Goal: Task Accomplishment & Management: Use online tool/utility

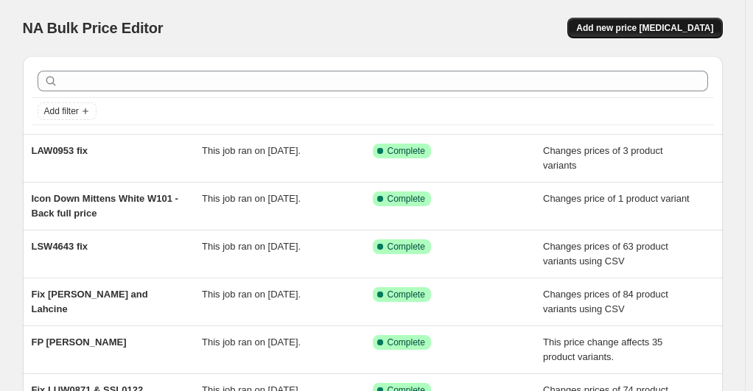
click at [641, 27] on span "Add new price [MEDICAL_DATA]" at bounding box center [644, 28] width 137 height 12
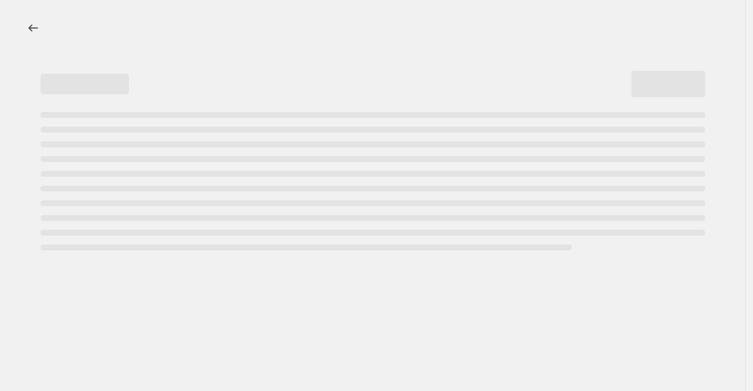
select select "percentage"
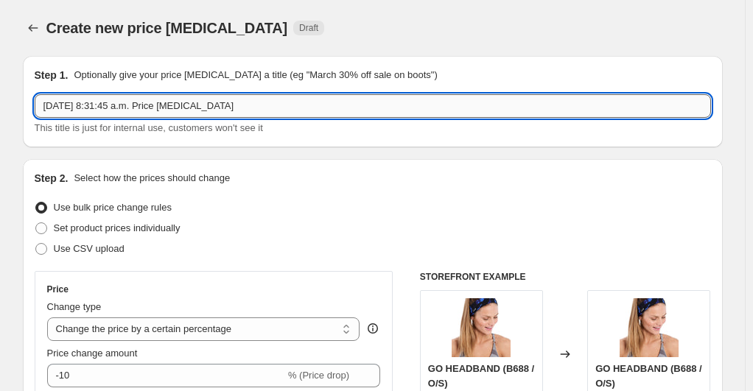
click at [352, 113] on input "Oct 7, 2025, 8:31:45 a.m. Price change job" at bounding box center [373, 106] width 676 height 24
click at [340, 111] on input "Oct 7, 2025, 8:31:45 a.m. Price change job" at bounding box center [373, 106] width 676 height 24
click at [356, 108] on input "Oct 7, 2025, 8:31:45 a.m. Price change job" at bounding box center [373, 106] width 676 height 24
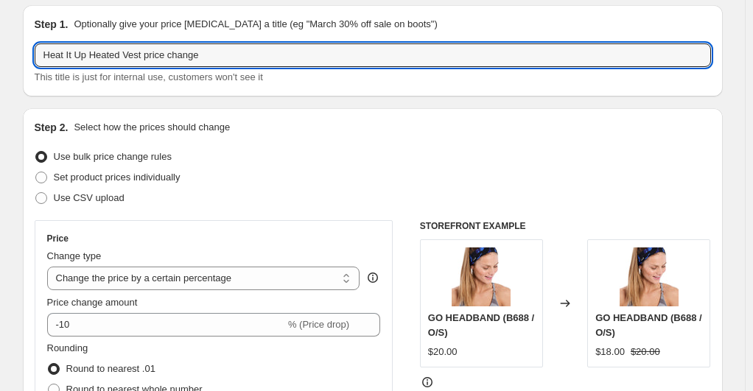
scroll to position [74, 0]
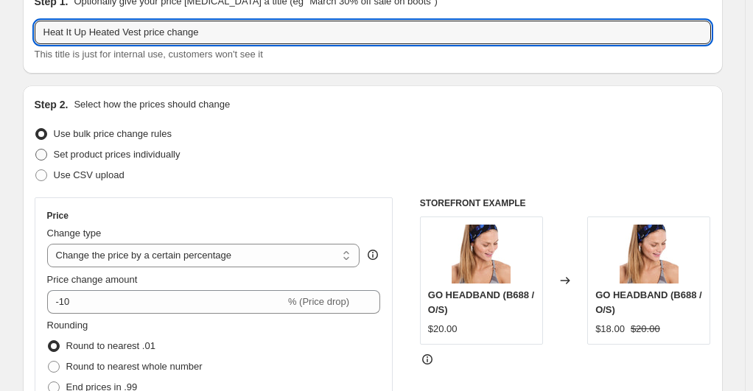
type input "Heat It Up Heated Vest price change"
click at [47, 156] on span at bounding box center [41, 155] width 12 height 12
click at [36, 150] on input "Set product prices individually" at bounding box center [35, 149] width 1 height 1
radio input "true"
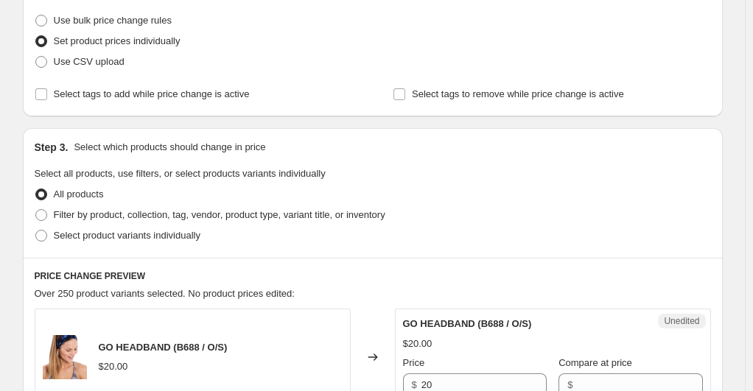
scroll to position [295, 0]
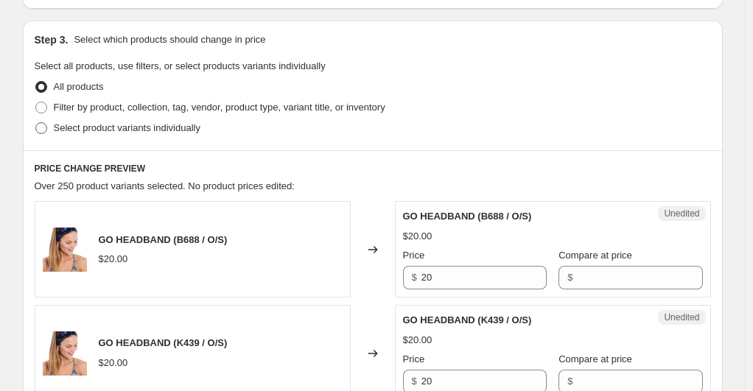
click at [43, 127] on span at bounding box center [41, 128] width 12 height 12
click at [36, 123] on input "Select product variants individually" at bounding box center [35, 122] width 1 height 1
radio input "true"
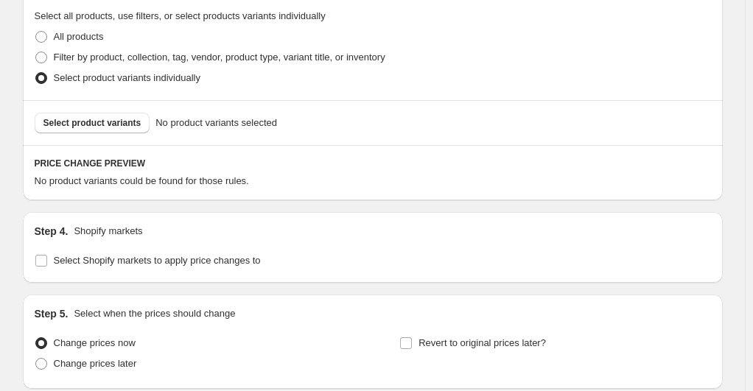
scroll to position [368, 0]
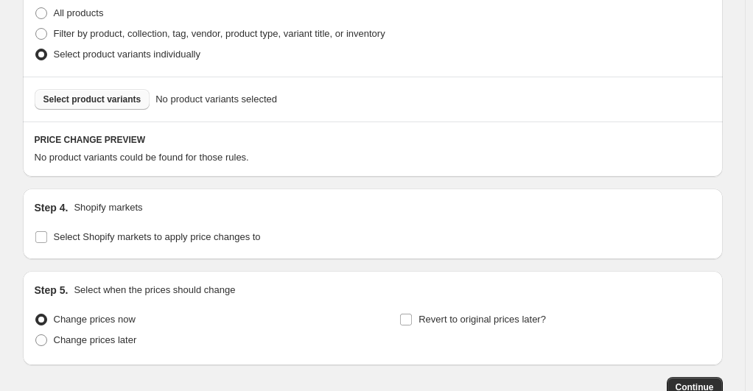
click at [124, 96] on span "Select product variants" at bounding box center [92, 100] width 98 height 12
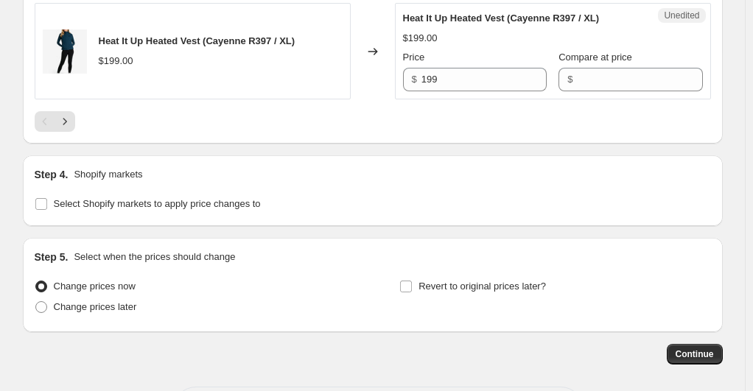
scroll to position [2560, 0]
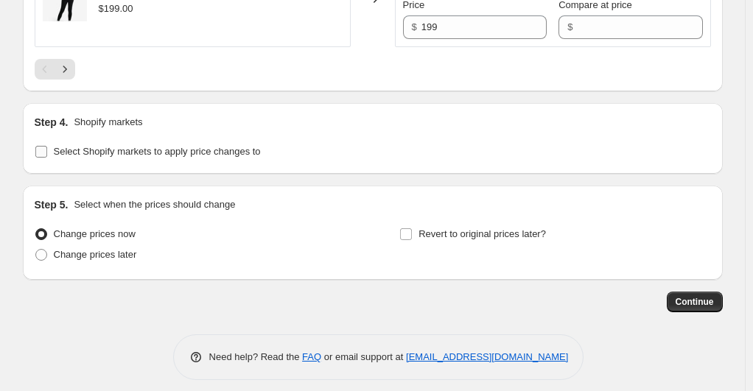
click at [53, 141] on label "Select Shopify markets to apply price changes to" at bounding box center [148, 151] width 226 height 21
click at [47, 146] on input "Select Shopify markets to apply price changes to" at bounding box center [41, 152] width 12 height 12
checkbox input "true"
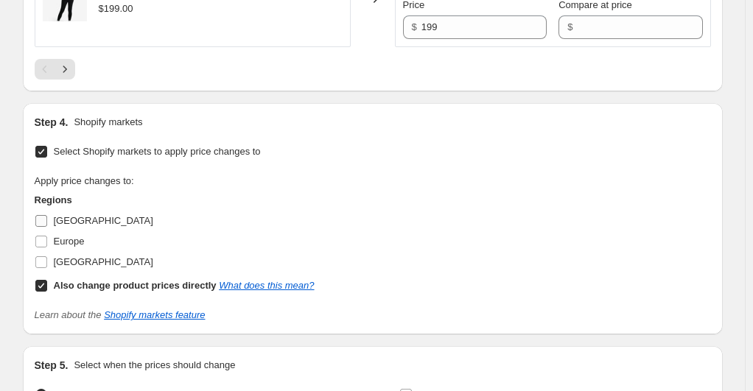
click at [46, 215] on input "Canada" at bounding box center [41, 221] width 12 height 12
checkbox input "true"
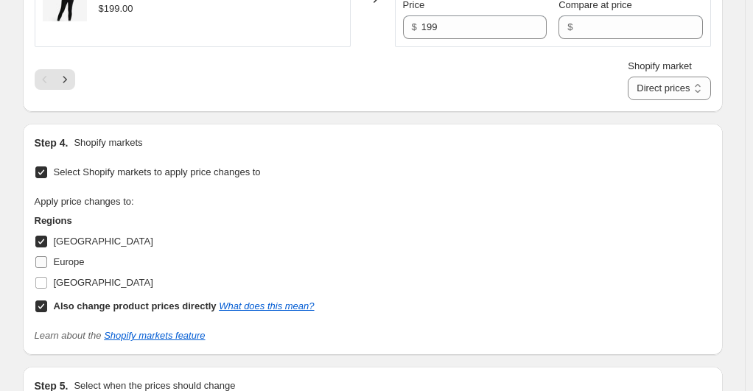
click at [43, 258] on input "Europe" at bounding box center [41, 262] width 12 height 12
checkbox input "true"
click at [52, 278] on label "United States" at bounding box center [94, 283] width 119 height 21
click at [47, 278] on input "United States" at bounding box center [41, 283] width 12 height 12
checkbox input "true"
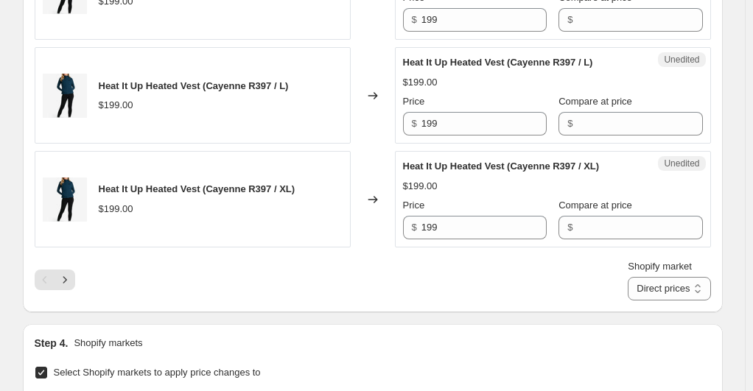
scroll to position [2266, 0]
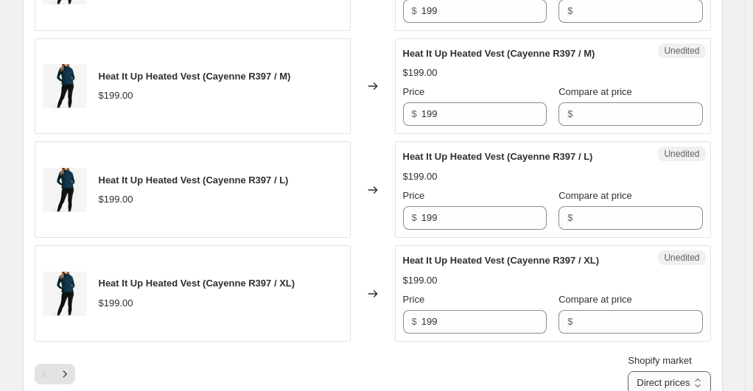
click at [667, 373] on select "Direct prices Canada Europe United States" at bounding box center [669, 383] width 82 height 24
click at [557, 358] on div "Shopify market Direct prices Canada Europe United States Direct prices" at bounding box center [373, 374] width 676 height 41
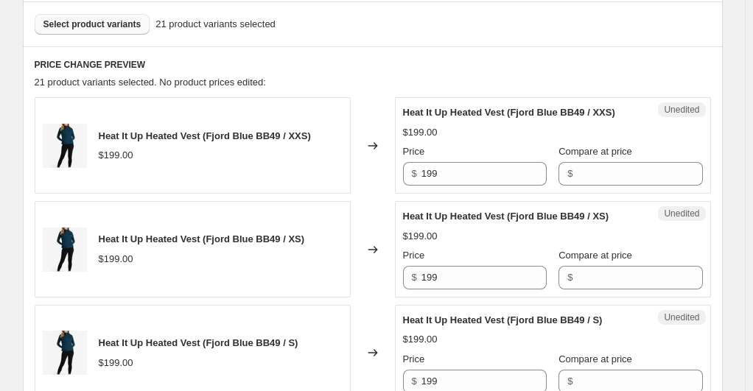
scroll to position [424, 0]
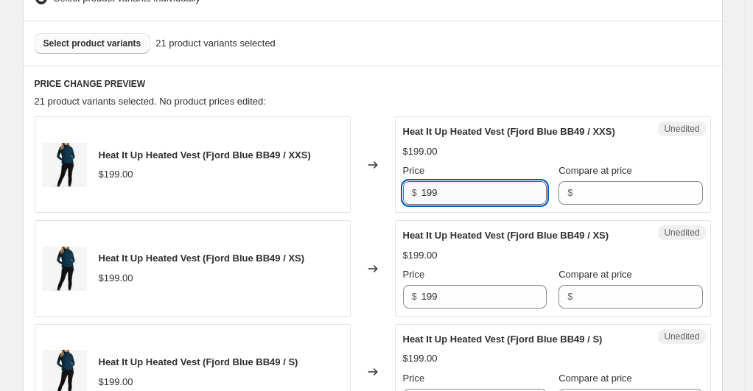
click at [430, 192] on input "199" at bounding box center [483, 193] width 125 height 24
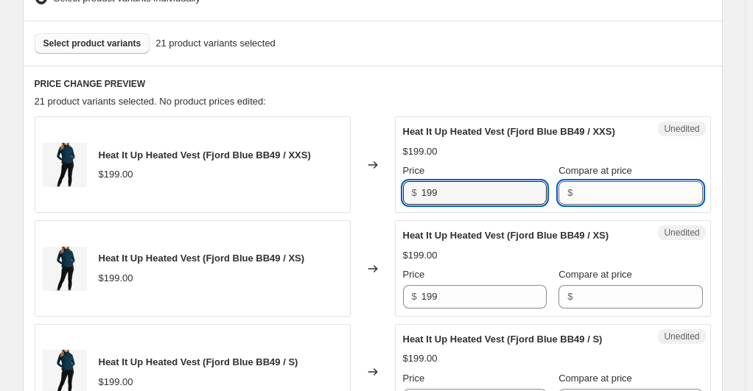
click at [621, 199] on input "Compare at price" at bounding box center [639, 193] width 125 height 24
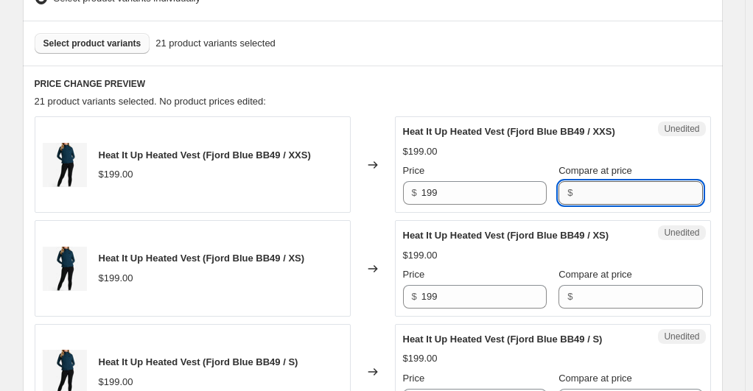
paste input "199"
type input "199"
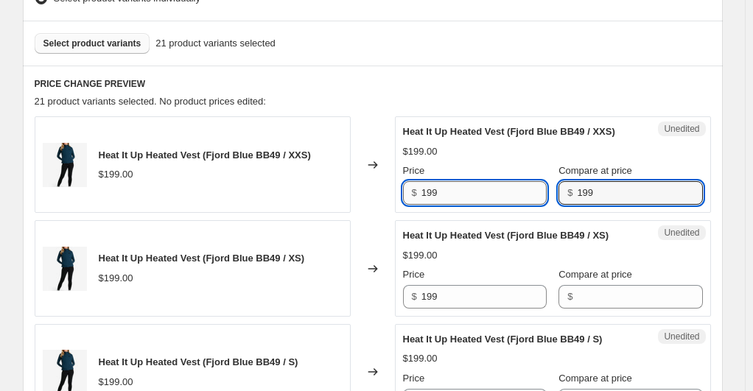
click at [520, 192] on input "199" at bounding box center [483, 193] width 125 height 24
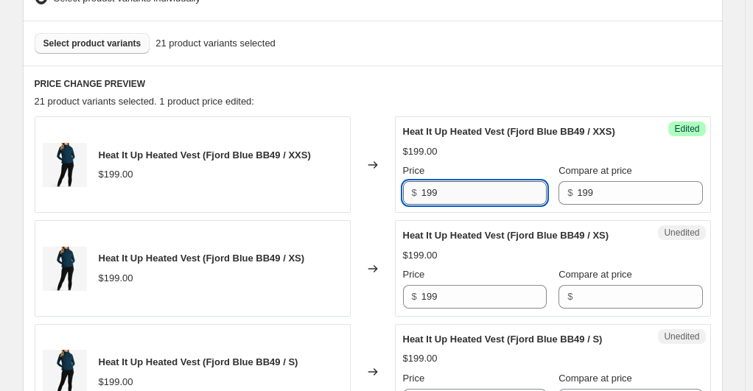
click at [520, 192] on input "199" at bounding box center [483, 193] width 125 height 24
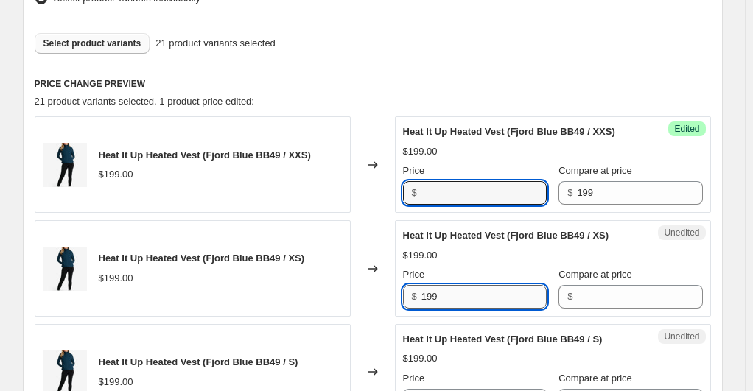
type input "199"
click at [496, 289] on input "199" at bounding box center [483, 297] width 125 height 24
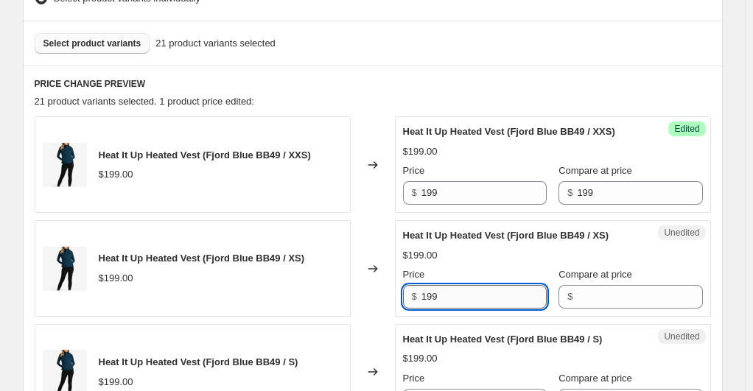
click at [496, 289] on input "199" at bounding box center [483, 297] width 125 height 24
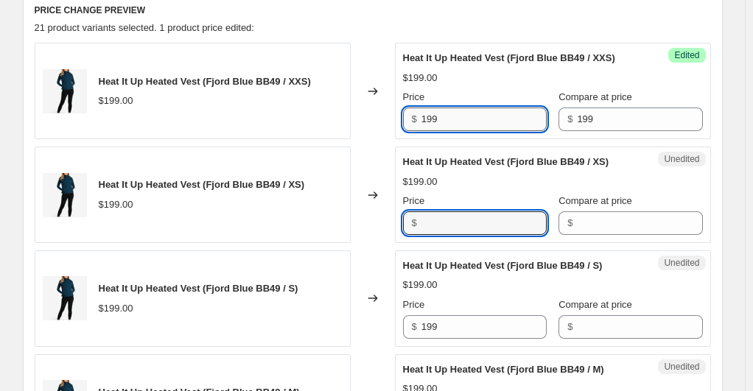
type input "199"
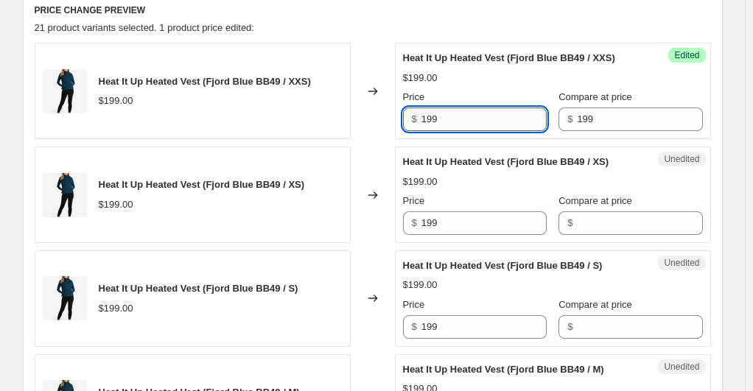
click at [475, 116] on input "199" at bounding box center [483, 120] width 125 height 24
type input "125"
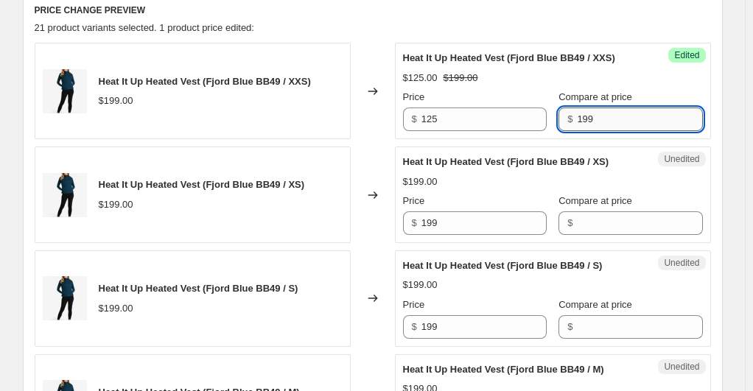
click at [586, 121] on input "199" at bounding box center [639, 120] width 125 height 24
click at [443, 119] on input "125" at bounding box center [483, 120] width 125 height 24
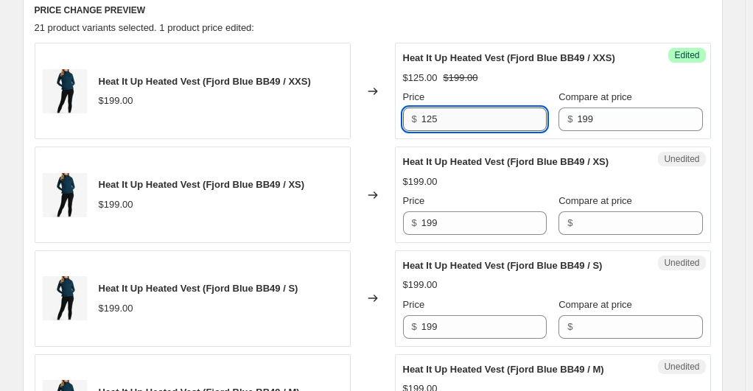
click at [443, 119] on input "125" at bounding box center [483, 120] width 125 height 24
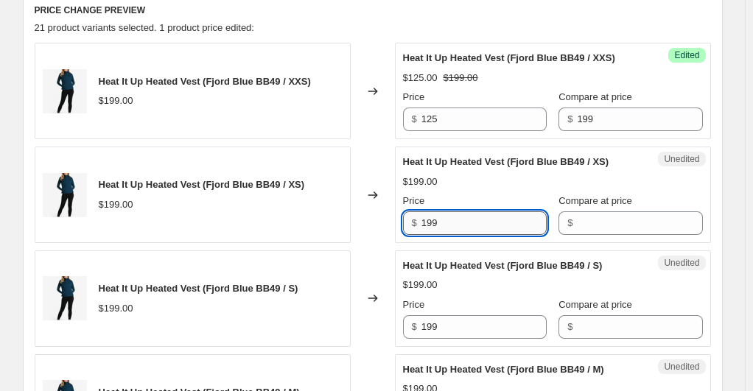
click at [442, 222] on input "199" at bounding box center [483, 223] width 125 height 24
paste input "25"
type input "125"
click at [446, 324] on input "199" at bounding box center [483, 327] width 125 height 24
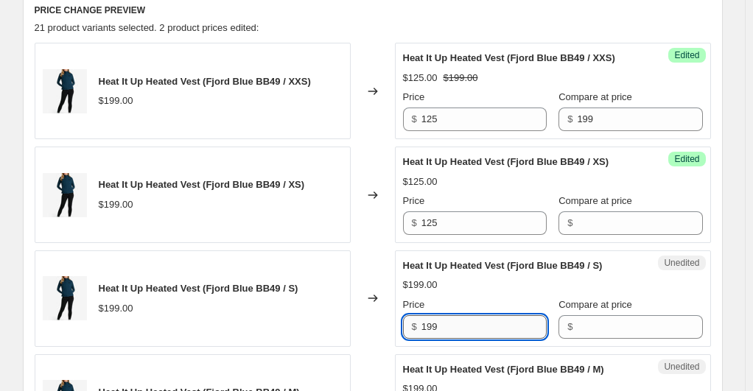
click at [446, 324] on input "199" at bounding box center [483, 327] width 125 height 24
paste input "25"
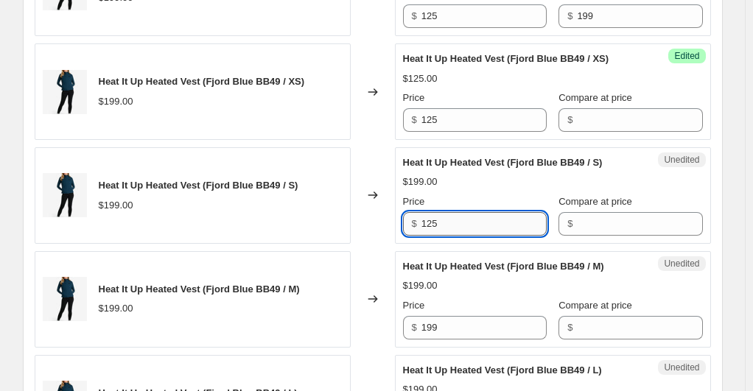
scroll to position [719, 0]
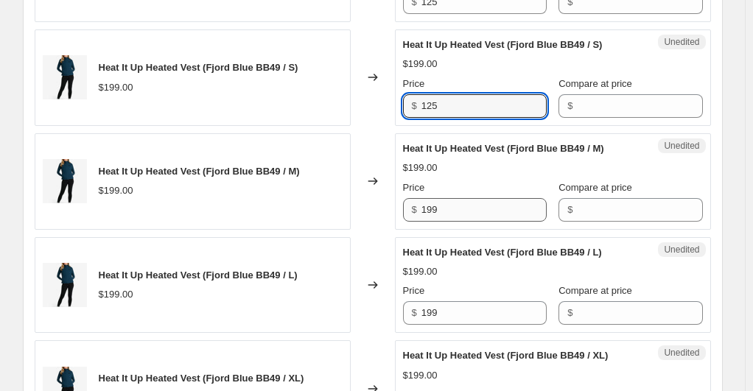
type input "125"
click at [443, 200] on input "199" at bounding box center [483, 210] width 125 height 24
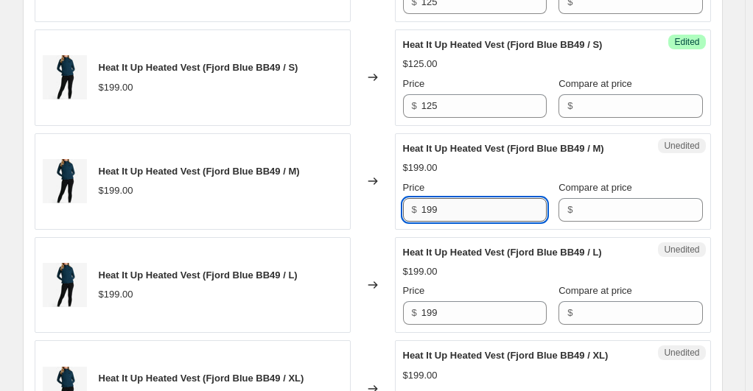
click at [443, 200] on input "199" at bounding box center [483, 210] width 125 height 24
paste input "25"
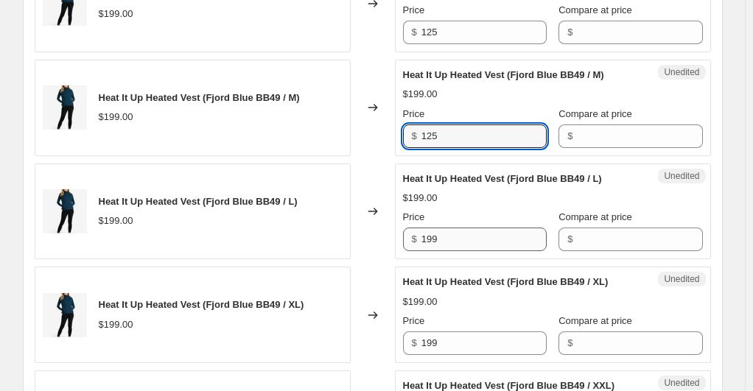
type input "125"
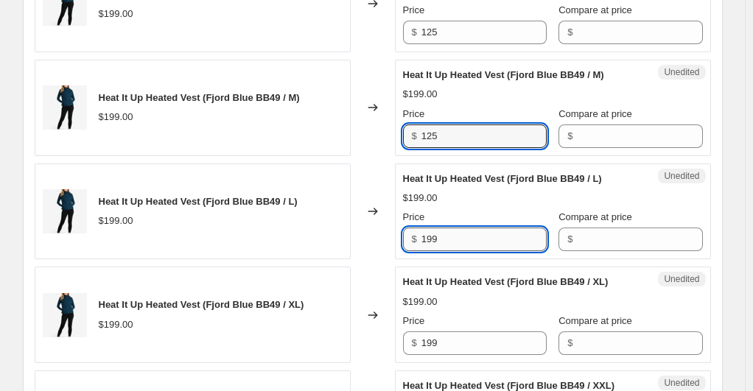
click at [452, 242] on input "199" at bounding box center [483, 240] width 125 height 24
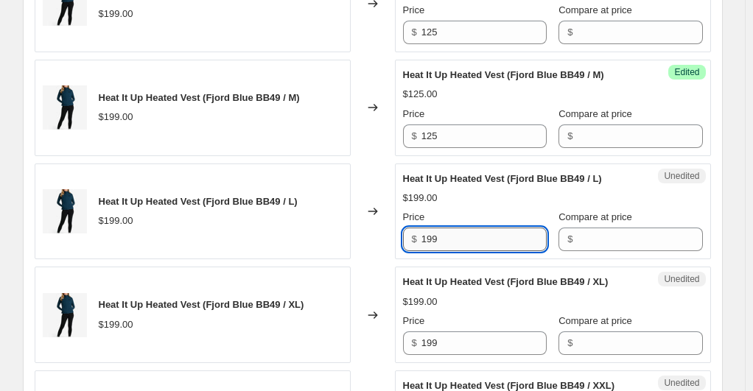
click at [452, 242] on input "199" at bounding box center [483, 240] width 125 height 24
paste input "25"
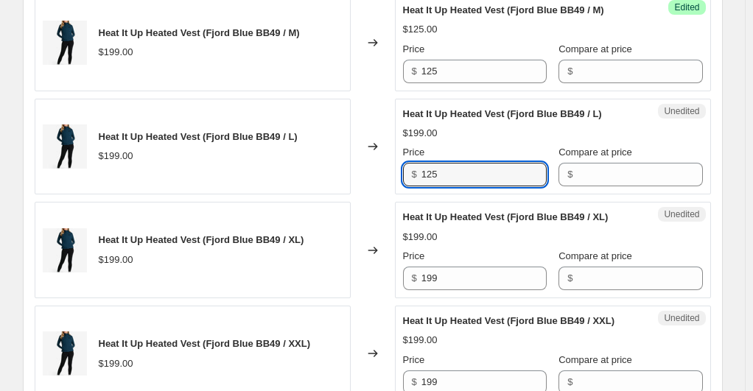
scroll to position [866, 0]
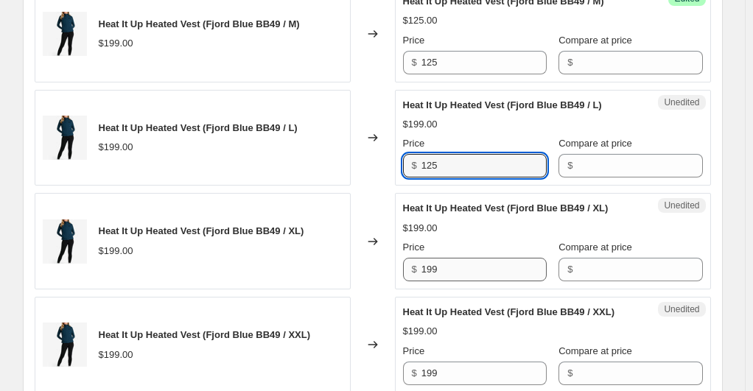
type input "125"
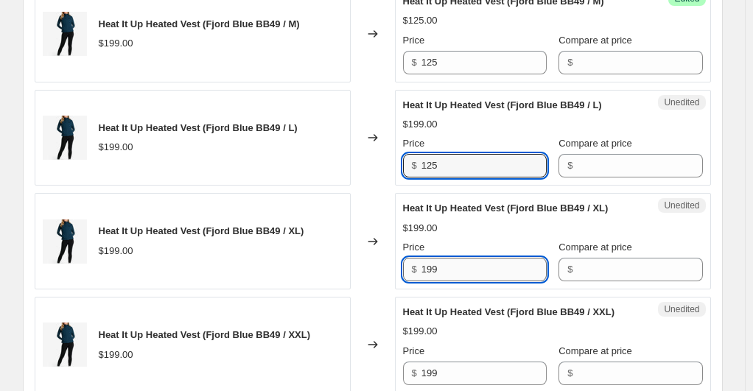
click at [446, 258] on input "199" at bounding box center [483, 270] width 125 height 24
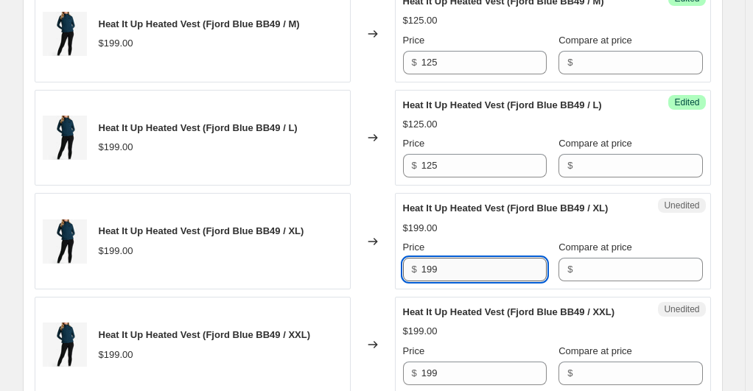
click at [446, 258] on input "199" at bounding box center [483, 270] width 125 height 24
paste input "25"
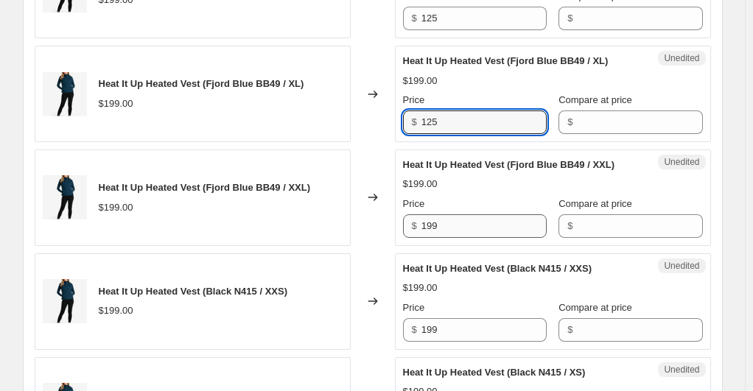
type input "125"
click at [446, 228] on input "199" at bounding box center [483, 226] width 125 height 24
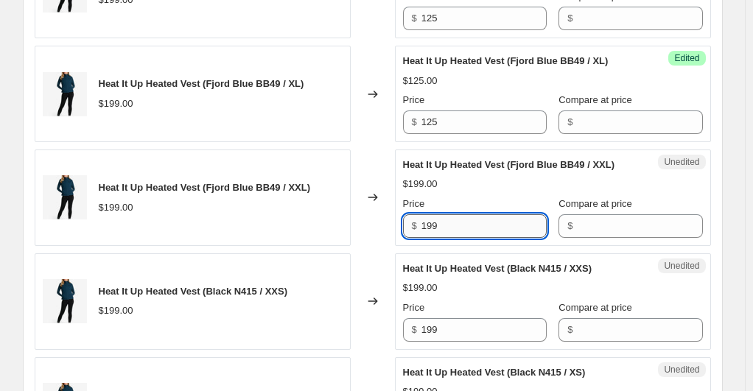
click at [446, 228] on input "199" at bounding box center [483, 226] width 125 height 24
paste input "25"
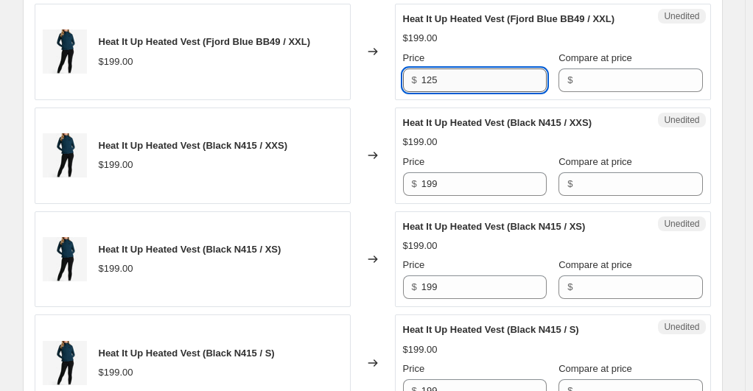
scroll to position [1161, 0]
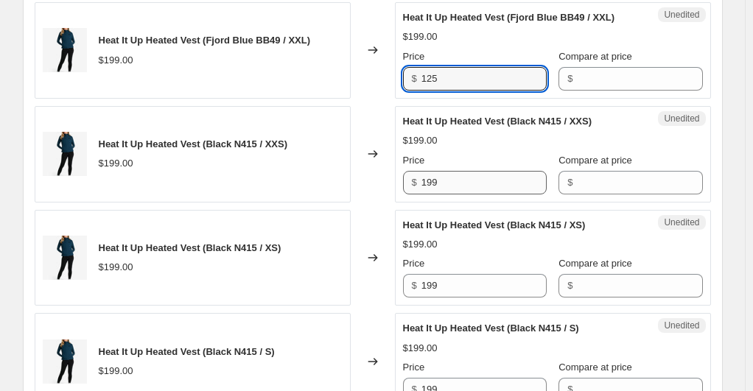
type input "125"
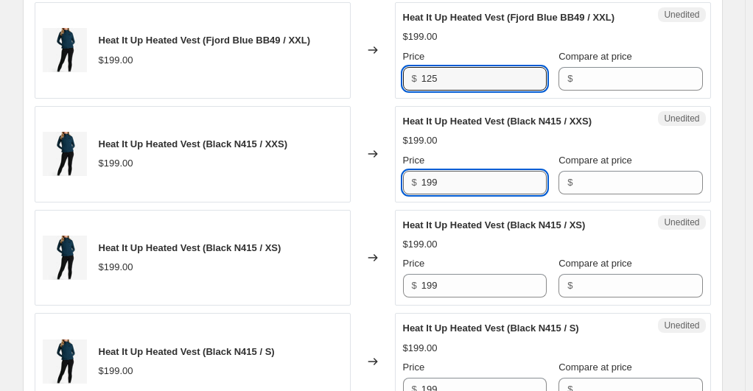
click at [436, 177] on input "199" at bounding box center [483, 183] width 125 height 24
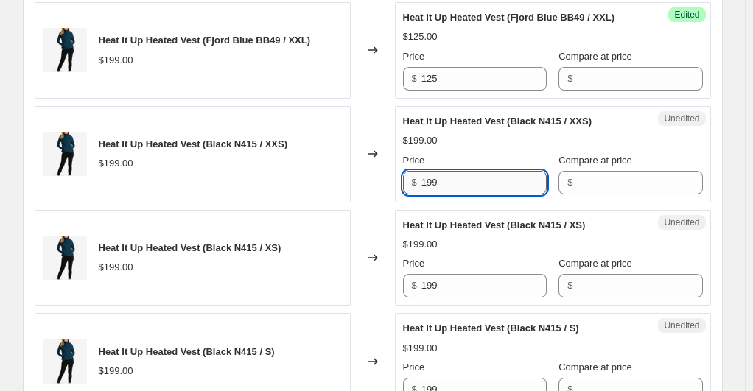
paste input "25"
type input "125"
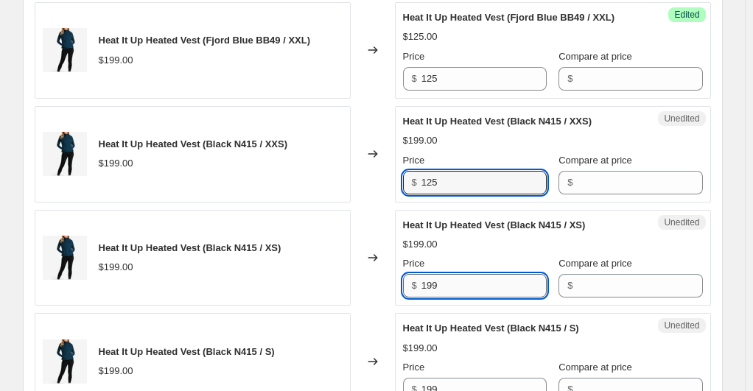
click at [436, 278] on input "199" at bounding box center [483, 286] width 125 height 24
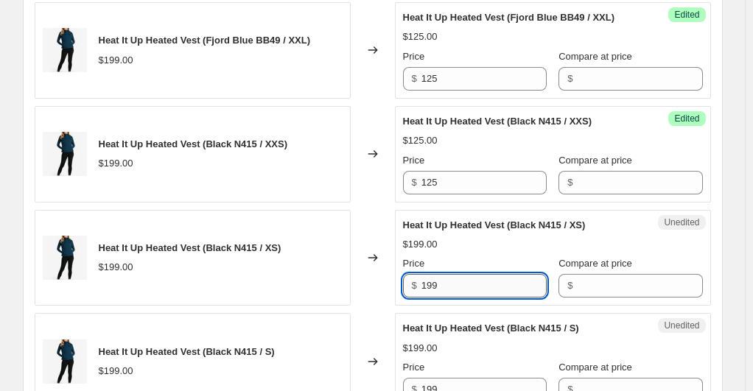
click at [436, 278] on input "199" at bounding box center [483, 286] width 125 height 24
paste input "25"
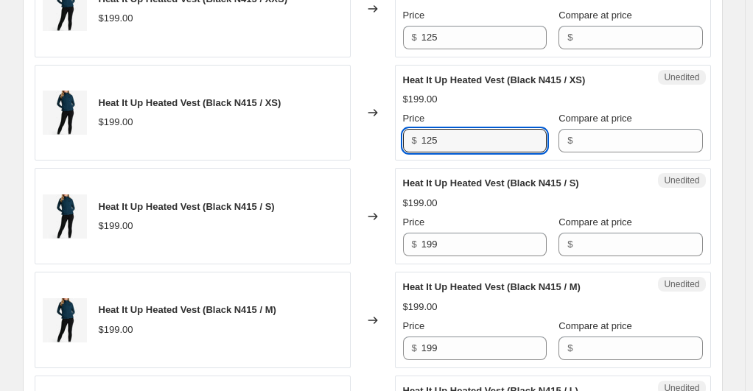
scroll to position [1308, 0]
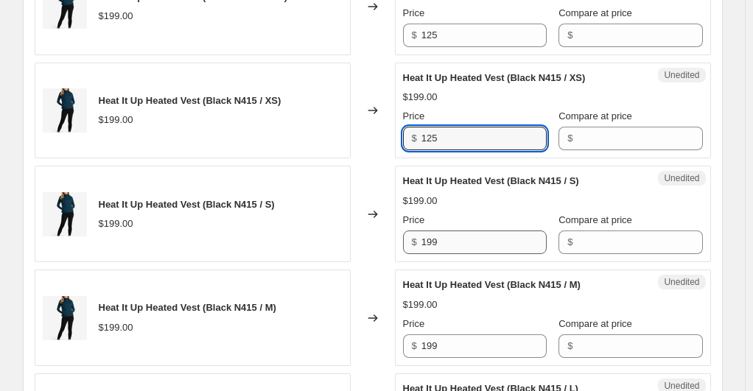
type input "125"
click at [440, 245] on input "199" at bounding box center [483, 243] width 125 height 24
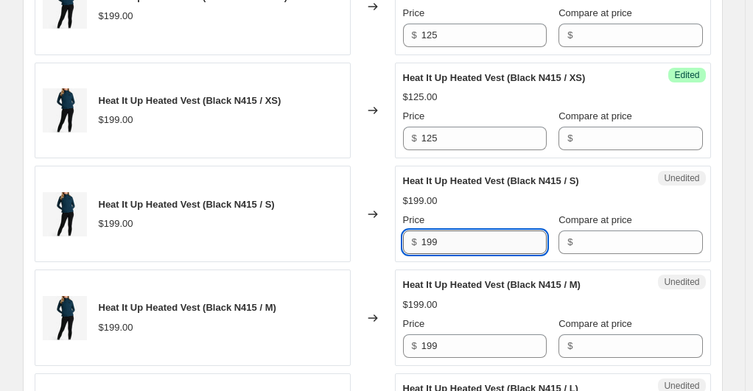
click at [440, 245] on input "199" at bounding box center [483, 243] width 125 height 24
paste input "25"
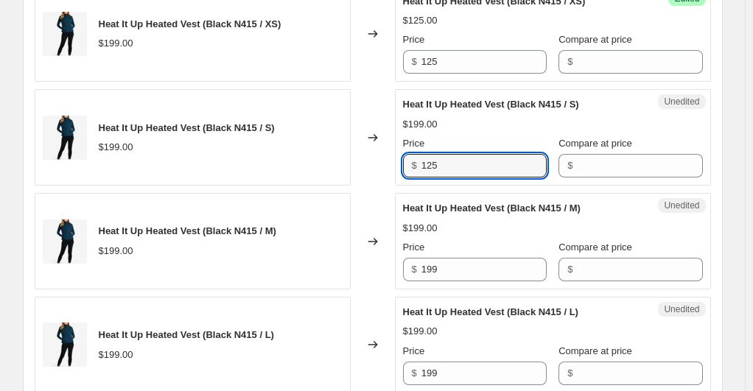
scroll to position [1455, 0]
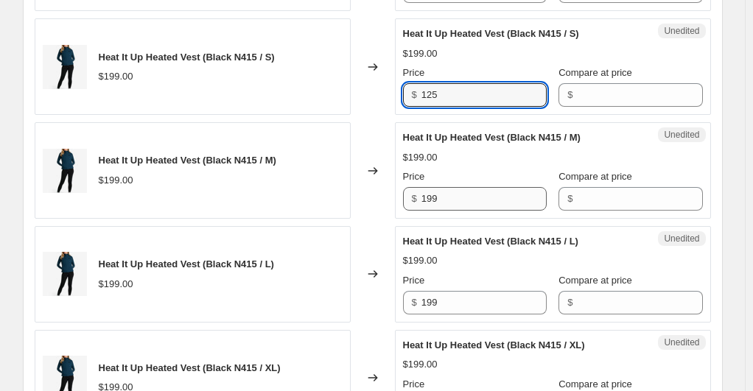
type input "125"
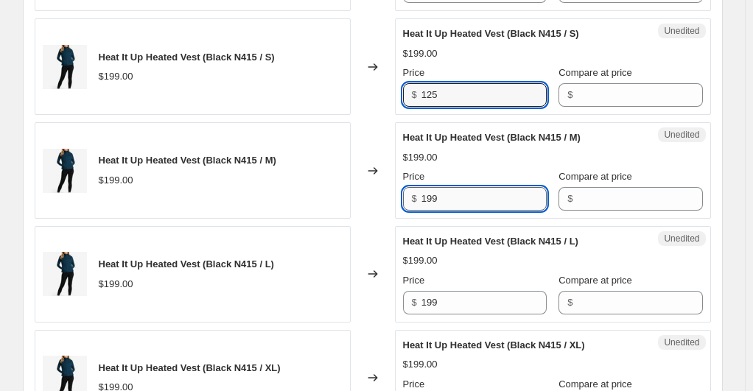
click at [439, 192] on input "199" at bounding box center [483, 199] width 125 height 24
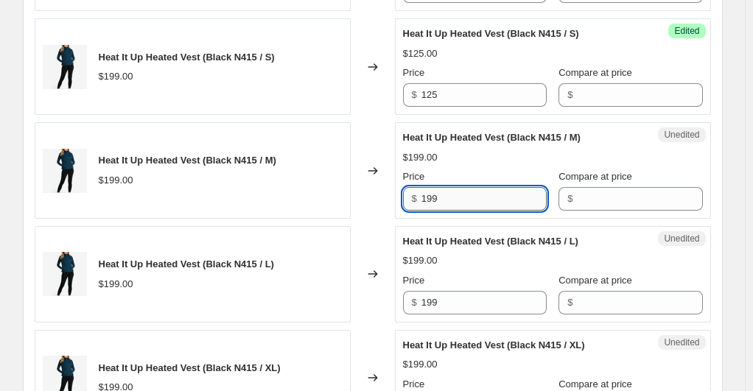
click at [439, 192] on input "199" at bounding box center [483, 199] width 125 height 24
paste input "25"
type input "125"
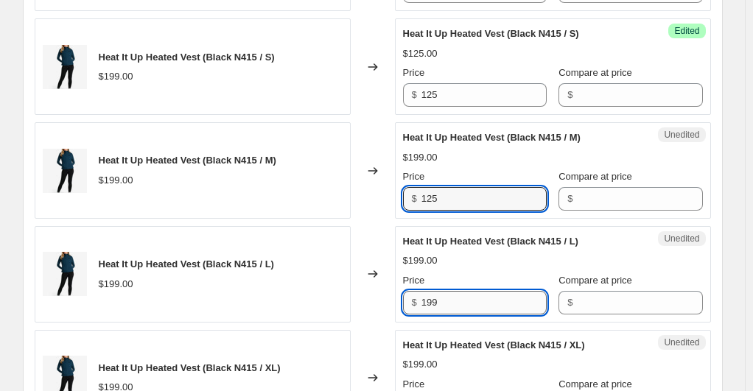
click at [437, 291] on input "199" at bounding box center [483, 303] width 125 height 24
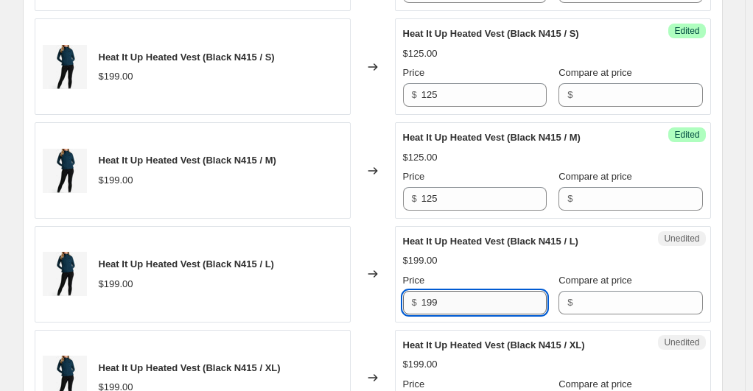
click at [437, 291] on input "199" at bounding box center [483, 303] width 125 height 24
paste input "25"
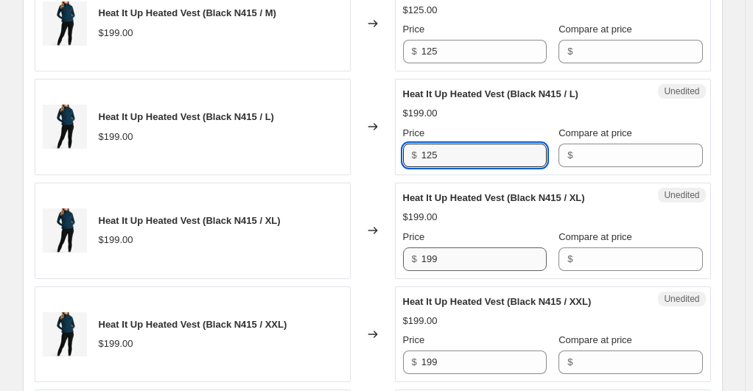
type input "125"
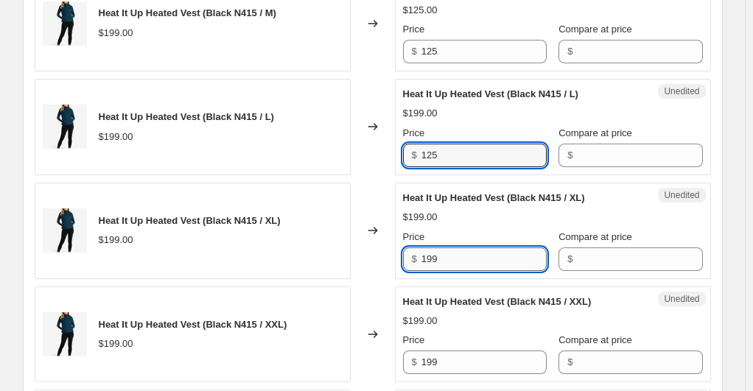
click at [438, 250] on input "199" at bounding box center [483, 259] width 125 height 24
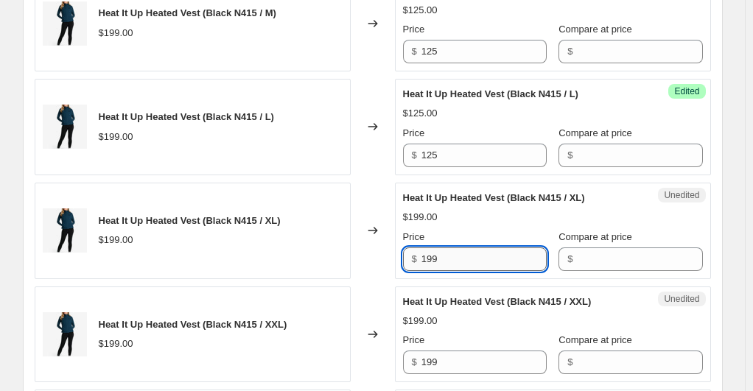
click at [438, 250] on input "199" at bounding box center [483, 259] width 125 height 24
paste input "25"
type input "125"
click at [428, 358] on input "199" at bounding box center [483, 363] width 125 height 24
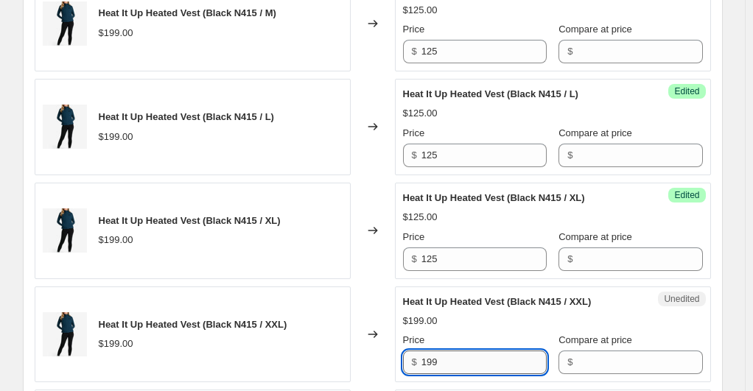
click at [428, 358] on input "199" at bounding box center [483, 363] width 125 height 24
paste input "25"
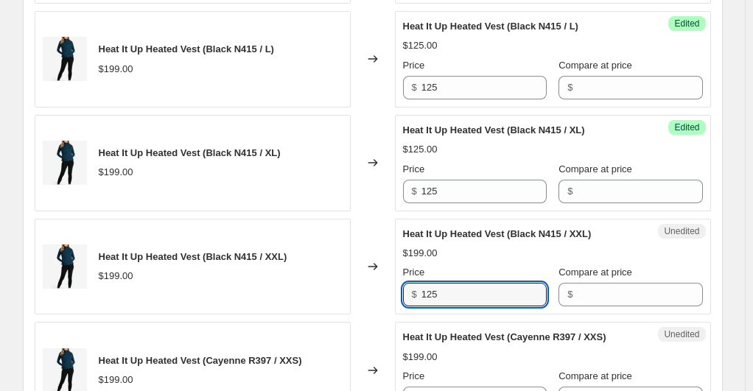
scroll to position [1750, 0]
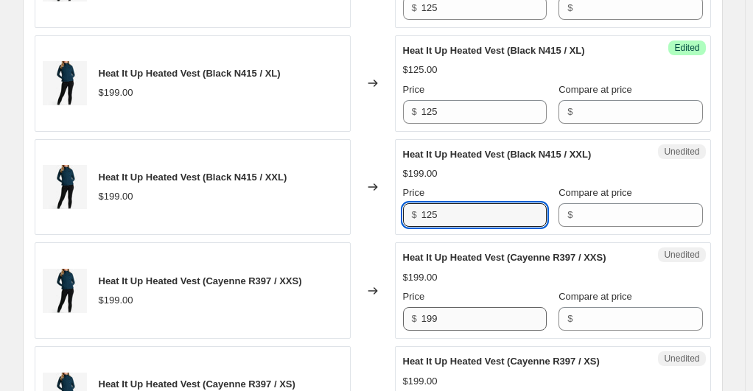
type input "125"
click at [426, 309] on input "199" at bounding box center [483, 319] width 125 height 24
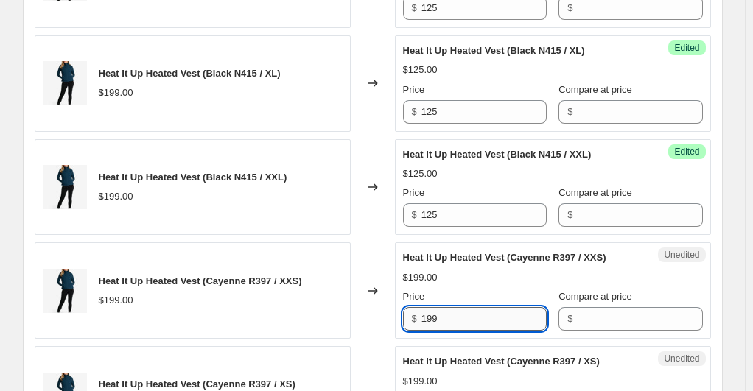
click at [426, 309] on input "199" at bounding box center [483, 319] width 125 height 24
paste input "25"
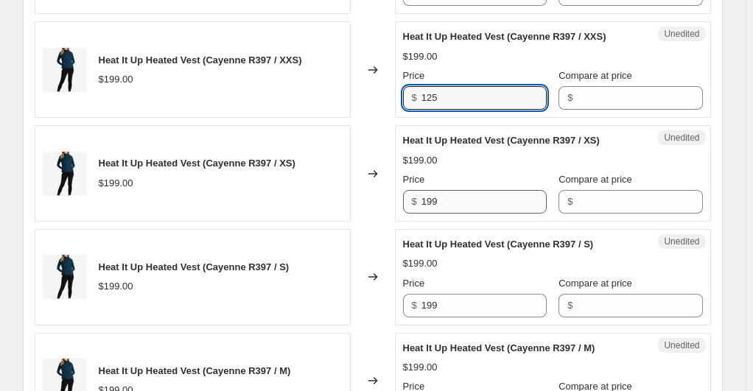
type input "125"
click at [432, 194] on input "199" at bounding box center [483, 202] width 125 height 24
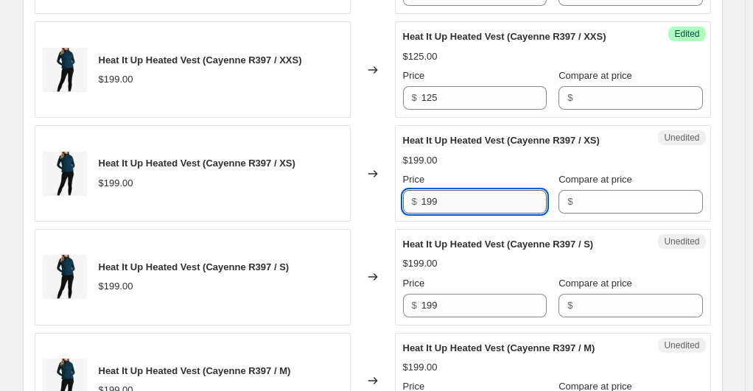
click at [432, 194] on input "199" at bounding box center [483, 202] width 125 height 24
paste input "25"
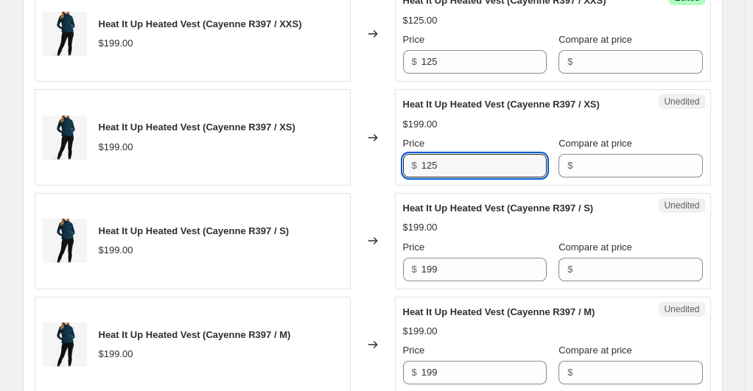
scroll to position [2118, 0]
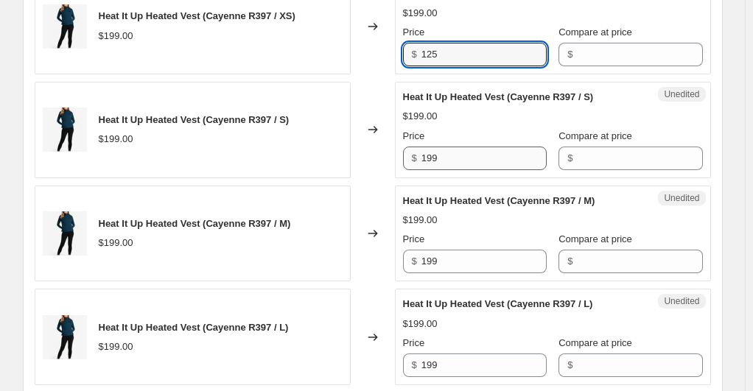
type input "125"
click at [437, 154] on input "199" at bounding box center [483, 159] width 125 height 24
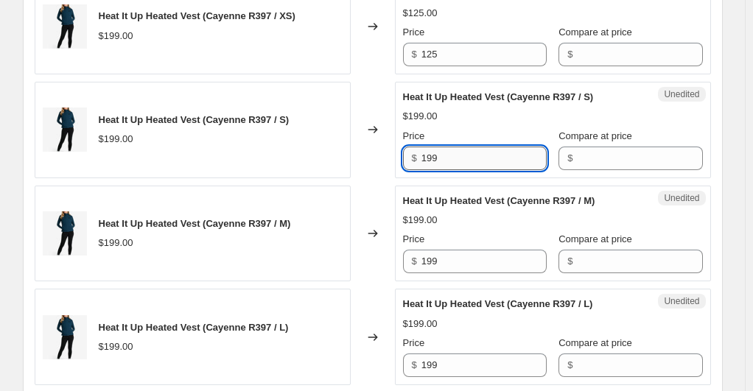
click at [437, 154] on input "199" at bounding box center [483, 159] width 125 height 24
paste input "25"
type input "125"
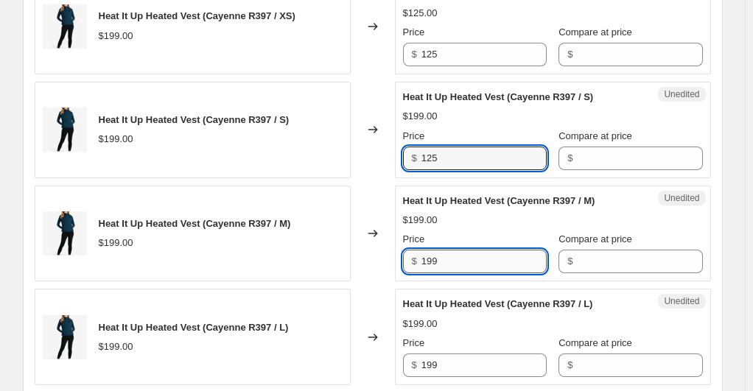
click at [442, 258] on input "199" at bounding box center [483, 262] width 125 height 24
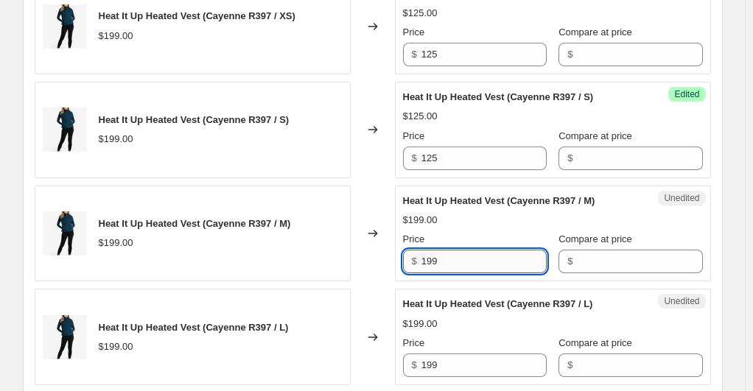
click at [442, 258] on input "199" at bounding box center [483, 262] width 125 height 24
paste input "25"
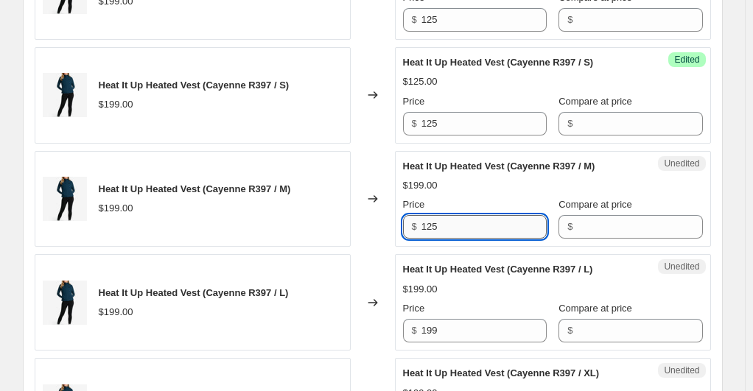
scroll to position [2266, 0]
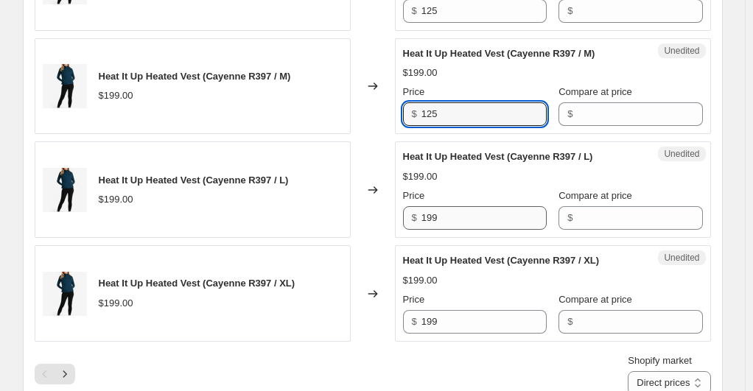
type input "125"
click at [433, 206] on input "199" at bounding box center [483, 218] width 125 height 24
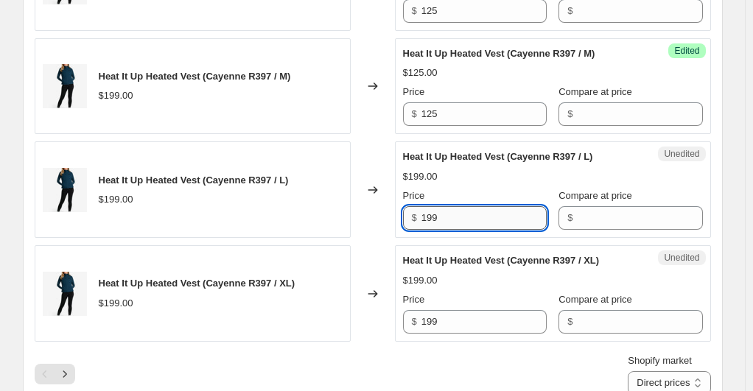
click at [433, 206] on input "199" at bounding box center [483, 218] width 125 height 24
paste input "25"
type input "125"
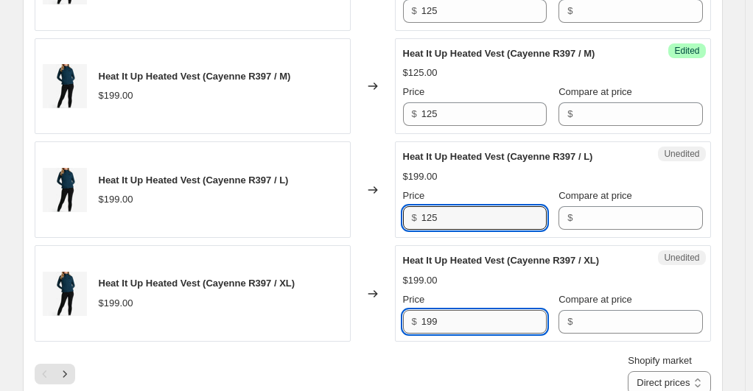
click at [444, 310] on input "199" at bounding box center [483, 322] width 125 height 24
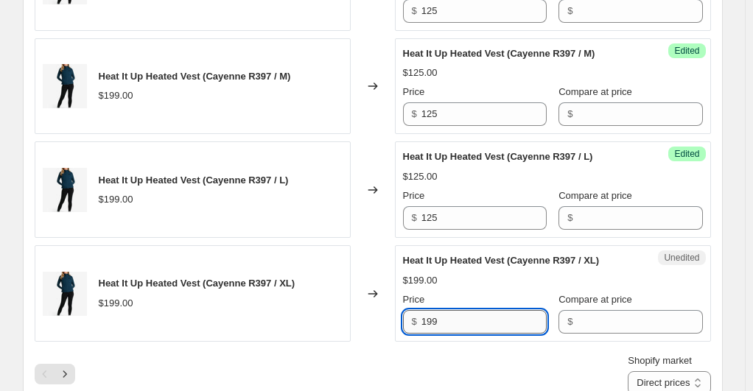
click at [444, 310] on input "199" at bounding box center [483, 322] width 125 height 24
paste input "25"
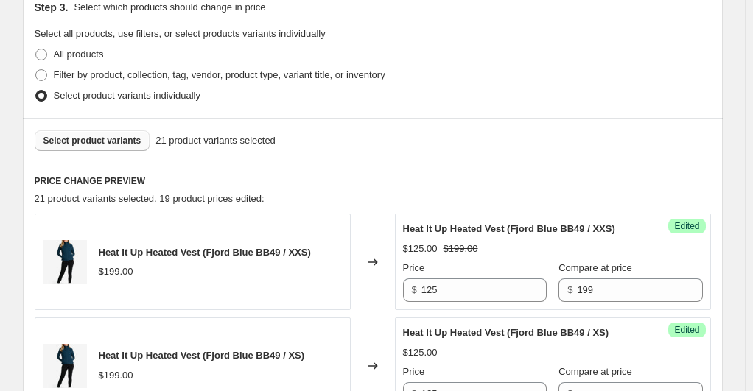
scroll to position [351, 0]
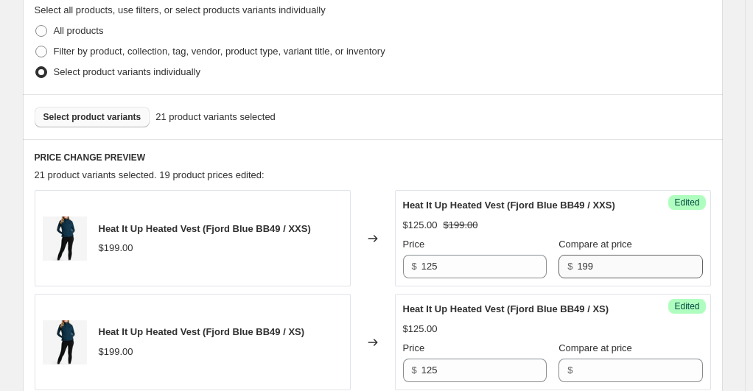
type input "125"
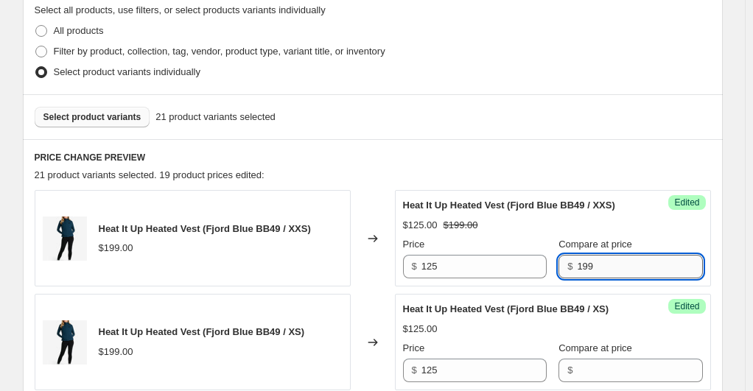
click at [577, 261] on input "199" at bounding box center [639, 267] width 125 height 24
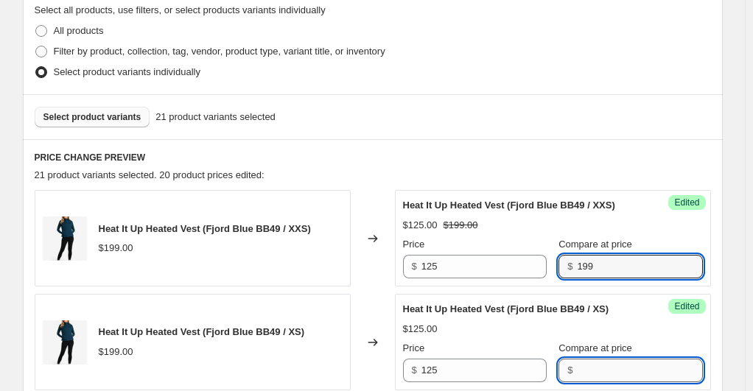
click at [579, 370] on input "Compare at price" at bounding box center [639, 371] width 125 height 24
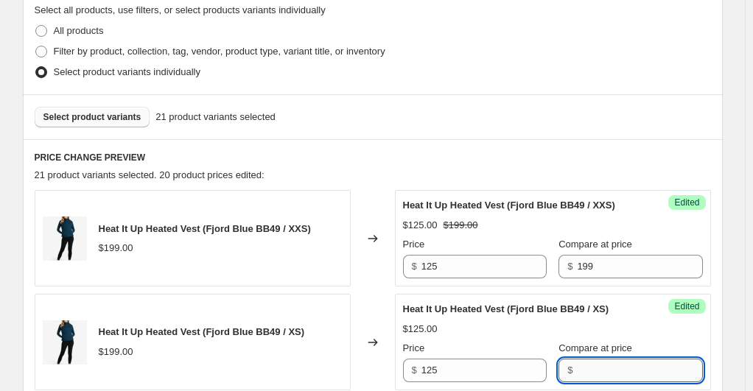
scroll to position [498, 0]
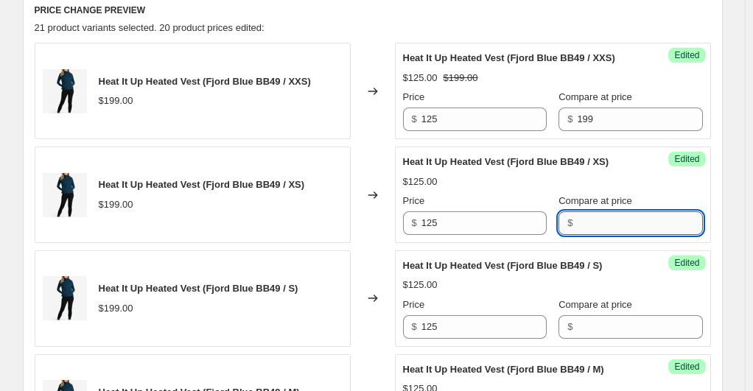
paste input "199"
type input "199"
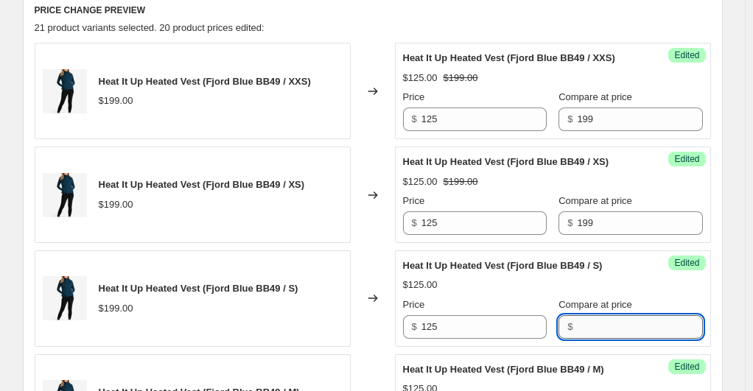
click at [635, 322] on input "Compare at price" at bounding box center [639, 327] width 125 height 24
paste input "199"
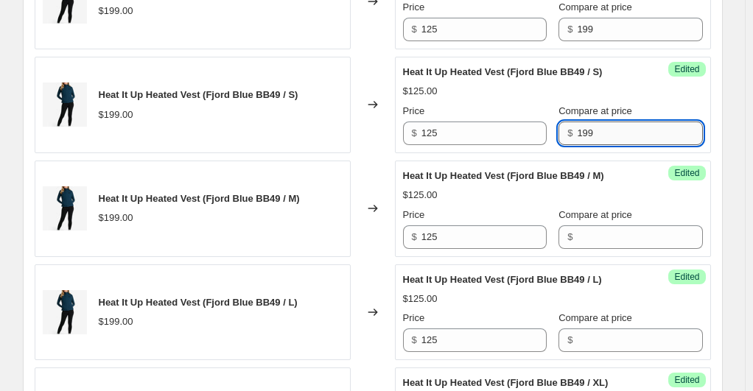
scroll to position [719, 0]
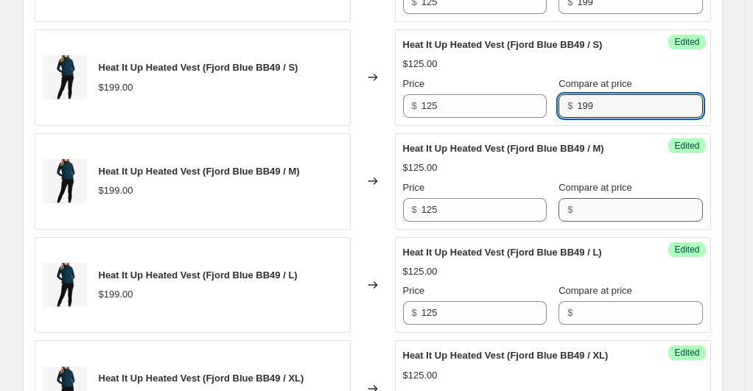
type input "199"
click at [589, 203] on input "Compare at price" at bounding box center [639, 210] width 125 height 24
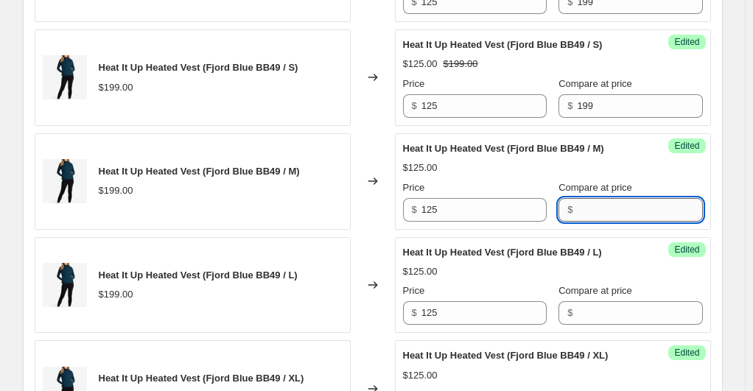
paste input "199"
type input "199"
click at [590, 308] on input "Compare at price" at bounding box center [639, 313] width 125 height 24
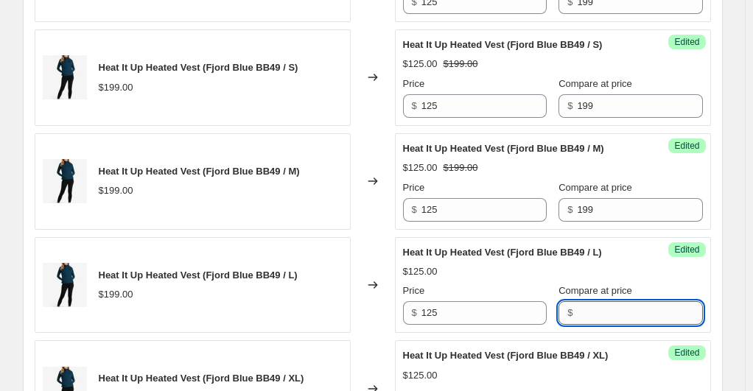
paste input "199"
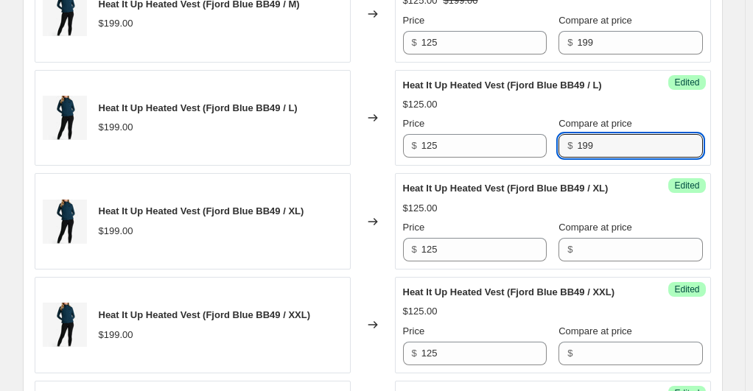
scroll to position [940, 0]
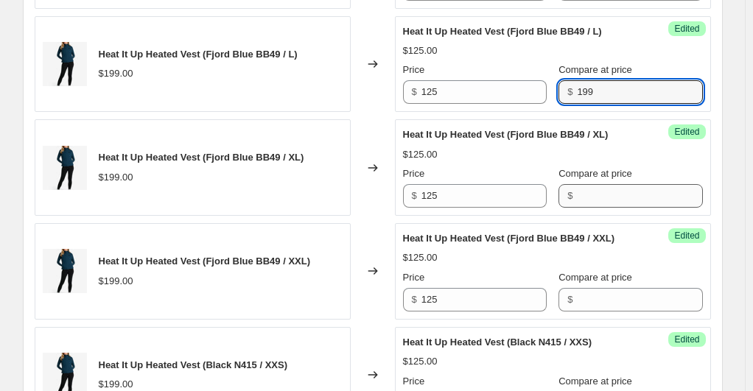
type input "199"
click at [588, 203] on input "Compare at price" at bounding box center [639, 196] width 125 height 24
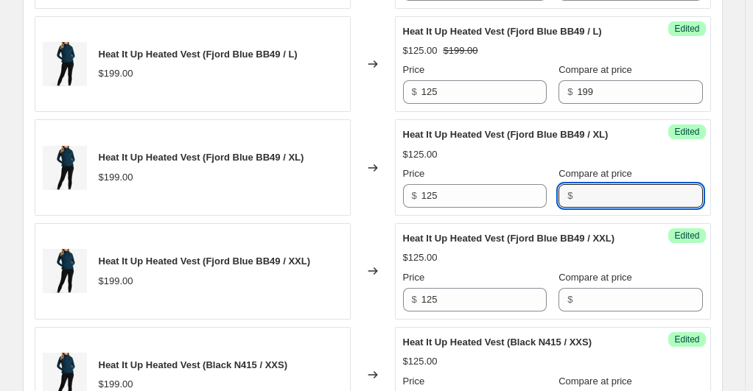
paste input "199"
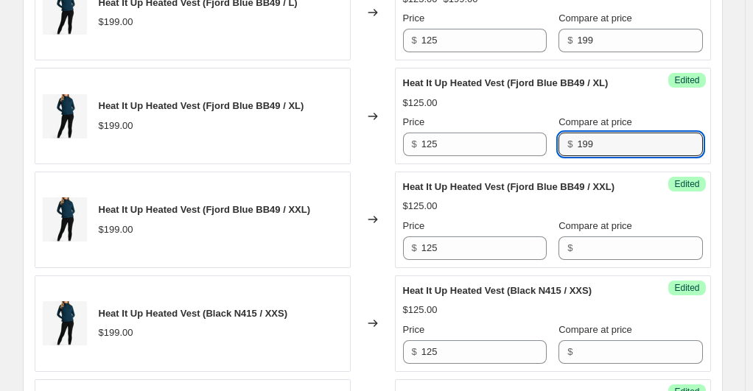
scroll to position [1014, 0]
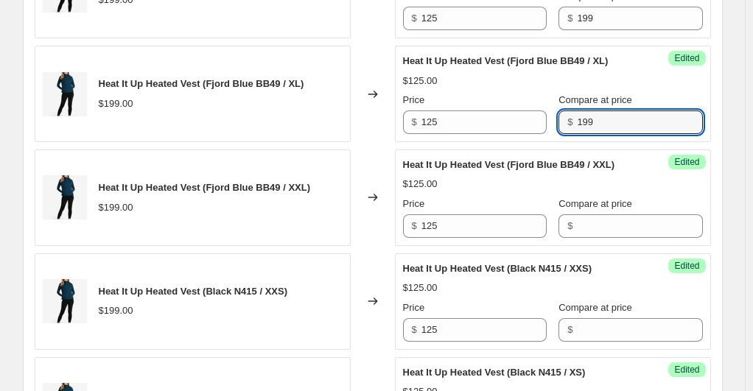
type input "199"
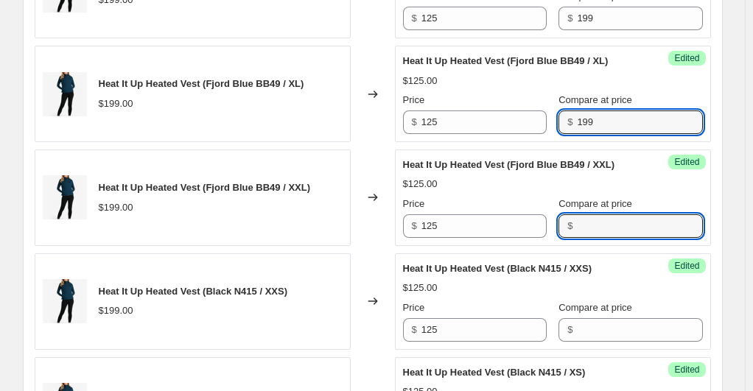
click at [591, 224] on input "Compare at price" at bounding box center [639, 226] width 125 height 24
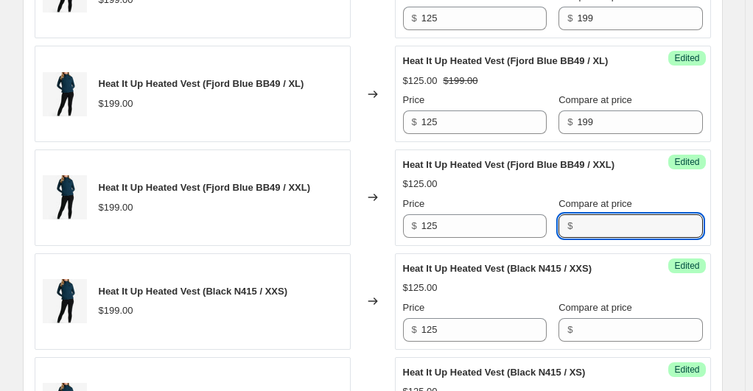
paste input "199"
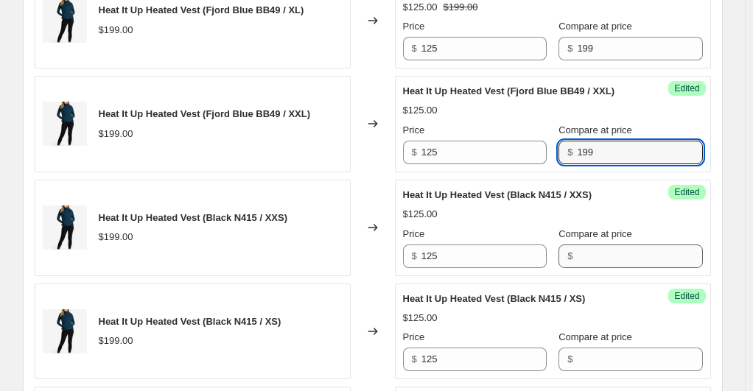
type input "199"
click at [582, 262] on input "Compare at price" at bounding box center [639, 257] width 125 height 24
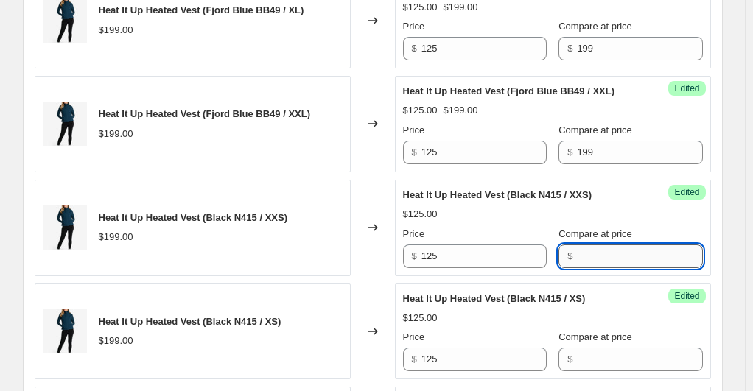
paste input "199"
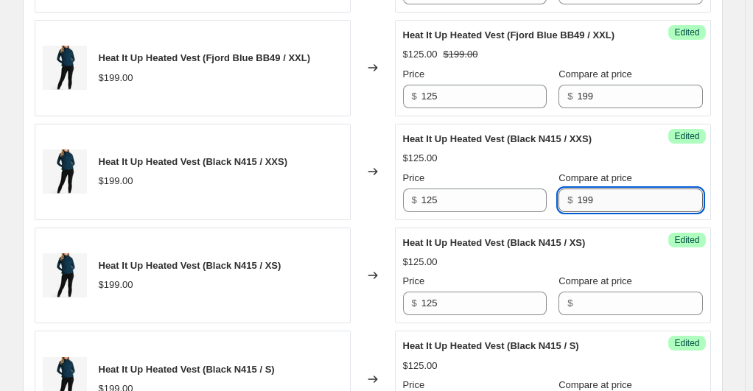
scroll to position [1161, 0]
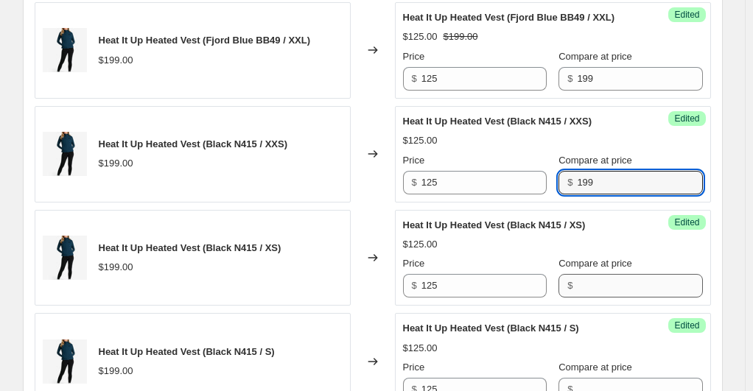
type input "199"
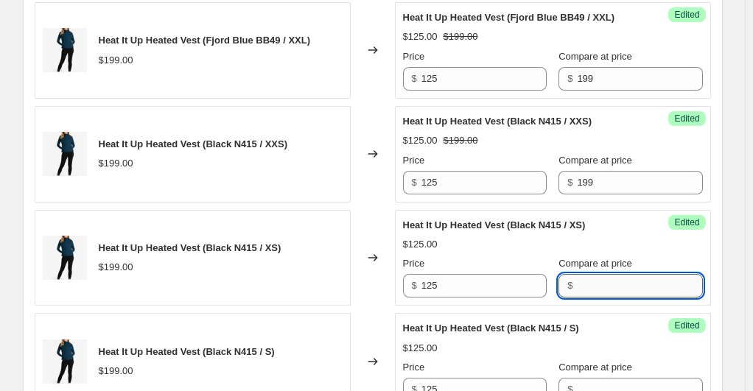
click at [588, 274] on input "Compare at price" at bounding box center [639, 286] width 125 height 24
paste input "199"
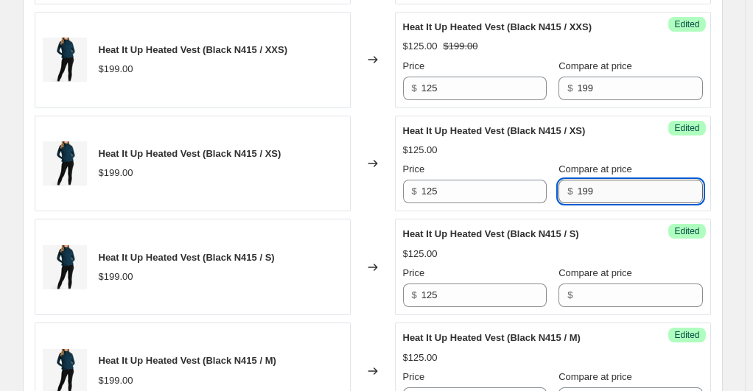
scroll to position [1308, 0]
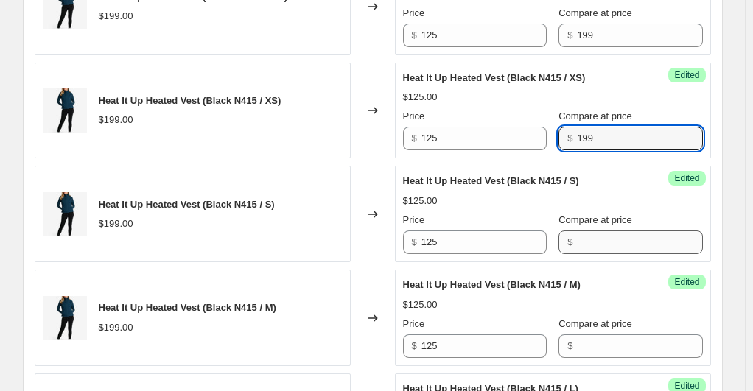
type input "199"
click at [591, 240] on input "Compare at price" at bounding box center [639, 243] width 125 height 24
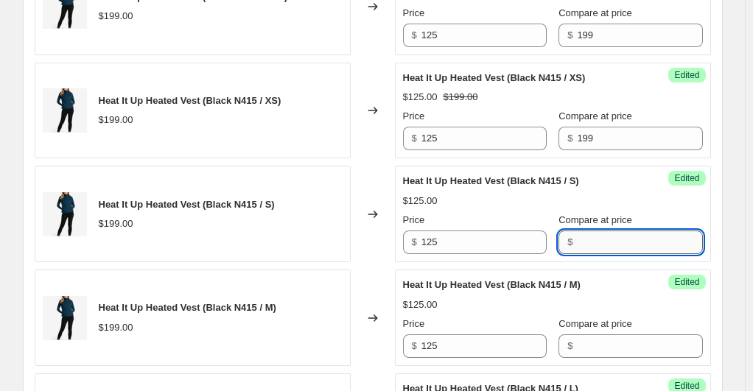
paste input "199"
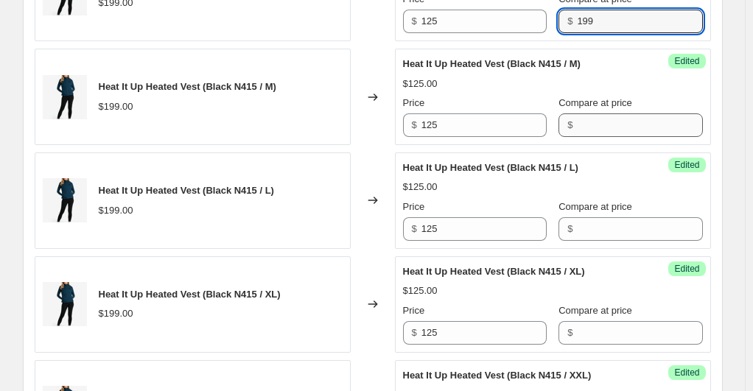
type input "199"
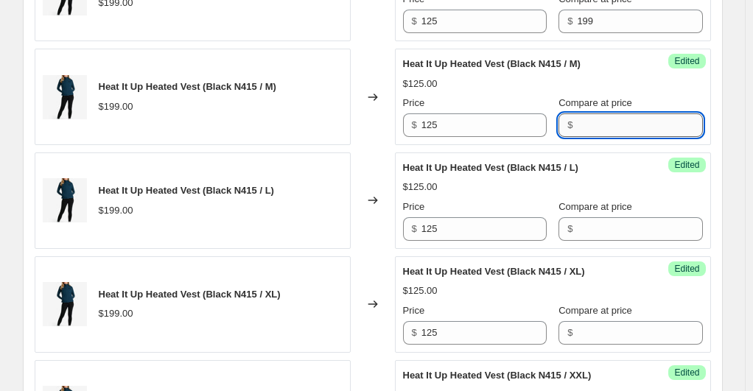
click at [592, 119] on input "Compare at price" at bounding box center [639, 125] width 125 height 24
paste input "199"
type input "199"
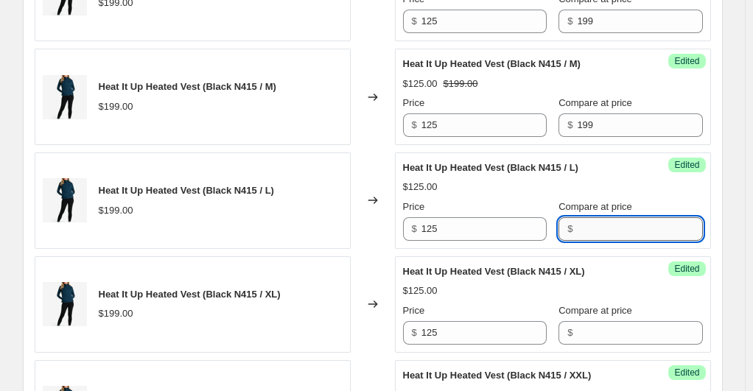
click at [595, 222] on input "Compare at price" at bounding box center [639, 229] width 125 height 24
paste input "199"
type input "199"
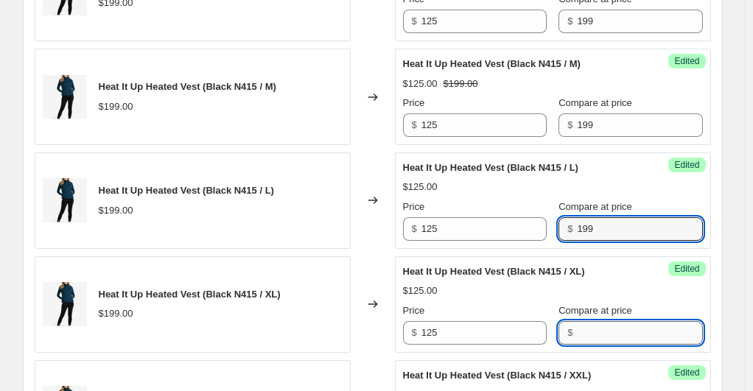
click at [598, 336] on input "Compare at price" at bounding box center [639, 333] width 125 height 24
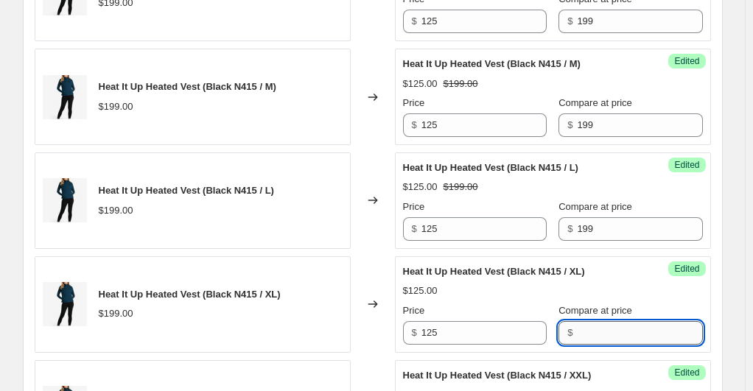
paste input "199"
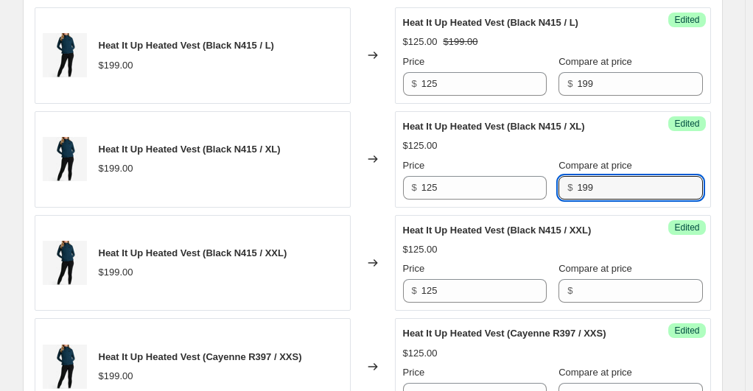
scroll to position [1676, 0]
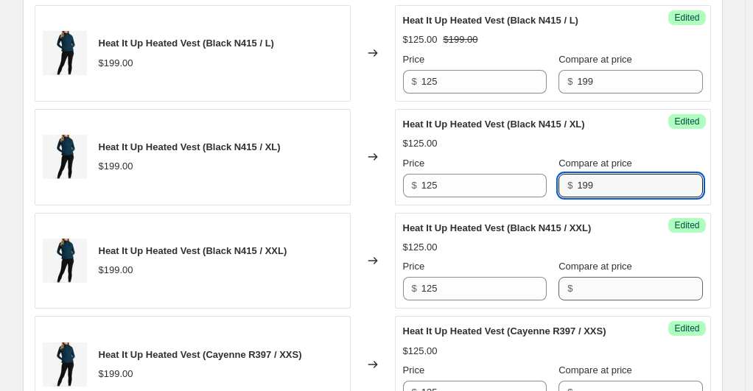
type input "199"
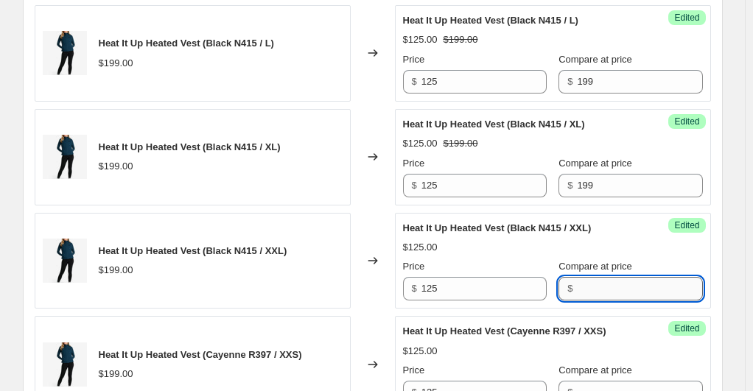
click at [593, 277] on input "Compare at price" at bounding box center [639, 289] width 125 height 24
paste input "199"
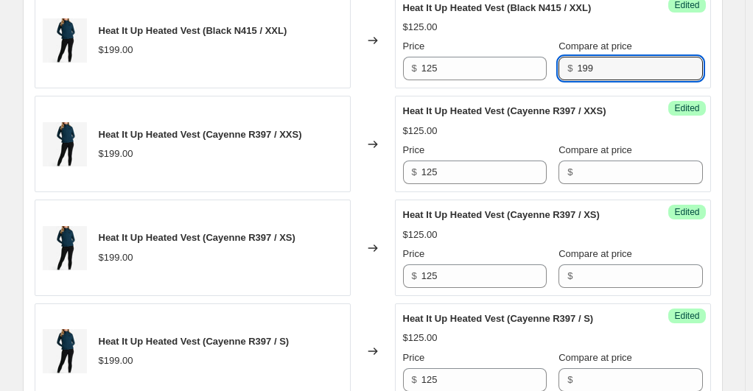
scroll to position [1897, 0]
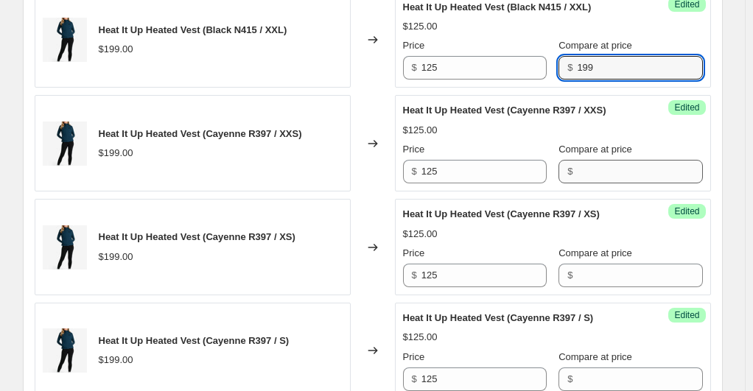
type input "199"
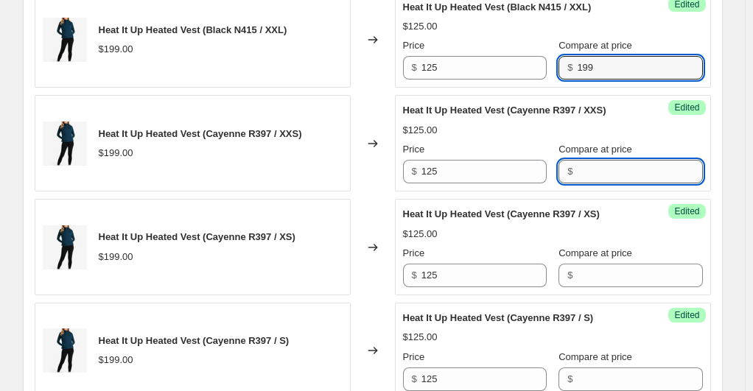
click at [605, 171] on input "Compare at price" at bounding box center [639, 172] width 125 height 24
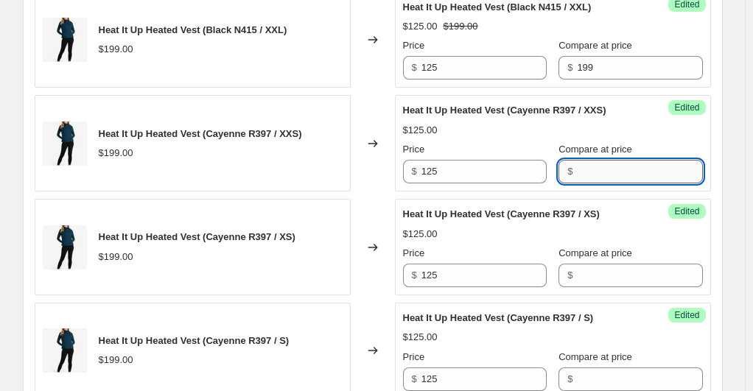
paste input "199"
type input "199"
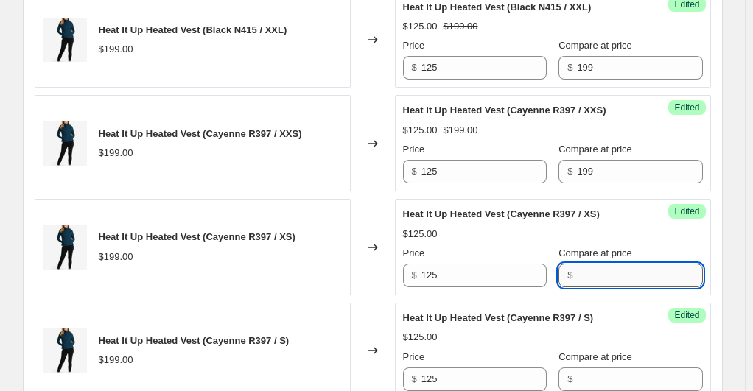
click at [625, 270] on input "Compare at price" at bounding box center [639, 276] width 125 height 24
paste input "199"
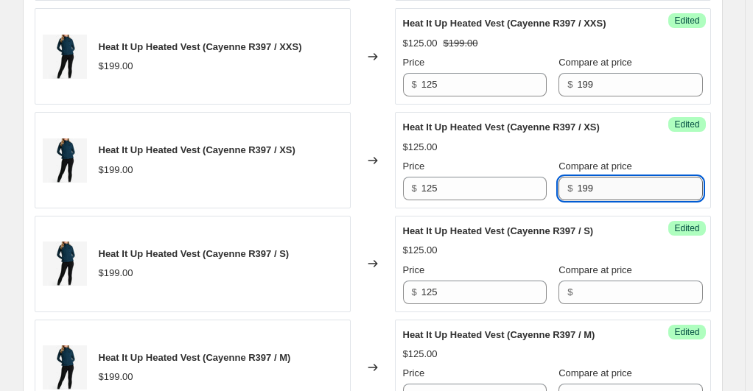
scroll to position [2045, 0]
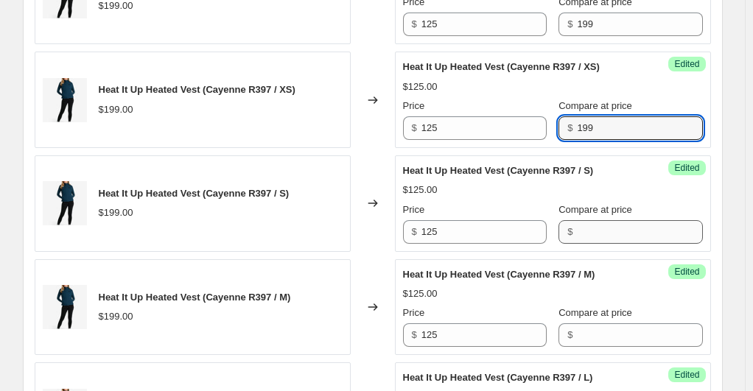
type input "199"
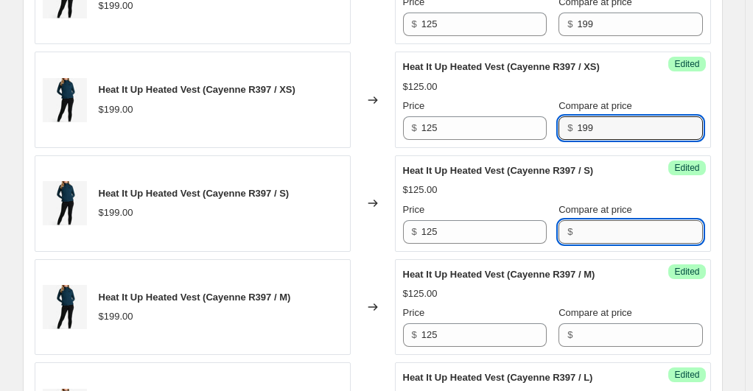
click at [589, 221] on input "Compare at price" at bounding box center [639, 232] width 125 height 24
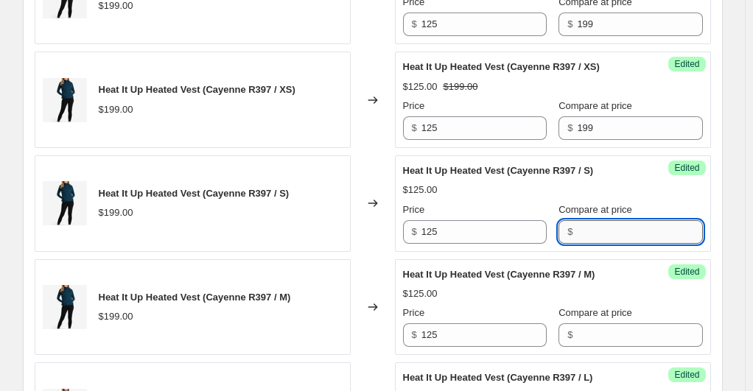
paste input "199"
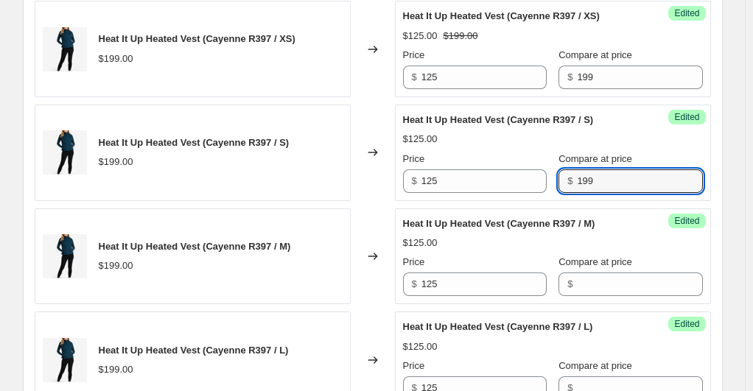
scroll to position [2118, 0]
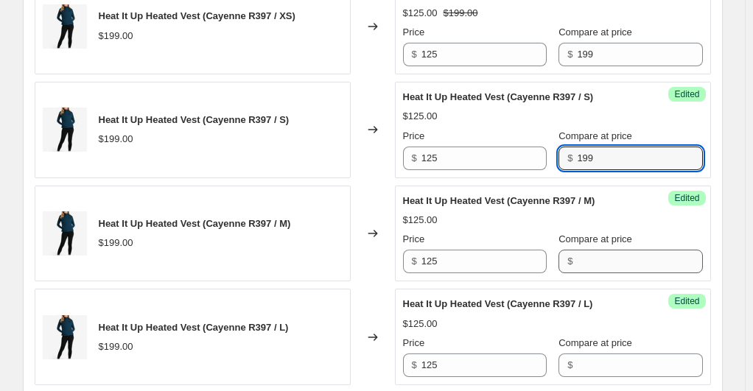
type input "199"
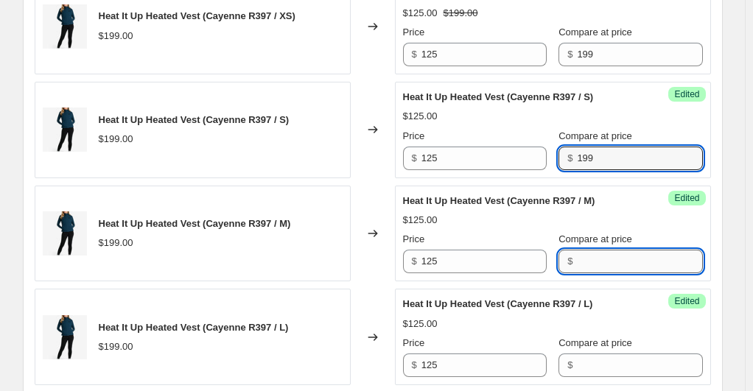
click at [592, 253] on input "Compare at price" at bounding box center [639, 262] width 125 height 24
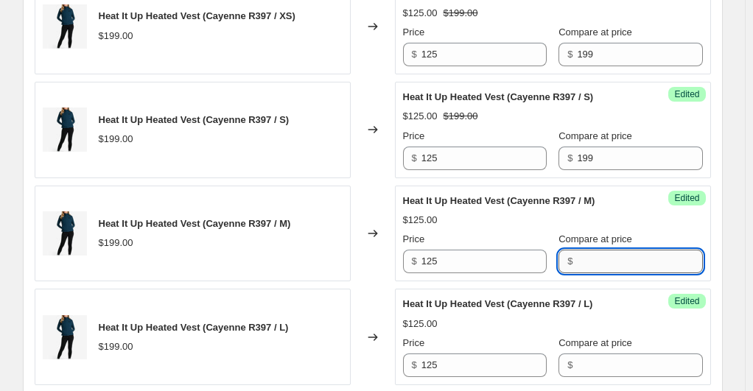
paste input "199"
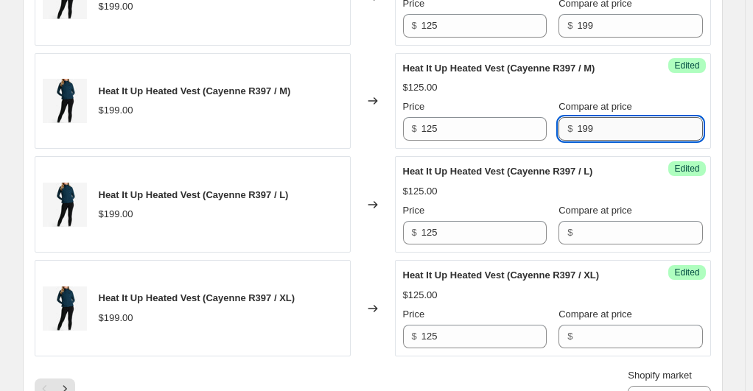
scroll to position [2266, 0]
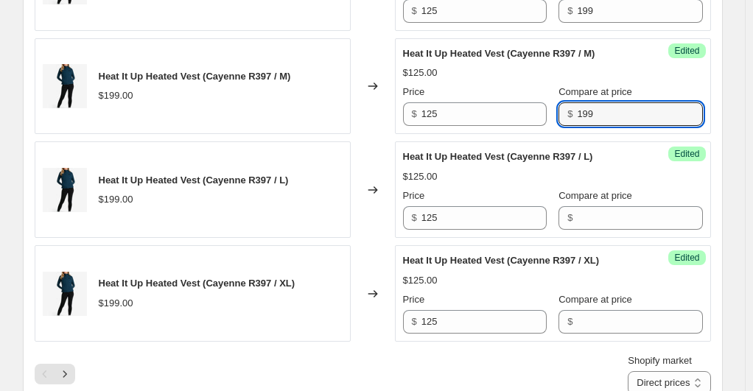
type input "199"
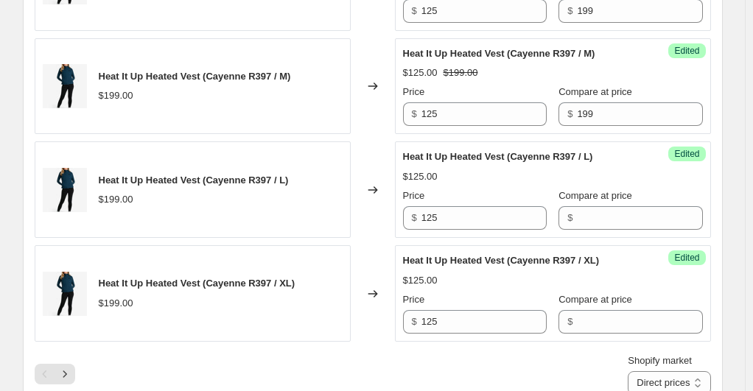
click at [592, 222] on div "Success Edited Heat It Up Heated Vest (Cayenne R397 / L) $125.00 Price $ 125 Co…" at bounding box center [553, 189] width 316 height 96
click at [593, 209] on input "Compare at price" at bounding box center [639, 218] width 125 height 24
paste input "199"
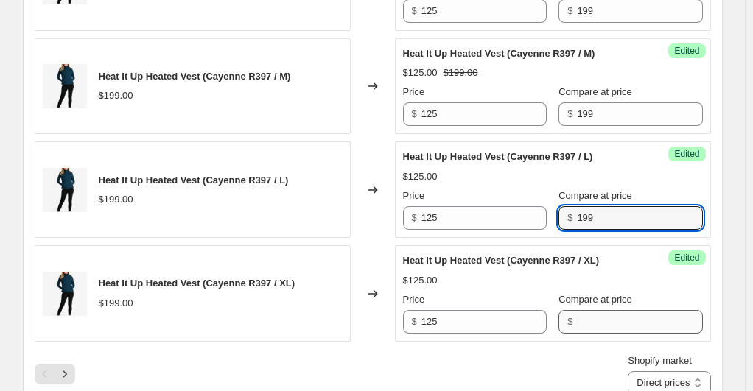
type input "199"
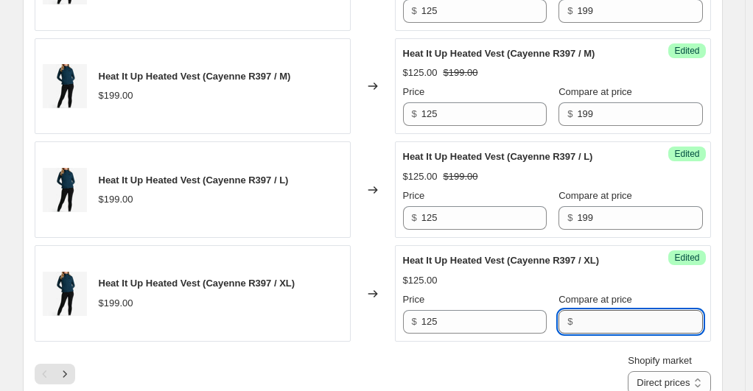
click at [594, 311] on input "Compare at price" at bounding box center [639, 322] width 125 height 24
paste input "199"
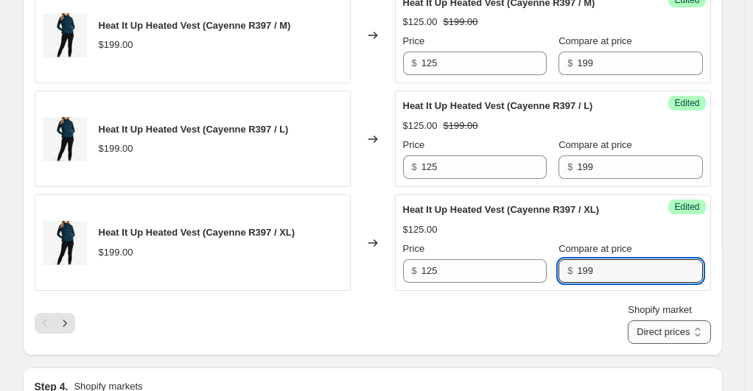
scroll to position [2339, 0]
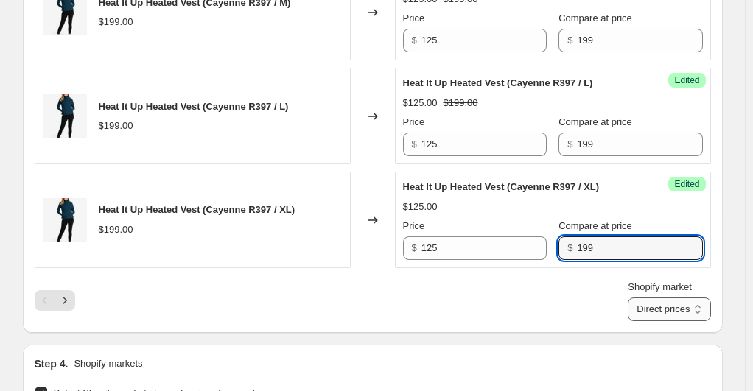
type input "199"
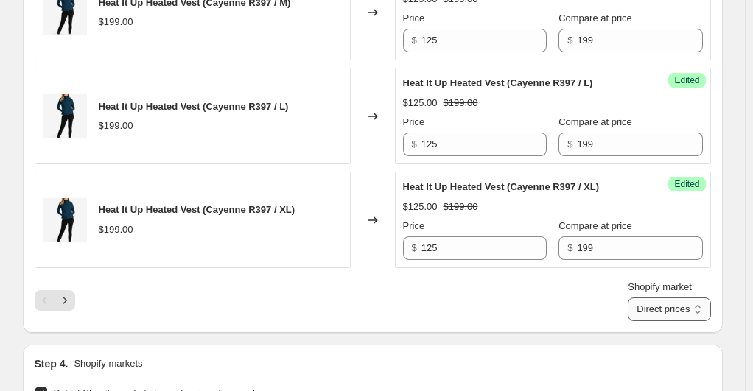
click at [672, 306] on select "Direct prices Canada Europe United States" at bounding box center [669, 310] width 82 height 24
click at [650, 298] on select "Direct prices Canada Europe United States" at bounding box center [669, 310] width 82 height 24
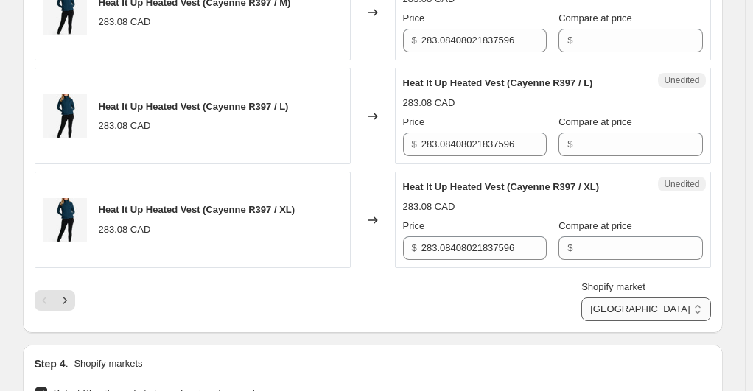
click at [673, 306] on select "Direct prices Canada Europe United States" at bounding box center [645, 310] width 129 height 24
click at [632, 298] on select "Direct prices Canada Europe United States" at bounding box center [645, 310] width 129 height 24
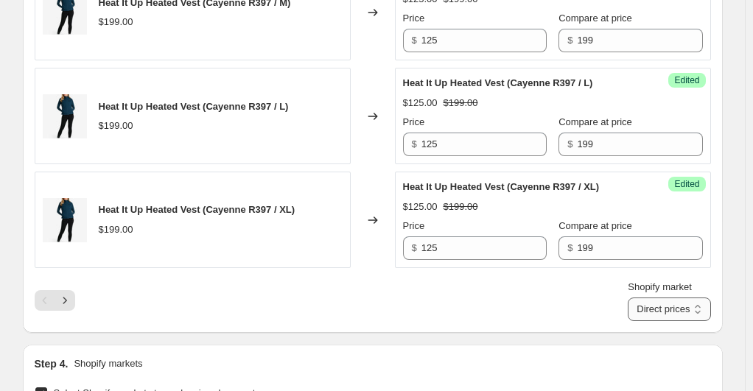
click at [673, 305] on select "Direct prices Canada Europe United States" at bounding box center [669, 310] width 82 height 24
click at [650, 298] on select "Direct prices Canada Europe United States" at bounding box center [669, 310] width 82 height 24
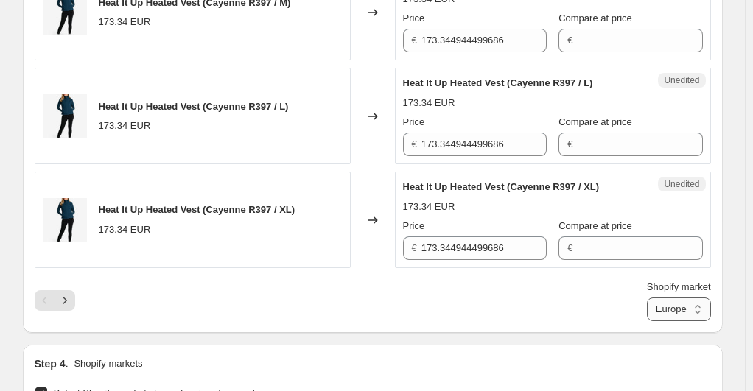
click at [664, 303] on select "Direct prices Canada Europe United States" at bounding box center [679, 310] width 64 height 24
select select "6783073"
click at [647, 298] on select "Direct prices Canada Europe United States" at bounding box center [679, 310] width 64 height 24
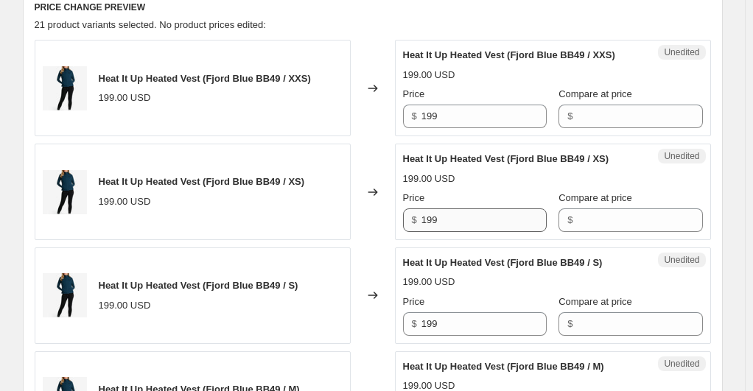
scroll to position [424, 0]
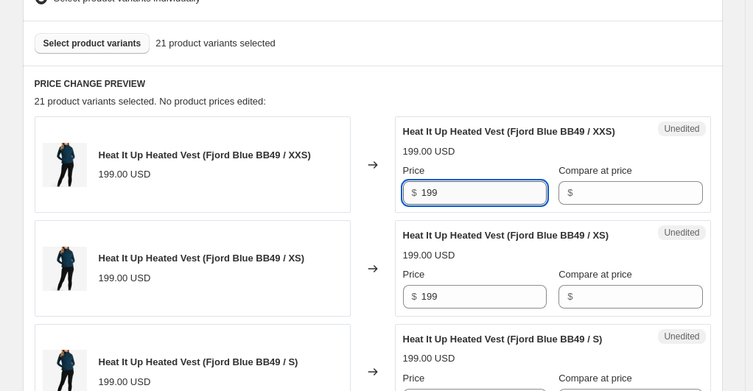
click at [429, 193] on input "199" at bounding box center [483, 193] width 125 height 24
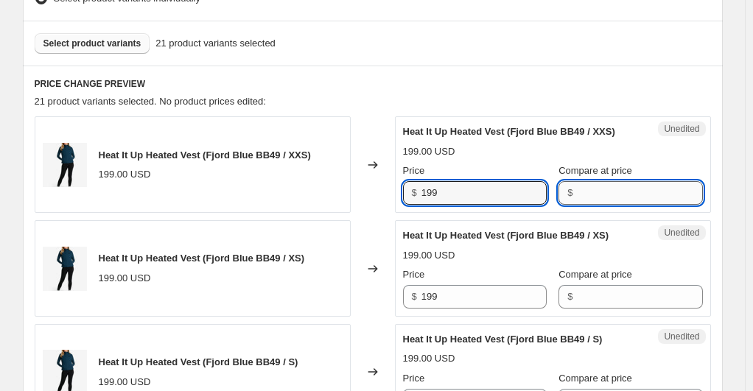
click at [645, 181] on input "Compare at price" at bounding box center [639, 193] width 125 height 24
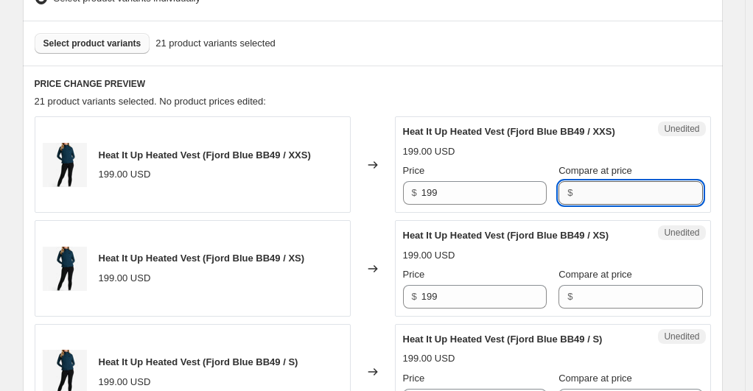
paste input "199"
type input "199"
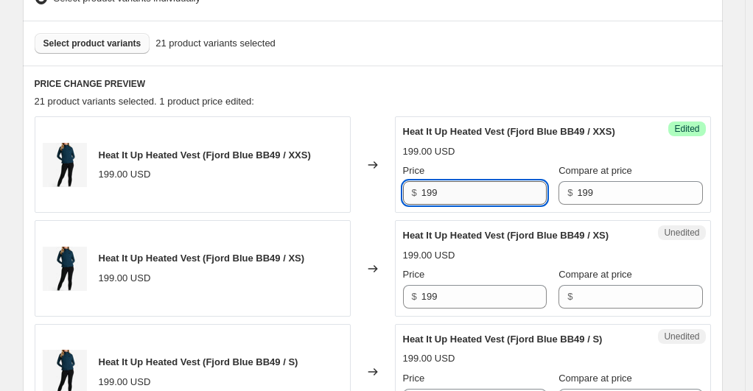
click at [504, 196] on input "199" at bounding box center [483, 193] width 125 height 24
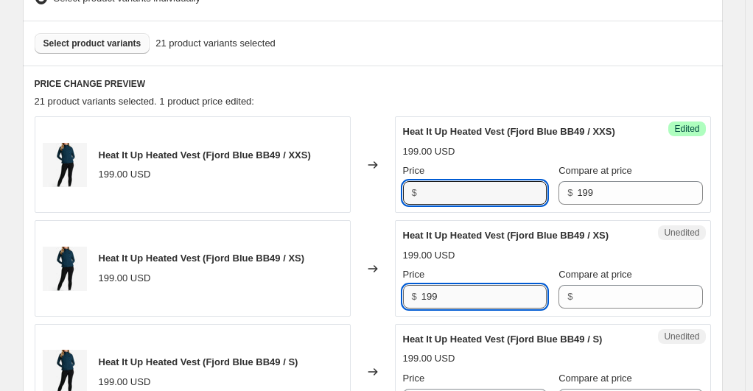
type input "199"
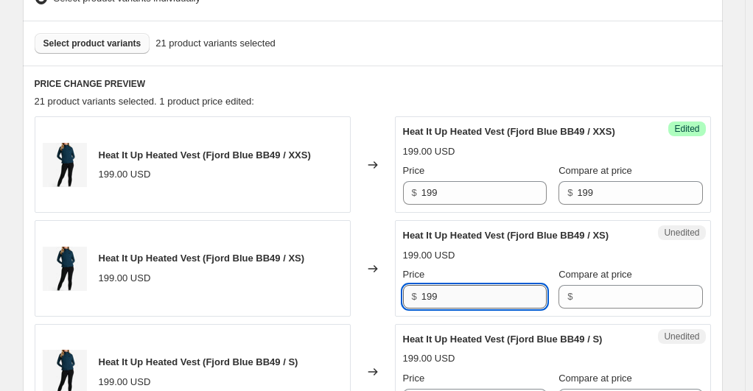
click at [452, 292] on input "199" at bounding box center [483, 297] width 125 height 24
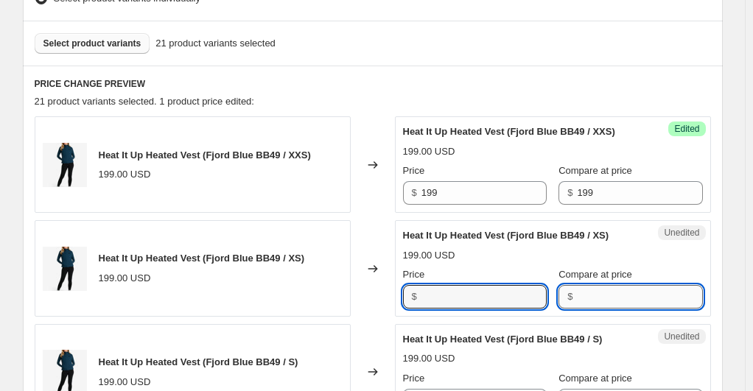
type input "199"
click at [597, 302] on input "Compare at price" at bounding box center [639, 297] width 125 height 24
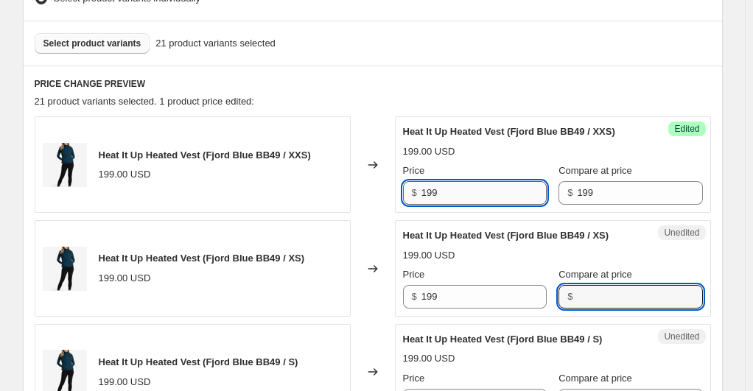
click at [511, 187] on input "199" at bounding box center [483, 193] width 125 height 24
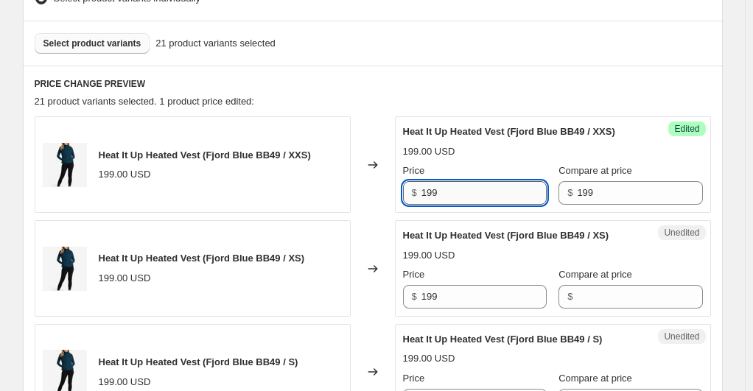
click at [511, 187] on input "199" at bounding box center [483, 193] width 125 height 24
type input "89"
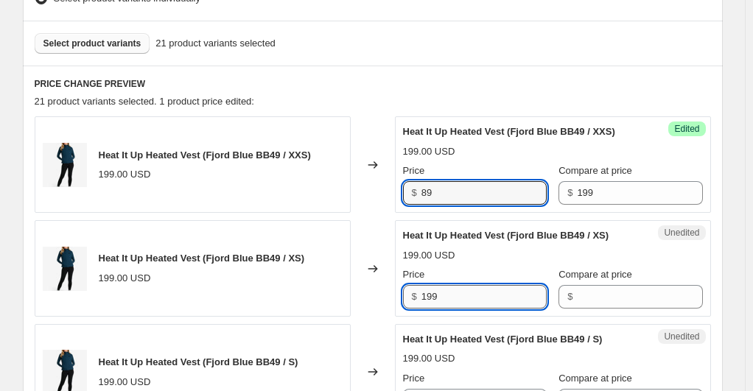
click at [457, 289] on input "199" at bounding box center [483, 297] width 125 height 24
click at [449, 190] on input "89" at bounding box center [483, 193] width 125 height 24
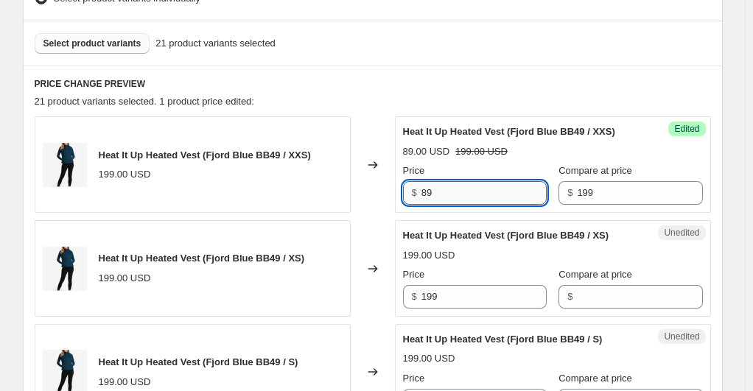
click at [449, 190] on input "89" at bounding box center [483, 193] width 125 height 24
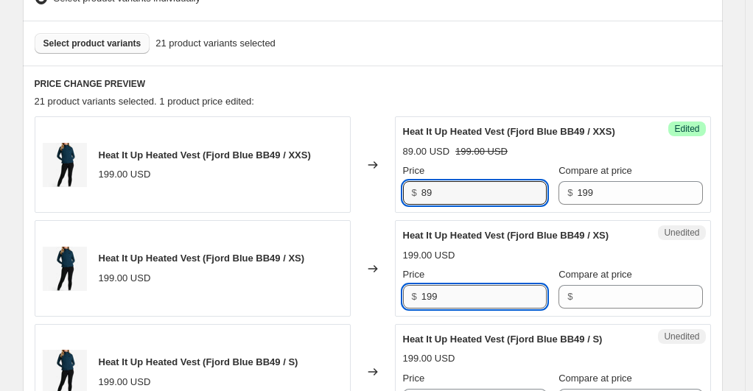
click at [463, 292] on input "199" at bounding box center [483, 297] width 125 height 24
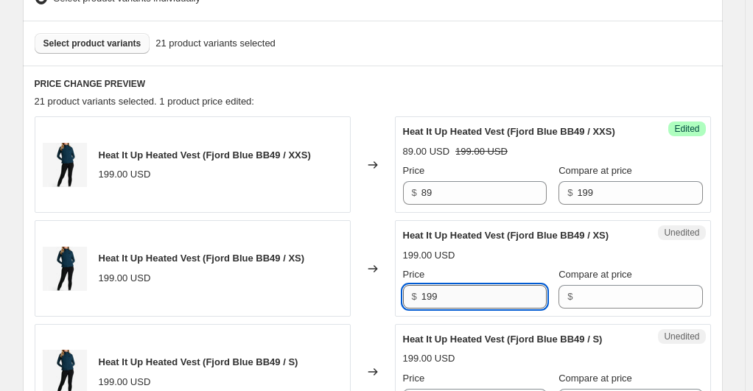
click at [463, 292] on input "199" at bounding box center [483, 297] width 125 height 24
paste input "8"
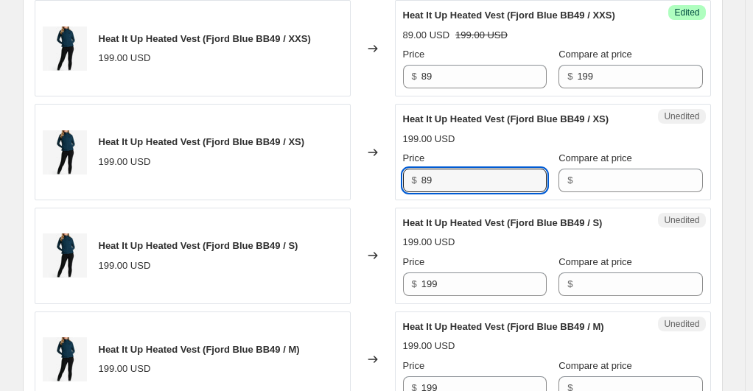
scroll to position [645, 0]
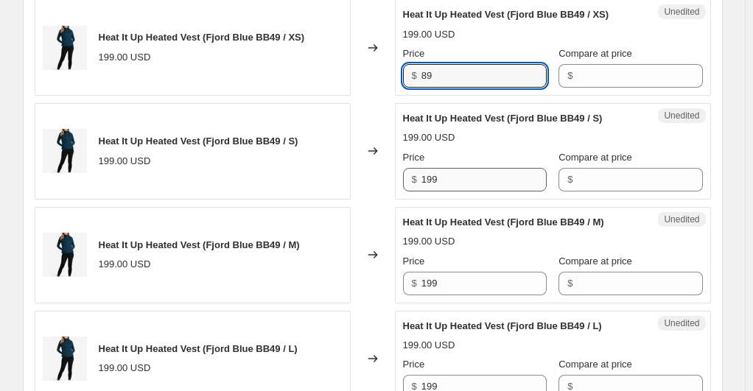
type input "89"
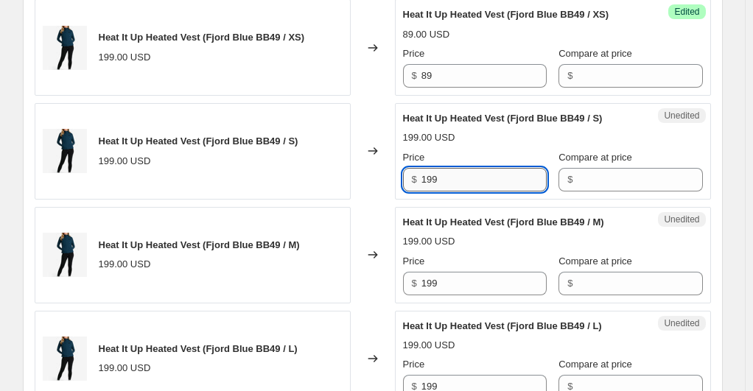
click at [447, 180] on input "199" at bounding box center [483, 180] width 125 height 24
paste input "8"
type input "89"
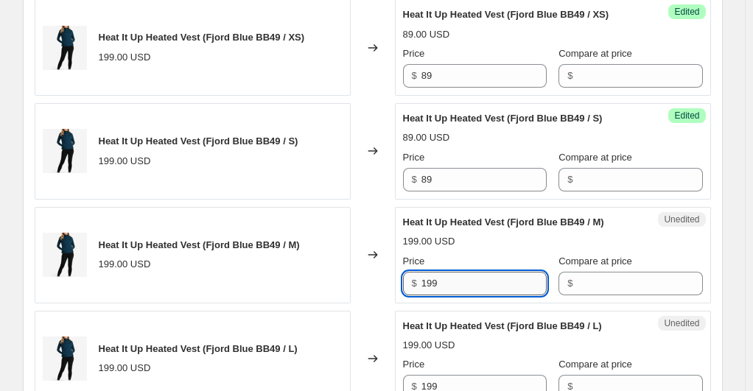
click at [458, 275] on input "199" at bounding box center [483, 284] width 125 height 24
paste input "8"
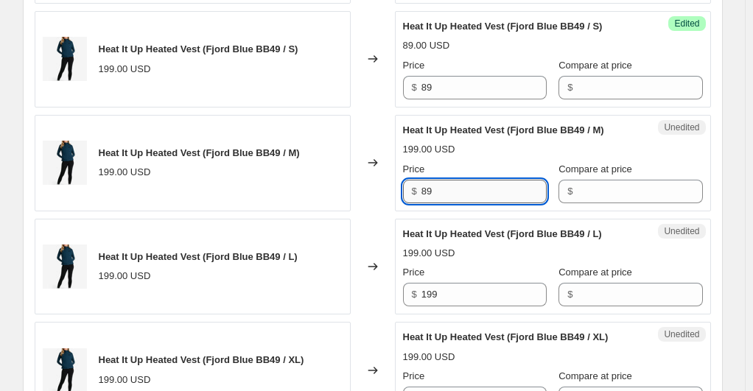
scroll to position [866, 0]
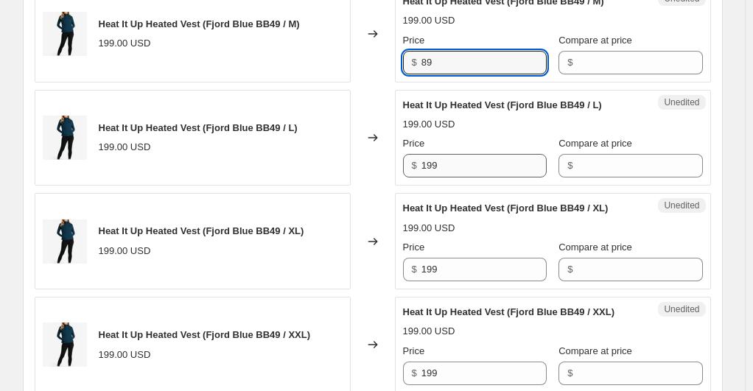
type input "89"
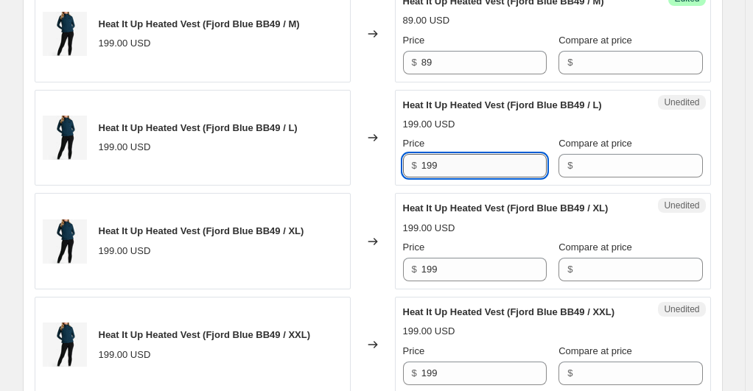
click at [466, 156] on input "199" at bounding box center [483, 166] width 125 height 24
paste input "8"
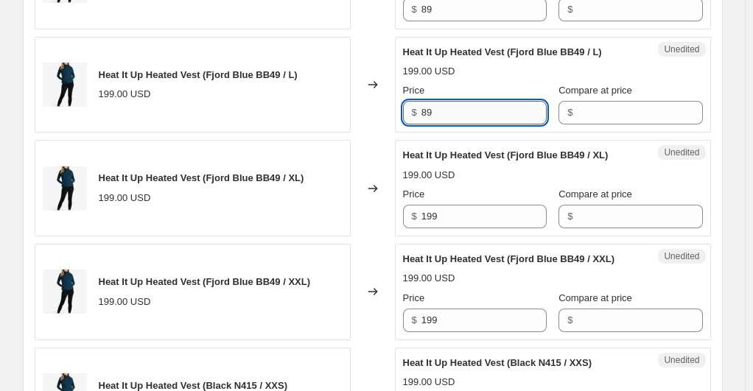
scroll to position [940, 0]
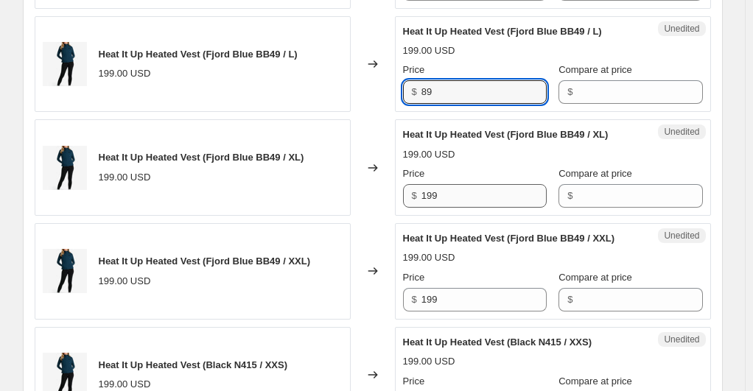
type input "89"
click at [445, 201] on input "199" at bounding box center [483, 196] width 125 height 24
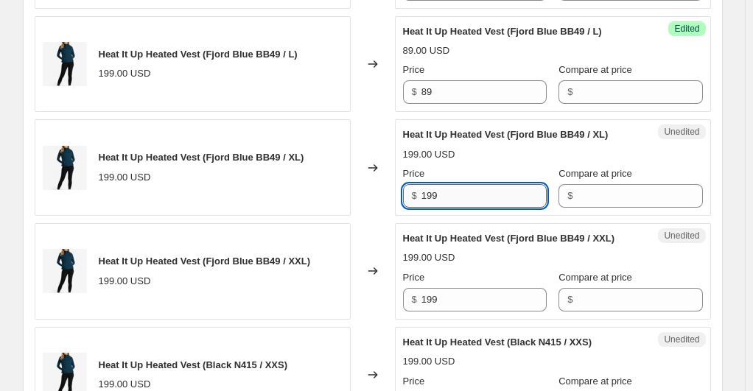
click at [445, 201] on input "199" at bounding box center [483, 196] width 125 height 24
paste input "8"
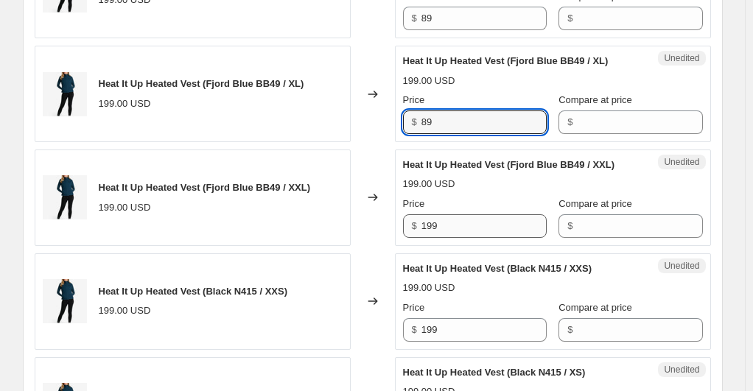
type input "89"
click at [449, 233] on input "199" at bounding box center [483, 226] width 125 height 24
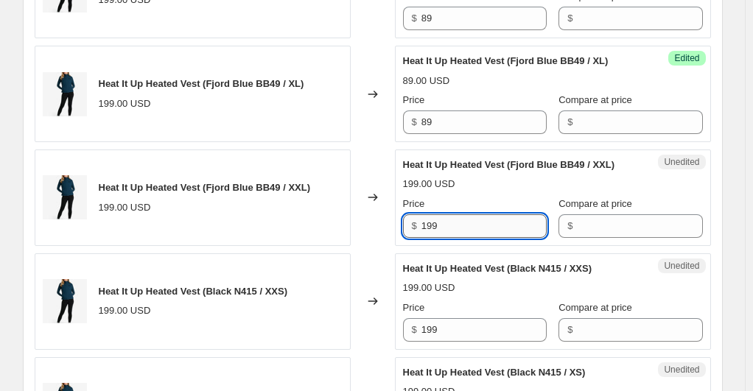
click at [449, 233] on input "199" at bounding box center [483, 226] width 125 height 24
paste input "8"
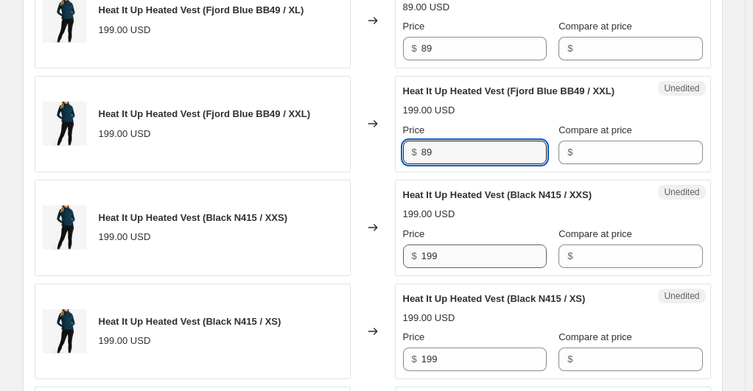
type input "89"
click at [455, 247] on input "199" at bounding box center [483, 257] width 125 height 24
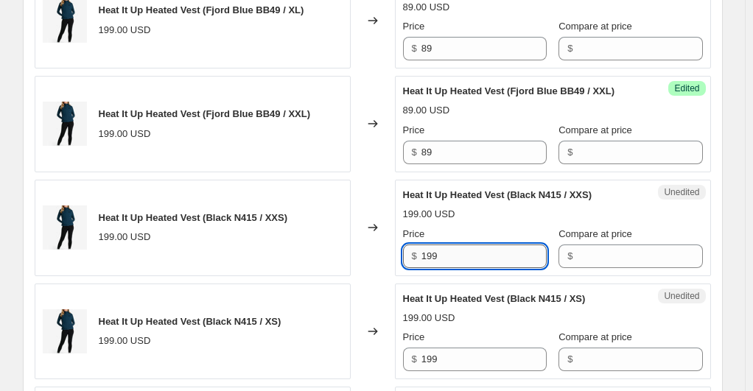
click at [455, 247] on input "199" at bounding box center [483, 257] width 125 height 24
paste input "8"
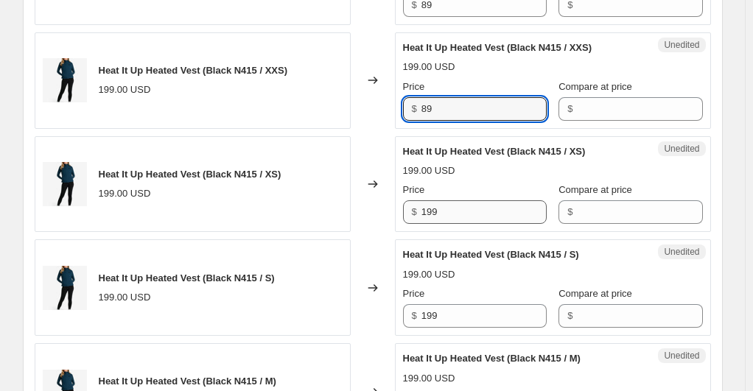
type input "89"
click at [442, 208] on input "199" at bounding box center [483, 212] width 125 height 24
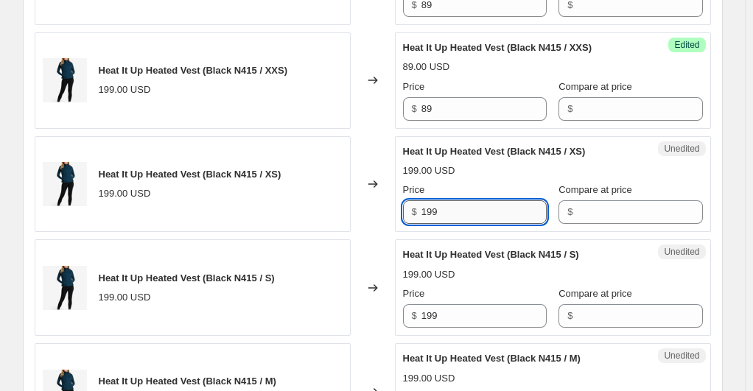
click at [442, 208] on input "199" at bounding box center [483, 212] width 125 height 24
paste input "8"
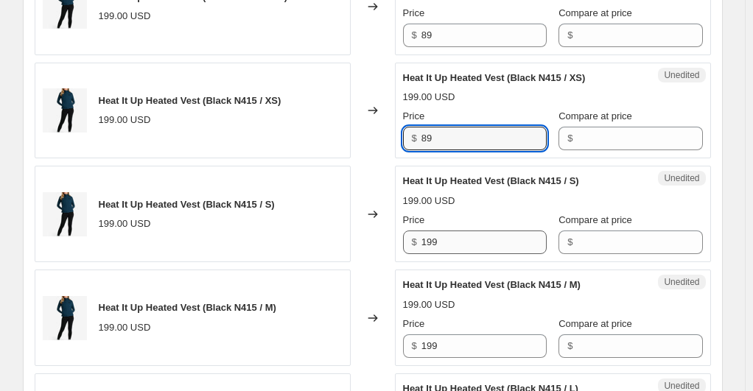
type input "89"
click at [446, 239] on input "199" at bounding box center [483, 243] width 125 height 24
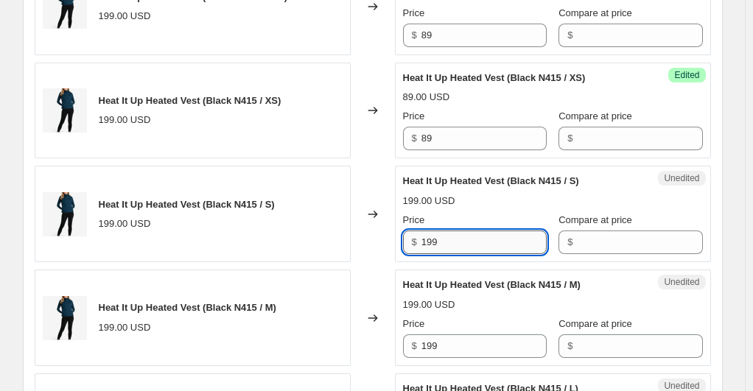
click at [446, 239] on input "199" at bounding box center [483, 243] width 125 height 24
paste input "8"
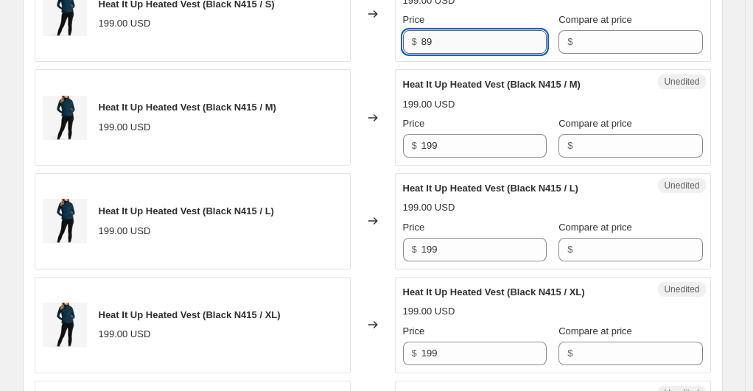
scroll to position [1529, 0]
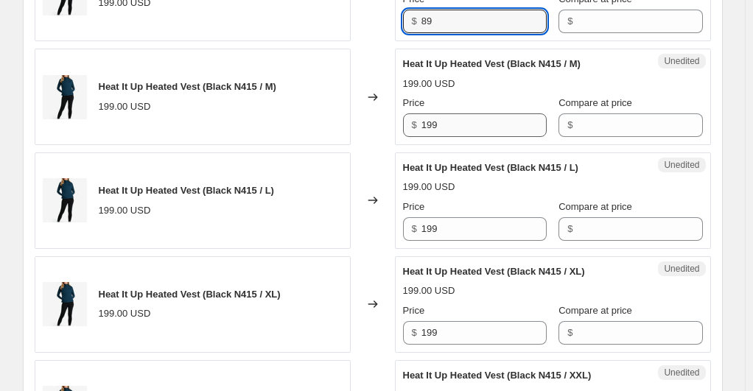
type input "89"
click at [435, 128] on input "199" at bounding box center [483, 125] width 125 height 24
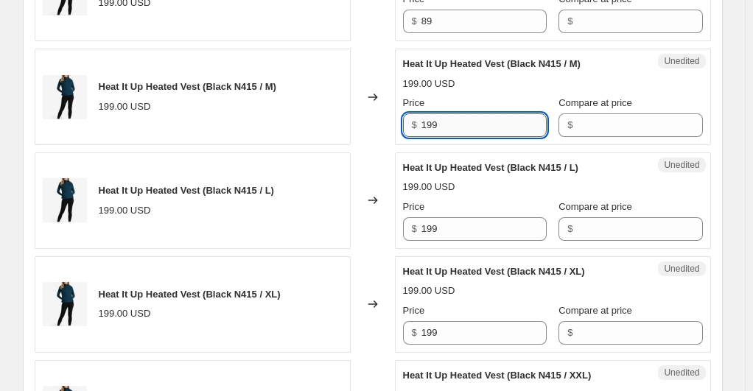
click at [435, 128] on input "199" at bounding box center [483, 125] width 125 height 24
paste input "8"
type input "89"
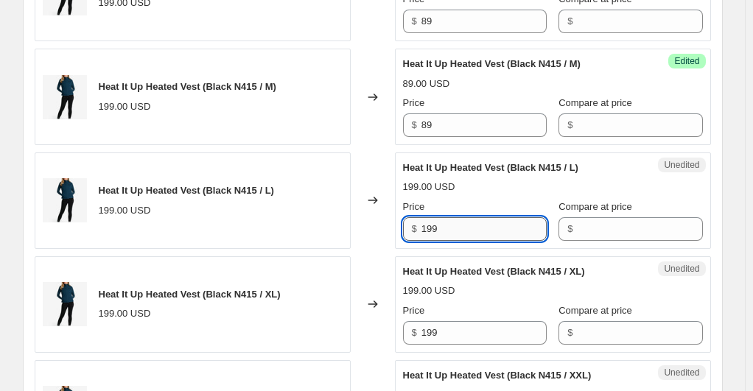
click at [432, 227] on input "199" at bounding box center [483, 229] width 125 height 24
paste input "8"
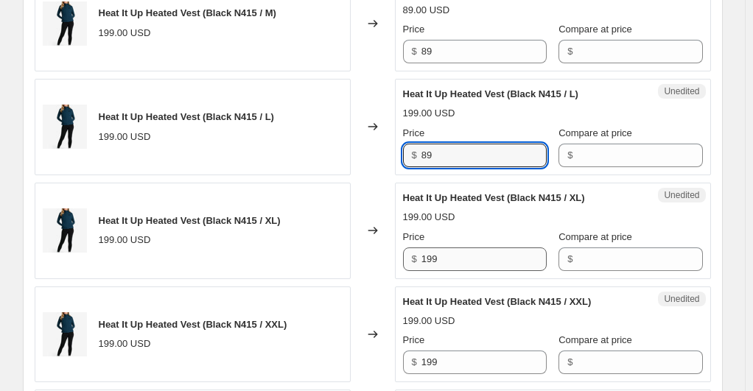
type input "89"
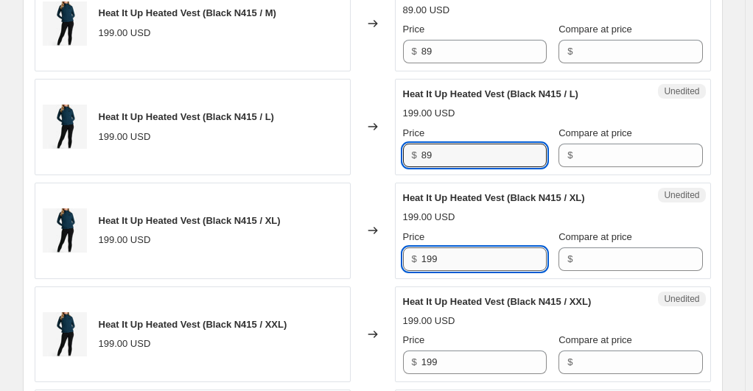
click at [431, 254] on input "199" at bounding box center [483, 259] width 125 height 24
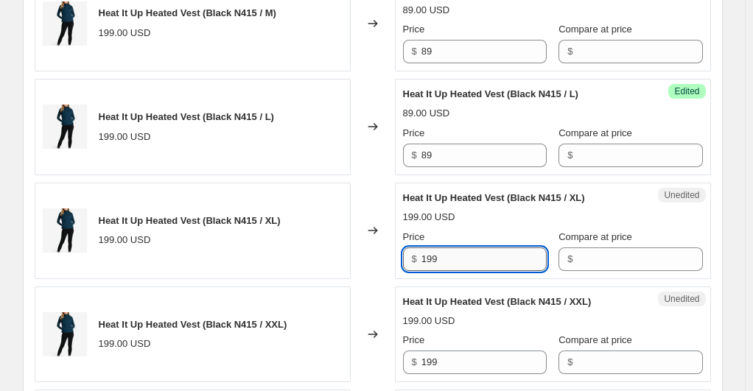
click at [431, 254] on input "199" at bounding box center [483, 259] width 125 height 24
paste input "8"
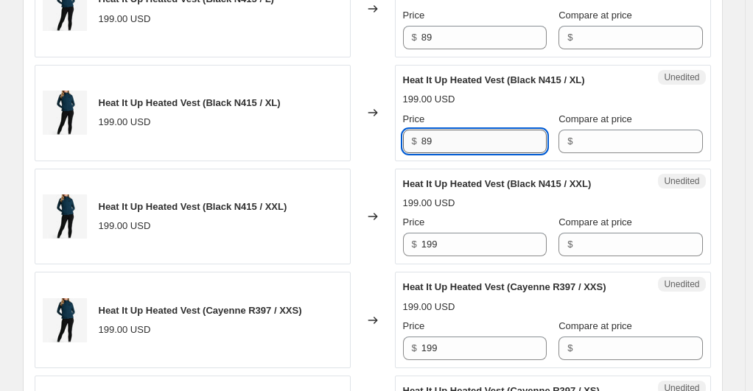
scroll to position [1824, 0]
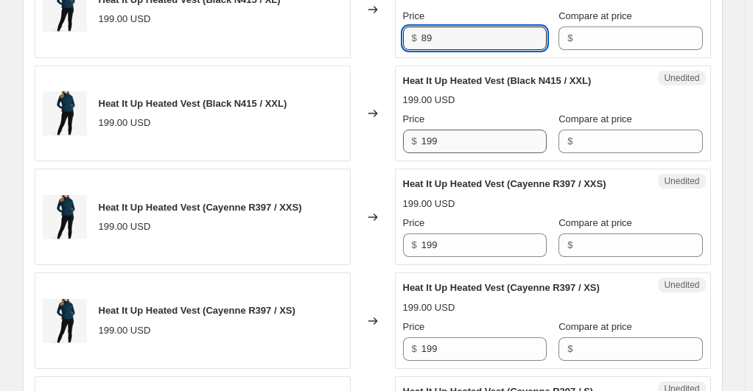
type input "89"
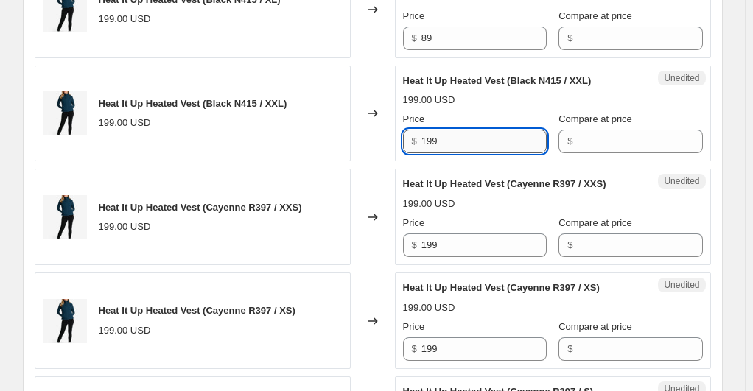
click at [429, 133] on input "199" at bounding box center [483, 142] width 125 height 24
paste input "8"
type input "89"
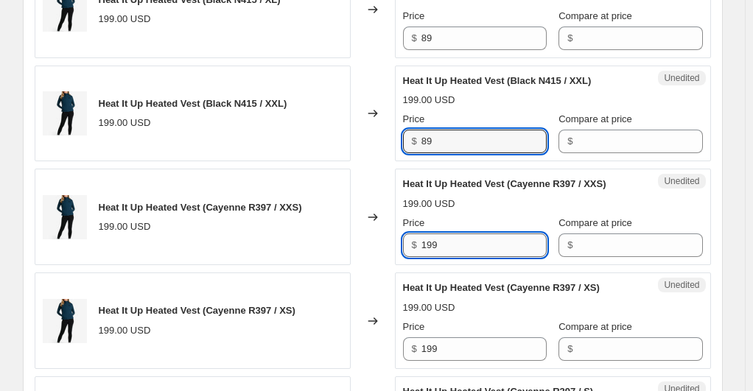
click at [431, 233] on input "199" at bounding box center [483, 245] width 125 height 24
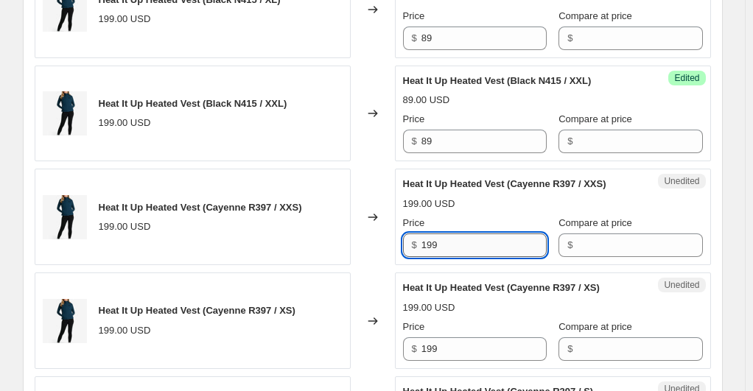
click at [429, 233] on input "199" at bounding box center [483, 245] width 125 height 24
paste input "8"
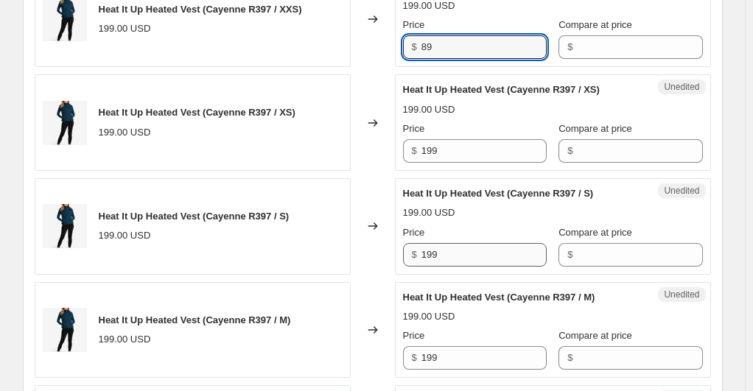
scroll to position [2045, 0]
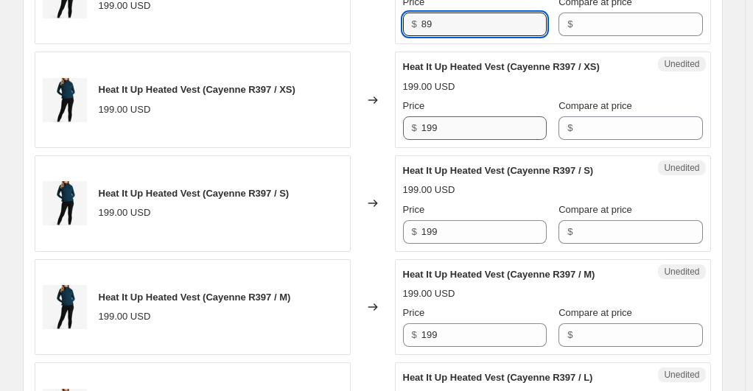
type input "89"
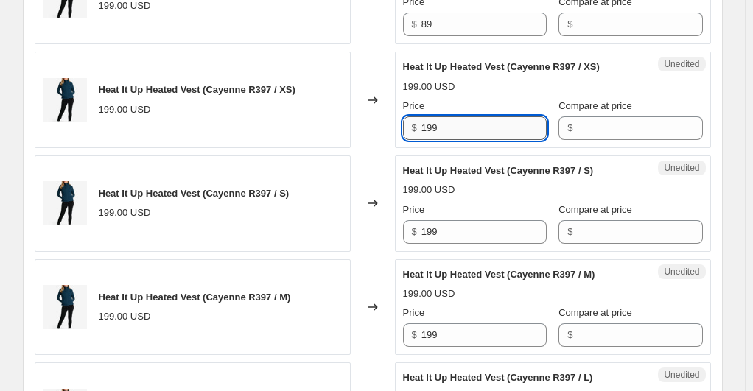
click at [439, 127] on input "199" at bounding box center [483, 128] width 125 height 24
paste input "8"
type input "89"
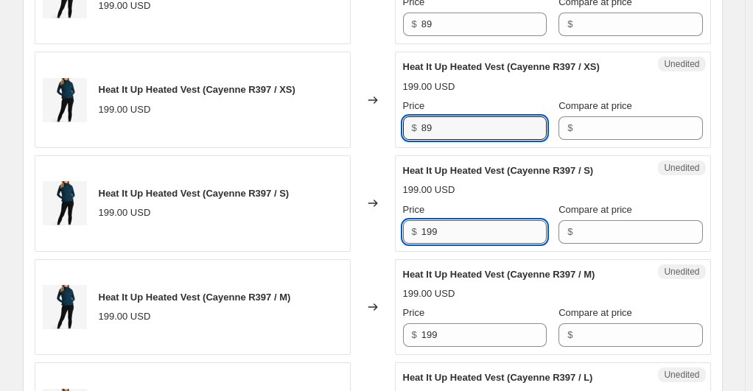
click at [462, 231] on input "199" at bounding box center [483, 232] width 125 height 24
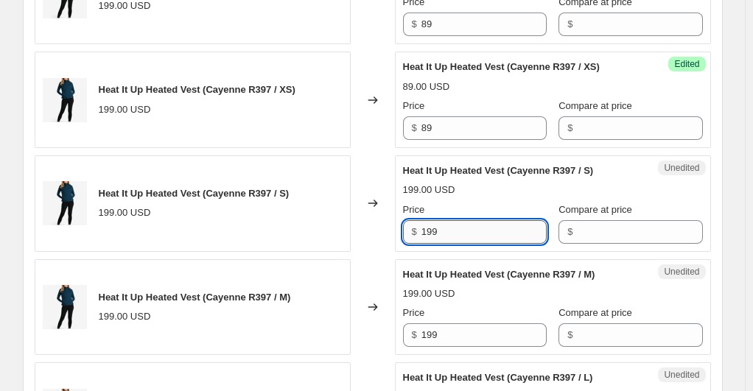
click at [460, 230] on input "199" at bounding box center [483, 232] width 125 height 24
click at [454, 221] on input "199" at bounding box center [483, 232] width 125 height 24
paste input "8"
type input "89"
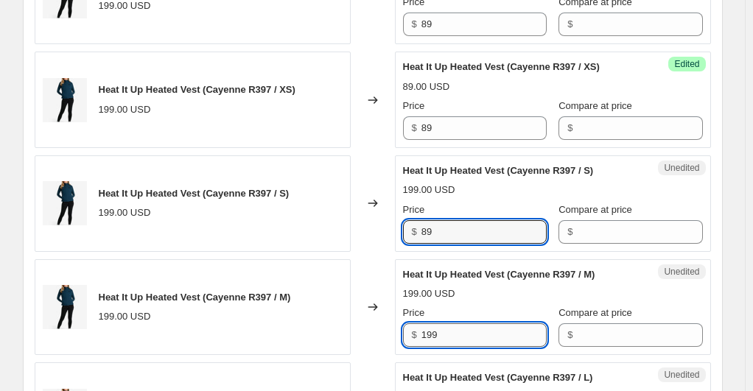
click at [452, 334] on input "199" at bounding box center [483, 335] width 125 height 24
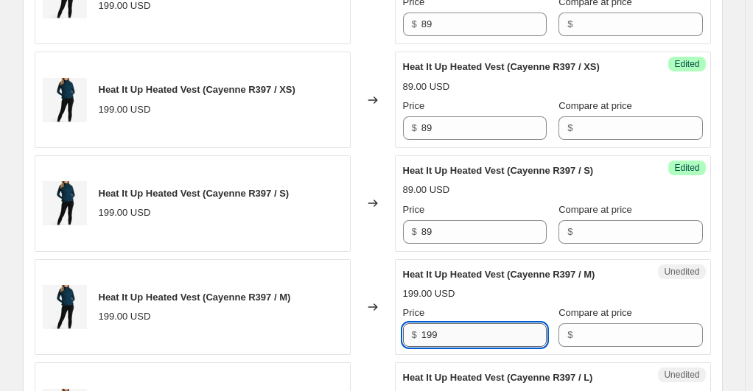
click at [452, 334] on input "199" at bounding box center [483, 335] width 125 height 24
paste input "8"
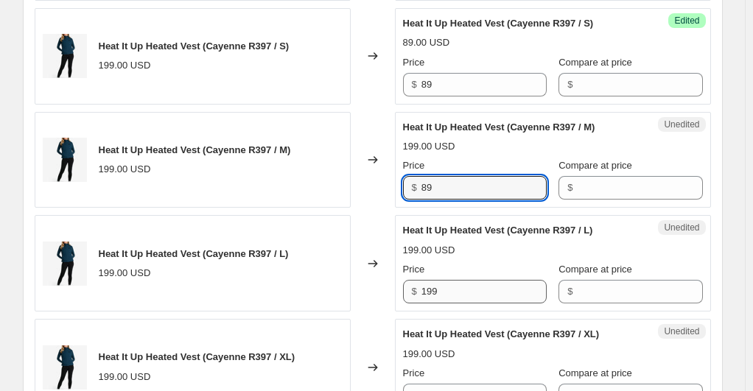
type input "89"
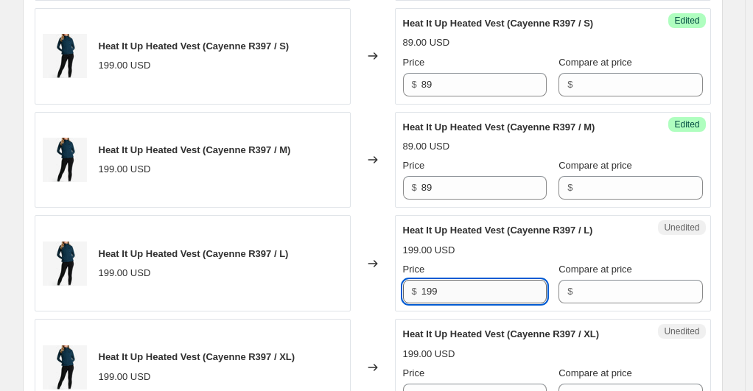
click at [445, 280] on input "199" at bounding box center [483, 292] width 125 height 24
paste input "8"
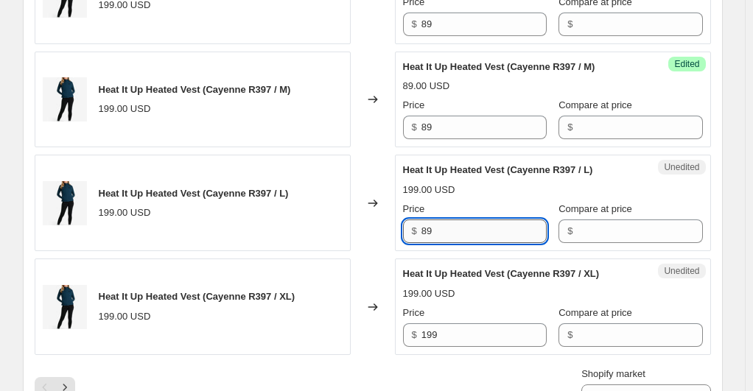
scroll to position [2266, 0]
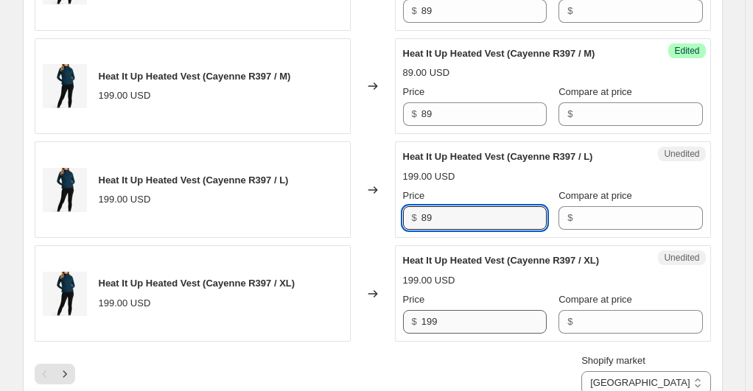
type input "89"
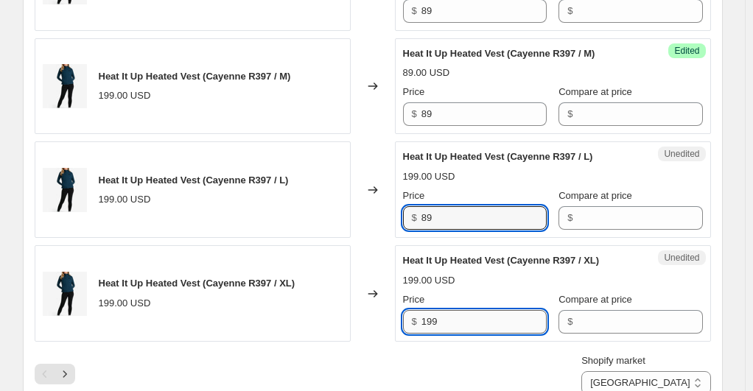
click at [438, 316] on input "199" at bounding box center [483, 322] width 125 height 24
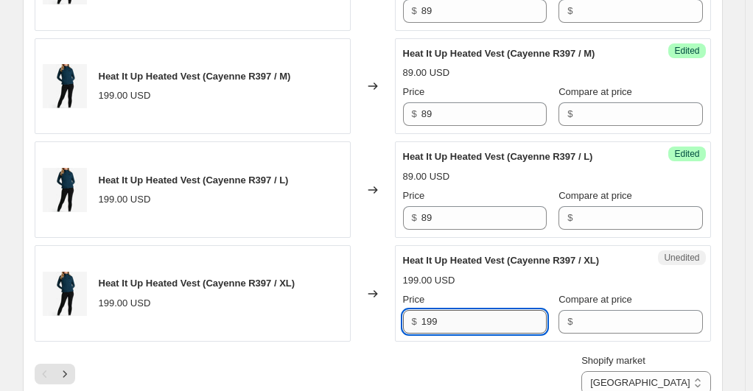
click at [438, 316] on input "199" at bounding box center [483, 322] width 125 height 24
paste input "8"
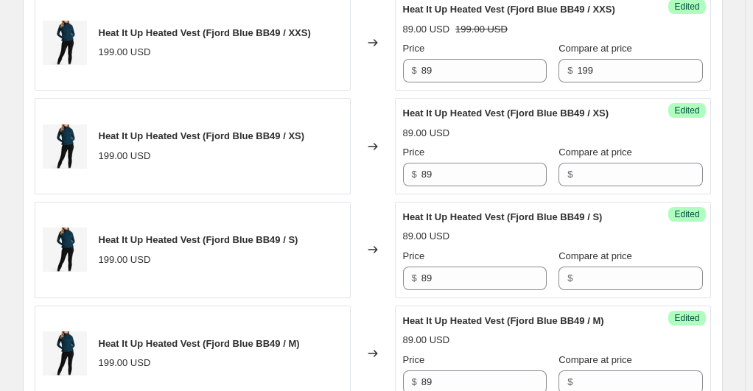
scroll to position [498, 0]
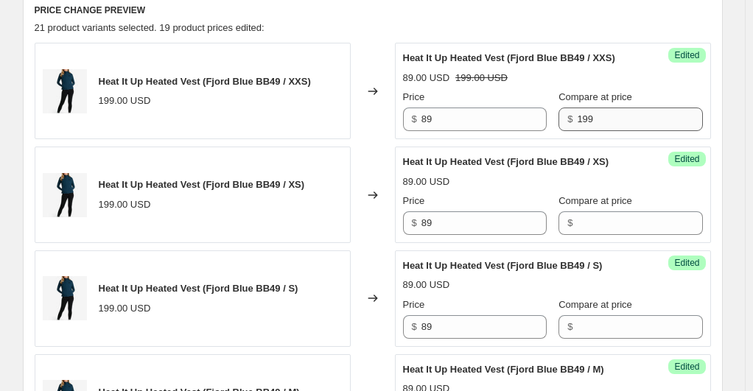
type input "89"
click at [598, 113] on input "199" at bounding box center [639, 120] width 125 height 24
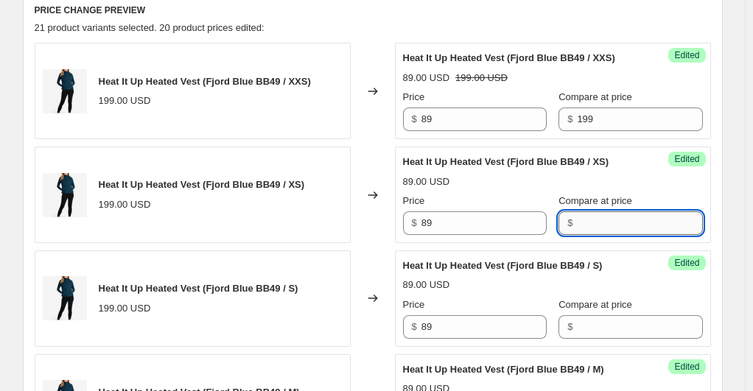
click at [577, 232] on input "Compare at price" at bounding box center [639, 223] width 125 height 24
paste input "199"
type input "199"
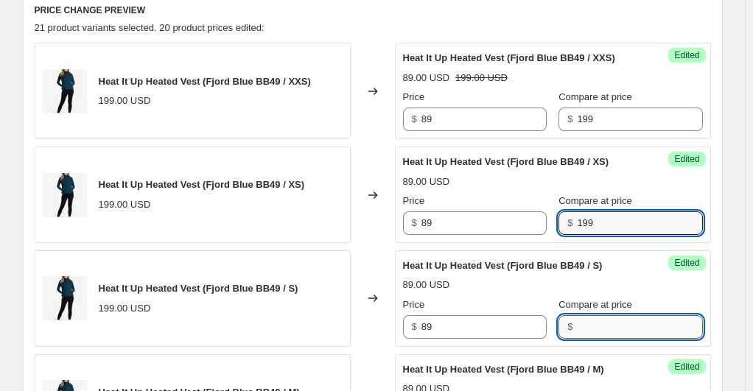
click at [577, 331] on input "Compare at price" at bounding box center [639, 327] width 125 height 24
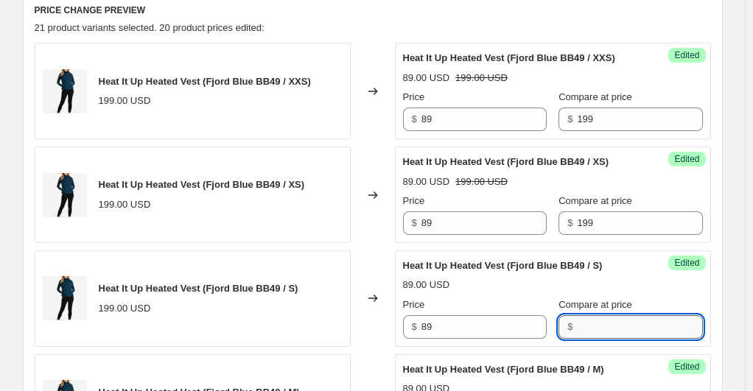
paste input "199"
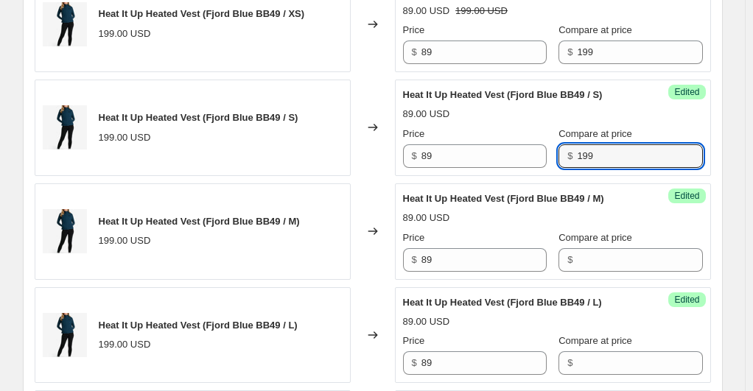
scroll to position [719, 0]
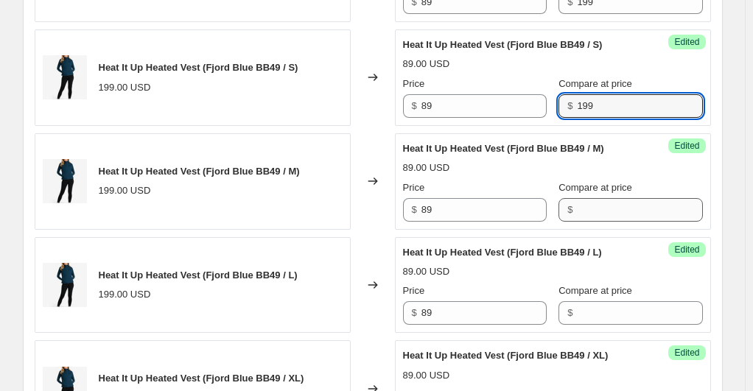
type input "199"
click at [577, 209] on input "Compare at price" at bounding box center [639, 210] width 125 height 24
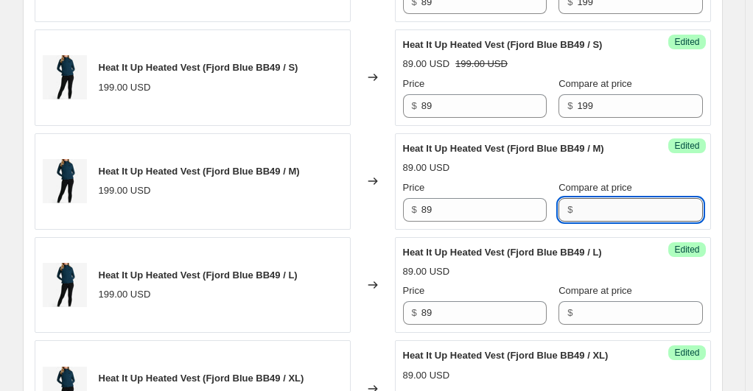
paste input "199"
type input "199"
click at [583, 311] on input "Compare at price" at bounding box center [639, 313] width 125 height 24
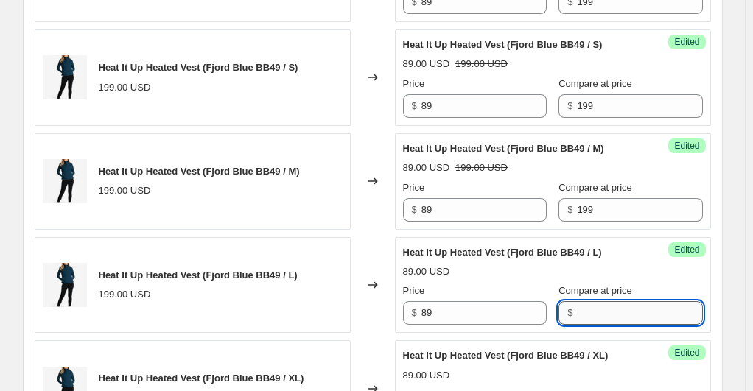
paste input "199"
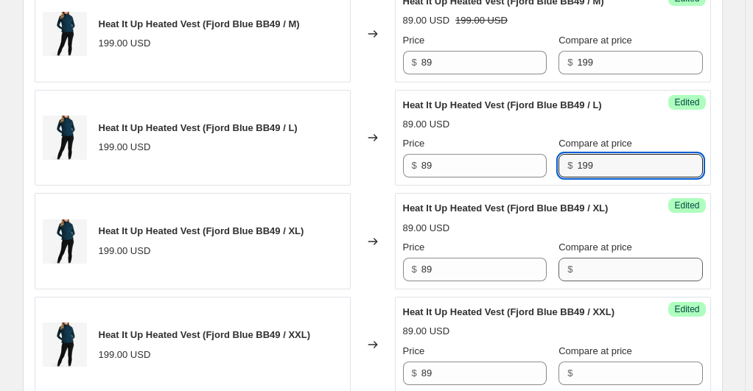
type input "199"
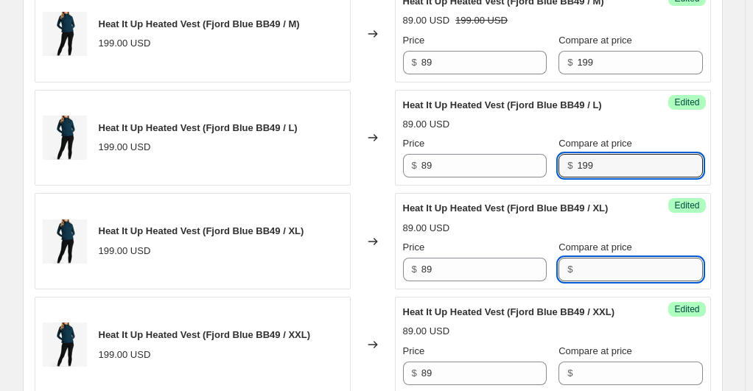
click at [583, 274] on input "Compare at price" at bounding box center [639, 270] width 125 height 24
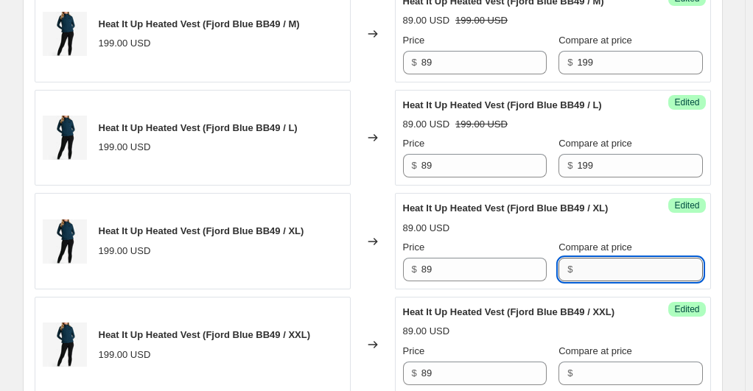
paste input "199"
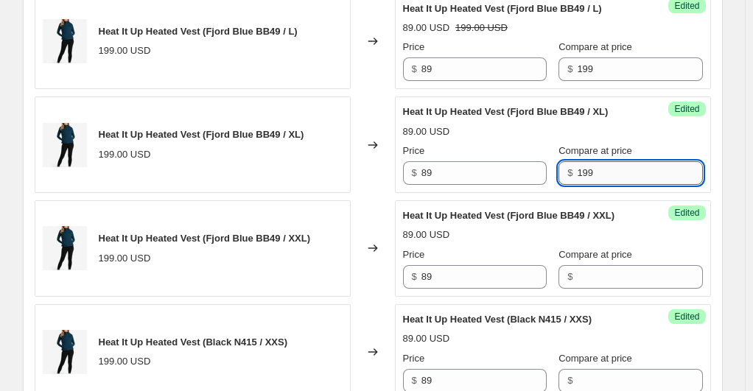
scroll to position [1014, 0]
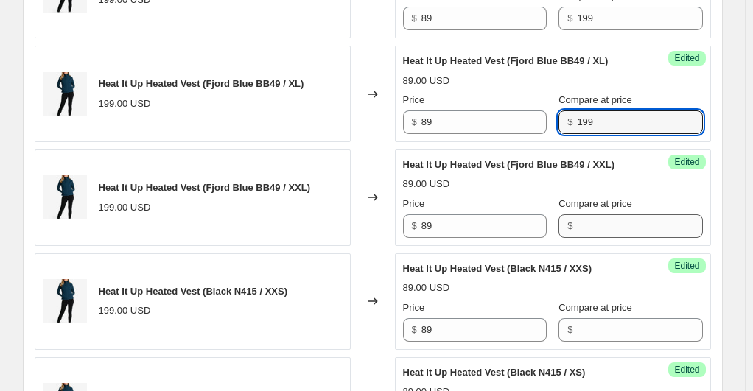
type input "199"
click at [610, 218] on input "Compare at price" at bounding box center [639, 226] width 125 height 24
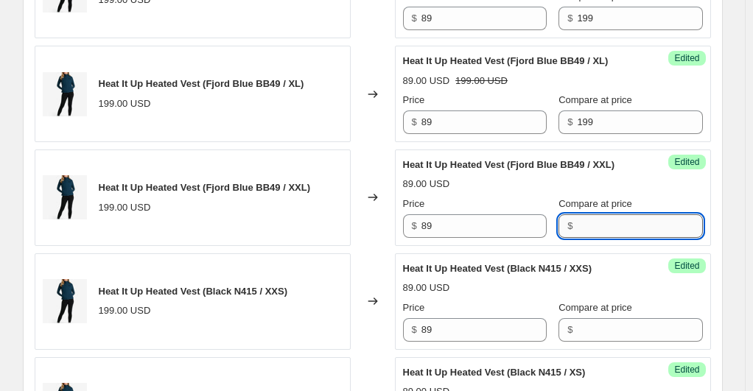
paste input "199"
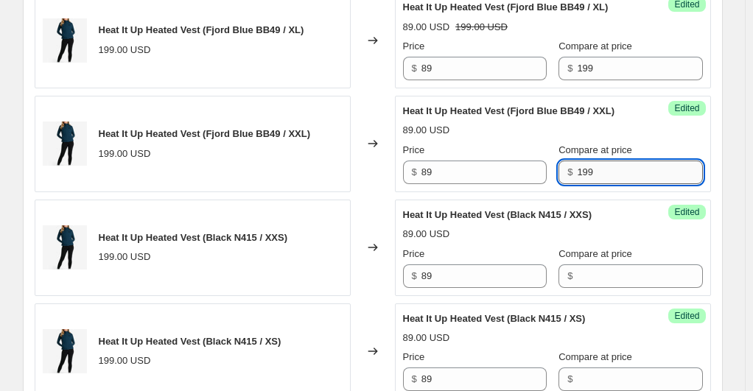
scroll to position [1087, 0]
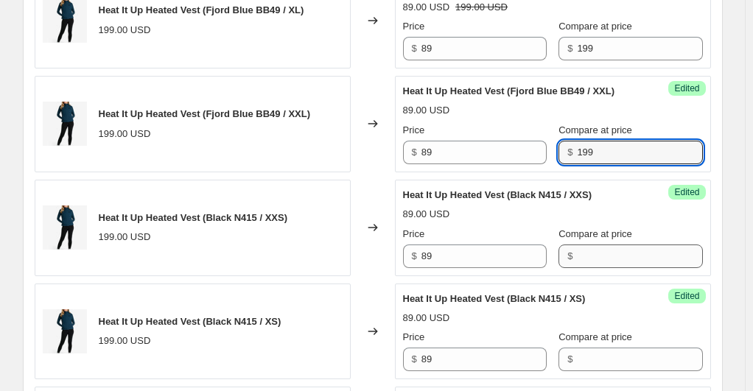
type input "199"
click at [588, 264] on input "Compare at price" at bounding box center [639, 257] width 125 height 24
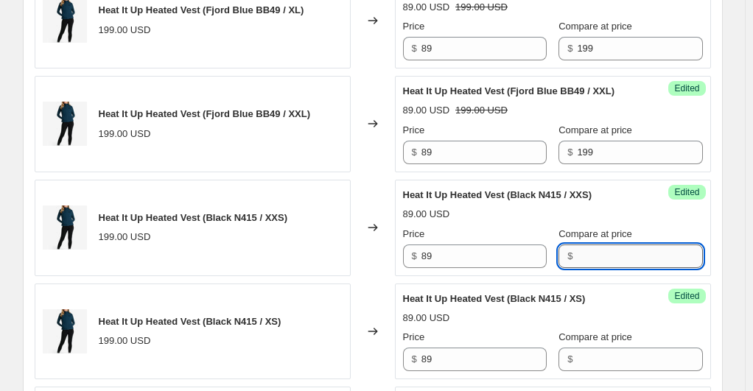
paste input "199"
type input "199"
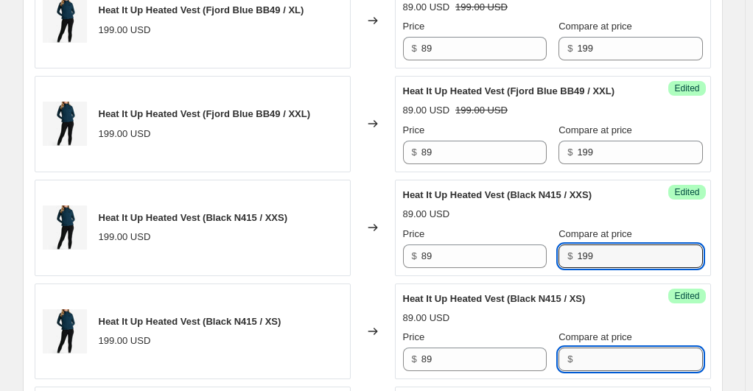
click at [606, 352] on input "Compare at price" at bounding box center [639, 360] width 125 height 24
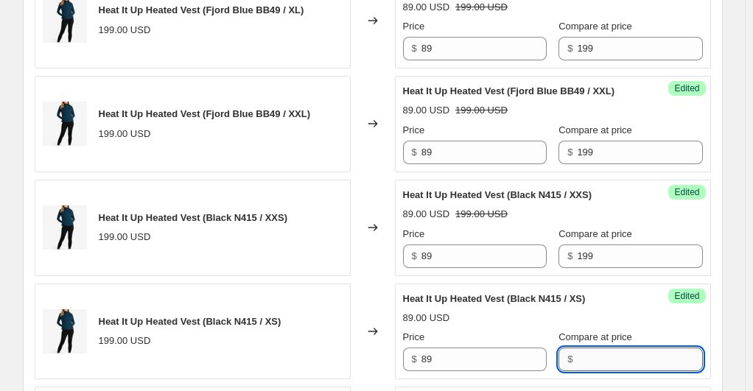
paste input "199"
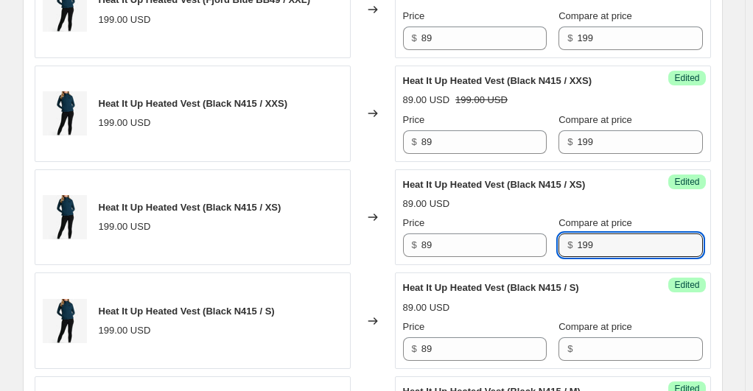
scroll to position [1235, 0]
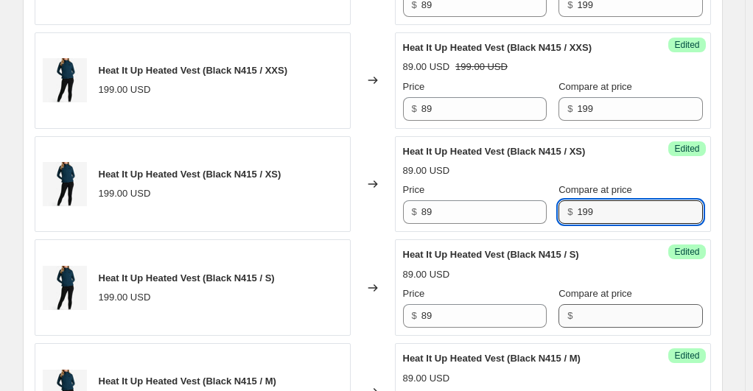
type input "199"
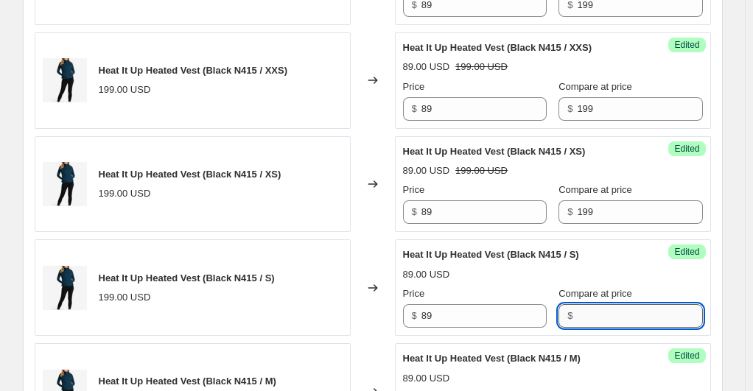
click at [608, 318] on input "Compare at price" at bounding box center [639, 316] width 125 height 24
paste input "199"
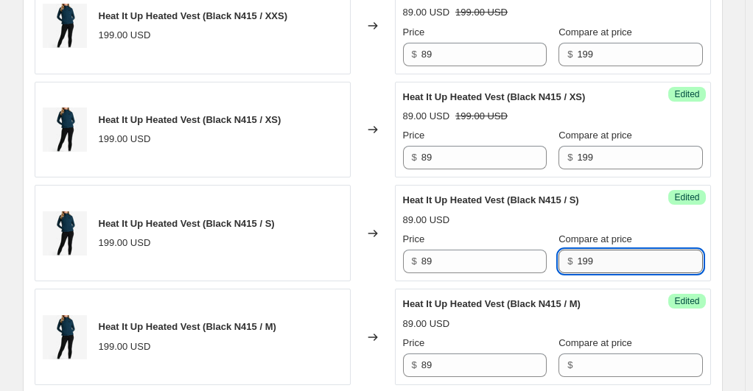
scroll to position [1308, 0]
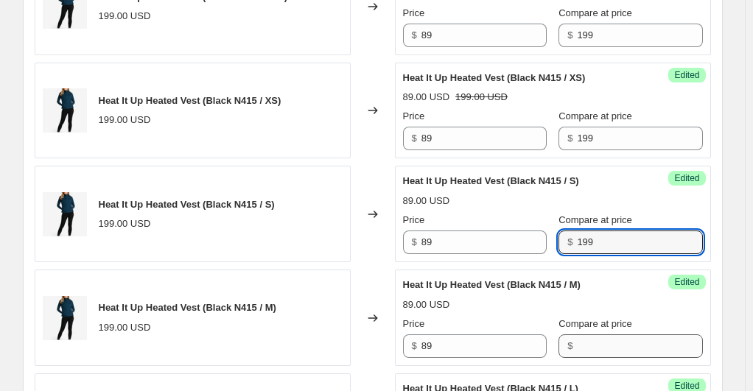
type input "199"
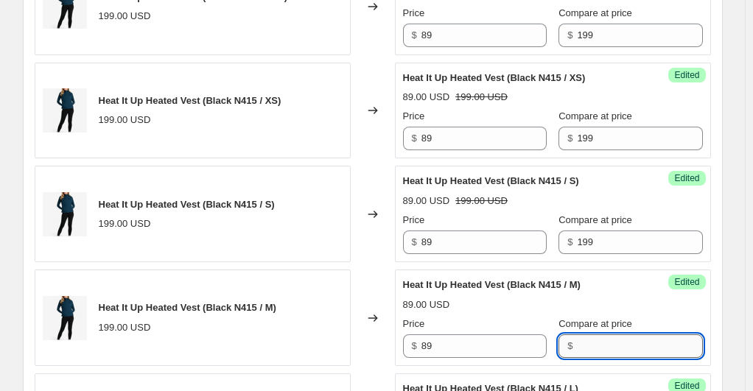
click at [591, 339] on input "Compare at price" at bounding box center [639, 346] width 125 height 24
paste input "199"
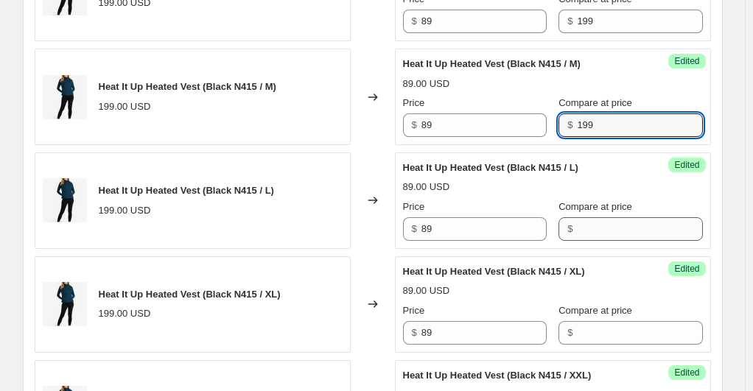
type input "199"
click at [590, 228] on input "Compare at price" at bounding box center [639, 229] width 125 height 24
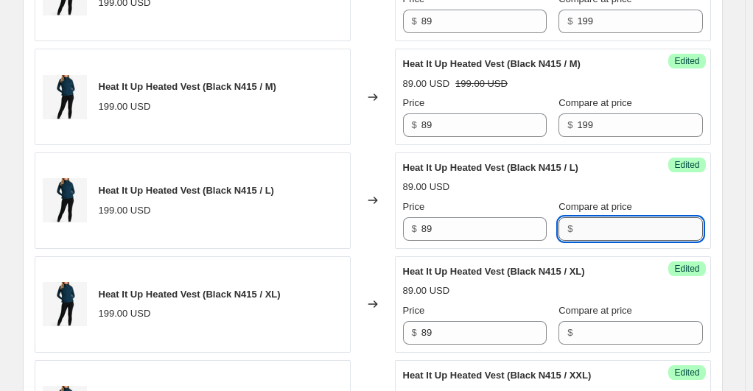
paste input "199"
type input "199"
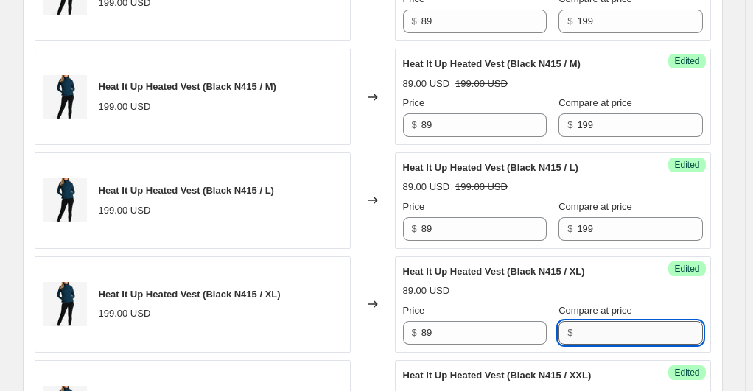
click at [616, 328] on input "Compare at price" at bounding box center [639, 333] width 125 height 24
paste input "199"
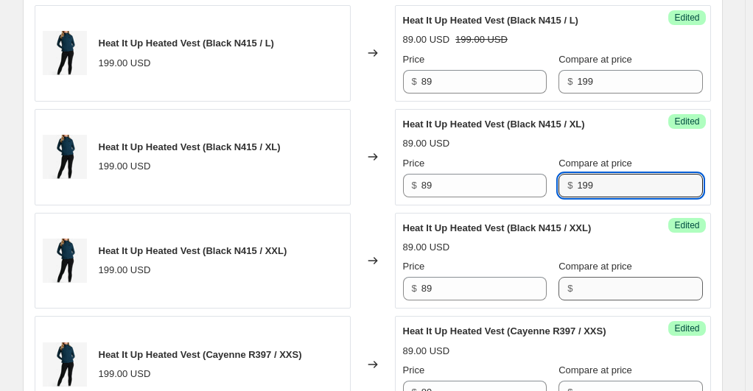
type input "199"
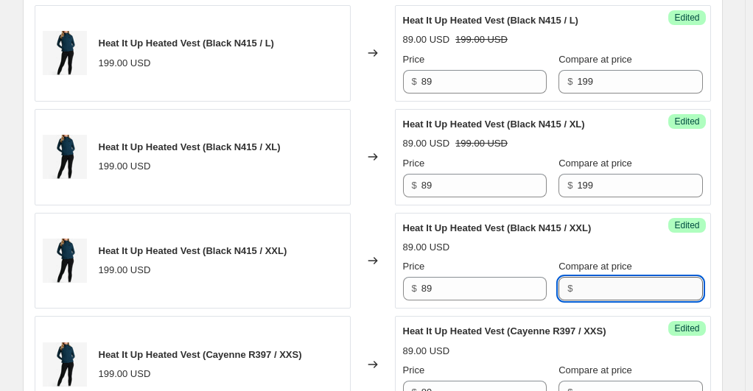
click at [594, 277] on input "Compare at price" at bounding box center [639, 289] width 125 height 24
paste input "199"
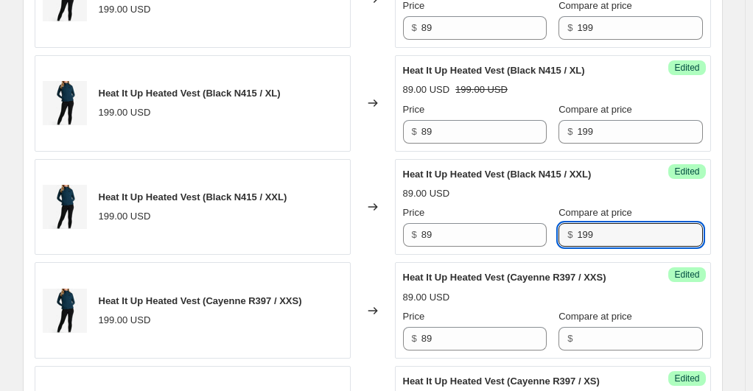
scroll to position [1750, 0]
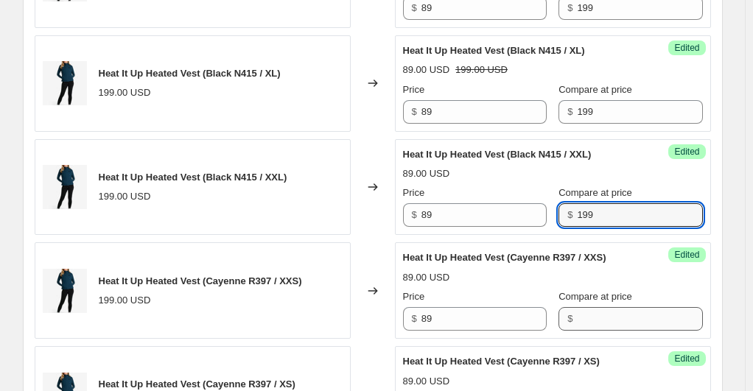
type input "199"
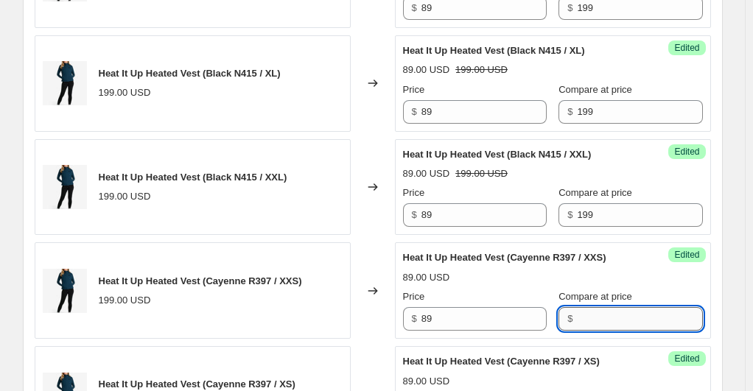
click at [609, 315] on input "Compare at price" at bounding box center [639, 319] width 125 height 24
paste input "199"
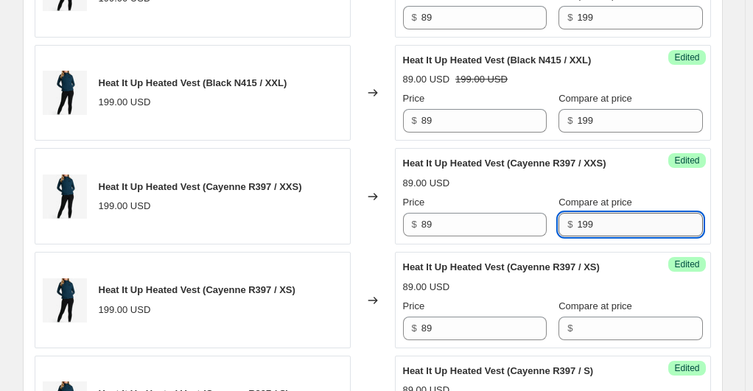
scroll to position [1897, 0]
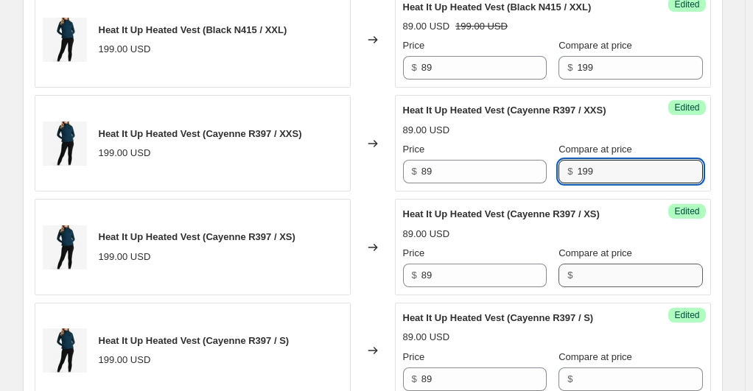
type input "199"
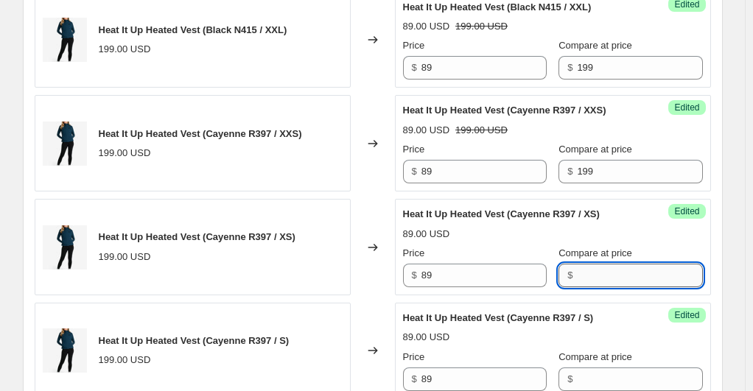
click at [601, 271] on input "Compare at price" at bounding box center [639, 276] width 125 height 24
paste input "199"
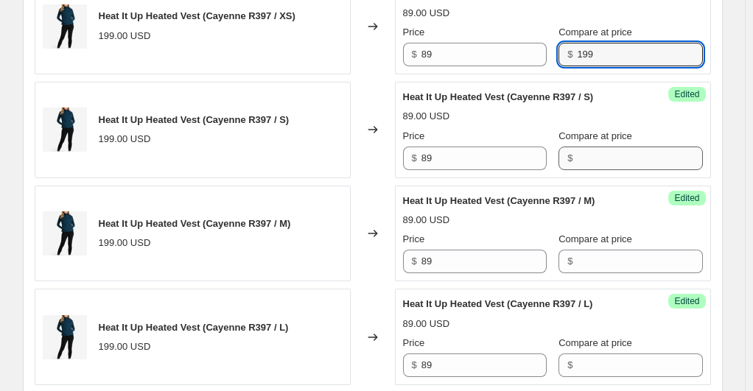
type input "199"
click at [618, 153] on input "Compare at price" at bounding box center [639, 159] width 125 height 24
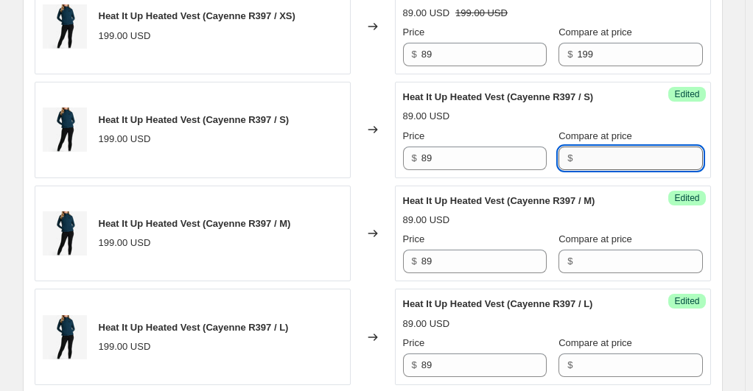
paste input "199"
type input "199"
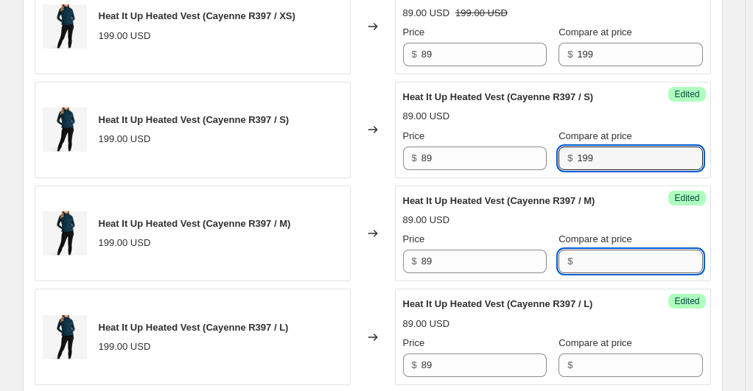
click at [599, 258] on input "Compare at price" at bounding box center [639, 262] width 125 height 24
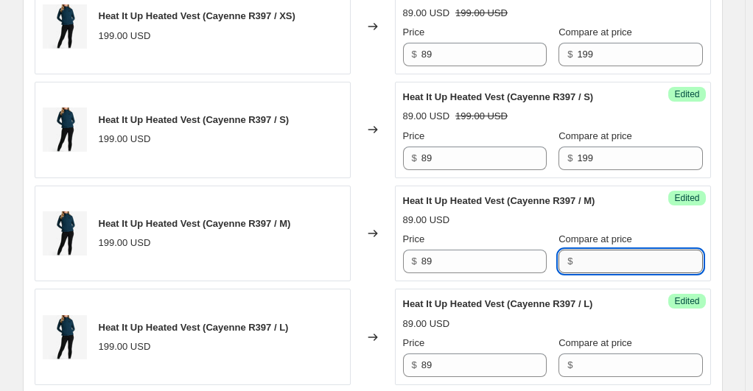
paste input "199"
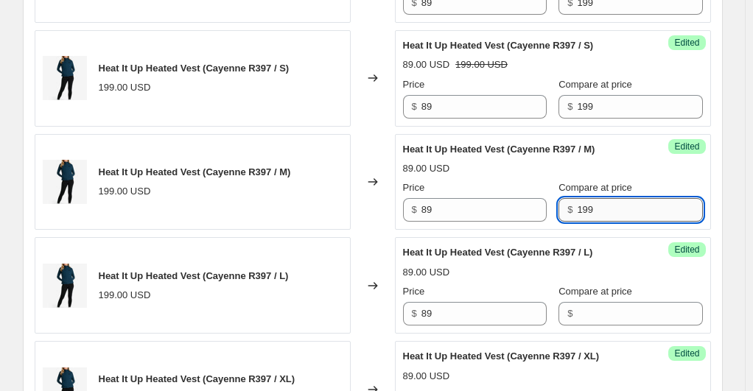
scroll to position [2192, 0]
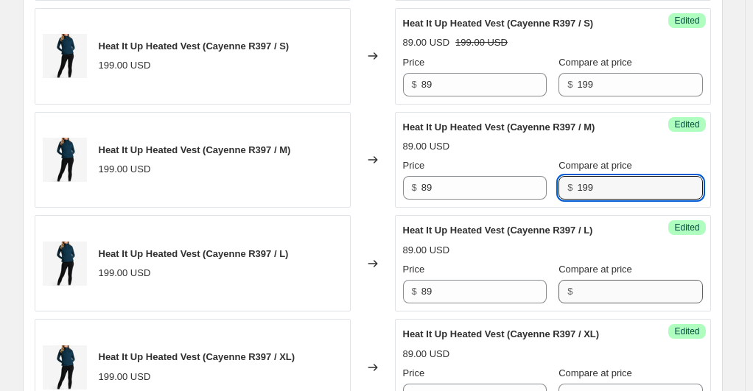
type input "199"
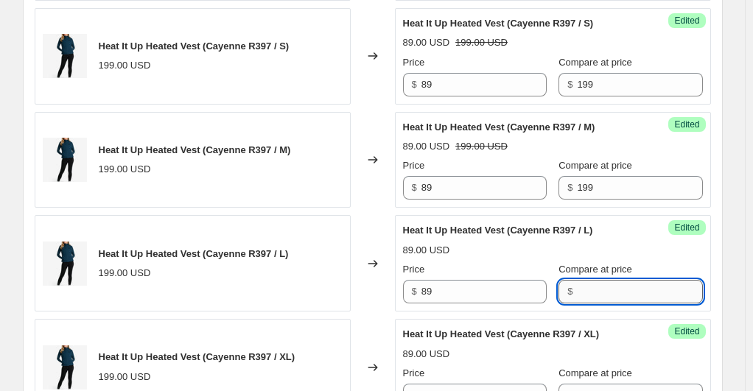
click at [599, 280] on input "Compare at price" at bounding box center [639, 292] width 125 height 24
paste input "199"
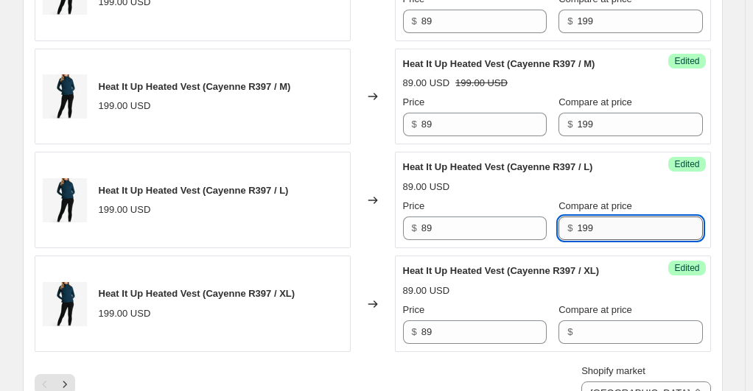
scroll to position [2266, 0]
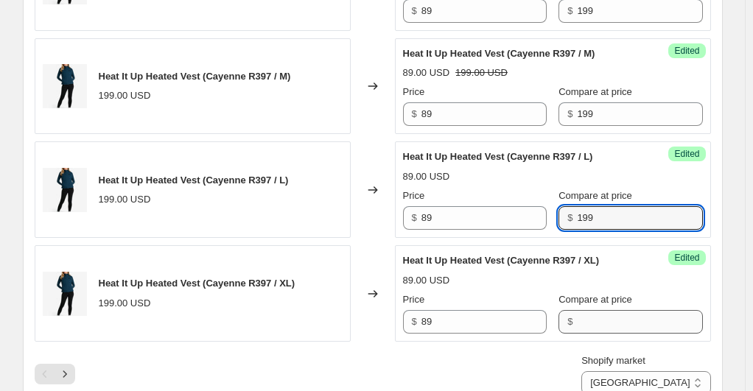
type input "199"
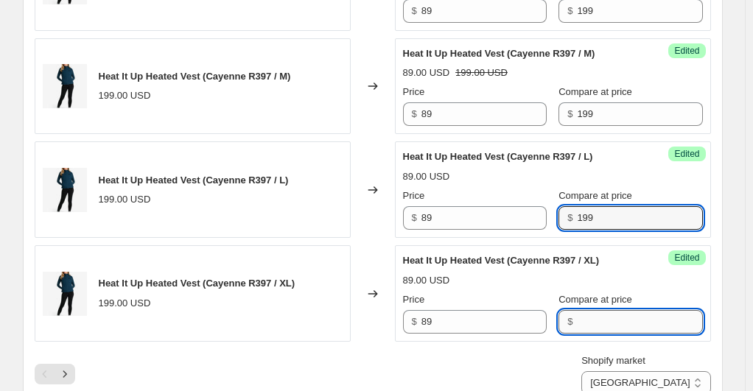
click at [600, 310] on input "Compare at price" at bounding box center [639, 322] width 125 height 24
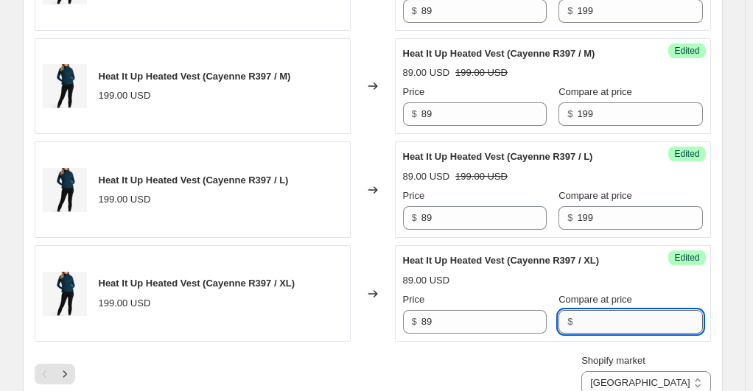
paste input "199"
type input "199"
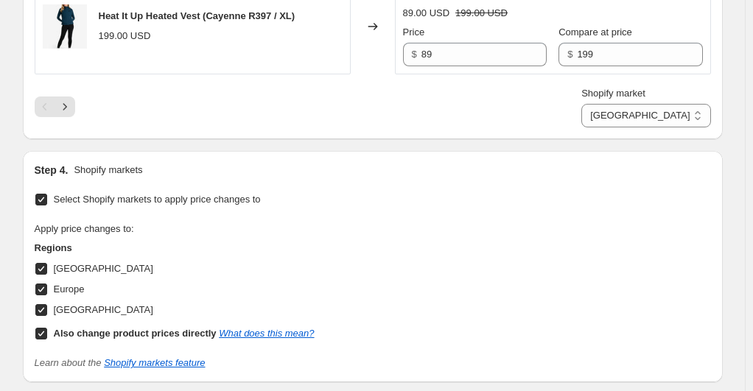
scroll to position [2634, 0]
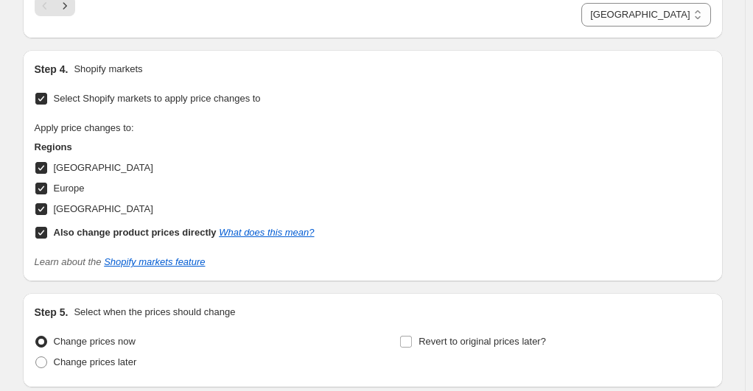
click at [69, 183] on span "Europe" at bounding box center [69, 188] width 31 height 11
click at [47, 183] on input "Europe" at bounding box center [41, 189] width 12 height 12
checkbox input "false"
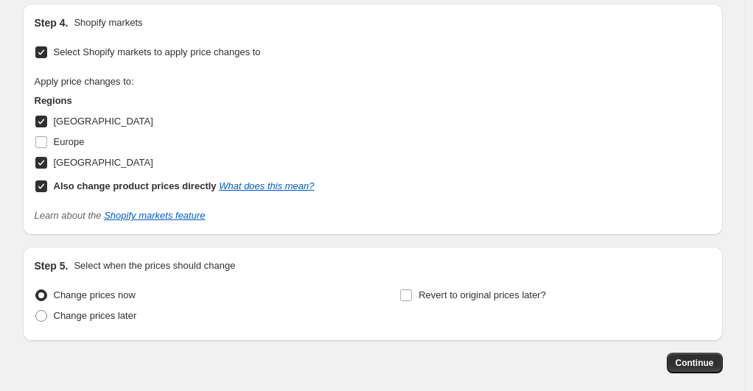
scroll to position [2742, 0]
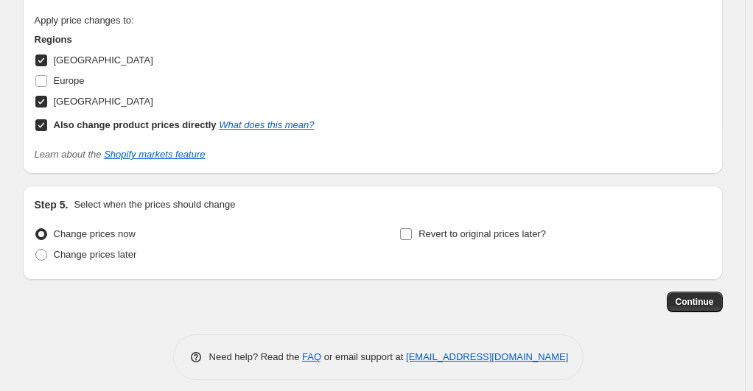
click at [417, 227] on label "Revert to original prices later?" at bounding box center [472, 234] width 147 height 21
click at [412, 228] on input "Revert to original prices later?" at bounding box center [406, 234] width 12 height 12
checkbox input "true"
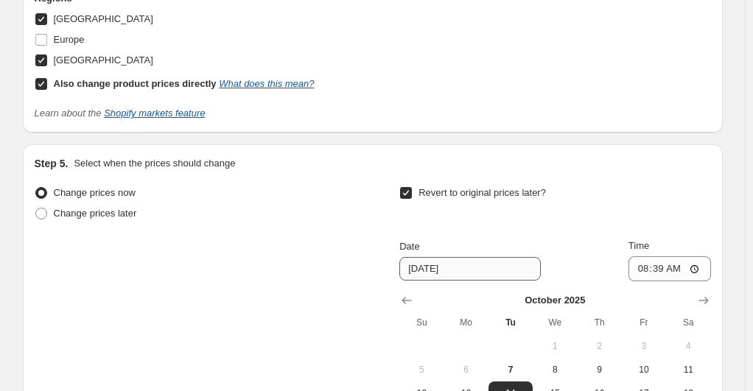
scroll to position [2815, 0]
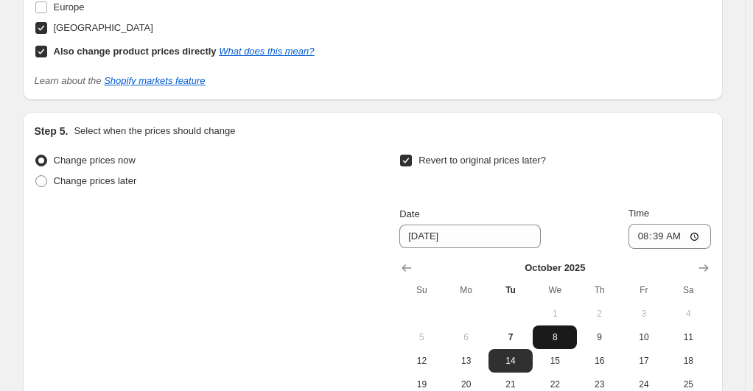
click at [575, 326] on button "8" at bounding box center [555, 338] width 44 height 24
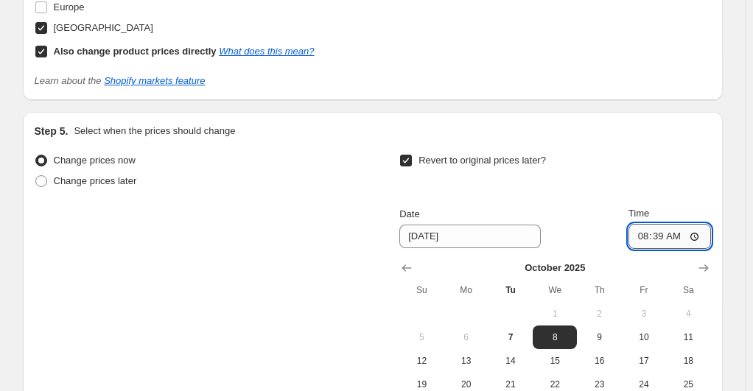
click at [701, 224] on input "08:39" at bounding box center [669, 236] width 82 height 25
click at [613, 331] on span "9" at bounding box center [599, 337] width 32 height 12
type input "10/9/2025"
click at [656, 226] on input "08:39" at bounding box center [669, 236] width 82 height 25
click at [697, 226] on input "08:39" at bounding box center [669, 236] width 82 height 25
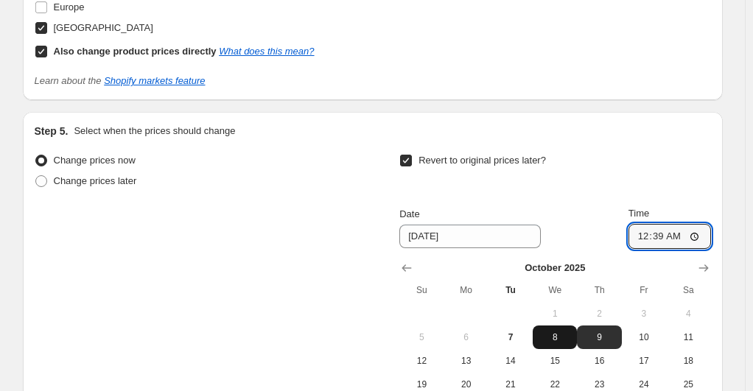
type input "00:39"
click at [564, 326] on button "8" at bounding box center [555, 338] width 44 height 24
type input "10/8/2025"
click at [647, 236] on input "00:39" at bounding box center [669, 236] width 82 height 25
click at [669, 224] on input "00:39" at bounding box center [669, 236] width 82 height 25
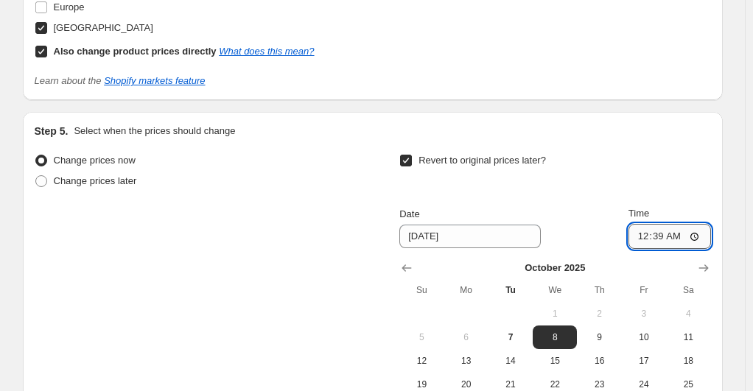
click at [692, 224] on input "00:39" at bounding box center [669, 236] width 82 height 25
type input "12:59"
click at [346, 281] on div "Change prices now Change prices later Revert to original prices later? Date 10/…" at bounding box center [373, 285] width 676 height 270
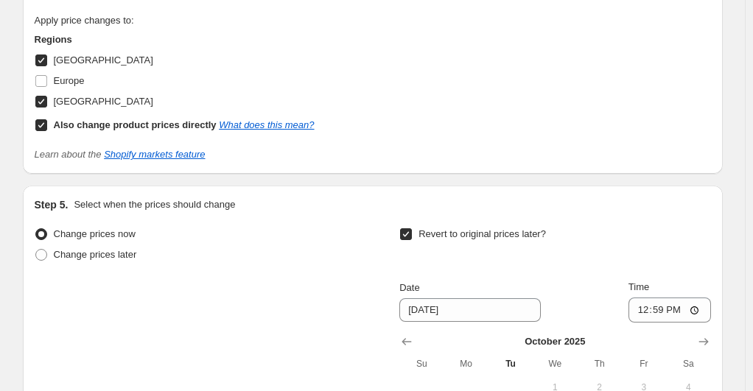
scroll to position [2963, 0]
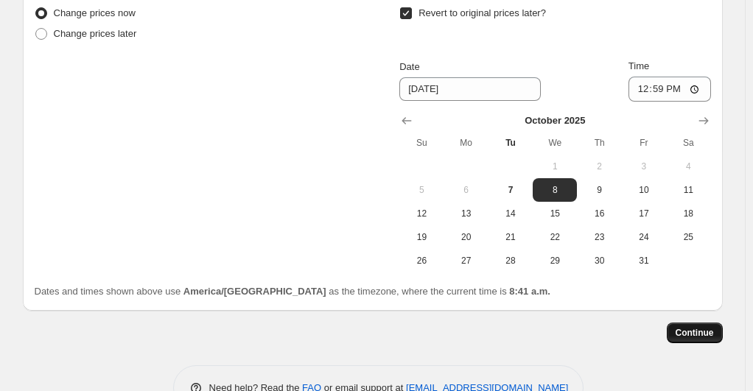
click at [709, 327] on span "Continue" at bounding box center [694, 333] width 38 height 12
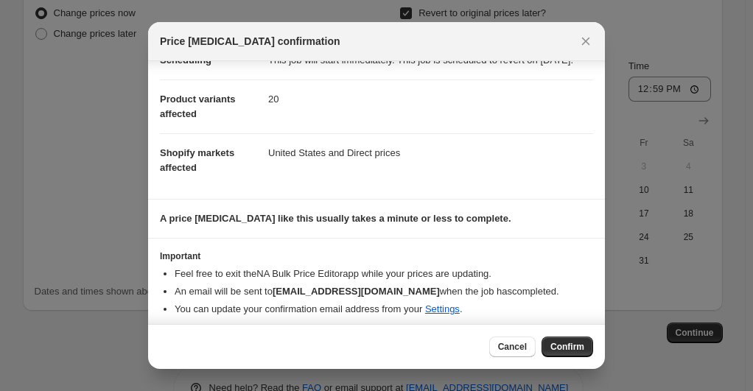
scroll to position [67, 0]
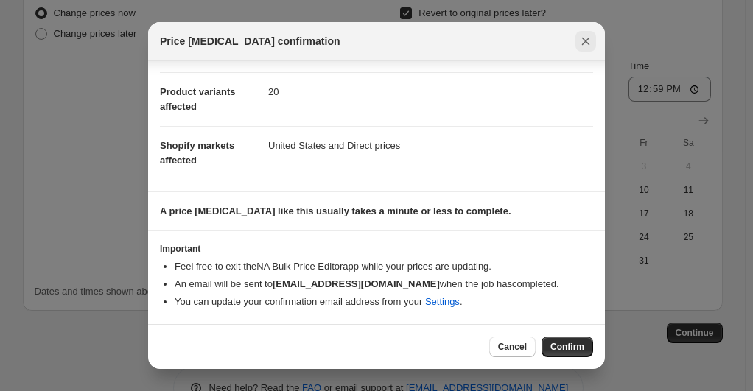
click at [582, 47] on icon "Close" at bounding box center [585, 41] width 15 height 15
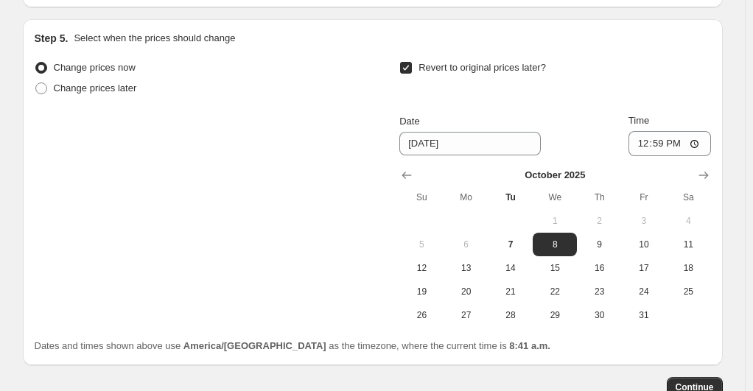
scroll to position [2993, 0]
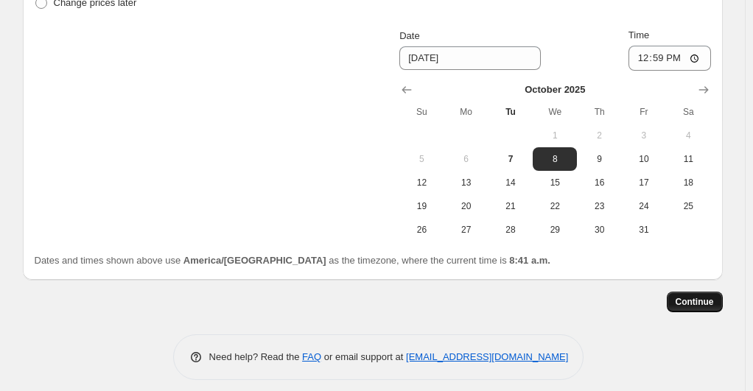
click at [681, 296] on span "Continue" at bounding box center [694, 302] width 38 height 12
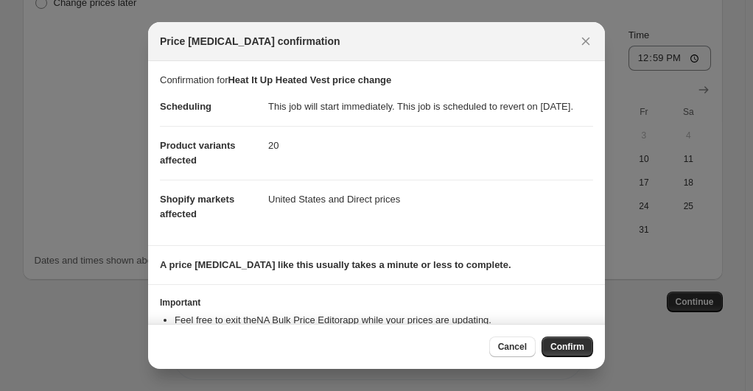
click at [572, 367] on div "Cancel Confirm" at bounding box center [376, 346] width 457 height 45
click at [577, 350] on span "Confirm" at bounding box center [567, 347] width 34 height 12
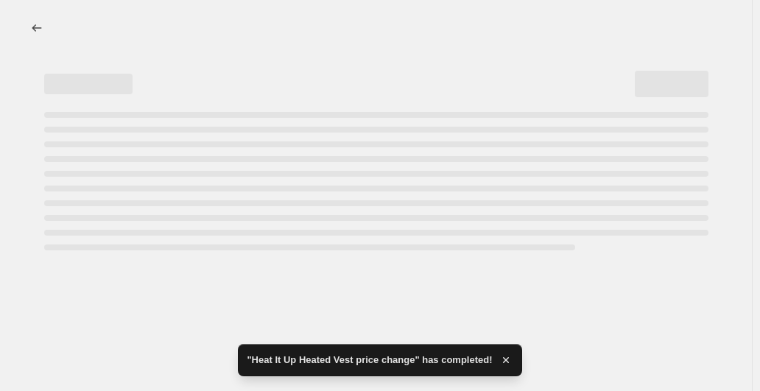
select select "6783073"
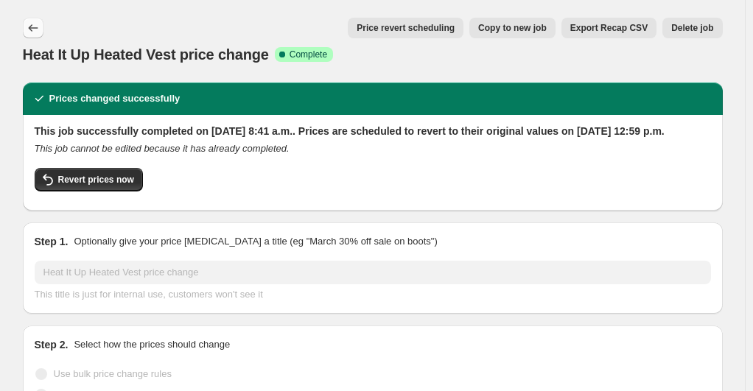
click at [33, 25] on icon "Price change jobs" at bounding box center [33, 28] width 15 height 15
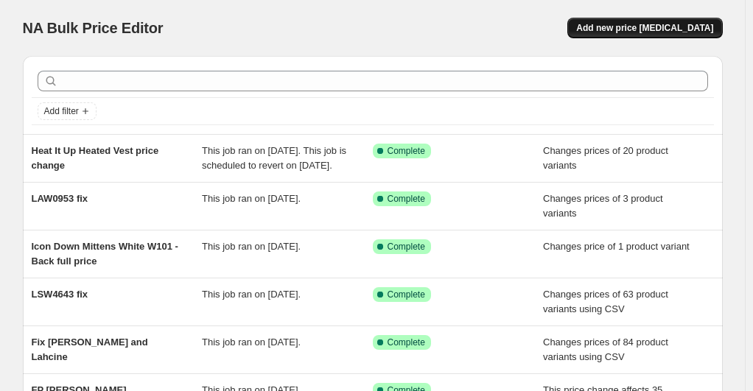
click at [652, 28] on span "Add new price [MEDICAL_DATA]" at bounding box center [644, 28] width 137 height 12
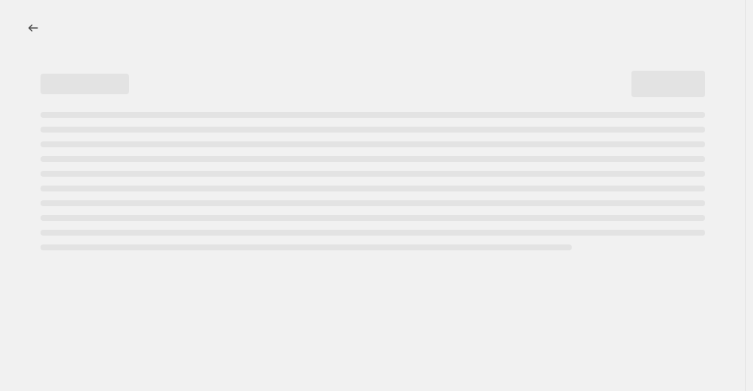
select select "percentage"
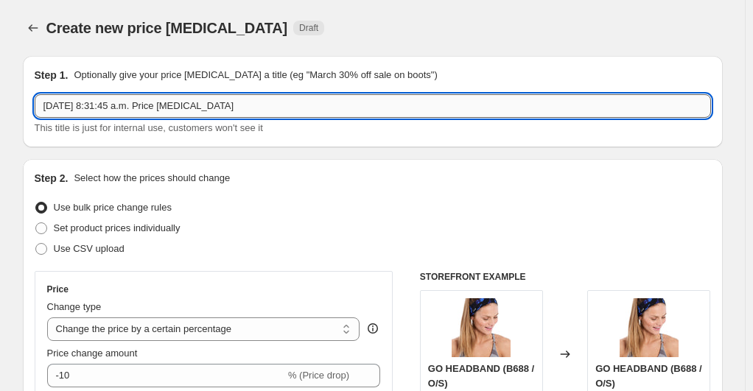
click at [331, 106] on input "Oct 7, 2025, 8:31:45 a.m. Price change job" at bounding box center [373, 106] width 676 height 24
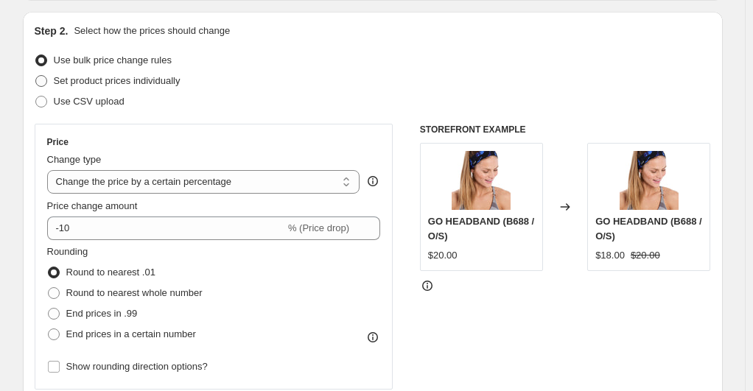
type input "Heat It Up Heated Vest price change CAD"
click at [55, 80] on label "Set product prices individually" at bounding box center [108, 81] width 146 height 21
click at [36, 76] on input "Set product prices individually" at bounding box center [35, 75] width 1 height 1
radio input "true"
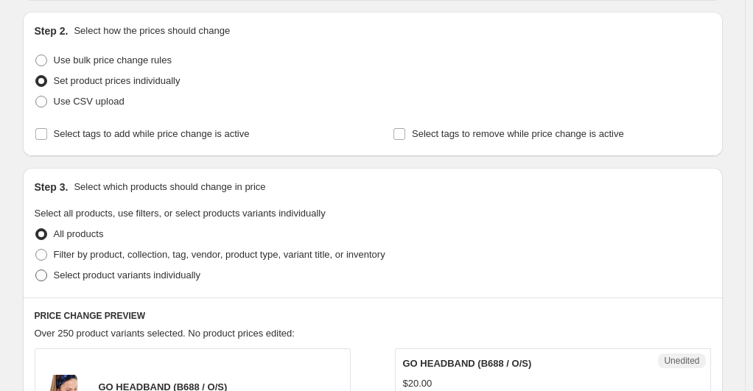
click at [103, 281] on span "Select product variants individually" at bounding box center [127, 275] width 147 height 15
click at [36, 270] on input "Select product variants individually" at bounding box center [35, 270] width 1 height 1
radio input "true"
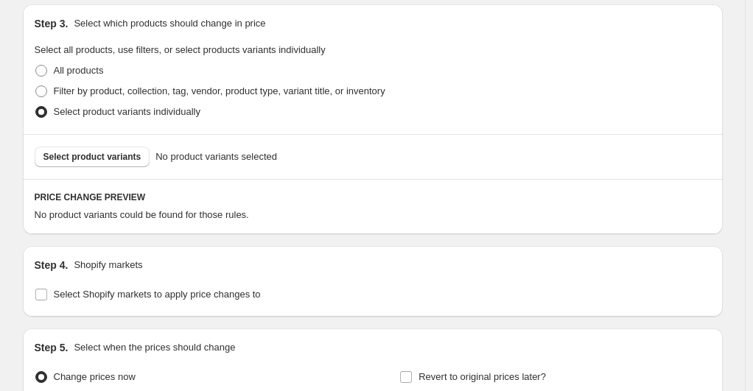
scroll to position [368, 0]
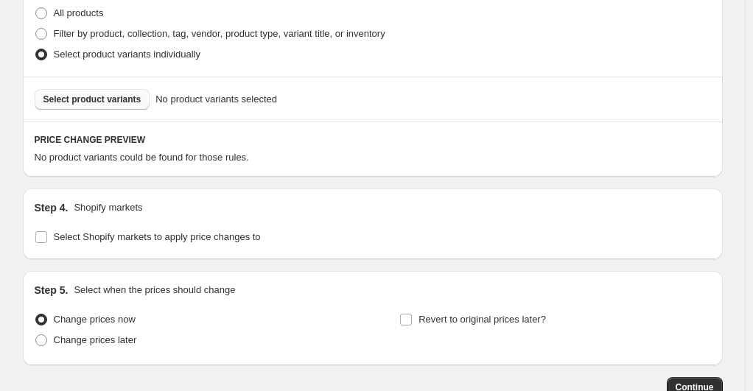
click at [78, 101] on span "Select product variants" at bounding box center [92, 100] width 98 height 12
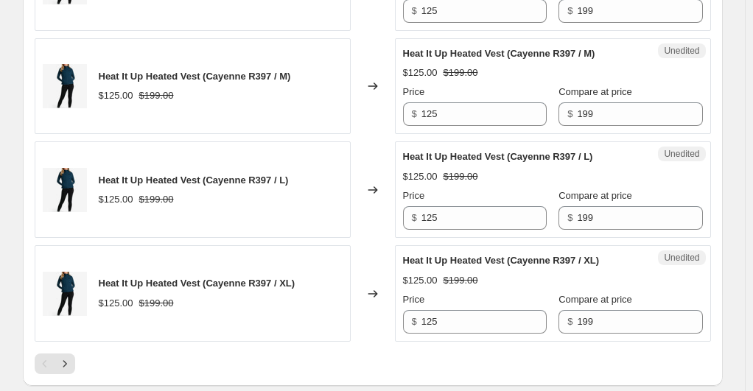
scroll to position [2413, 0]
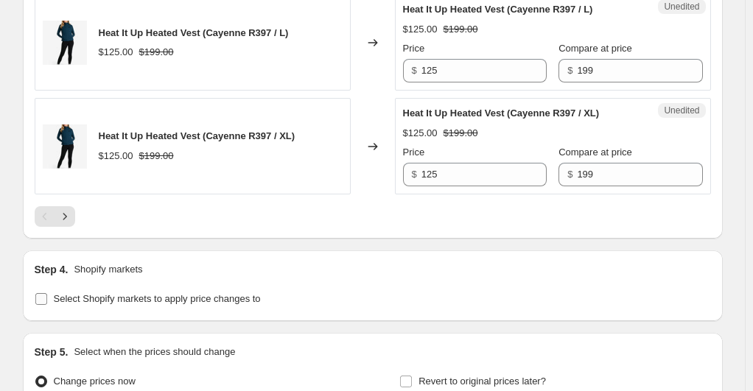
click at [47, 293] on input "Select Shopify markets to apply price changes to" at bounding box center [41, 299] width 12 height 12
checkbox input "true"
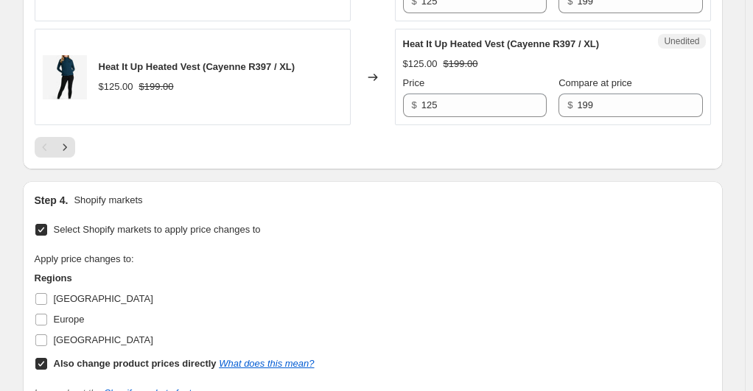
scroll to position [2560, 0]
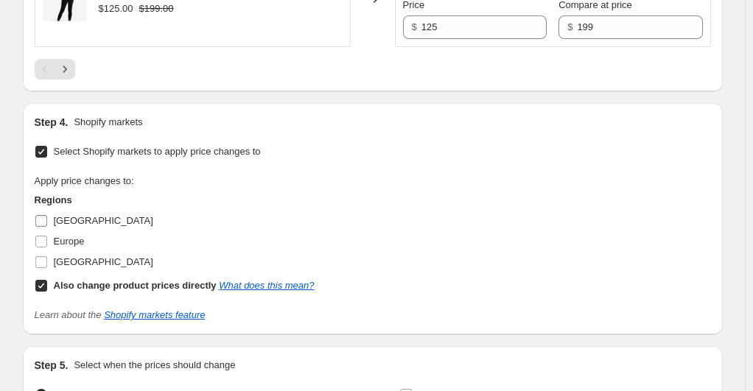
click at [46, 215] on input "Canada" at bounding box center [41, 221] width 12 height 12
checkbox input "true"
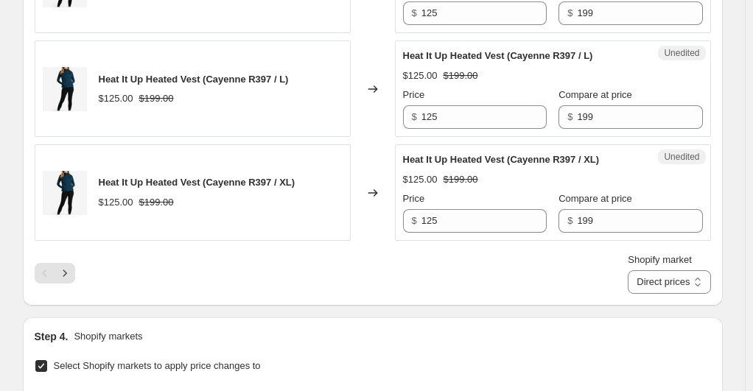
scroll to position [2339, 0]
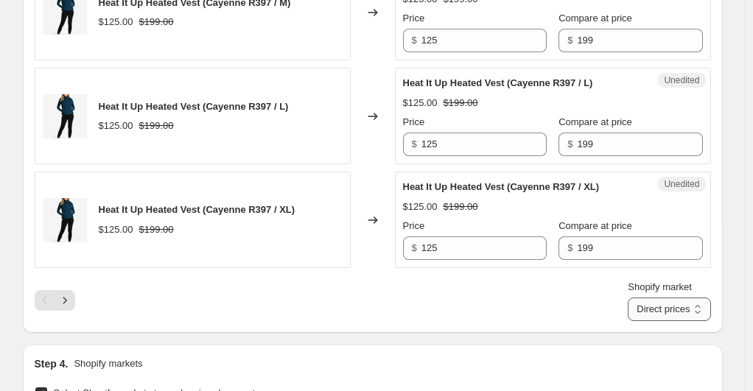
click at [665, 298] on select "Direct prices Canada" at bounding box center [669, 310] width 82 height 24
select select "15304360033"
click at [650, 298] on select "Direct prices Canada" at bounding box center [669, 310] width 82 height 24
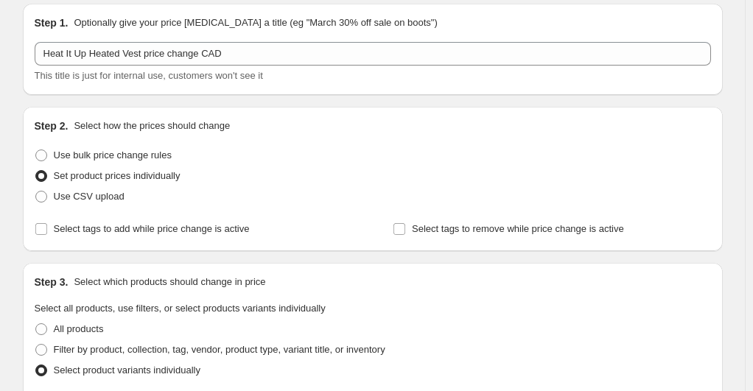
scroll to position [0, 0]
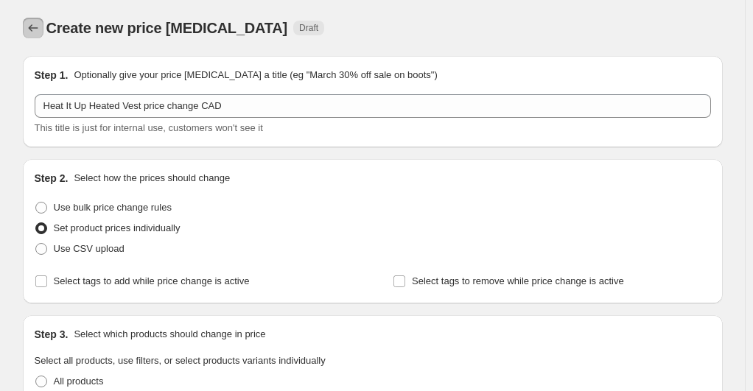
click at [34, 35] on button "Price change jobs" at bounding box center [33, 28] width 21 height 21
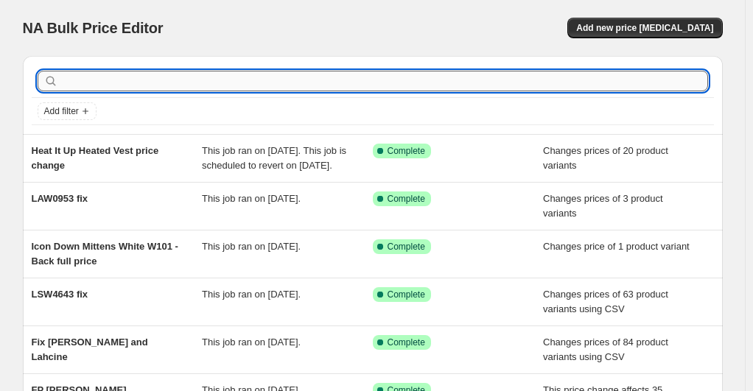
click at [191, 88] on input "text" at bounding box center [384, 81] width 647 height 21
type input "H"
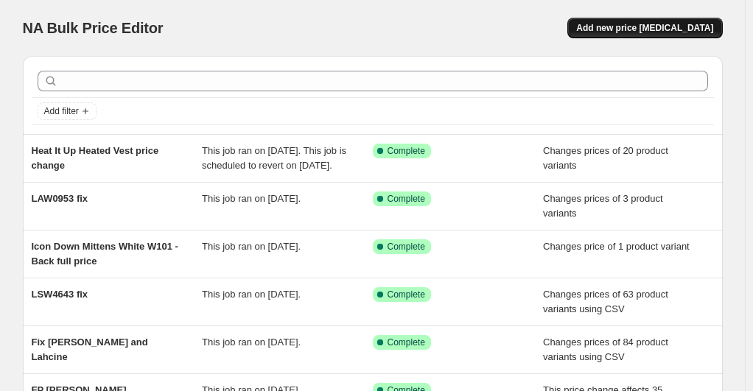
click at [663, 30] on span "Add new price [MEDICAL_DATA]" at bounding box center [644, 28] width 137 height 12
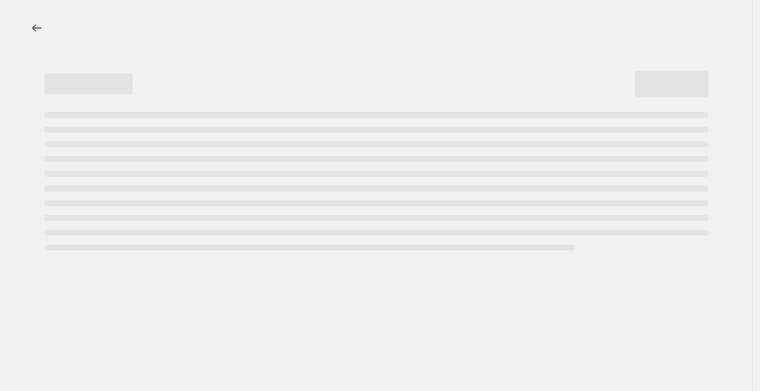
select select "percentage"
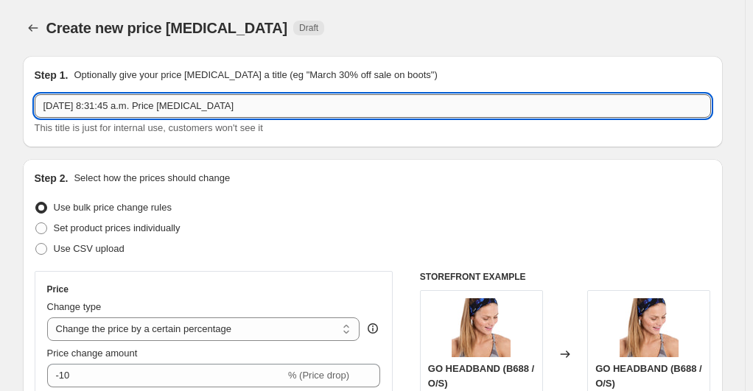
click at [105, 113] on input "Oct 7, 2025, 8:31:45 a.m. Price change job" at bounding box center [373, 106] width 676 height 24
type input "h"
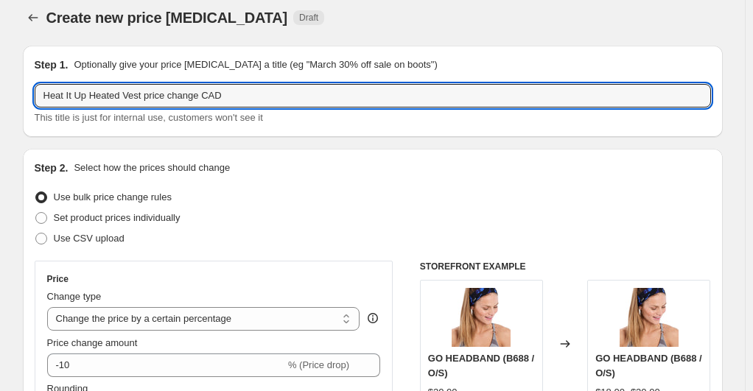
scroll to position [74, 0]
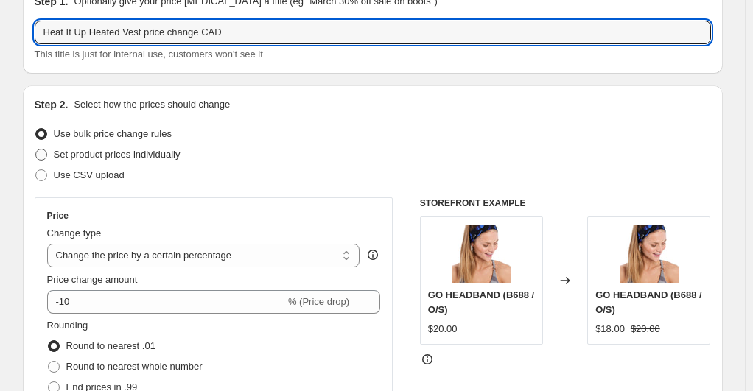
type input "Heat It Up Heated Vest price change CAD"
click at [48, 156] on span at bounding box center [41, 154] width 13 height 13
click at [36, 150] on input "Set product prices individually" at bounding box center [35, 149] width 1 height 1
radio input "true"
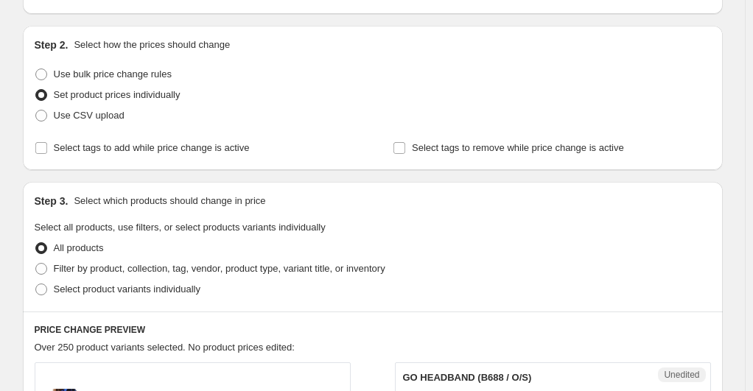
scroll to position [147, 0]
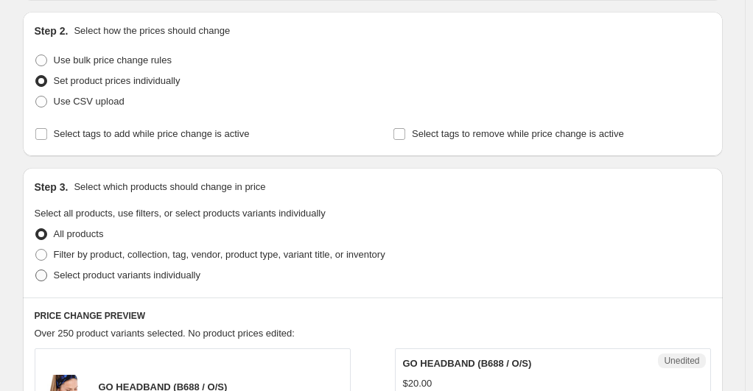
click at [130, 275] on span "Select product variants individually" at bounding box center [127, 275] width 147 height 11
click at [36, 270] on input "Select product variants individually" at bounding box center [35, 270] width 1 height 1
radio input "true"
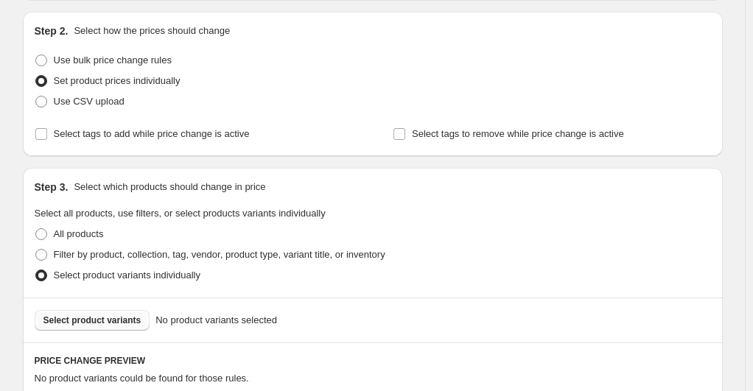
click at [121, 313] on button "Select product variants" at bounding box center [93, 320] width 116 height 21
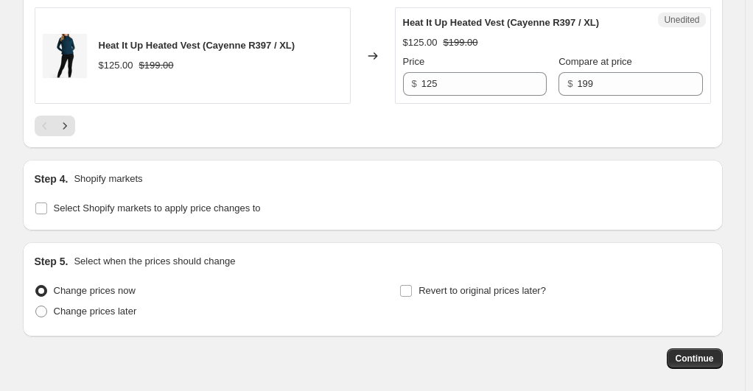
scroll to position [2560, 0]
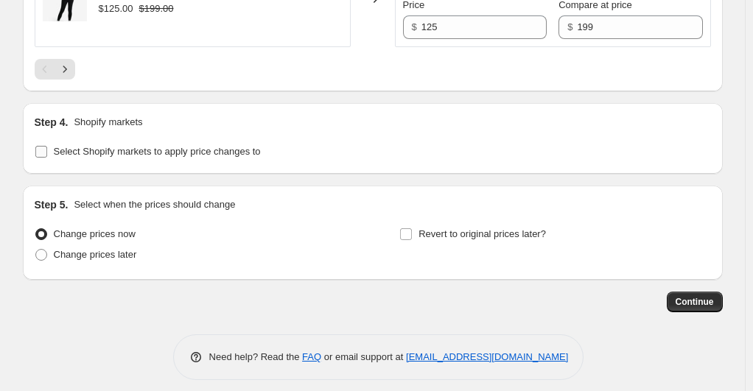
click at [47, 146] on input "Select Shopify markets to apply price changes to" at bounding box center [41, 152] width 12 height 12
checkbox input "true"
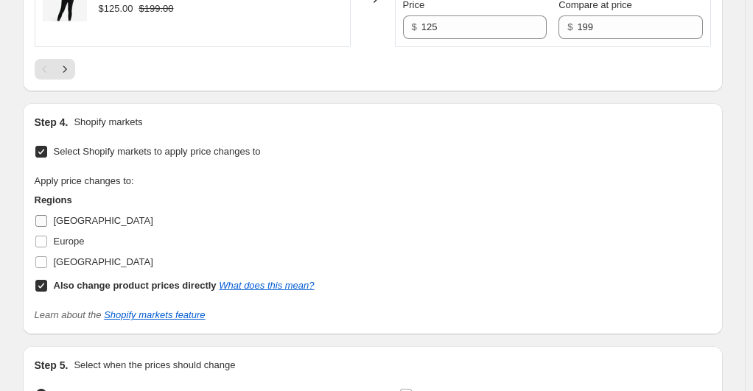
click at [71, 215] on span "Canada" at bounding box center [103, 220] width 99 height 11
click at [47, 215] on input "Canada" at bounding box center [41, 221] width 12 height 12
checkbox input "true"
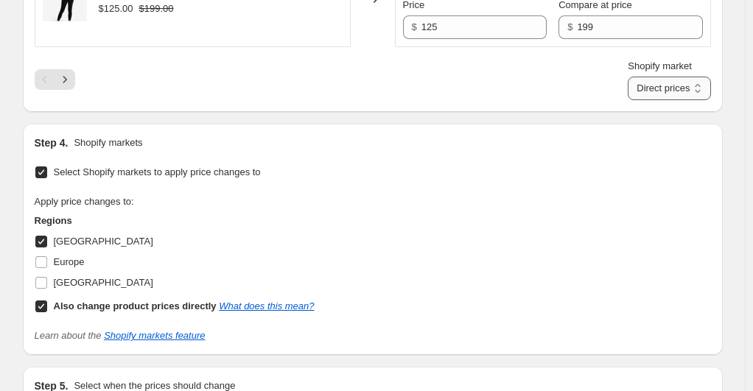
click at [666, 80] on select "Direct prices Canada" at bounding box center [669, 89] width 82 height 24
select select "15304360033"
click at [650, 77] on select "Direct prices Canada" at bounding box center [669, 89] width 82 height 24
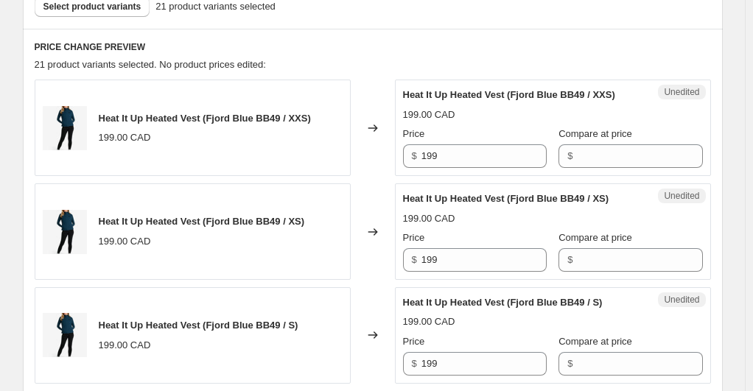
scroll to position [424, 0]
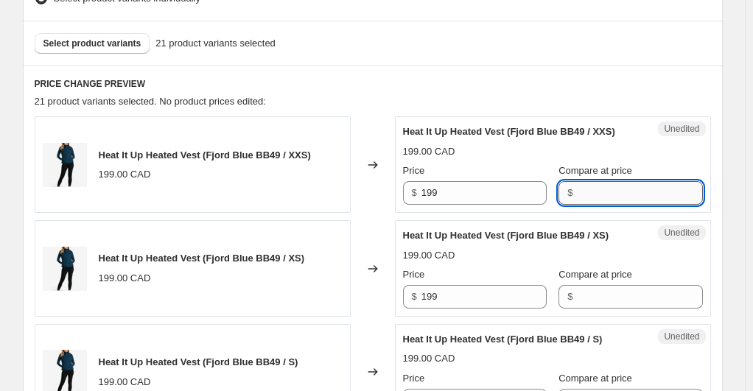
click at [635, 200] on input "Compare at price" at bounding box center [639, 193] width 125 height 24
type input "199"
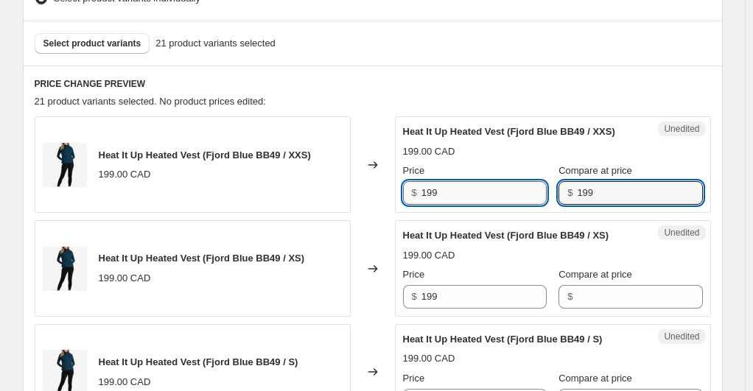
click at [508, 195] on input "199" at bounding box center [483, 193] width 125 height 24
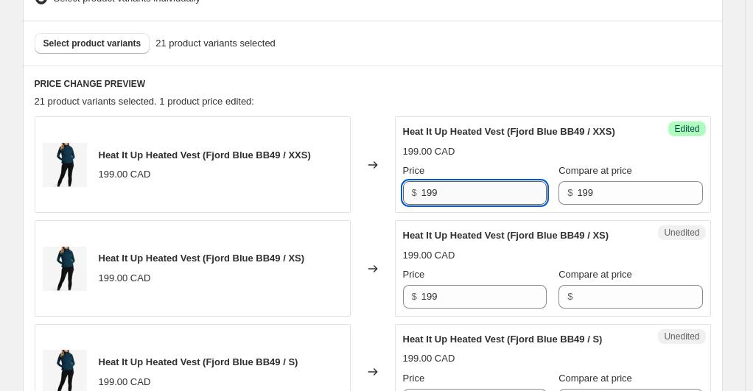
click at [508, 195] on input "199" at bounding box center [483, 193] width 125 height 24
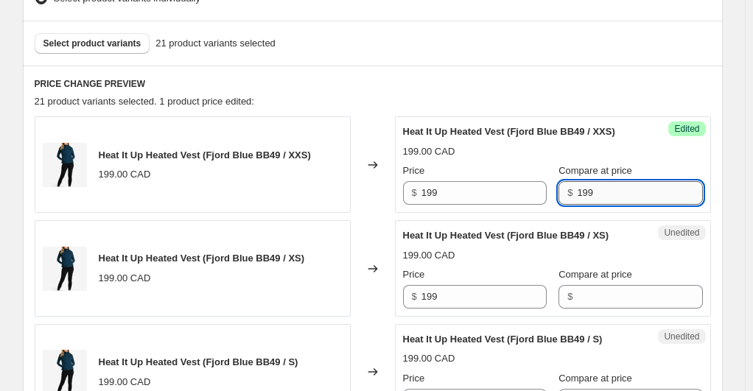
click at [583, 197] on input "199" at bounding box center [639, 193] width 125 height 24
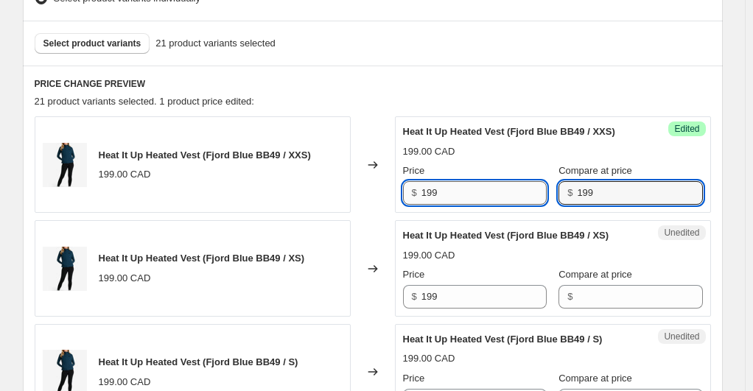
click at [470, 192] on input "199" at bounding box center [483, 193] width 125 height 24
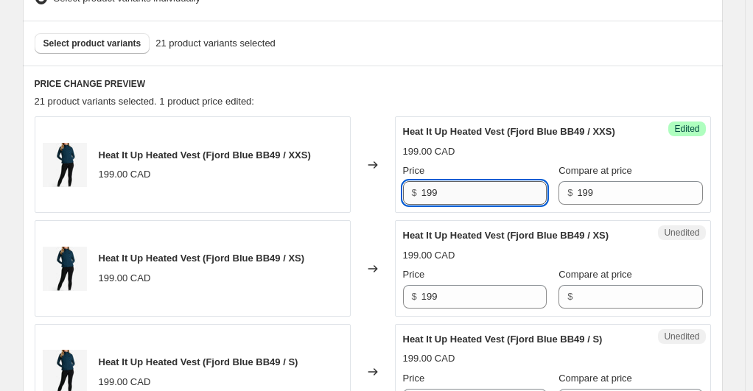
click at [470, 192] on input "199" at bounding box center [483, 193] width 125 height 24
click at [470, 192] on input "125" at bounding box center [483, 193] width 125 height 24
type input "125"
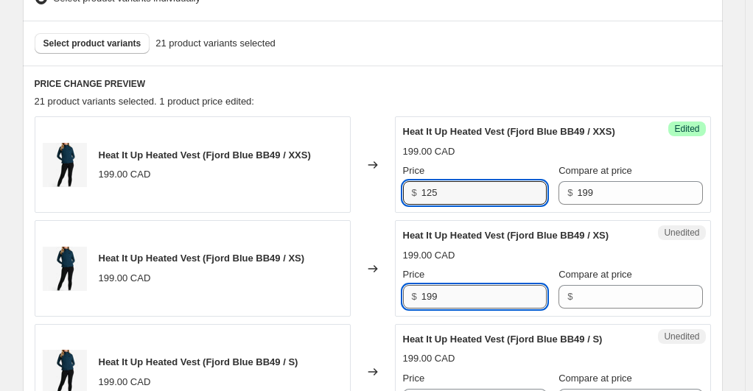
click at [443, 292] on input "199" at bounding box center [483, 297] width 125 height 24
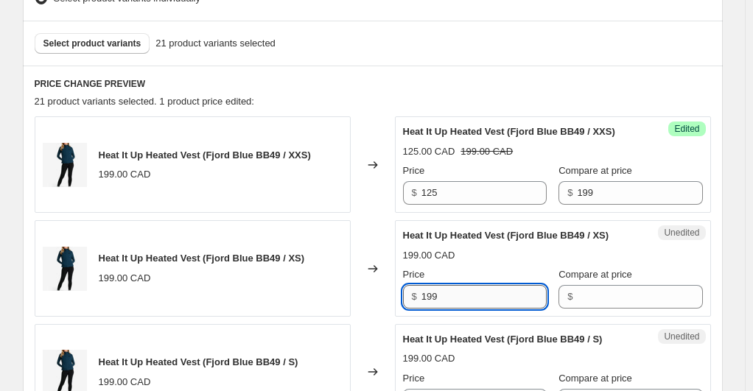
click at [443, 292] on input "199" at bounding box center [483, 297] width 125 height 24
paste input "25"
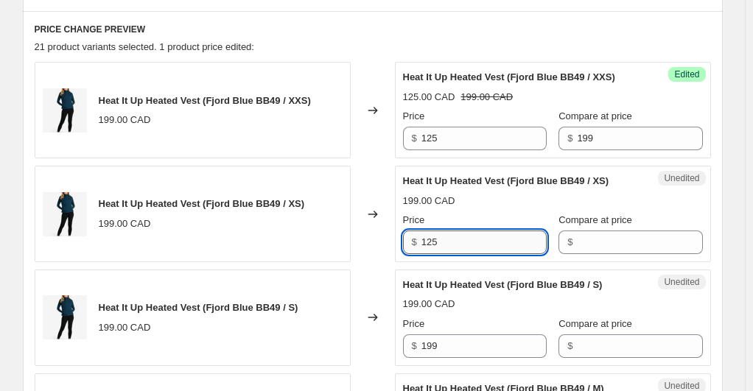
scroll to position [498, 0]
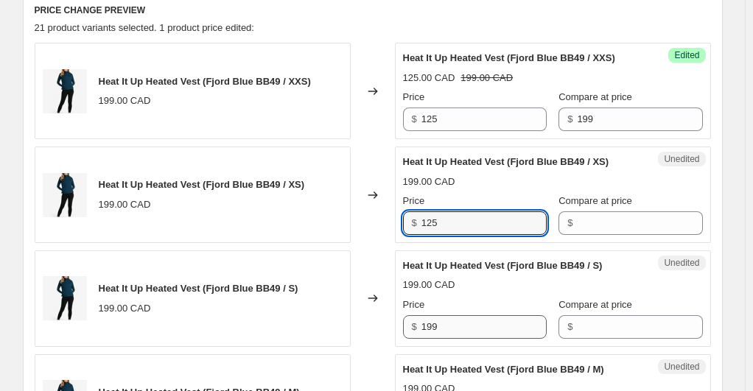
type input "125"
click at [448, 323] on input "199" at bounding box center [483, 327] width 125 height 24
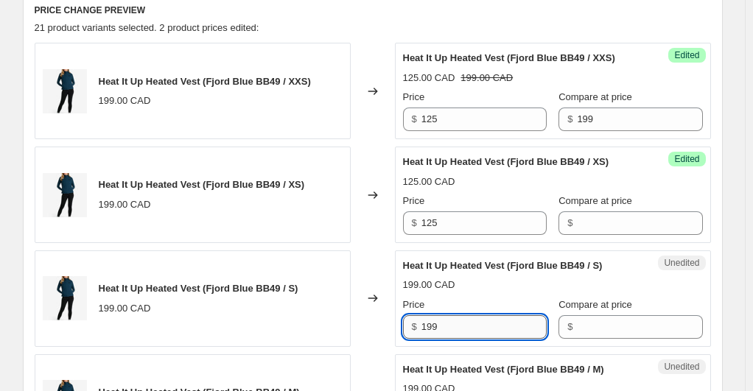
click at [448, 323] on input "199" at bounding box center [483, 327] width 125 height 24
paste input "25"
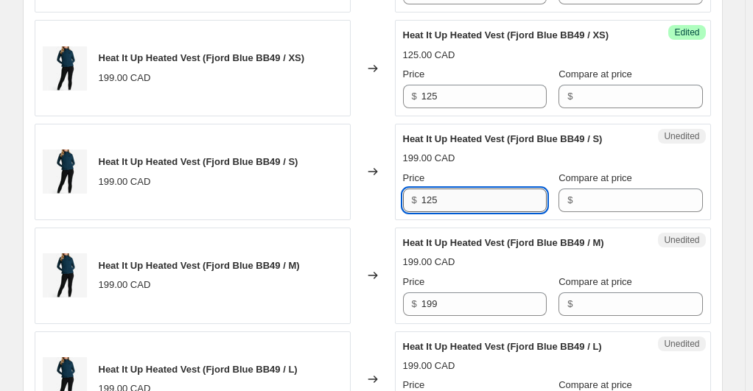
scroll to position [645, 0]
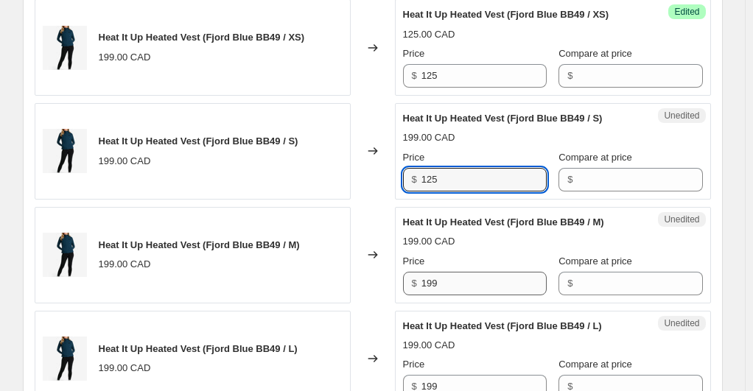
type input "125"
click at [449, 287] on input "199" at bounding box center [483, 284] width 125 height 24
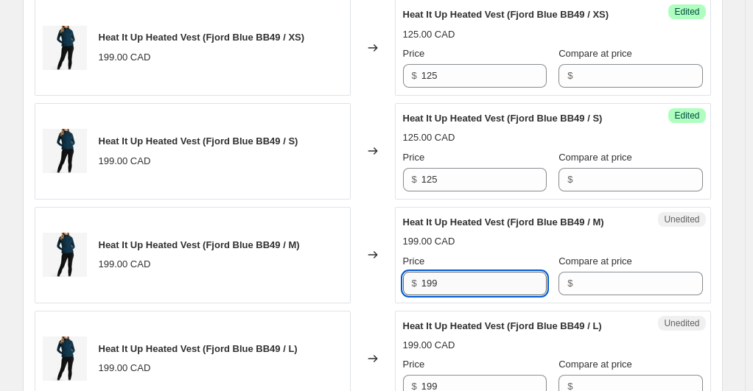
click at [449, 287] on input "199" at bounding box center [483, 284] width 125 height 24
paste input "25"
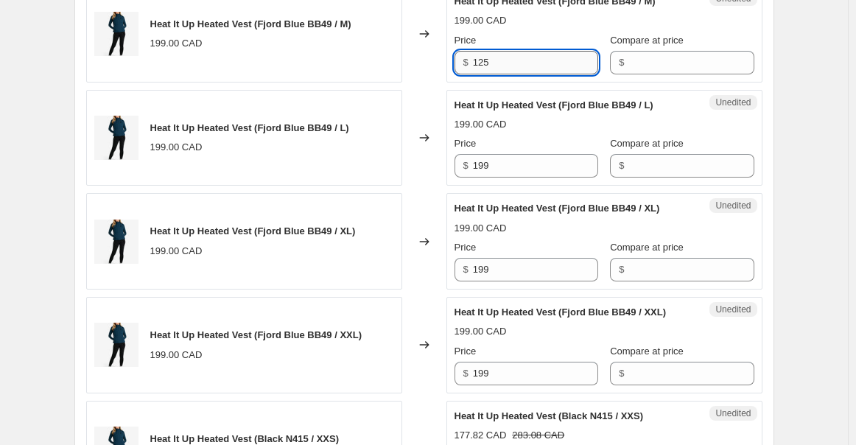
scroll to position [880, 0]
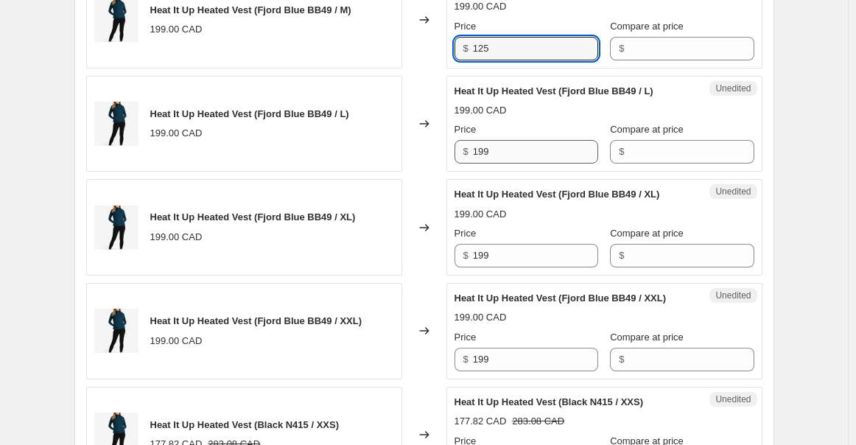
type input "125"
click at [507, 164] on input "199" at bounding box center [535, 152] width 125 height 24
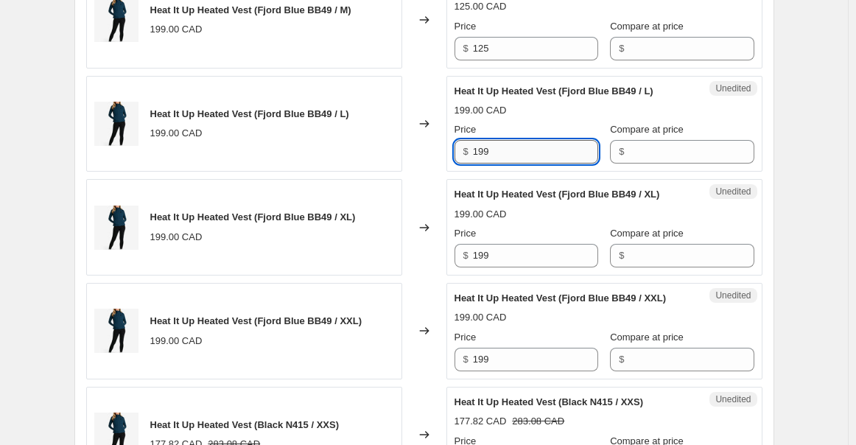
click at [507, 164] on input "199" at bounding box center [535, 152] width 125 height 24
paste input "25"
type input "125"
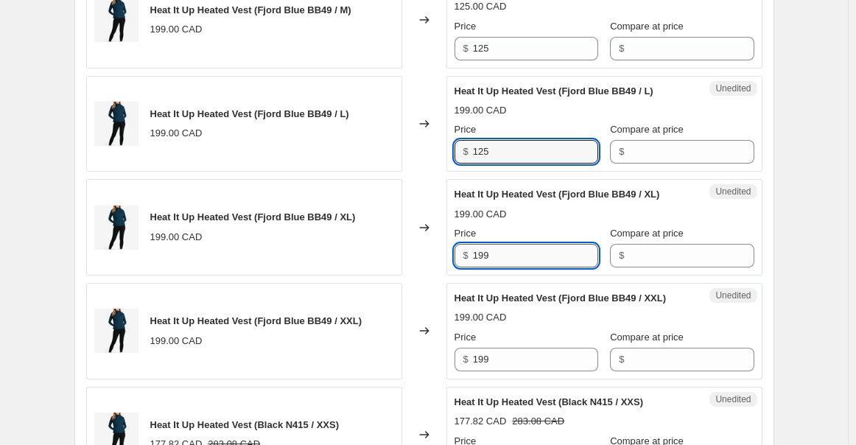
click at [492, 267] on input "199" at bounding box center [535, 256] width 125 height 24
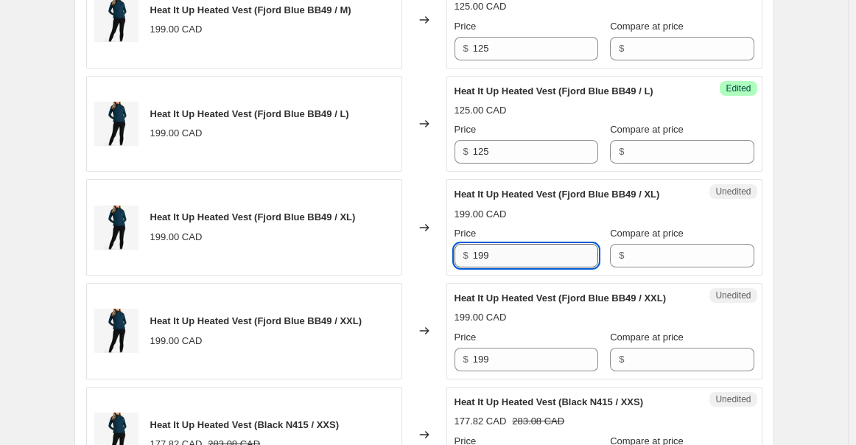
click at [492, 267] on input "199" at bounding box center [535, 256] width 125 height 24
paste input "25"
type input "125"
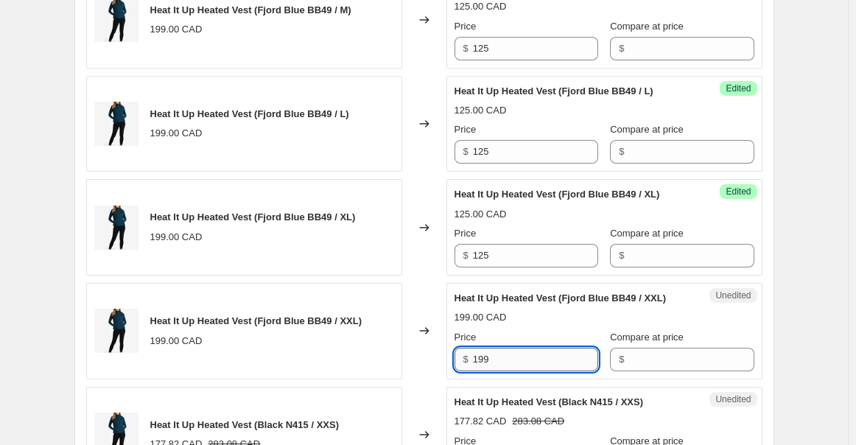
click at [488, 361] on input "199" at bounding box center [535, 360] width 125 height 24
paste input "25"
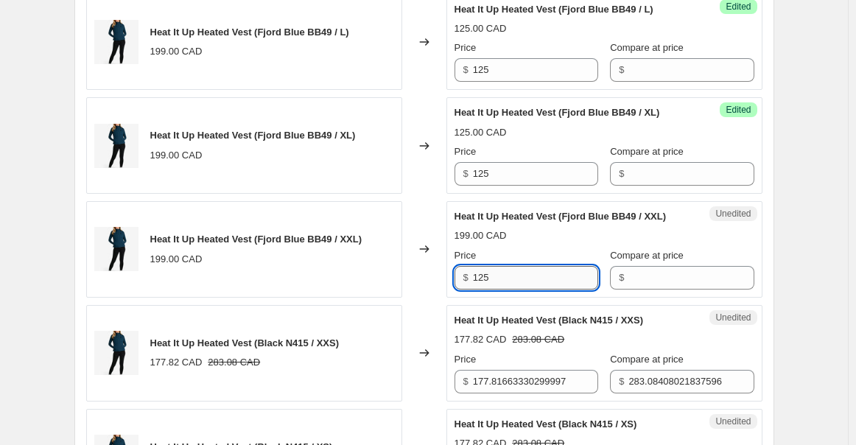
scroll to position [1044, 0]
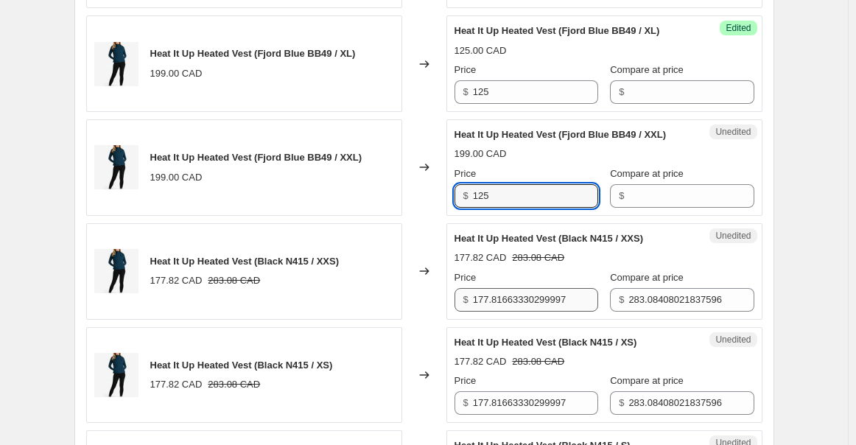
type input "125"
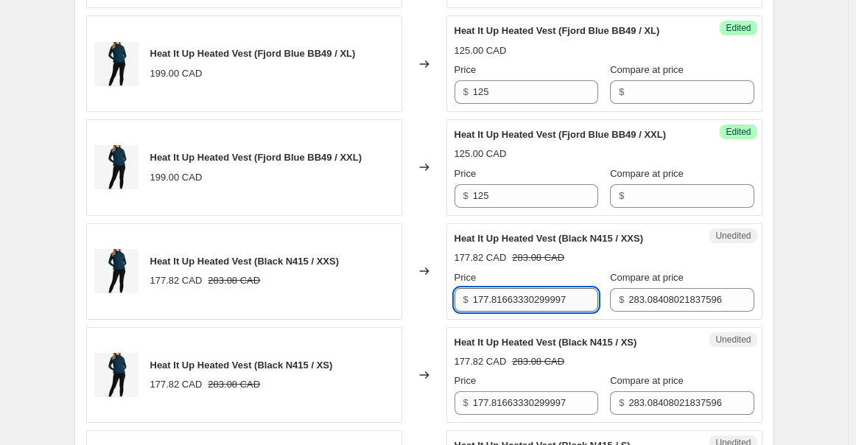
click at [505, 305] on input "177.81663330299997" at bounding box center [535, 300] width 125 height 24
paste input "25"
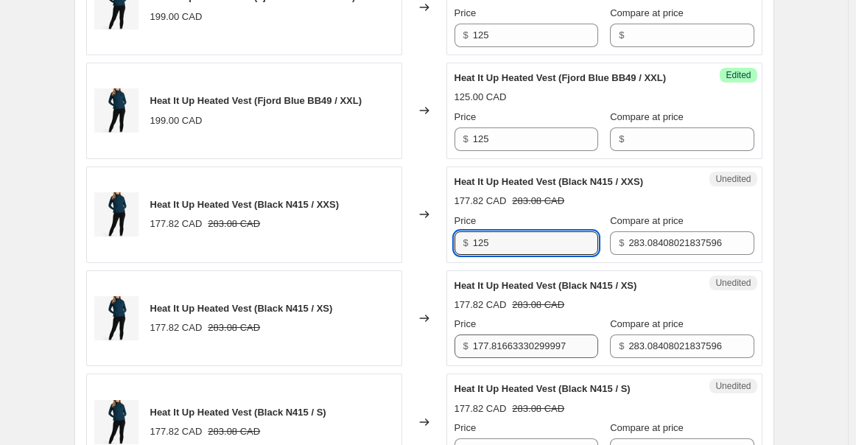
scroll to position [1126, 0]
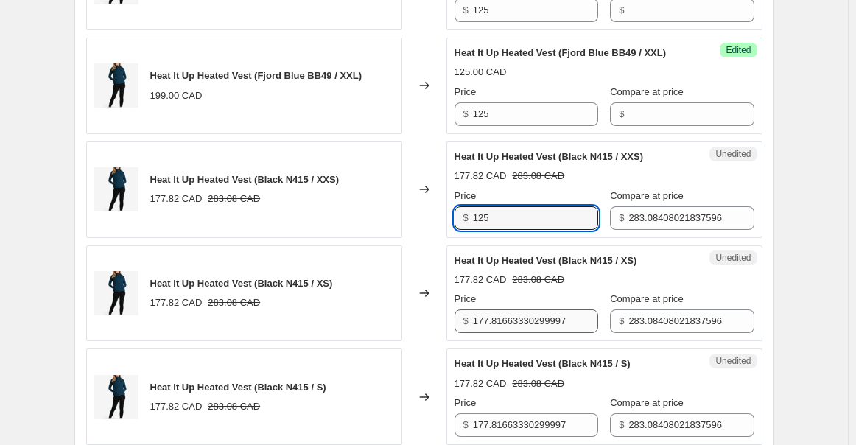
type input "125"
click at [514, 333] on input "177.81663330299997" at bounding box center [535, 321] width 125 height 24
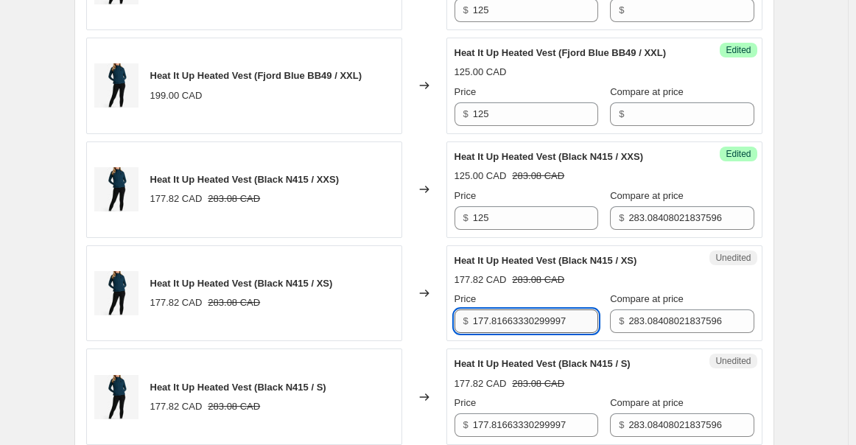
click at [514, 333] on input "177.81663330299997" at bounding box center [535, 321] width 125 height 24
paste input "25"
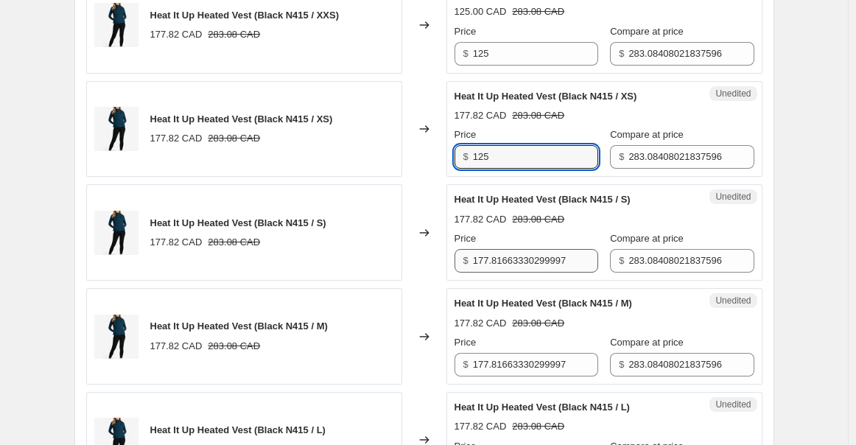
type input "125"
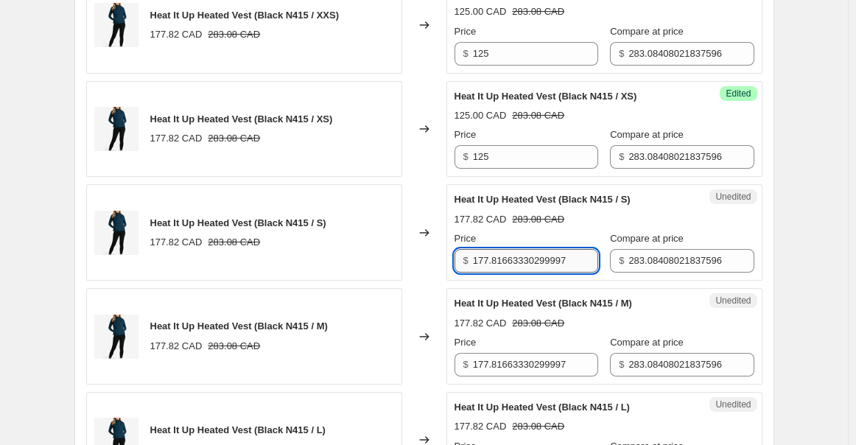
click at [513, 273] on input "177.81663330299997" at bounding box center [535, 261] width 125 height 24
paste input "25"
type input "125"
click at [530, 373] on input "177.81663330299997" at bounding box center [535, 365] width 125 height 24
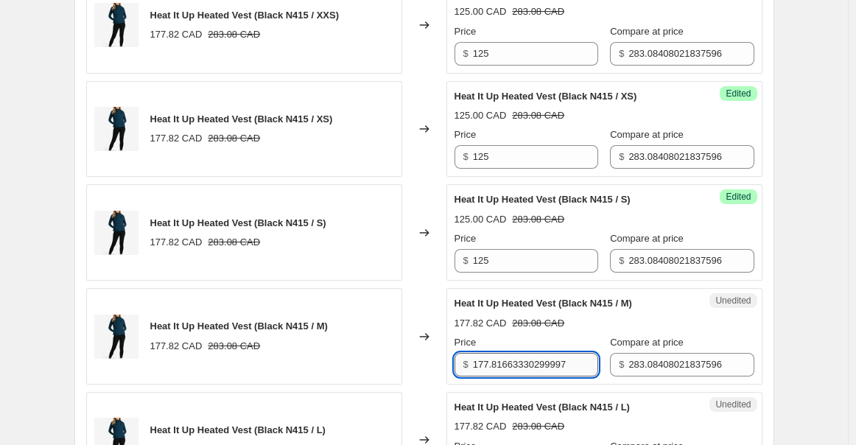
click at [530, 373] on input "177.81663330299997" at bounding box center [535, 365] width 125 height 24
paste input "25"
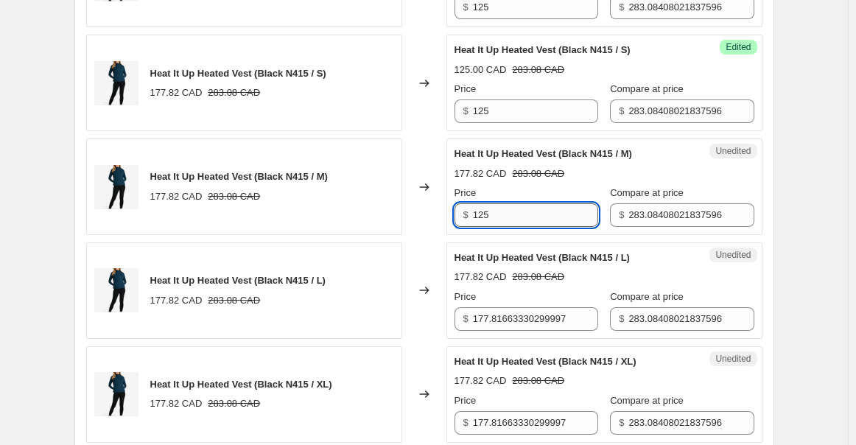
scroll to position [1453, 0]
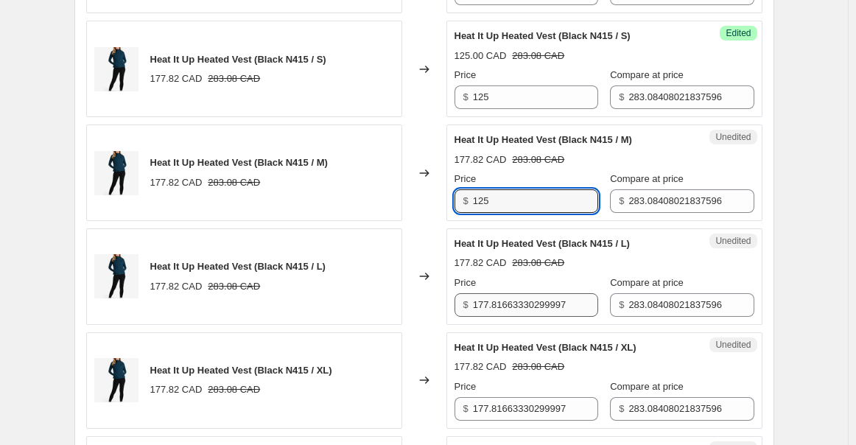
type input "125"
click at [527, 317] on input "177.81663330299997" at bounding box center [535, 305] width 125 height 24
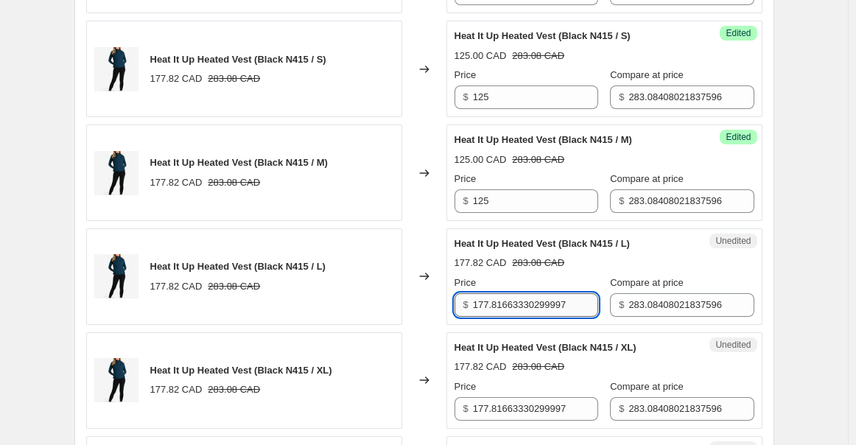
click at [527, 317] on input "177.81663330299997" at bounding box center [535, 305] width 125 height 24
paste input "25"
type input "125"
click at [527, 390] on input "177.81663330299997" at bounding box center [535, 409] width 125 height 24
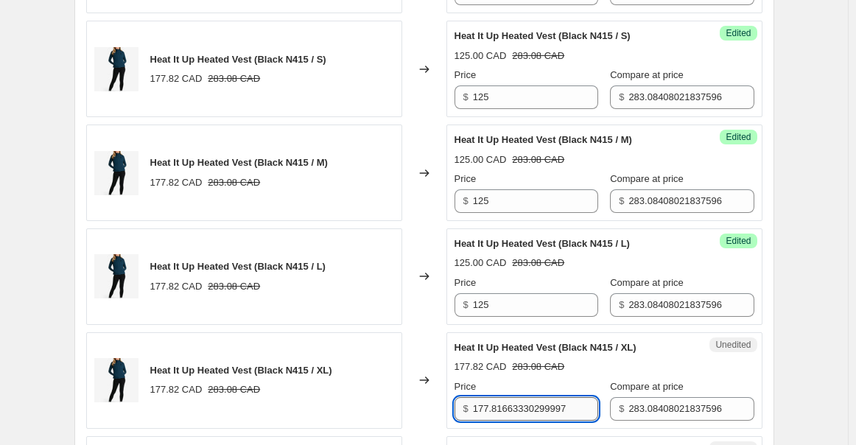
paste input "25"
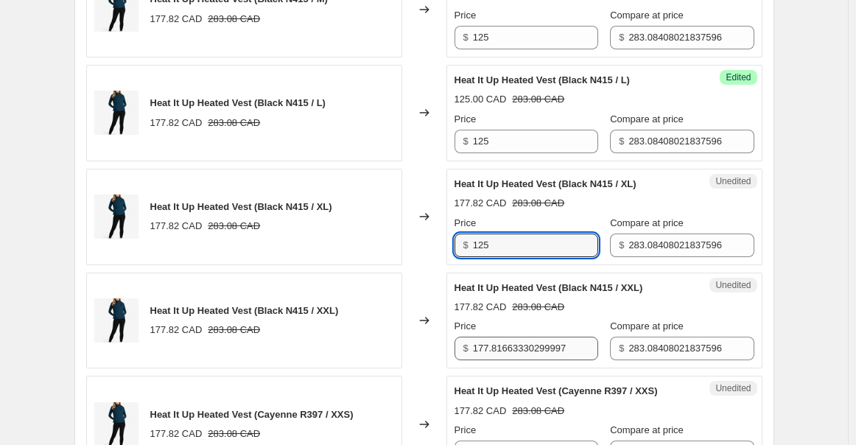
type input "125"
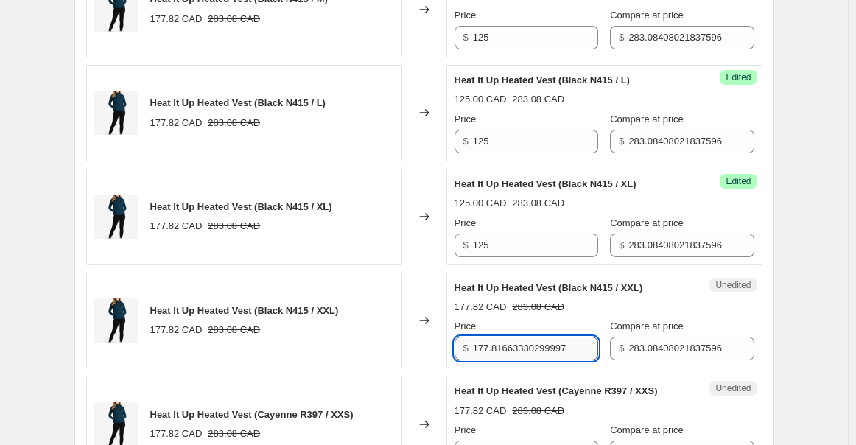
click at [507, 347] on input "177.81663330299997" at bounding box center [535, 349] width 125 height 24
paste input "25"
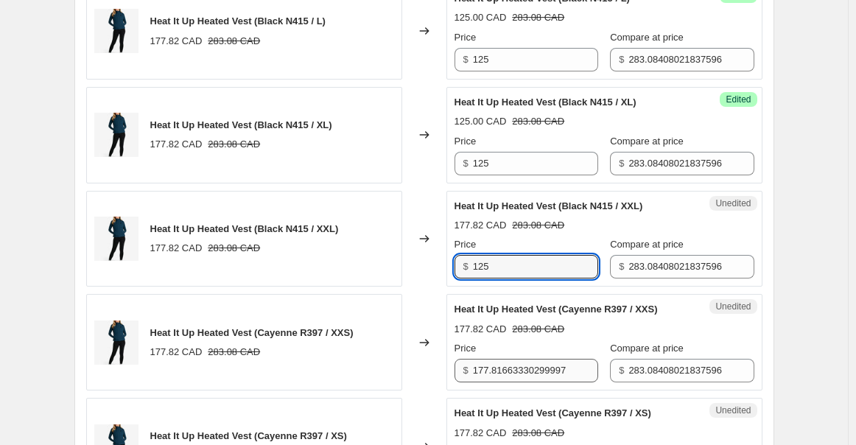
type input "125"
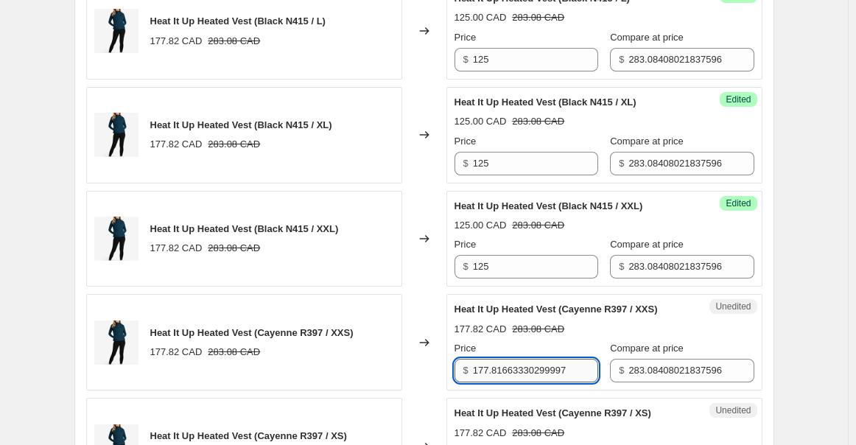
click at [514, 382] on input "177.81663330299997" at bounding box center [535, 371] width 125 height 24
paste input "25"
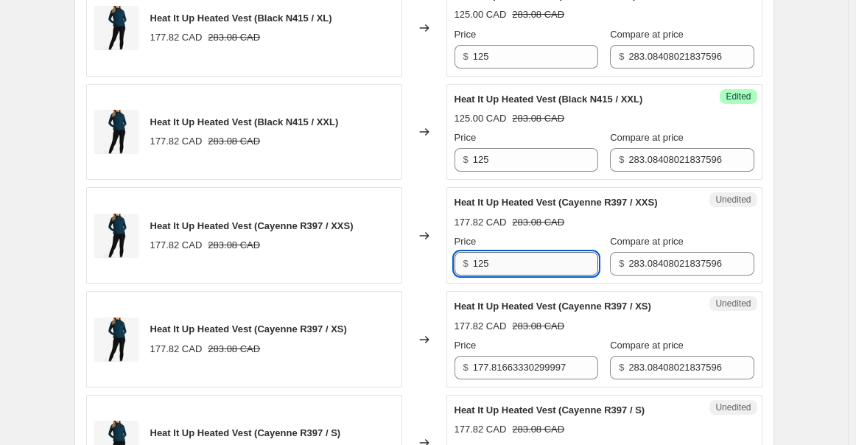
scroll to position [1862, 0]
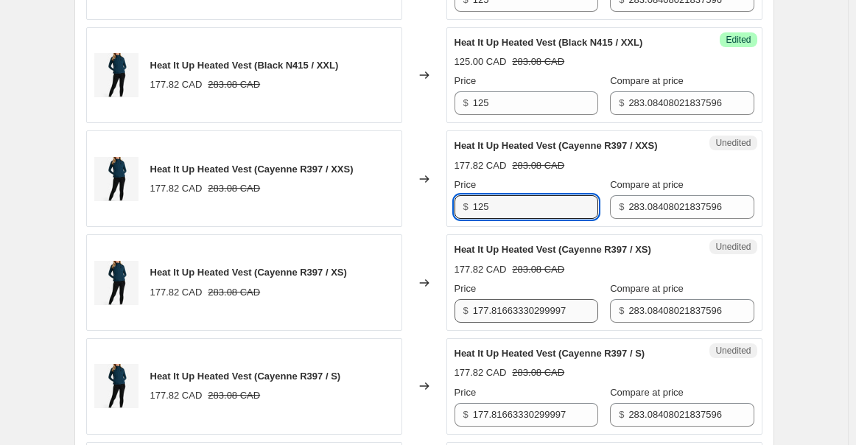
type input "125"
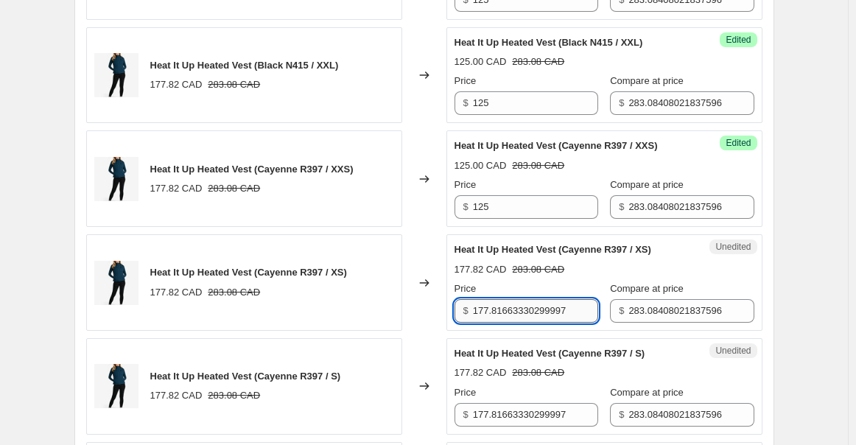
click at [526, 322] on input "177.81663330299997" at bounding box center [535, 311] width 125 height 24
paste input "25"
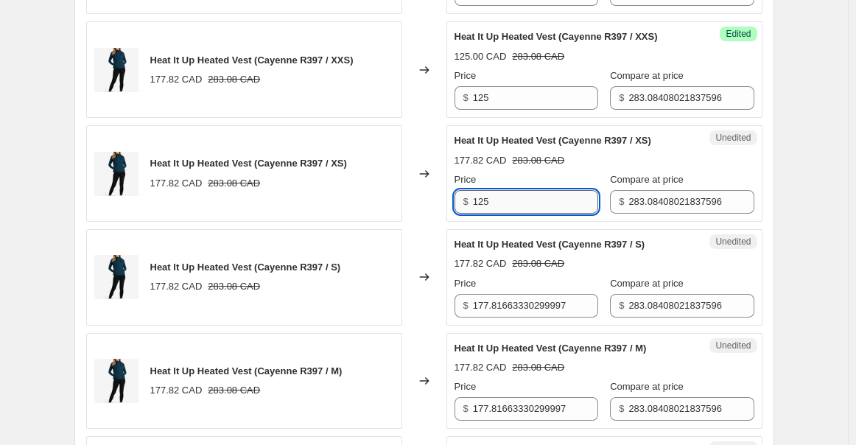
scroll to position [2026, 0]
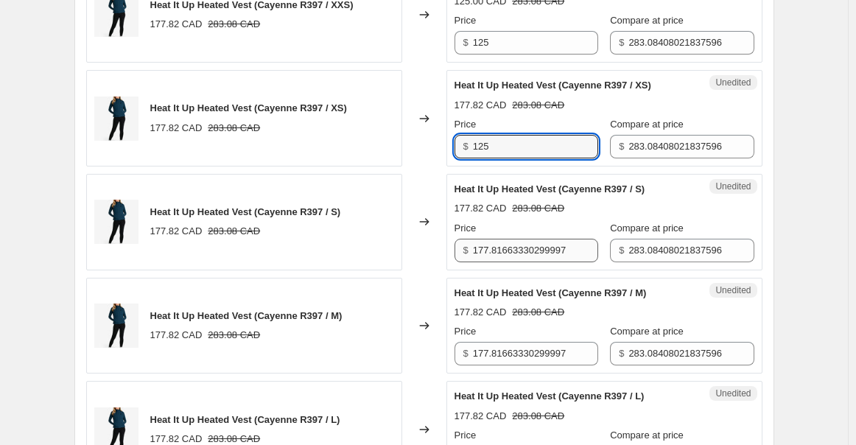
type input "125"
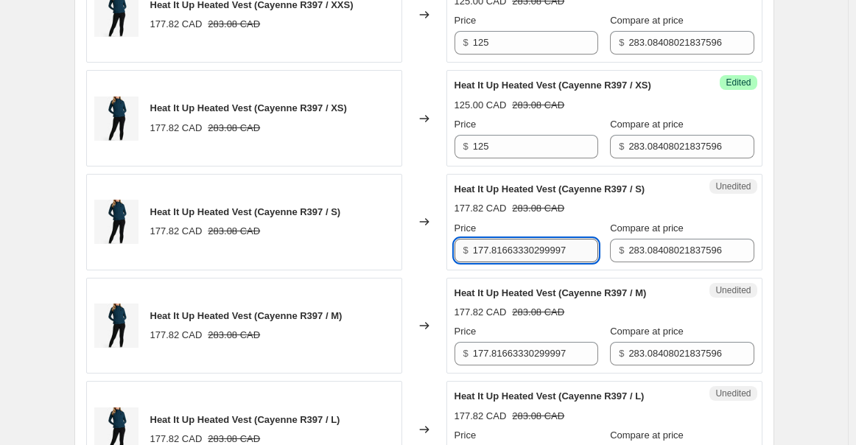
click at [538, 261] on input "177.81663330299997" at bounding box center [535, 251] width 125 height 24
paste input "25"
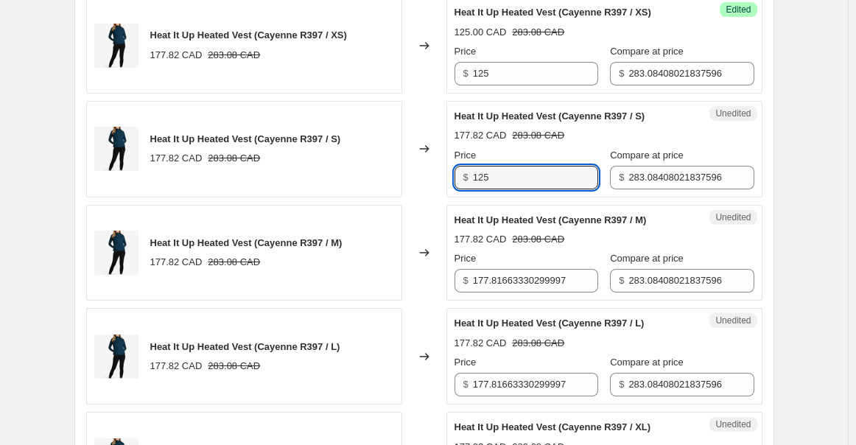
scroll to position [2108, 0]
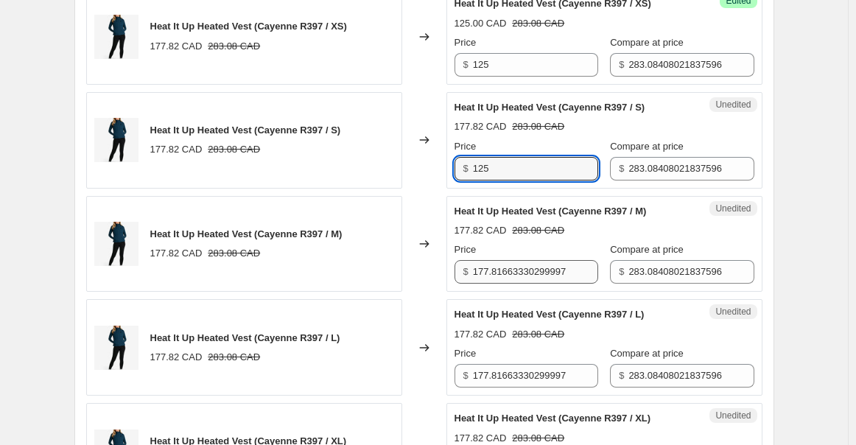
type input "125"
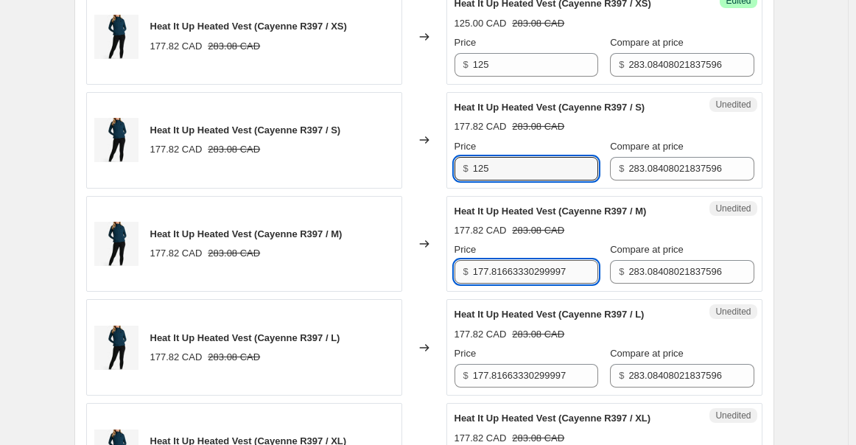
click at [524, 281] on input "177.81663330299997" at bounding box center [535, 272] width 125 height 24
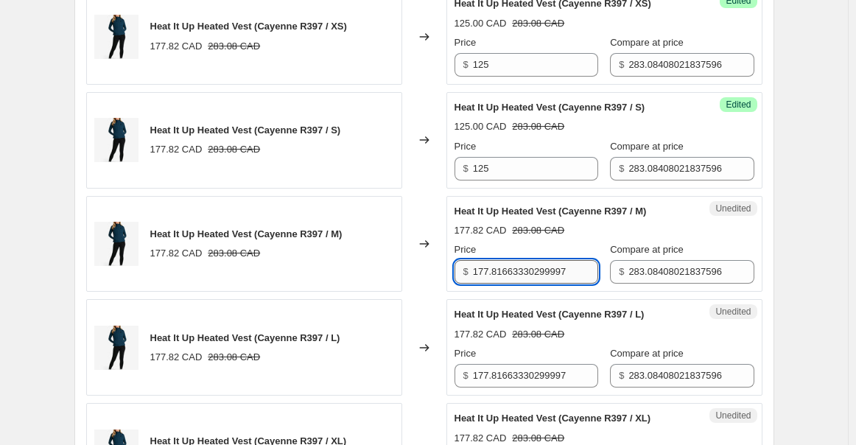
paste input "25"
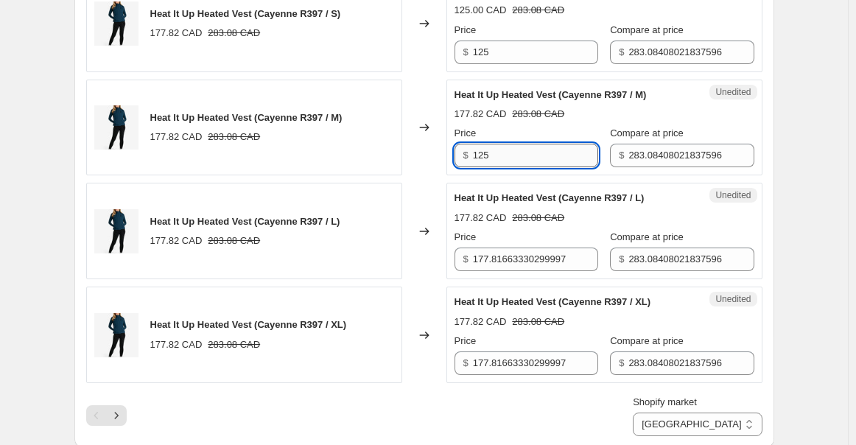
scroll to position [2353, 0]
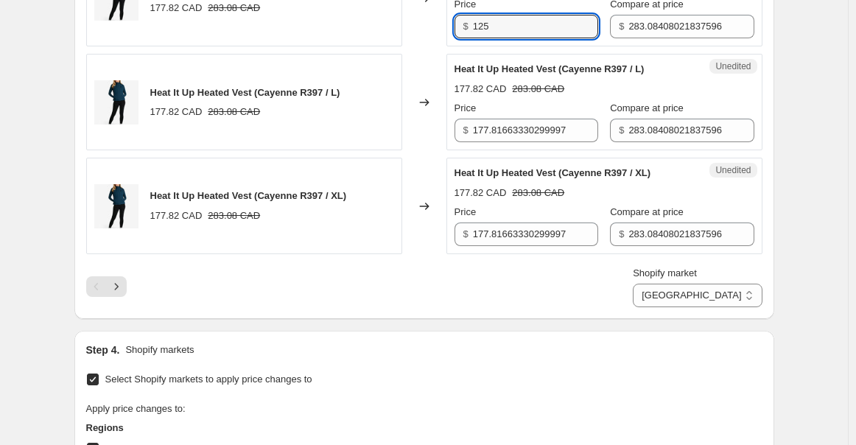
type input "125"
click at [533, 150] on div "Unedited Heat It Up Heated Vest (Cayenne R397 / L) 177.82 CAD 283.08 CAD Price …" at bounding box center [604, 102] width 316 height 96
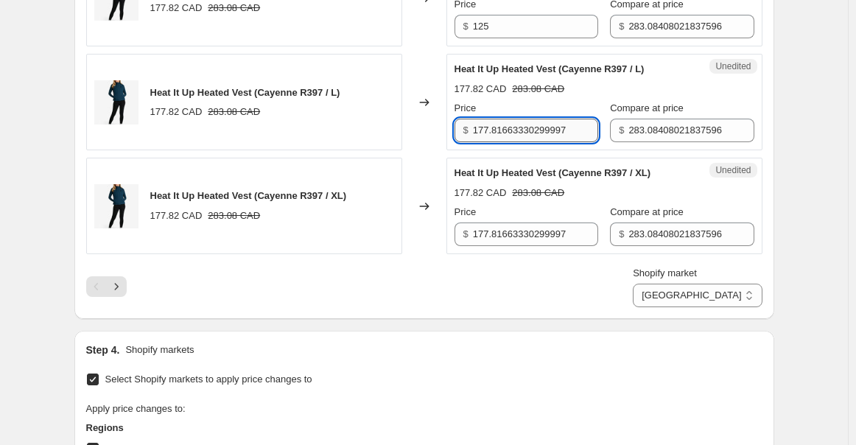
click at [538, 136] on input "177.81663330299997" at bounding box center [535, 131] width 125 height 24
paste input "25"
type input "125"
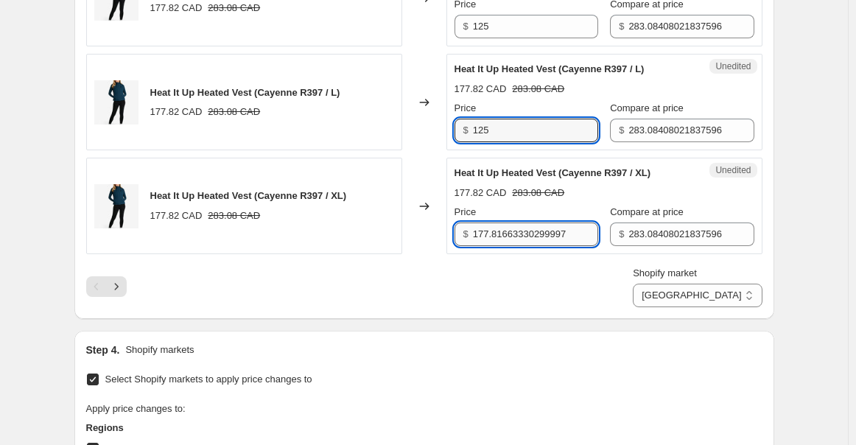
click at [536, 233] on input "177.81663330299997" at bounding box center [535, 234] width 125 height 24
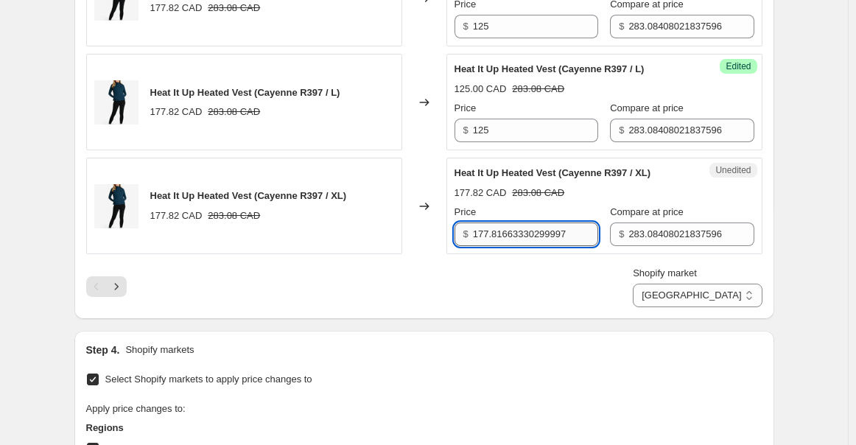
click at [536, 233] on input "177.81663330299997" at bounding box center [535, 234] width 125 height 24
paste input "25"
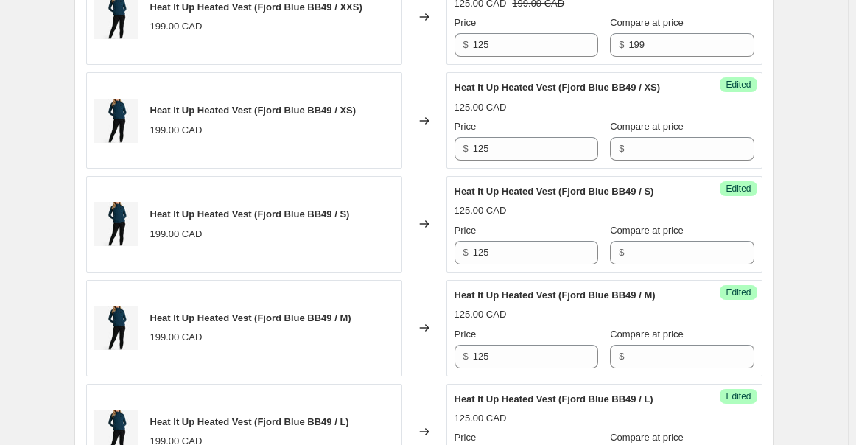
scroll to position [471, 0]
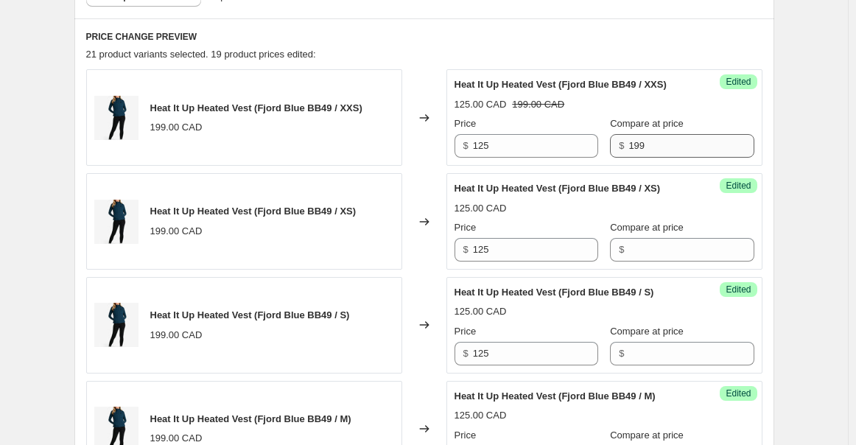
type input "125"
click at [655, 158] on input "199" at bounding box center [690, 146] width 125 height 24
click at [631, 250] on div "Compare at price $" at bounding box center [682, 240] width 144 height 41
click at [633, 252] on input "Compare at price" at bounding box center [690, 250] width 125 height 24
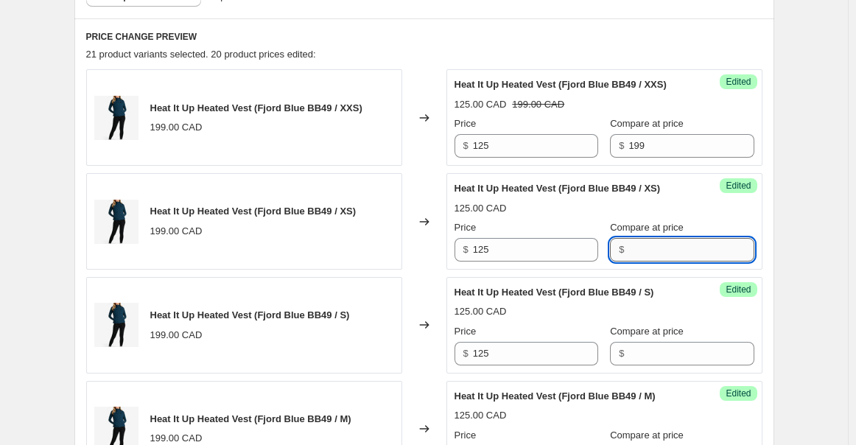
paste input "199"
type input "199"
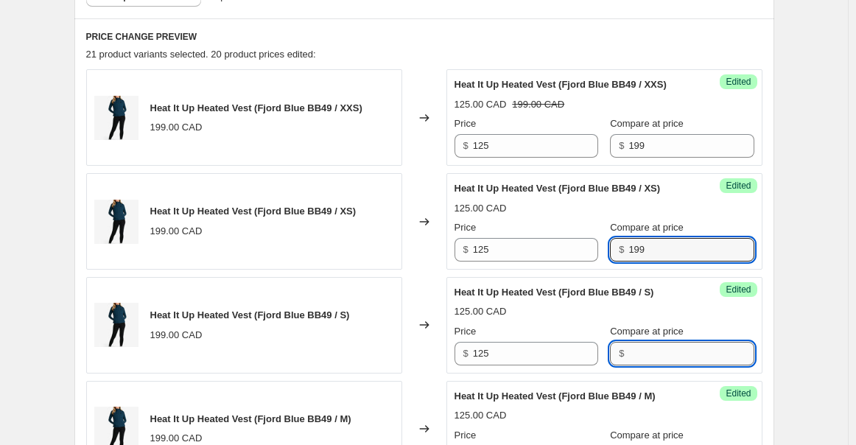
click at [637, 357] on input "Compare at price" at bounding box center [690, 354] width 125 height 24
paste input "199"
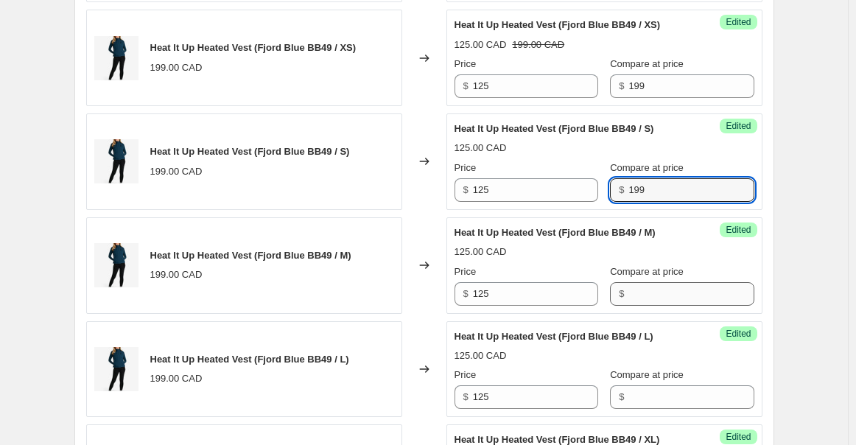
type input "199"
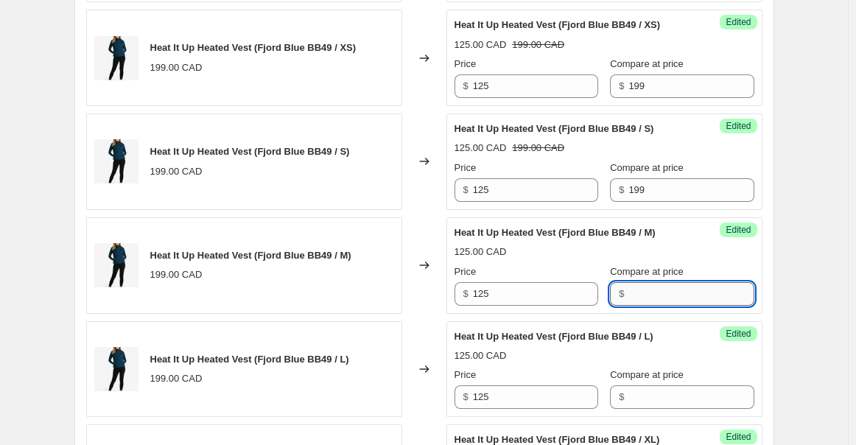
click at [642, 294] on input "Compare at price" at bounding box center [690, 294] width 125 height 24
paste input "199"
type input "199"
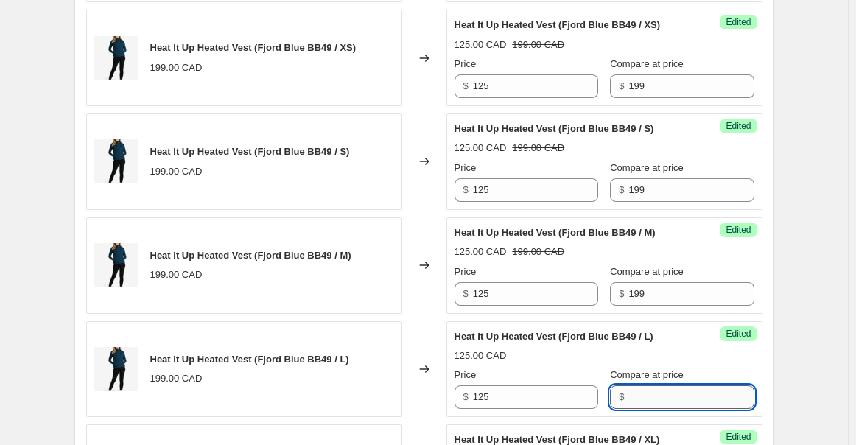
click at [664, 390] on input "Compare at price" at bounding box center [690, 397] width 125 height 24
paste
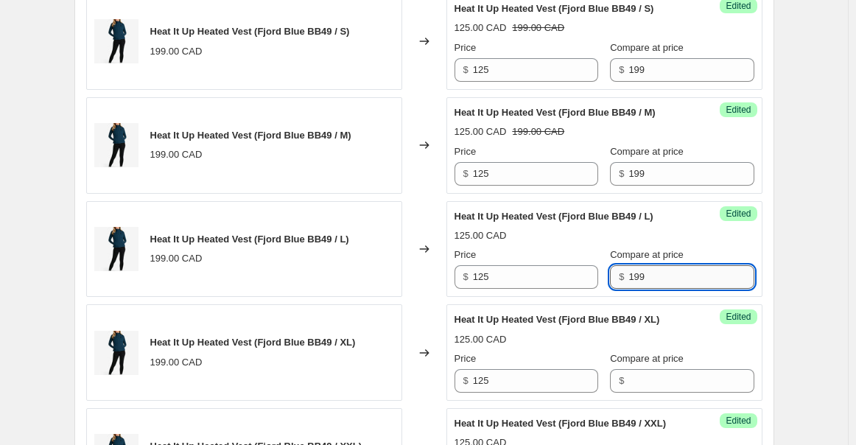
scroll to position [798, 0]
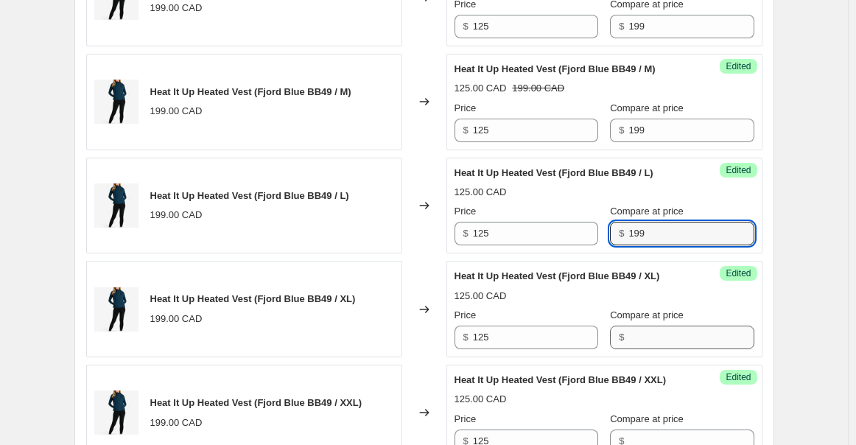
type input "199"
click at [667, 349] on input "Compare at price" at bounding box center [690, 338] width 125 height 24
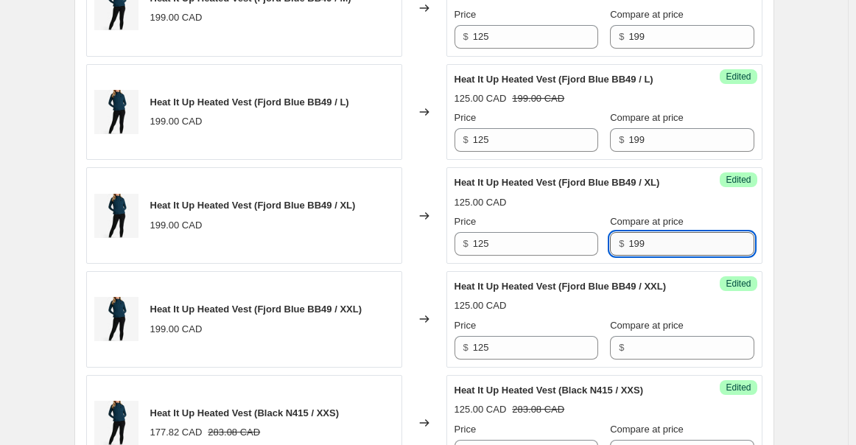
scroll to position [962, 0]
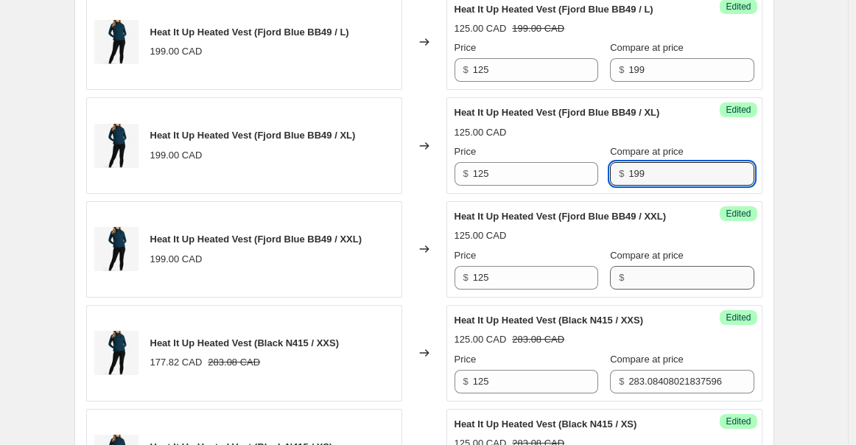
type input "199"
click at [663, 289] on input "Compare at price" at bounding box center [690, 278] width 125 height 24
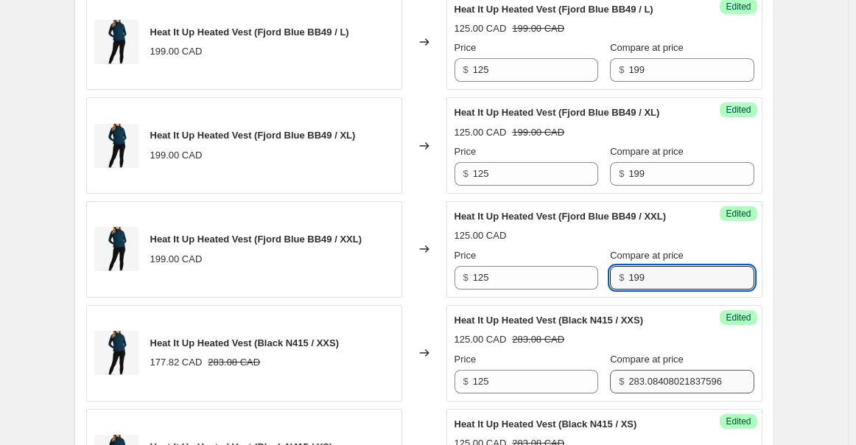
type input "199"
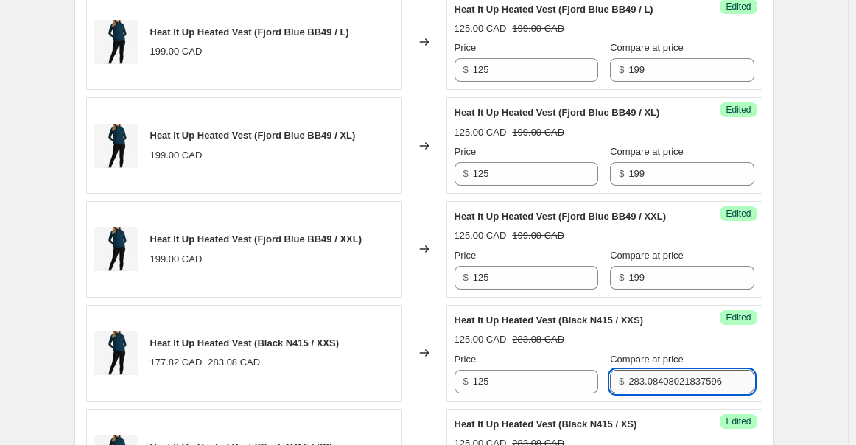
click at [669, 388] on input "283.08408021837596" at bounding box center [690, 382] width 125 height 24
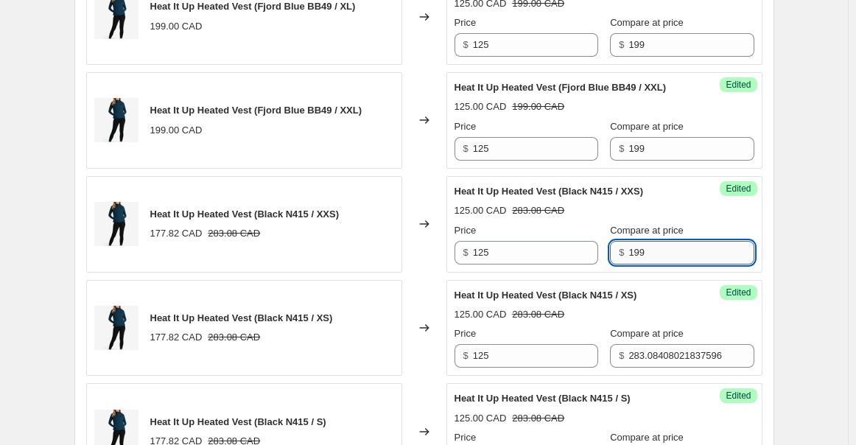
scroll to position [1126, 0]
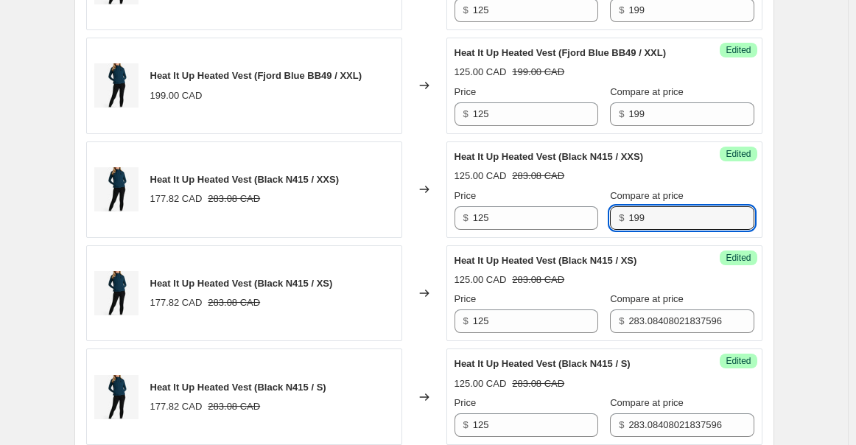
type input "199"
click at [671, 317] on div "Compare at price $ 283.08408021837596" at bounding box center [682, 312] width 144 height 41
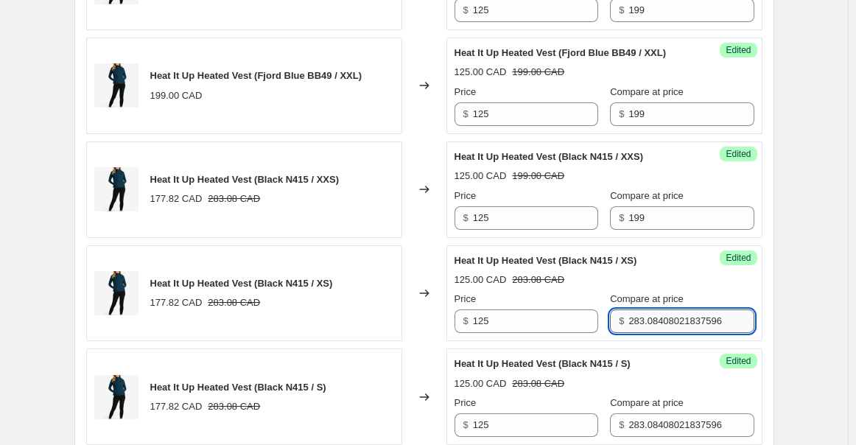
click at [670, 332] on input "283.08408021837596" at bounding box center [690, 321] width 125 height 24
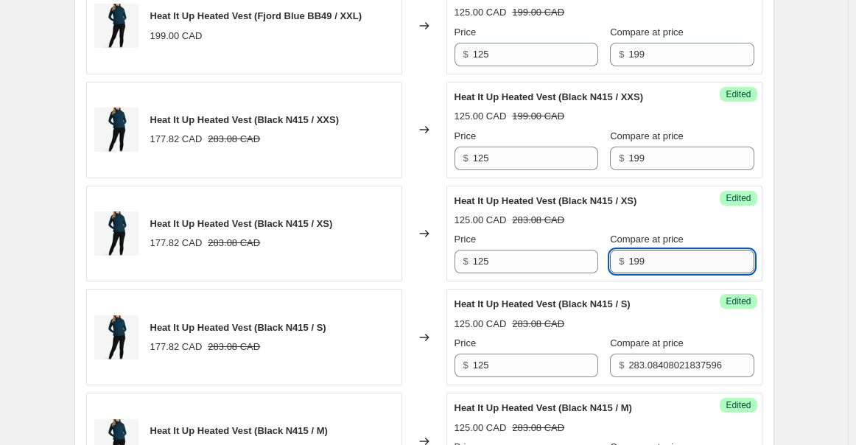
scroll to position [1208, 0]
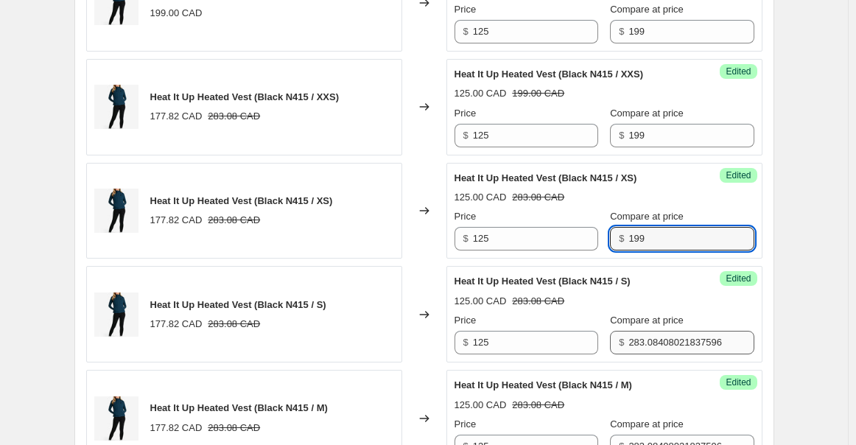
type input "199"
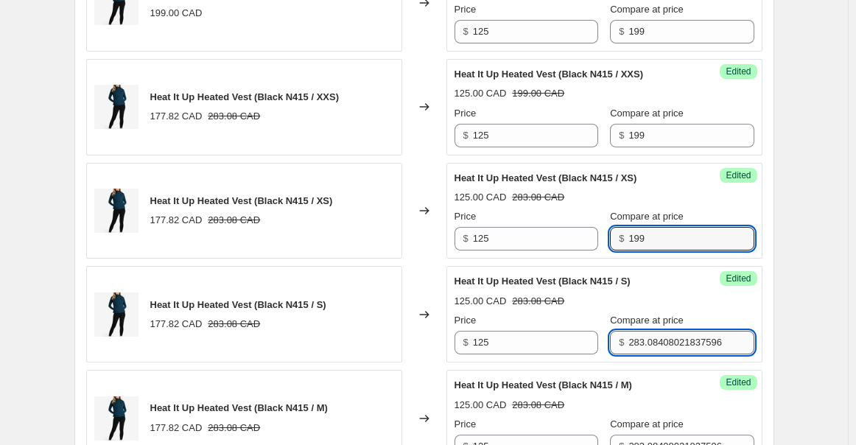
click at [666, 346] on input "283.08408021837596" at bounding box center [690, 343] width 125 height 24
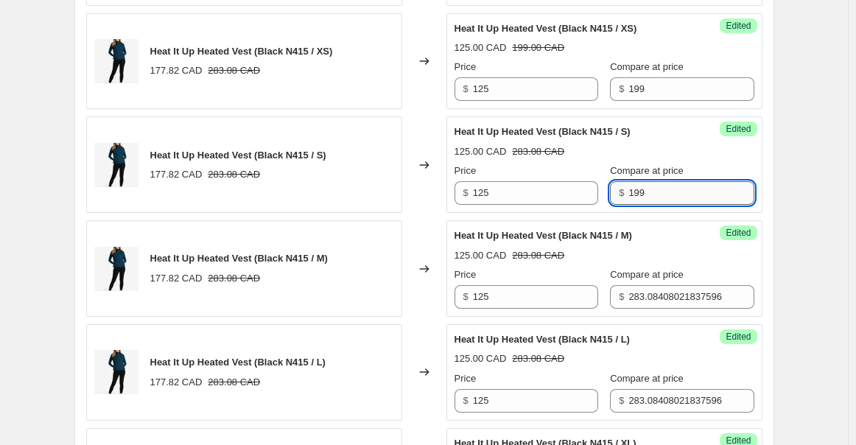
scroll to position [1372, 0]
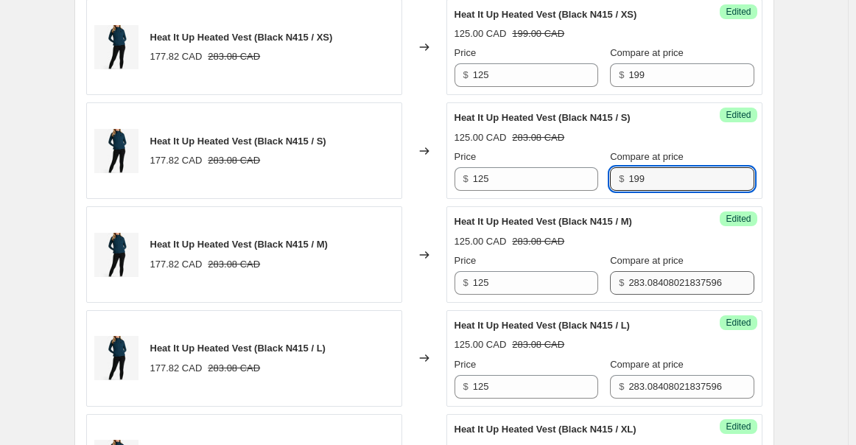
type input "199"
click at [671, 295] on input "283.08408021837596" at bounding box center [690, 283] width 125 height 24
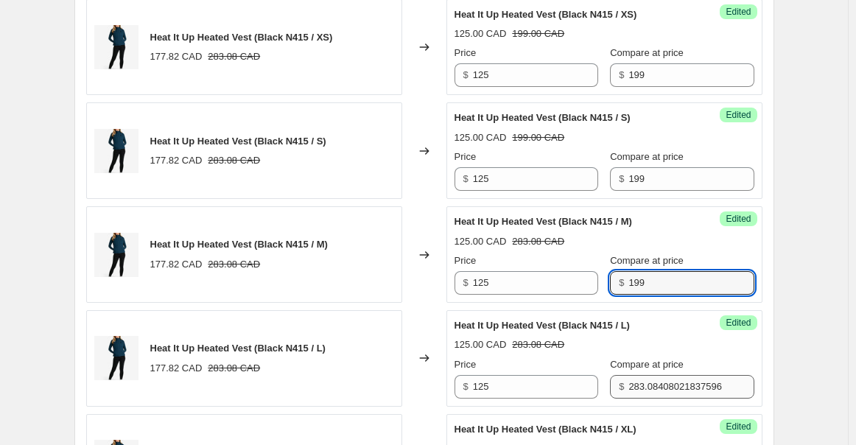
type input "199"
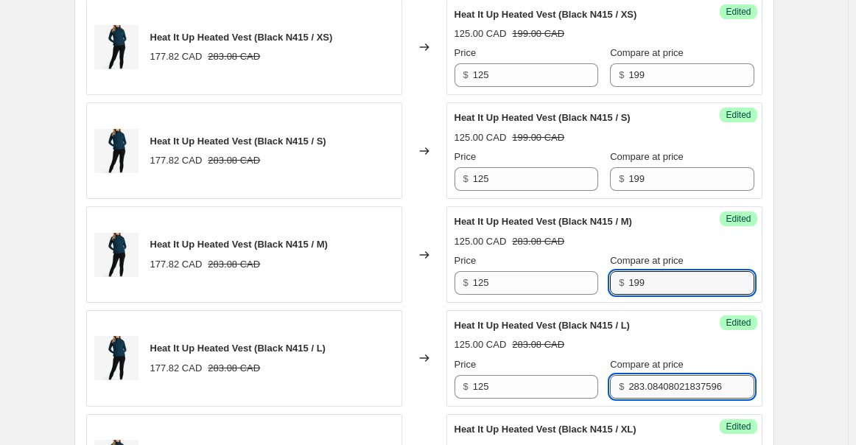
click at [675, 390] on input "283.08408021837596" at bounding box center [690, 387] width 125 height 24
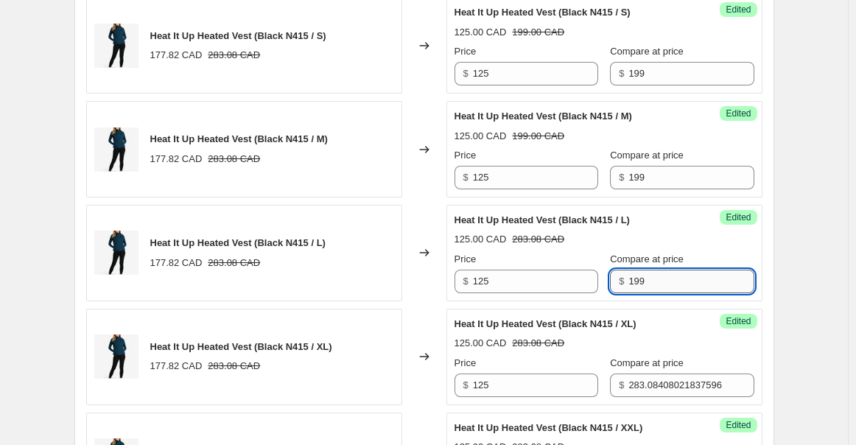
scroll to position [1535, 0]
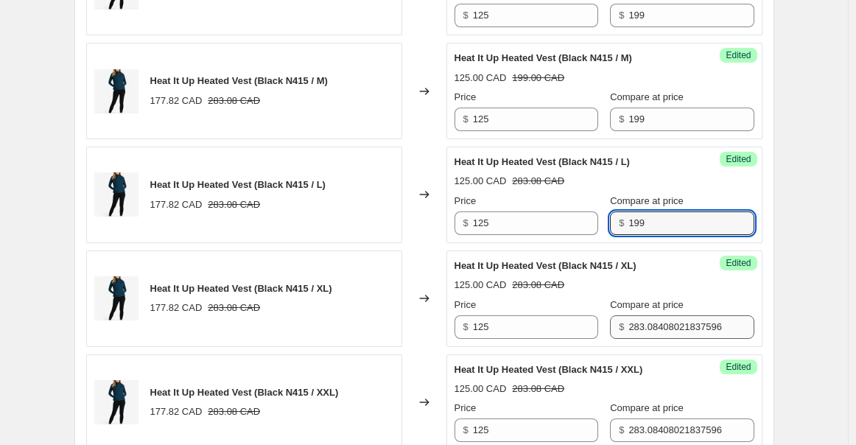
type input "199"
click at [679, 339] on input "283.08408021837596" at bounding box center [690, 327] width 125 height 24
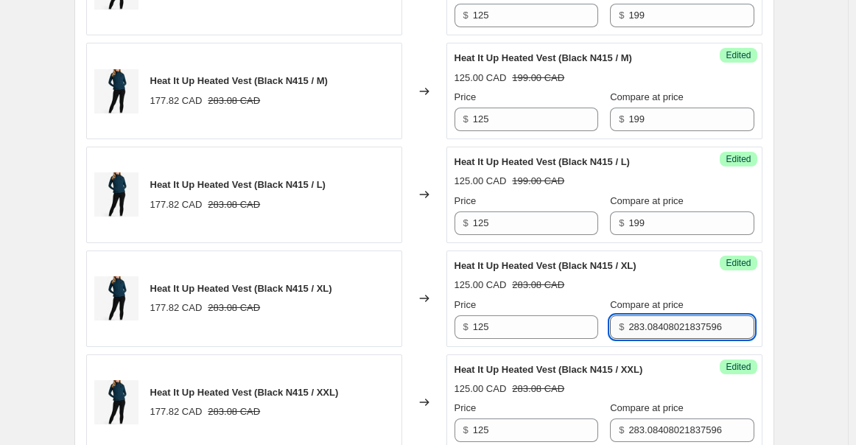
click at [679, 339] on input "283.08408021837596" at bounding box center [690, 327] width 125 height 24
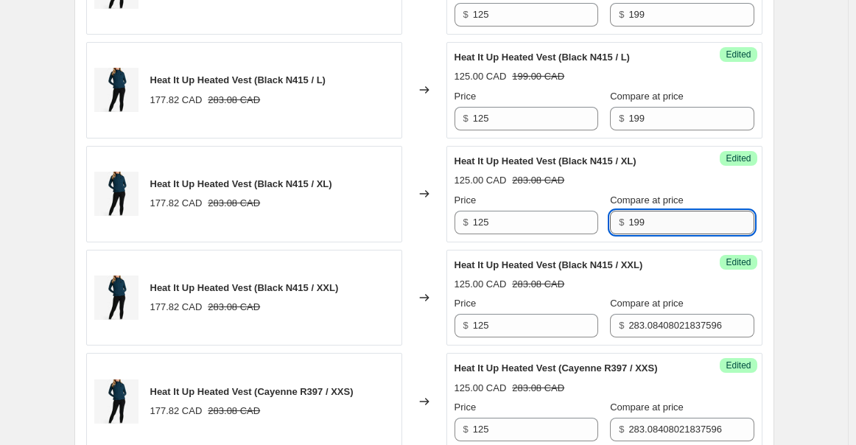
scroll to position [1699, 0]
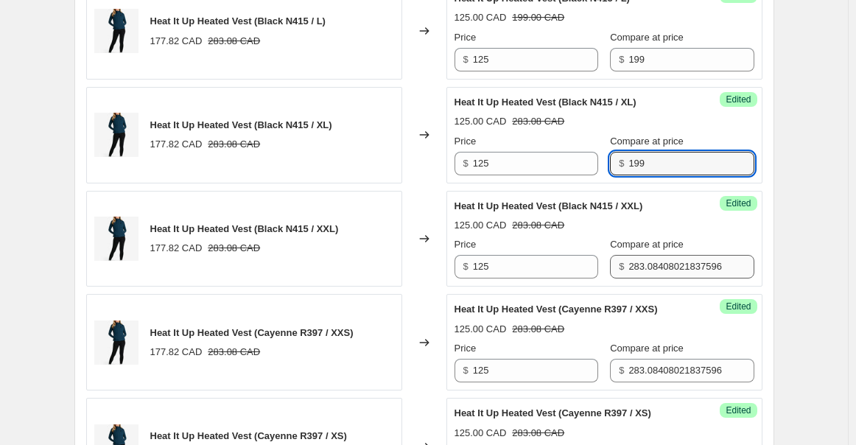
type input "199"
click at [675, 275] on input "283.08408021837596" at bounding box center [690, 267] width 125 height 24
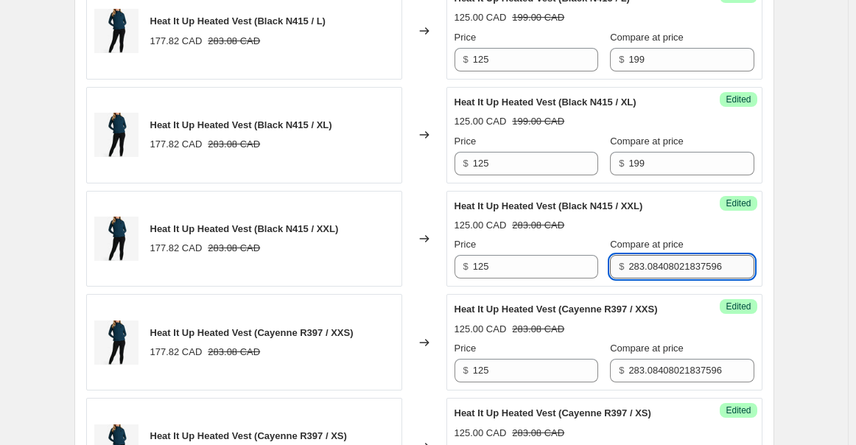
click at [675, 275] on input "283.08408021837596" at bounding box center [690, 267] width 125 height 24
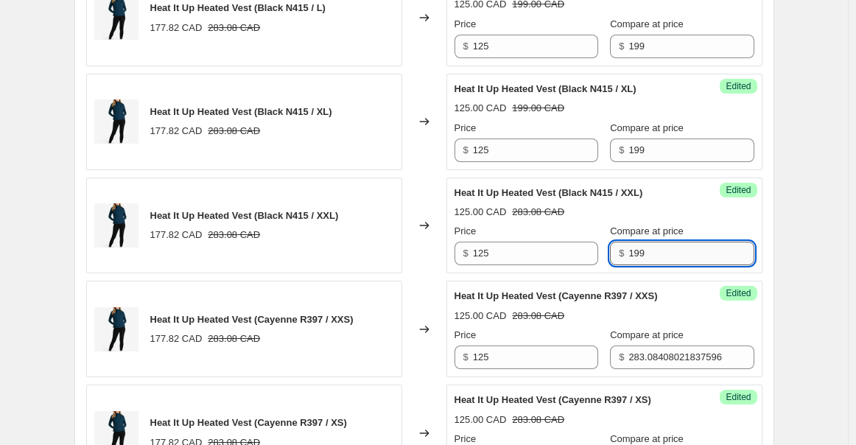
scroll to position [1780, 0]
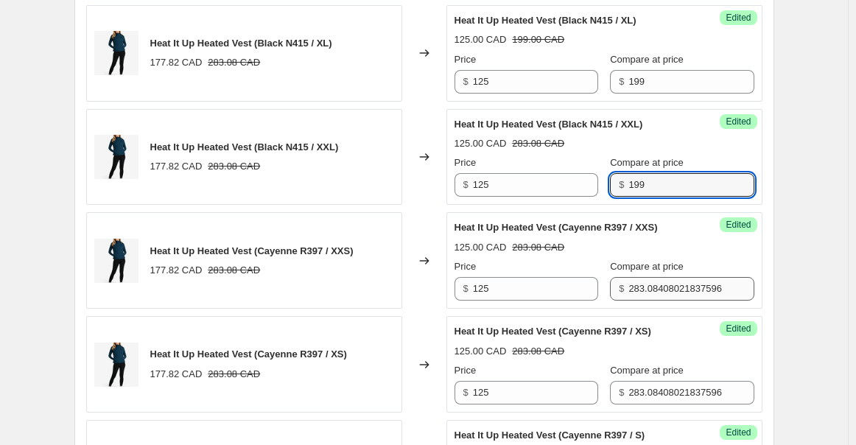
type input "199"
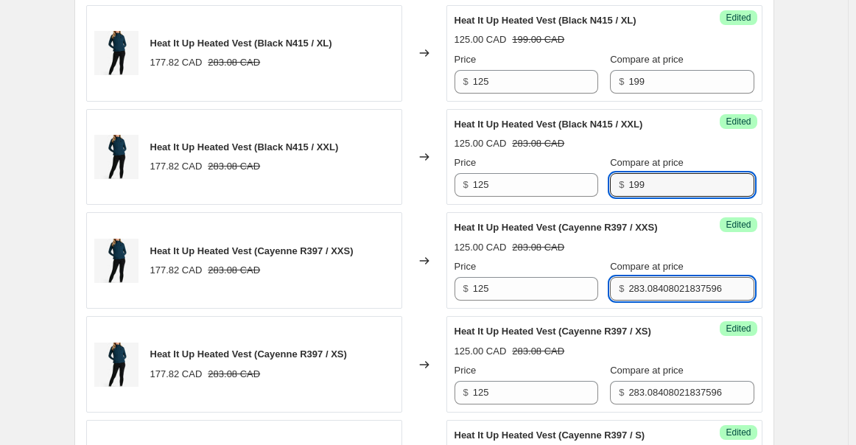
click at [668, 298] on input "283.08408021837596" at bounding box center [690, 289] width 125 height 24
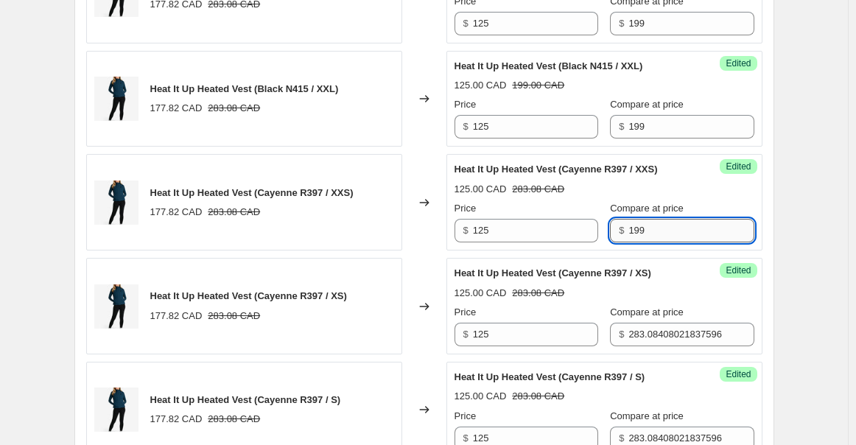
scroll to position [1862, 0]
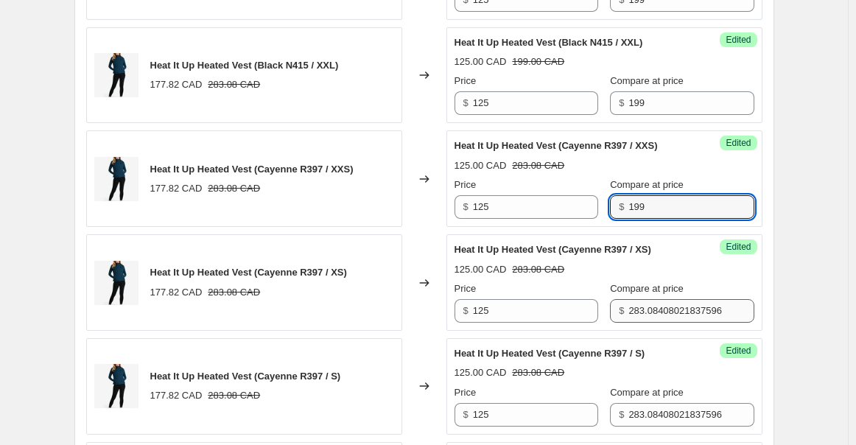
type input "199"
click at [667, 312] on input "283.08408021837596" at bounding box center [690, 311] width 125 height 24
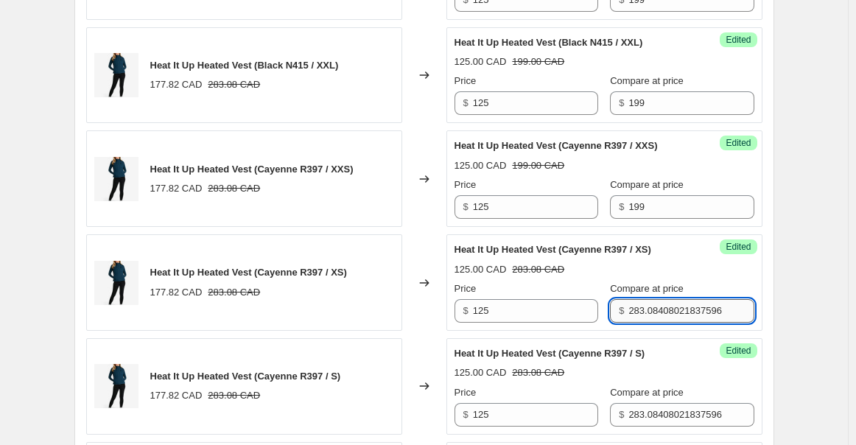
click at [667, 312] on input "283.08408021837596" at bounding box center [690, 311] width 125 height 24
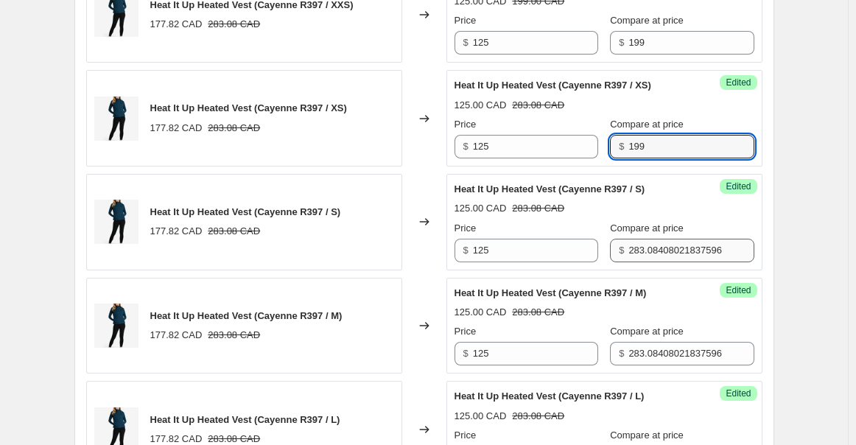
type input "199"
click at [654, 258] on input "283.08408021837596" at bounding box center [690, 251] width 125 height 24
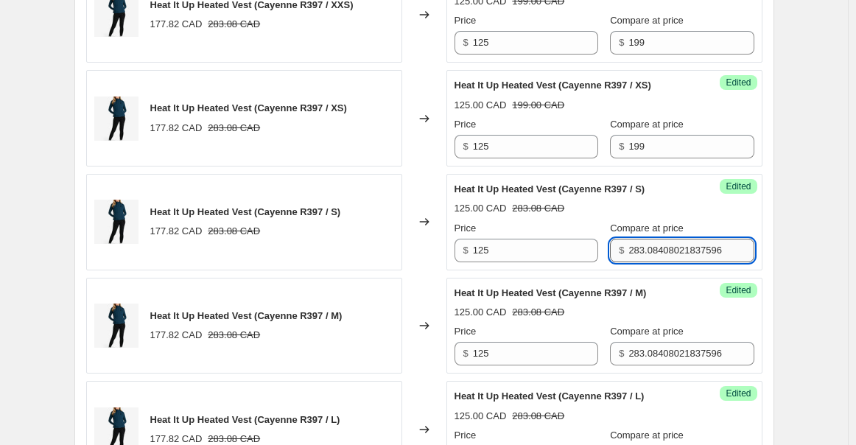
click at [654, 258] on input "283.08408021837596" at bounding box center [690, 251] width 125 height 24
type input "199"
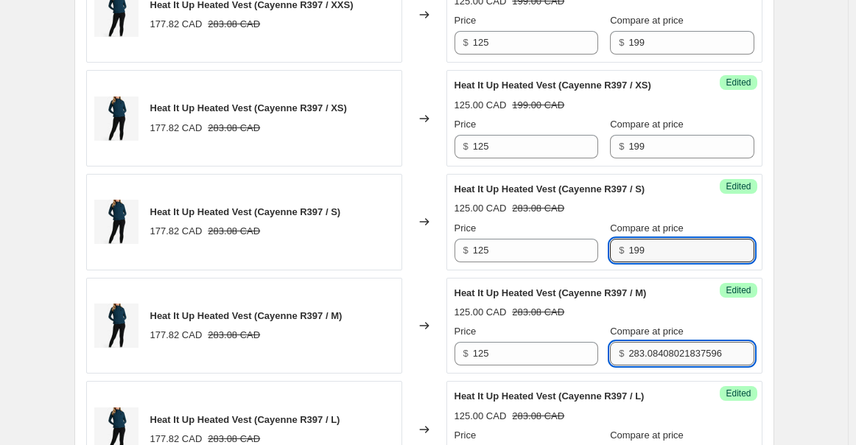
click at [661, 365] on input "283.08408021837596" at bounding box center [690, 354] width 125 height 24
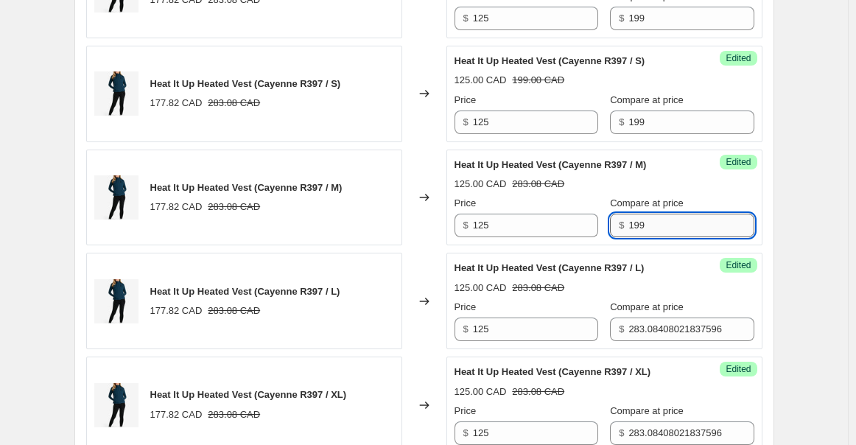
scroll to position [2190, 0]
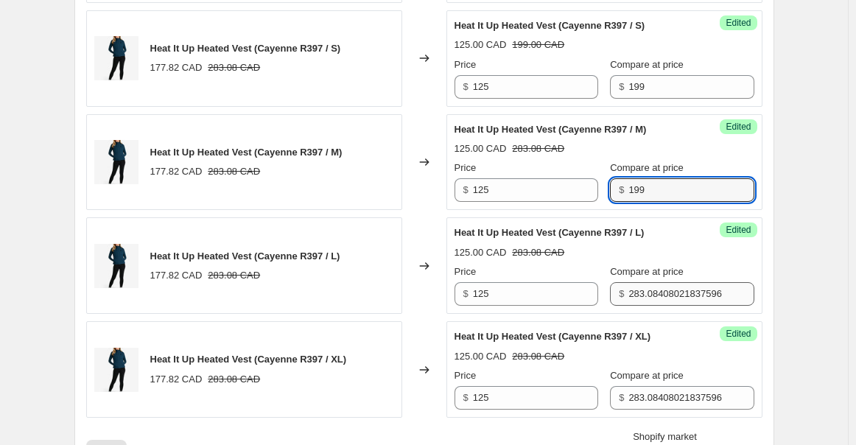
type input "199"
click at [685, 306] on input "283.08408021837596" at bounding box center [690, 294] width 125 height 24
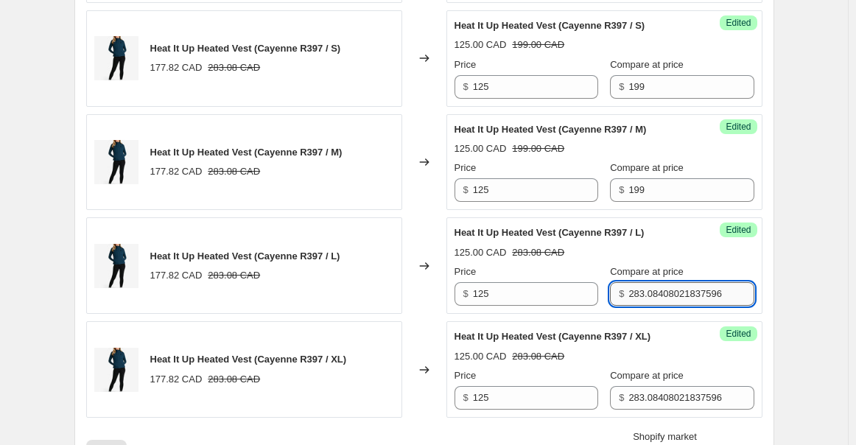
click at [685, 306] on input "283.08408021837596" at bounding box center [690, 294] width 125 height 24
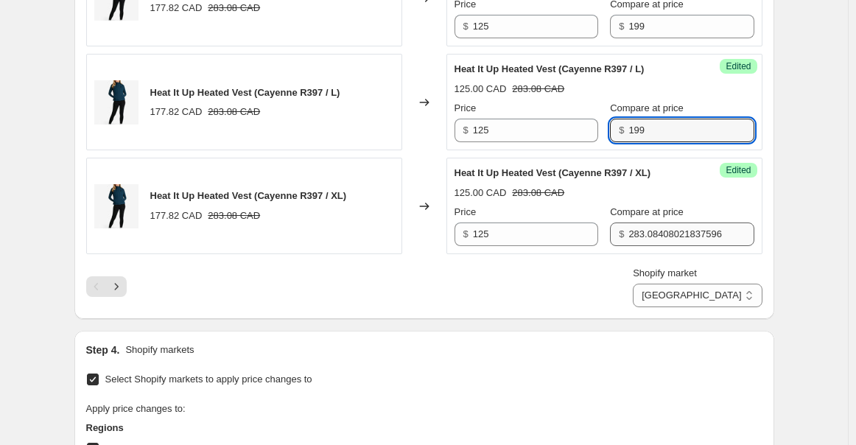
type input "199"
click at [681, 243] on input "283.08408021837596" at bounding box center [690, 234] width 125 height 24
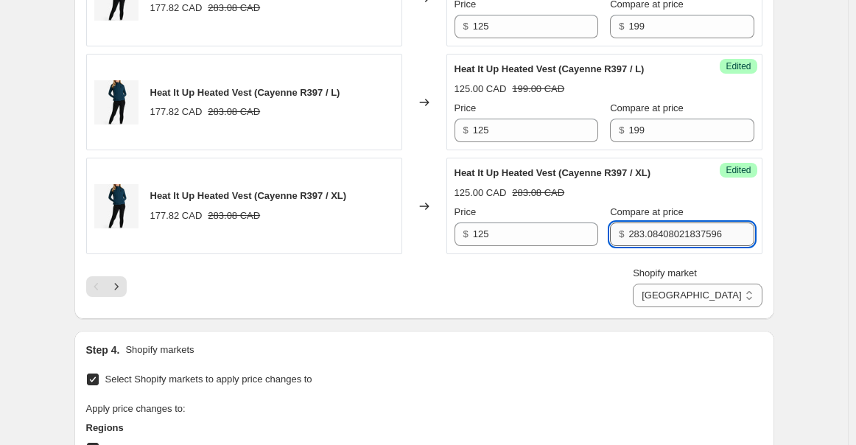
click at [681, 243] on input "283.08408021837596" at bounding box center [690, 234] width 125 height 24
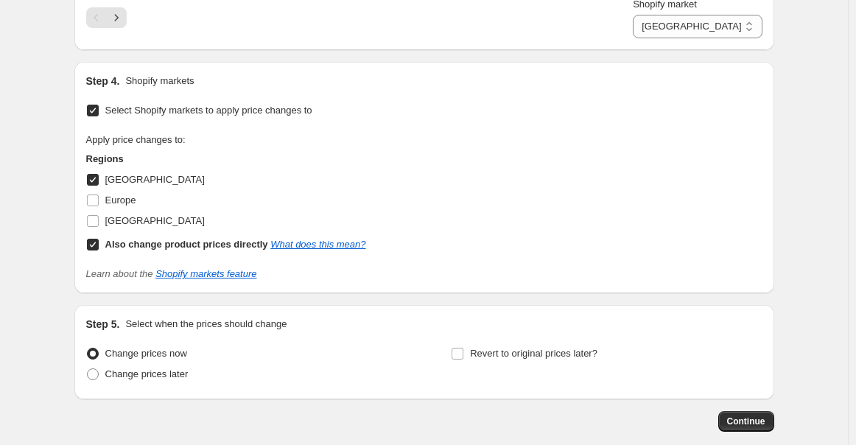
scroll to position [2681, 0]
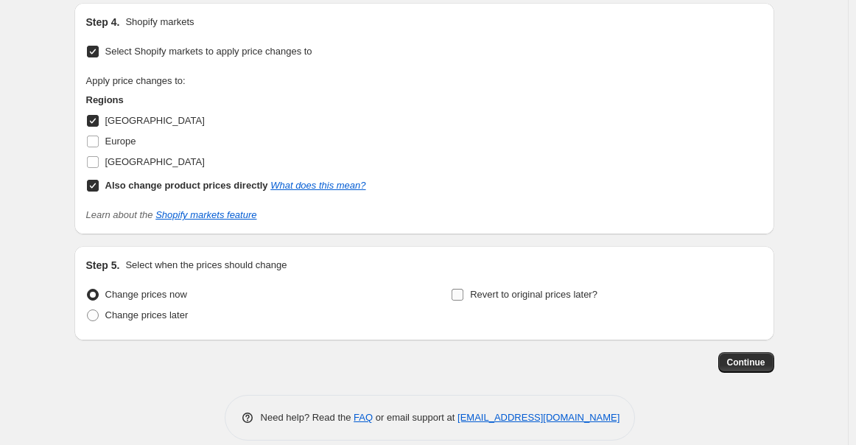
type input "199"
click at [458, 295] on input "Revert to original prices later?" at bounding box center [458, 295] width 12 height 12
checkbox input "true"
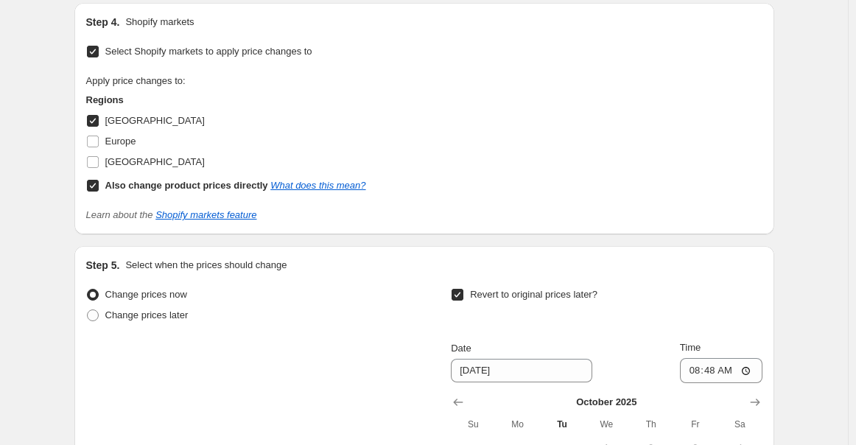
click at [513, 363] on div "Date 10/14/2025" at bounding box center [521, 361] width 141 height 41
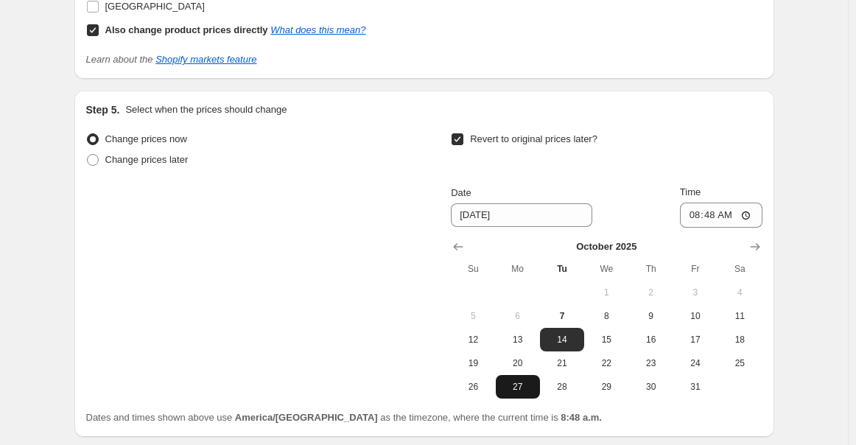
scroll to position [2845, 0]
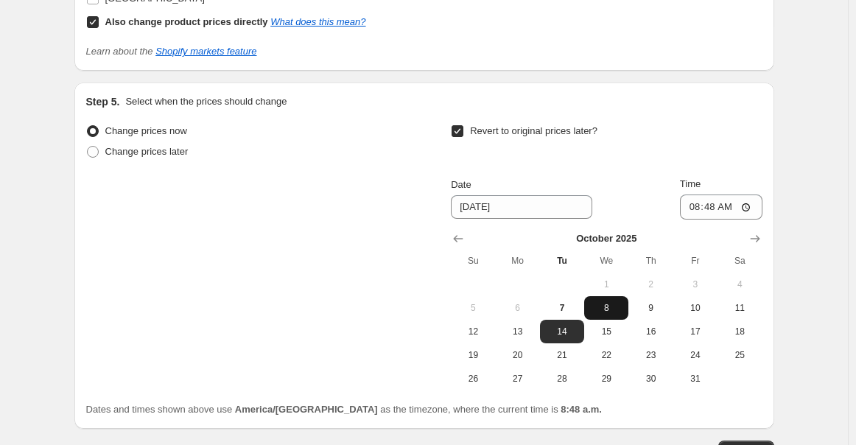
click at [622, 314] on span "8" at bounding box center [606, 308] width 32 height 12
type input "10/8/2025"
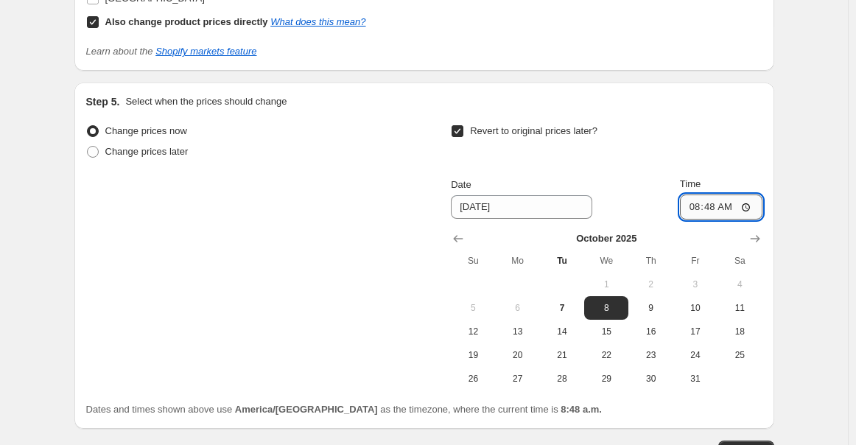
click at [731, 208] on input "08:48" at bounding box center [721, 206] width 82 height 25
click at [752, 209] on input "08:48" at bounding box center [721, 206] width 82 height 25
type input "12:59"
click at [740, 140] on div "Revert to original prices later?" at bounding box center [606, 143] width 311 height 44
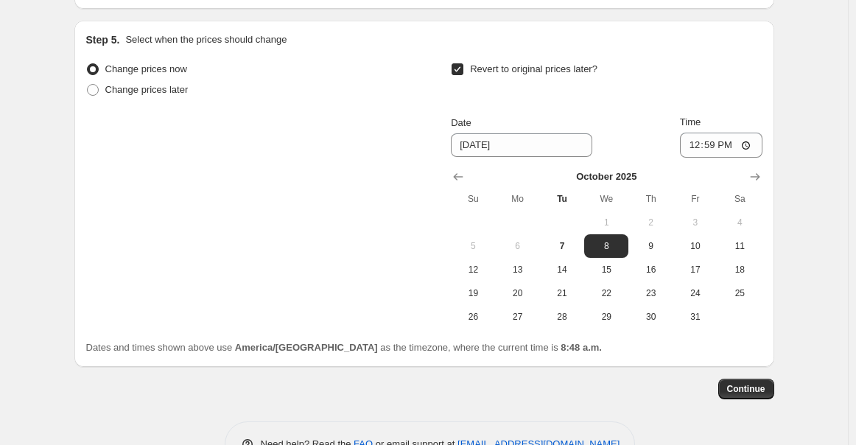
scroll to position [2956, 0]
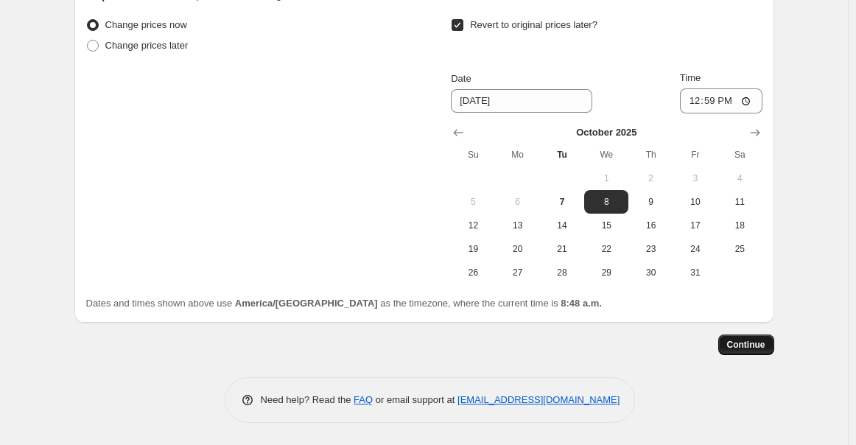
click at [759, 348] on span "Continue" at bounding box center [746, 345] width 38 height 12
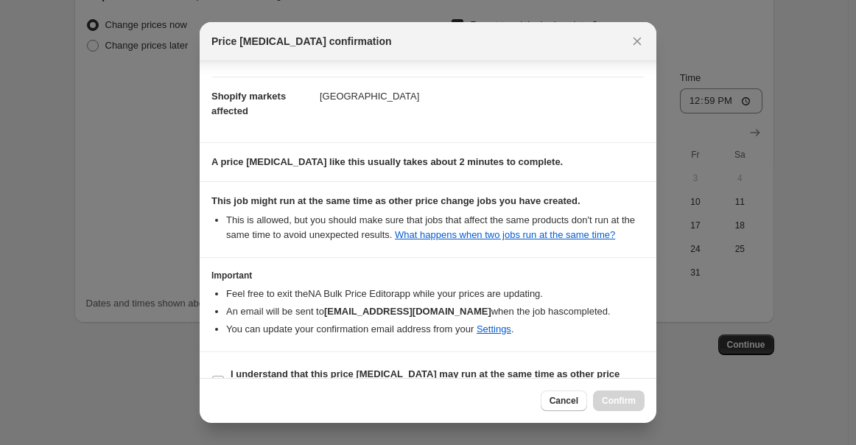
scroll to position [149, 0]
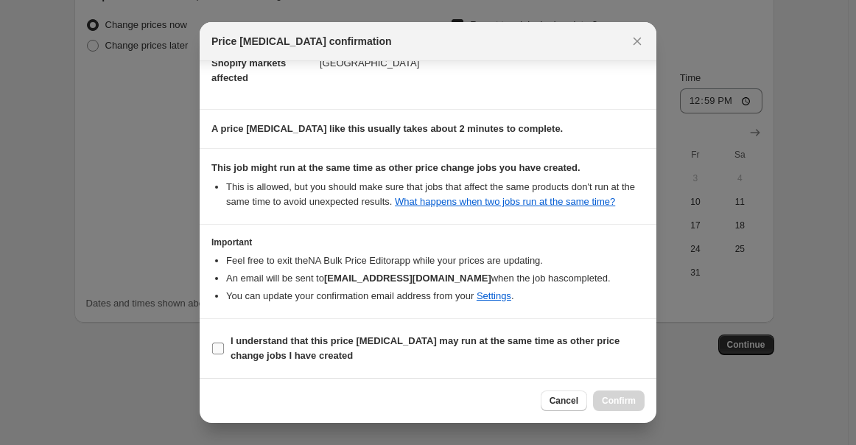
click at [278, 357] on b "I understand that this price change job may run at the same time as other price…" at bounding box center [425, 348] width 389 height 26
click at [224, 354] on input "I understand that this price change job may run at the same time as other price…" at bounding box center [218, 349] width 12 height 12
checkbox input "true"
click at [626, 390] on span "Confirm" at bounding box center [619, 401] width 34 height 12
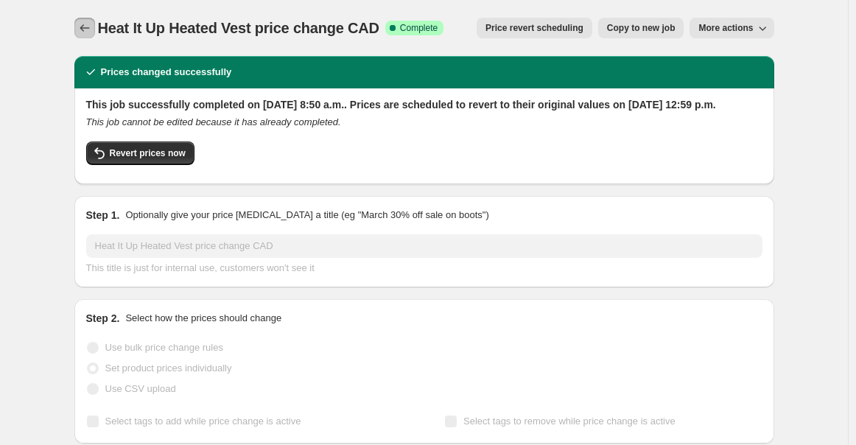
click at [84, 24] on icon "Price change jobs" at bounding box center [84, 28] width 15 height 15
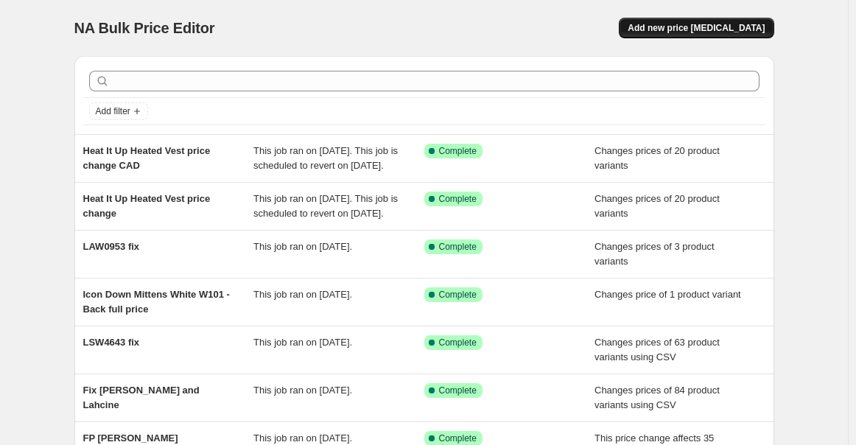
click at [686, 29] on span "Add new price [MEDICAL_DATA]" at bounding box center [696, 28] width 137 height 12
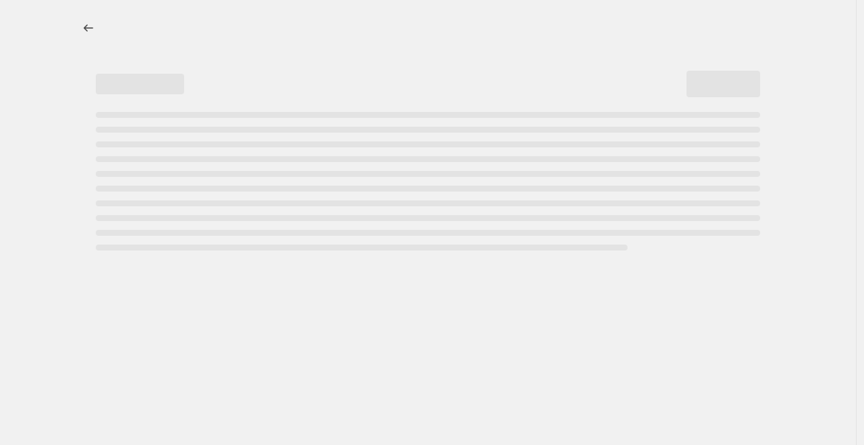
select select "percentage"
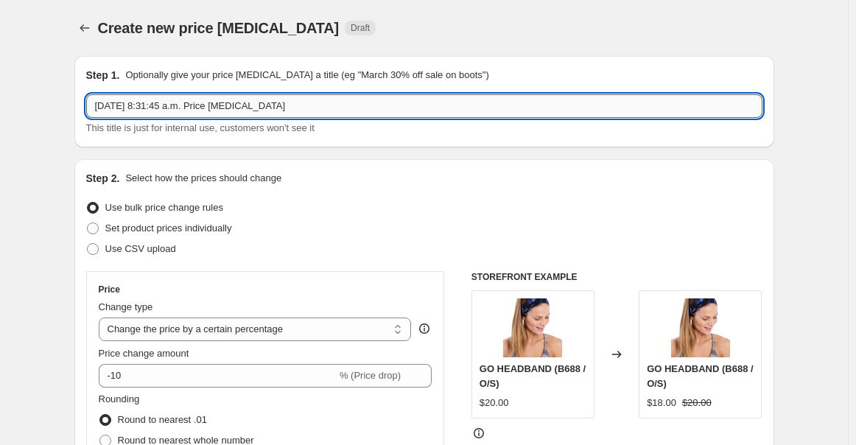
click at [286, 102] on input "Oct 7, 2025, 8:31:45 a.m. Price change job" at bounding box center [424, 106] width 676 height 24
type input "price change LUW0955 CAD and USD"
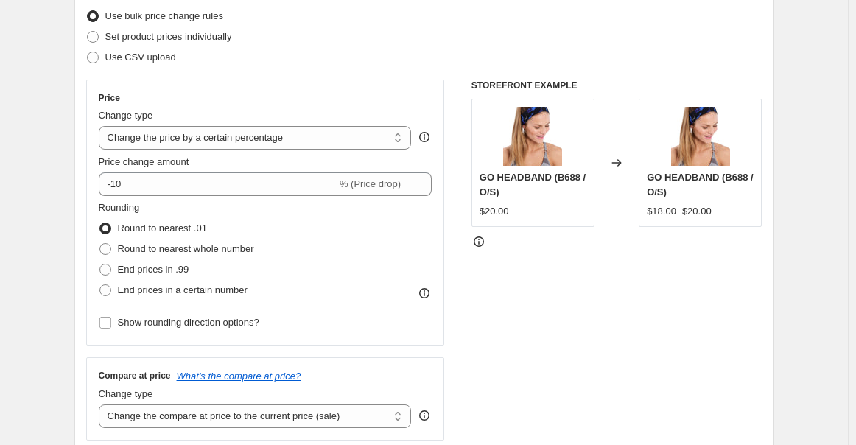
scroll to position [164, 0]
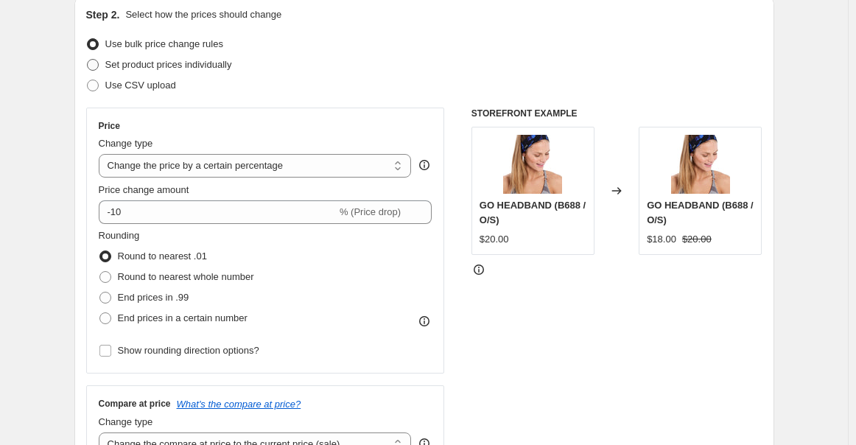
click at [138, 63] on span "Set product prices individually" at bounding box center [168, 64] width 127 height 11
click at [88, 60] on input "Set product prices individually" at bounding box center [87, 59] width 1 height 1
radio input "true"
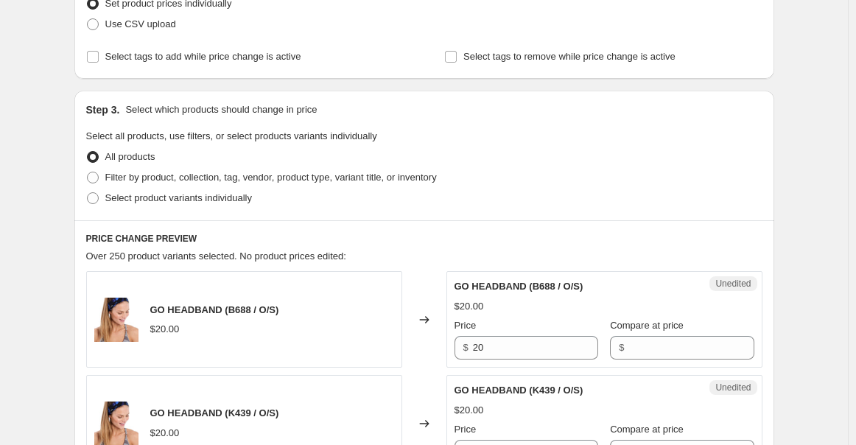
scroll to position [245, 0]
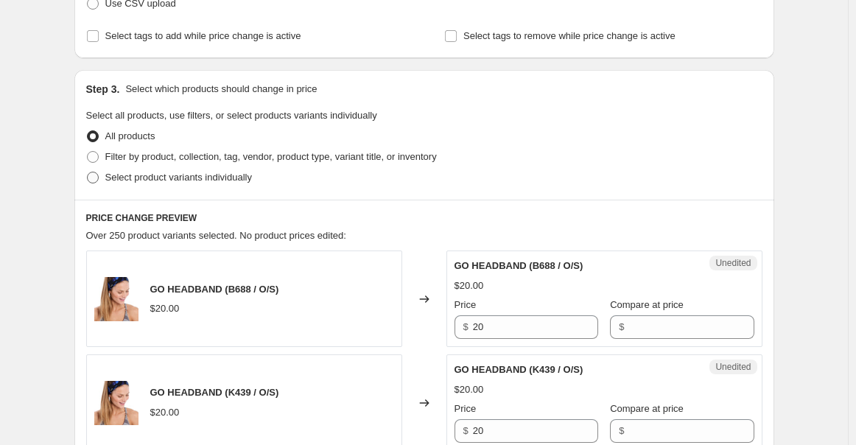
click at [228, 180] on span "Select product variants individually" at bounding box center [178, 177] width 147 height 11
click at [88, 172] on input "Select product variants individually" at bounding box center [87, 172] width 1 height 1
radio input "true"
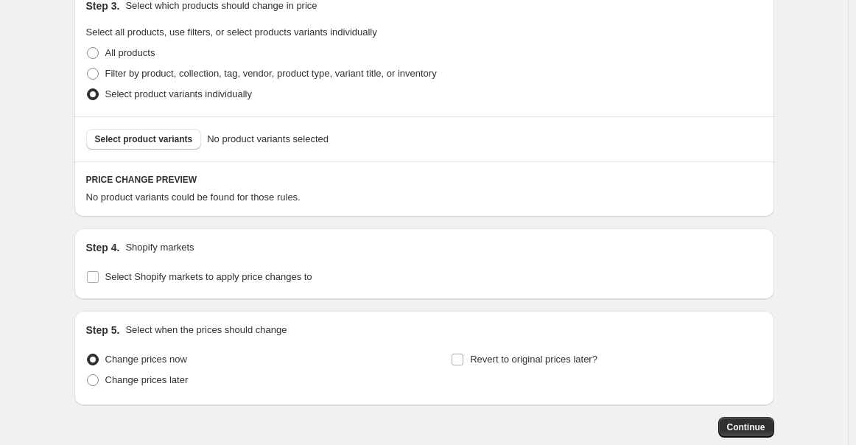
scroll to position [409, 0]
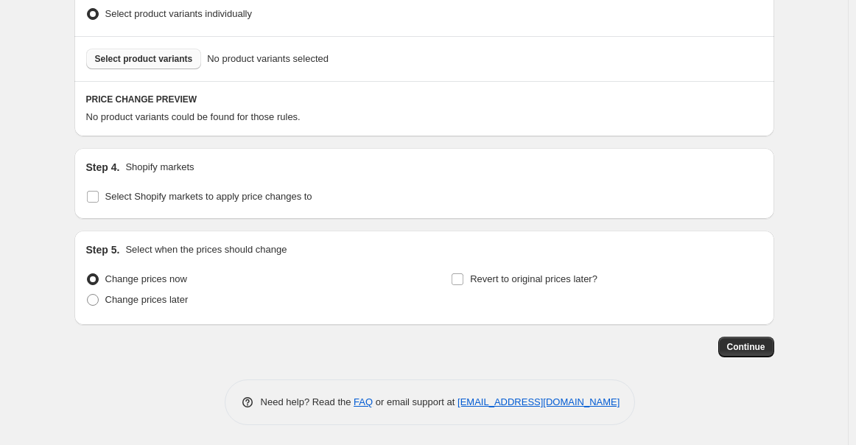
click at [130, 52] on button "Select product variants" at bounding box center [144, 59] width 116 height 21
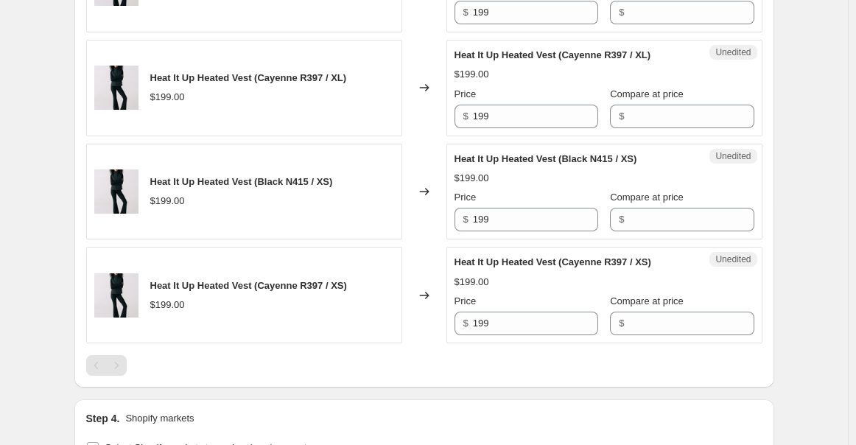
scroll to position [1475, 0]
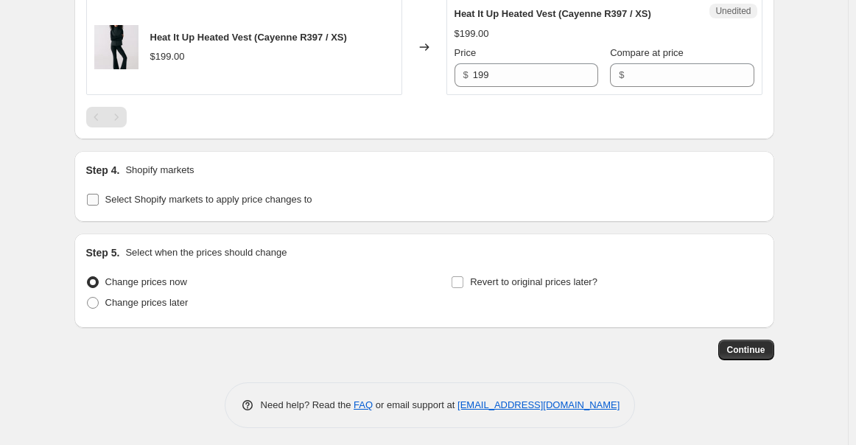
click at [122, 197] on span "Select Shopify markets to apply price changes to" at bounding box center [208, 199] width 207 height 11
click at [99, 197] on input "Select Shopify markets to apply price changes to" at bounding box center [93, 200] width 12 height 12
checkbox input "true"
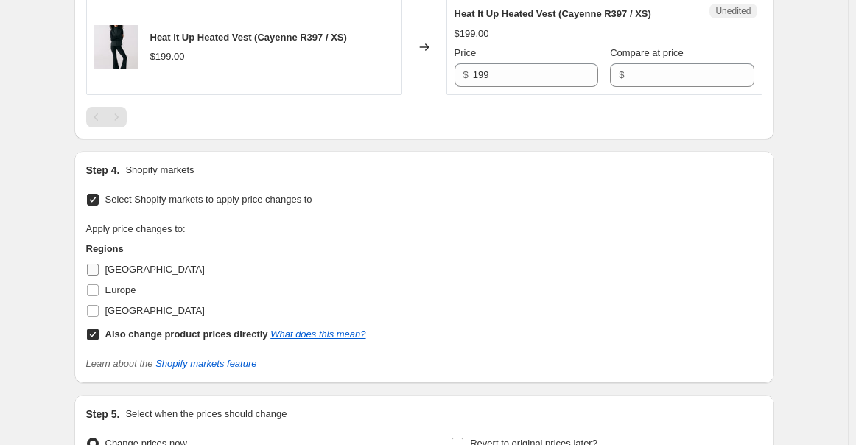
click at [129, 269] on span "Canada" at bounding box center [154, 269] width 99 height 11
click at [99, 269] on input "Canada" at bounding box center [93, 270] width 12 height 12
checkbox input "true"
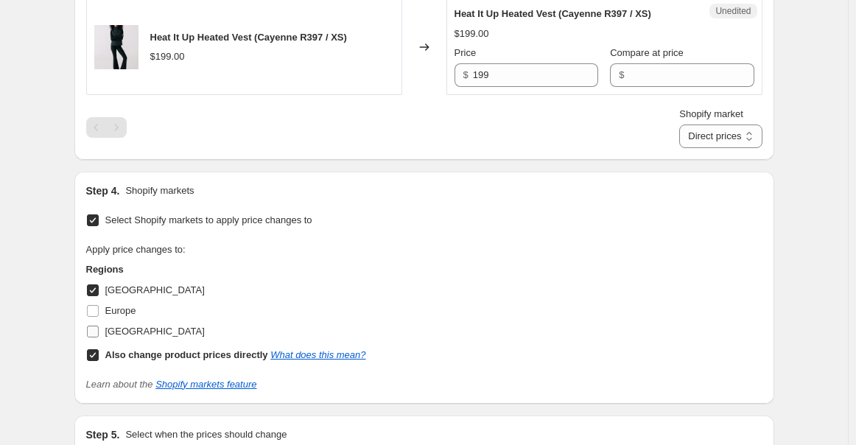
click at [136, 331] on span "United States" at bounding box center [154, 331] width 99 height 11
click at [99, 331] on input "United States" at bounding box center [93, 332] width 12 height 12
checkbox input "true"
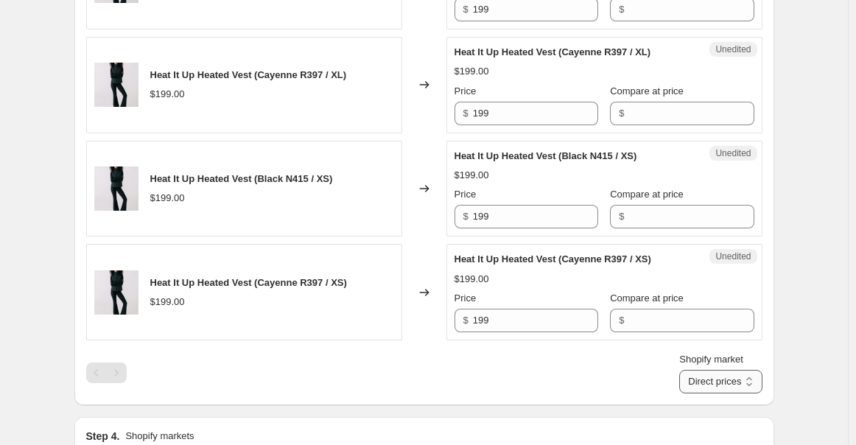
click at [728, 384] on select "Direct prices Canada United States" at bounding box center [720, 382] width 82 height 24
select select "15304360033"
click at [702, 390] on select "Direct prices Canada United States" at bounding box center [720, 382] width 82 height 24
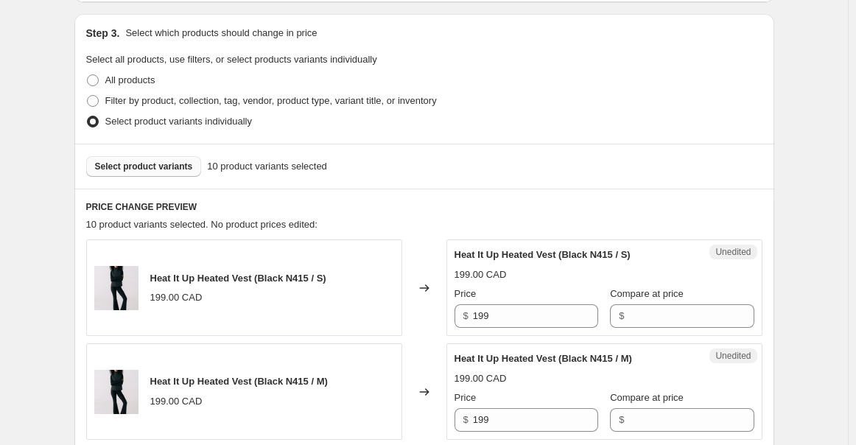
scroll to position [327, 0]
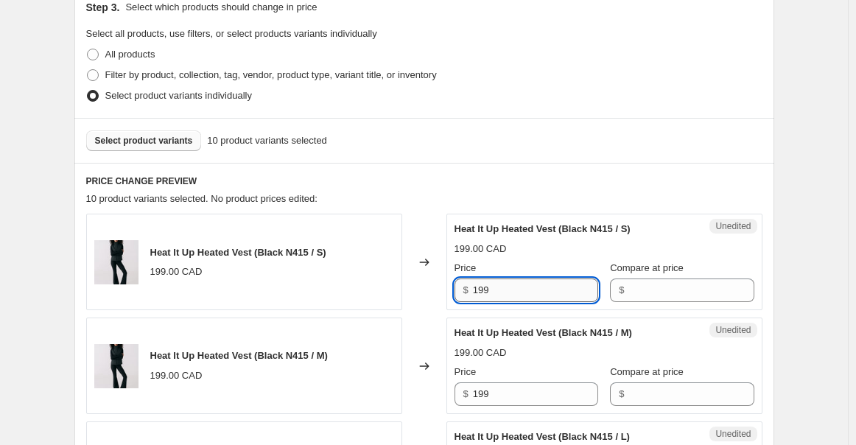
click at [564, 286] on input "199" at bounding box center [535, 290] width 125 height 24
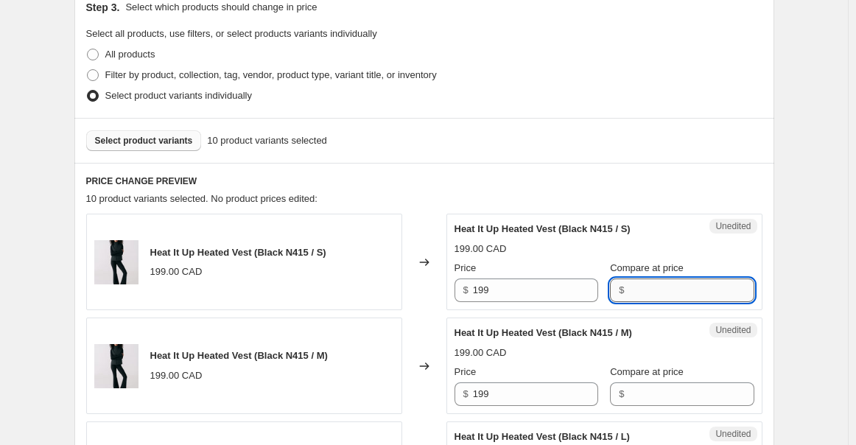
click at [628, 286] on input "Compare at price" at bounding box center [690, 290] width 125 height 24
type input "199"
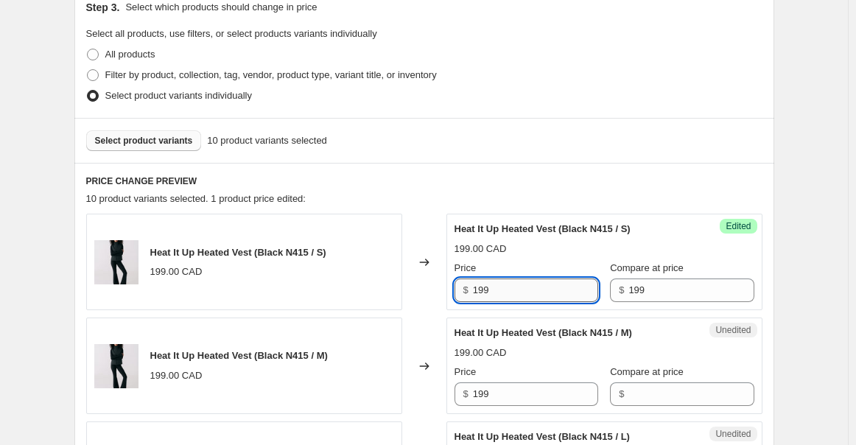
click at [563, 287] on input "199" at bounding box center [535, 290] width 125 height 24
type input "125"
click at [542, 284] on input "125" at bounding box center [535, 290] width 125 height 24
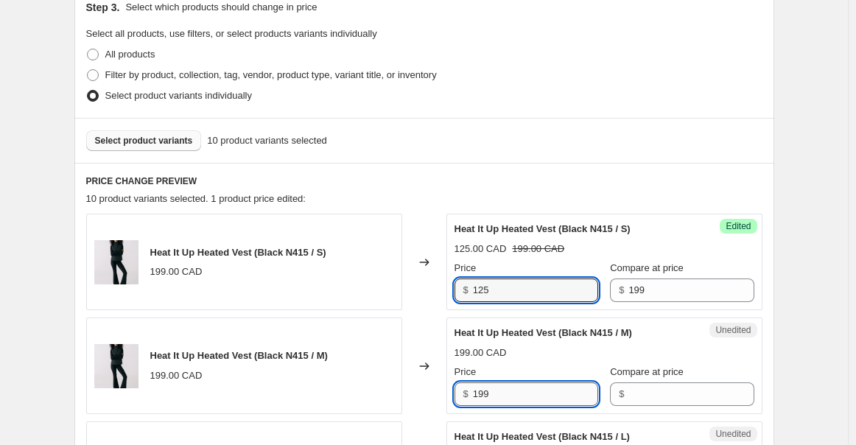
click at [510, 387] on input "199" at bounding box center [535, 394] width 125 height 24
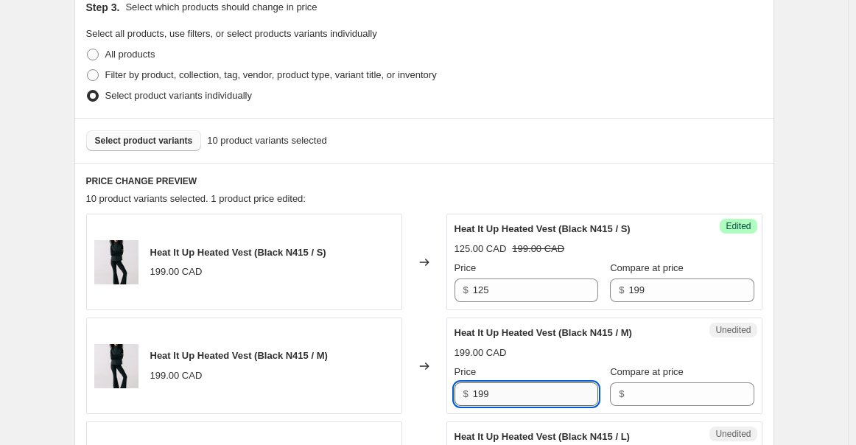
click at [513, 390] on input "199" at bounding box center [535, 394] width 125 height 24
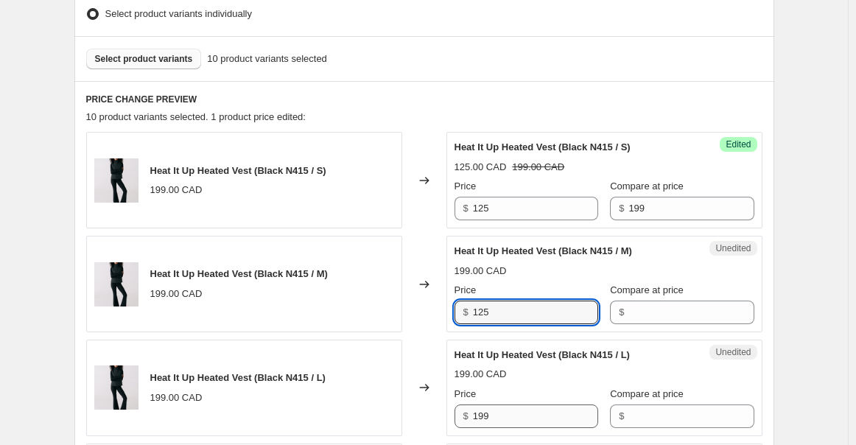
type input "125"
click at [517, 390] on input "199" at bounding box center [535, 416] width 125 height 24
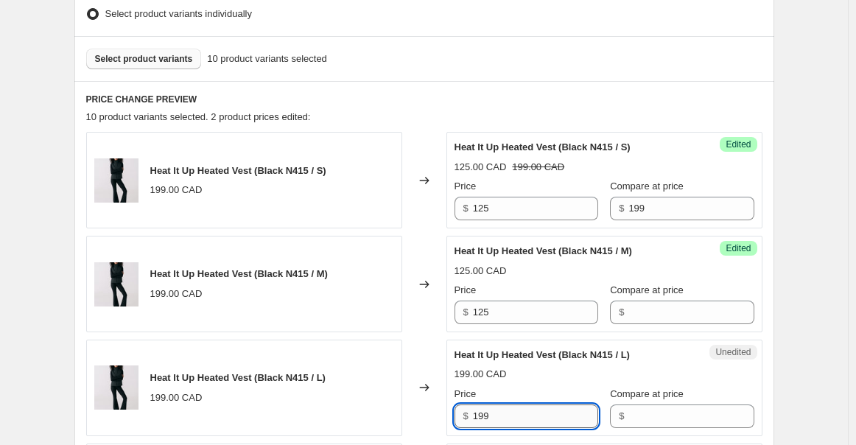
click at [517, 390] on input "199" at bounding box center [535, 416] width 125 height 24
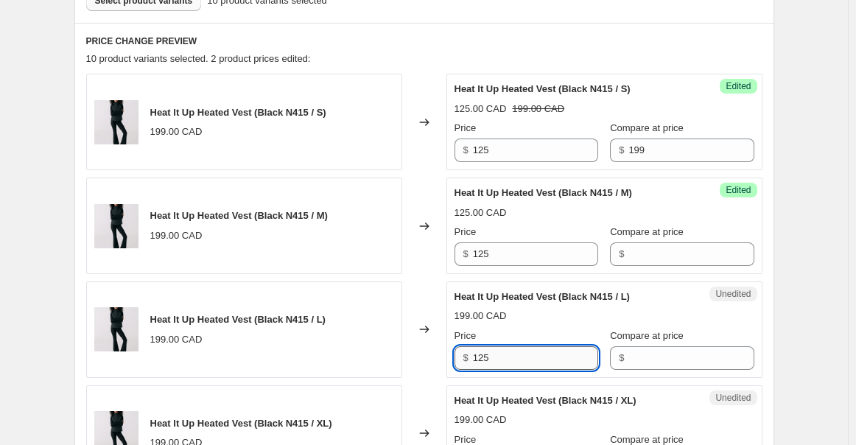
scroll to position [491, 0]
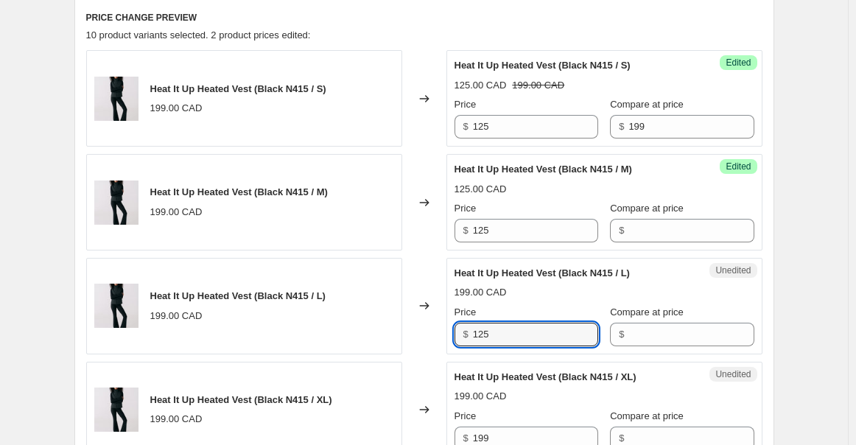
type input "125"
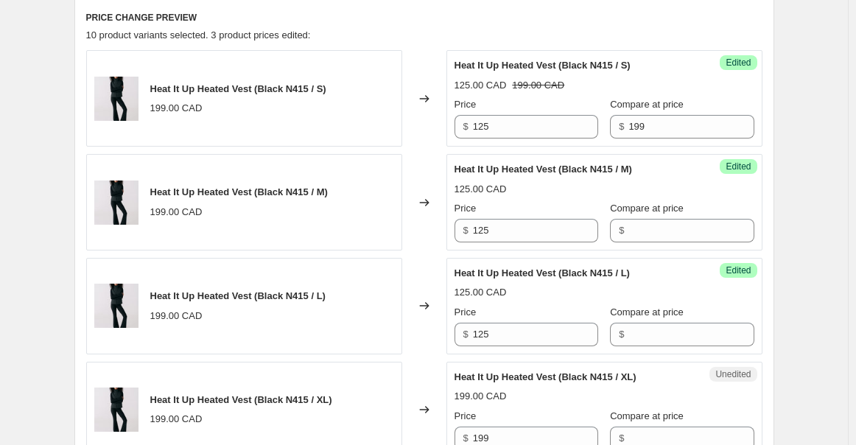
click at [499, 390] on div "Price" at bounding box center [526, 416] width 144 height 15
click at [499, 390] on input "199" at bounding box center [535, 438] width 125 height 24
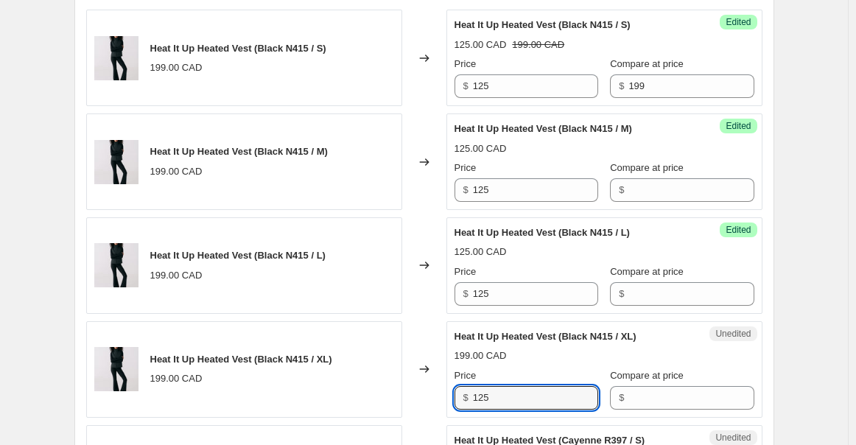
scroll to position [654, 0]
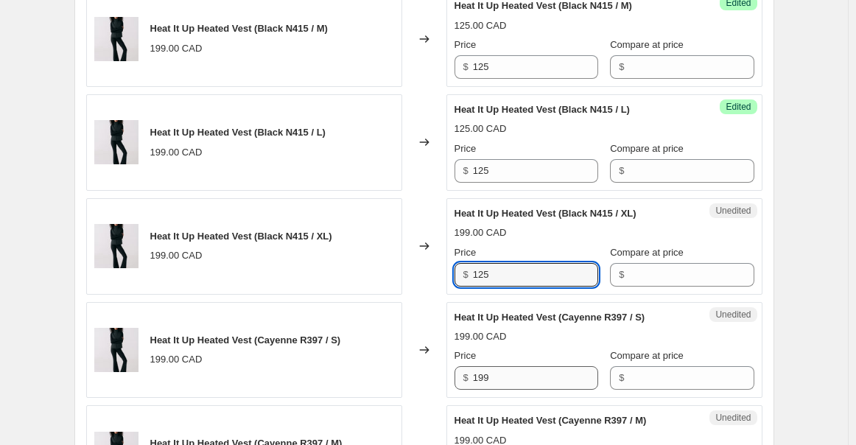
type input "125"
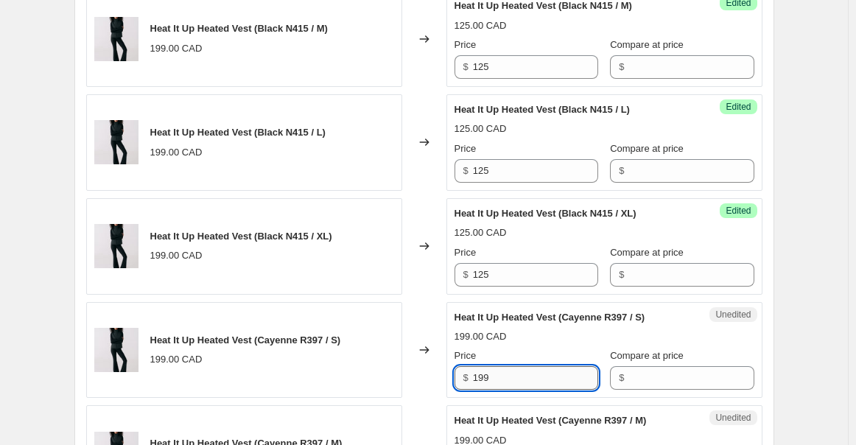
click at [518, 366] on input "199" at bounding box center [535, 378] width 125 height 24
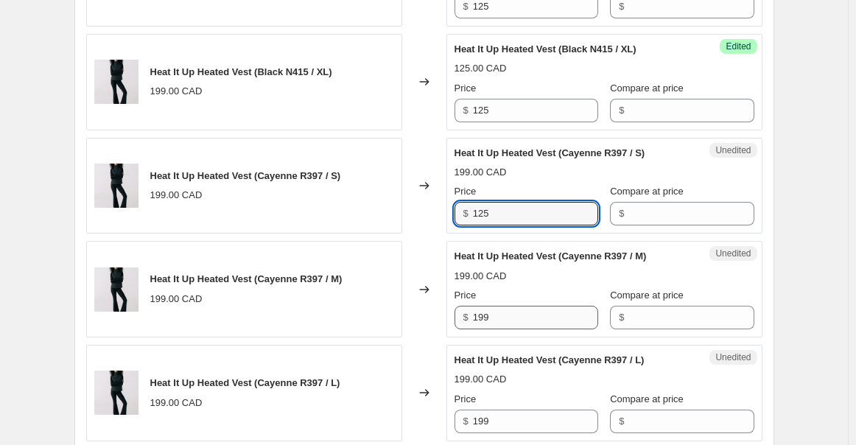
type input "125"
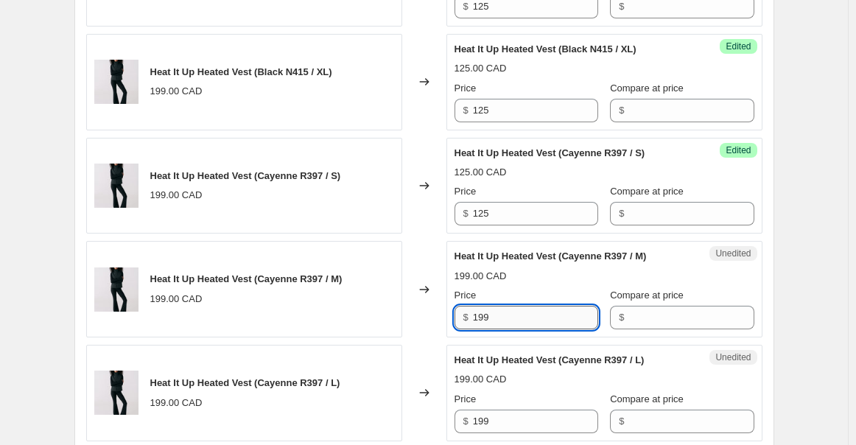
click at [510, 322] on input "199" at bounding box center [535, 318] width 125 height 24
type input "125"
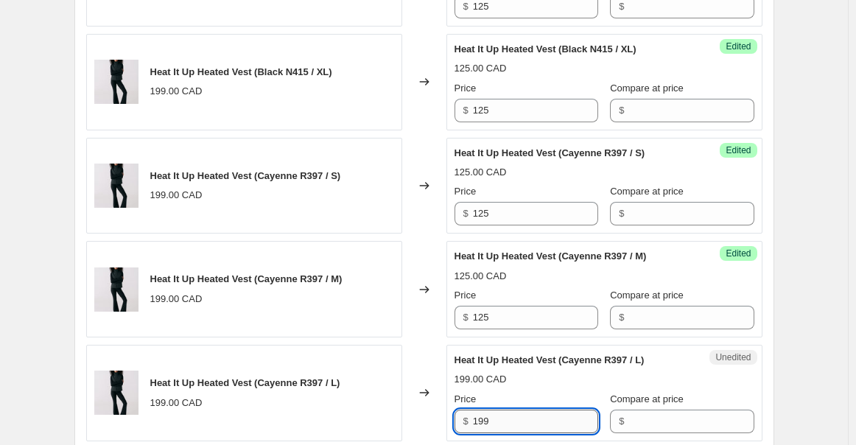
click at [518, 390] on input "199" at bounding box center [535, 422] width 125 height 24
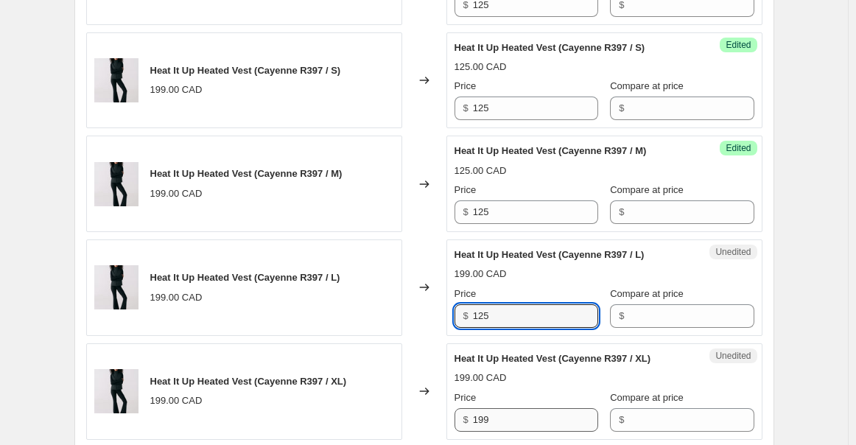
scroll to position [982, 0]
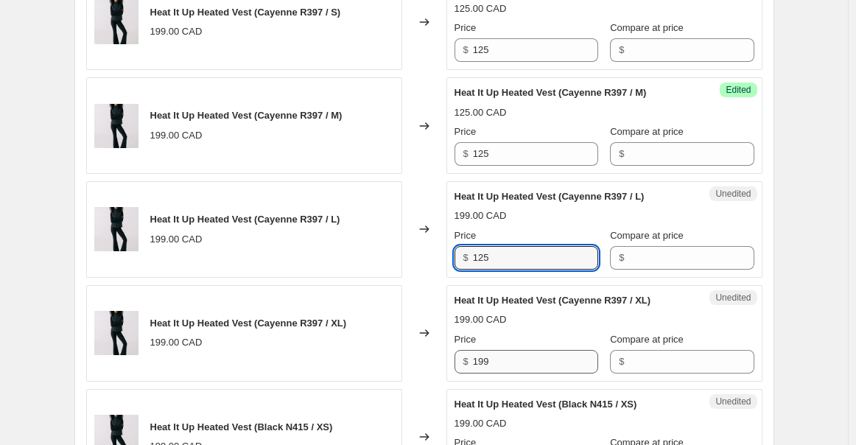
type input "125"
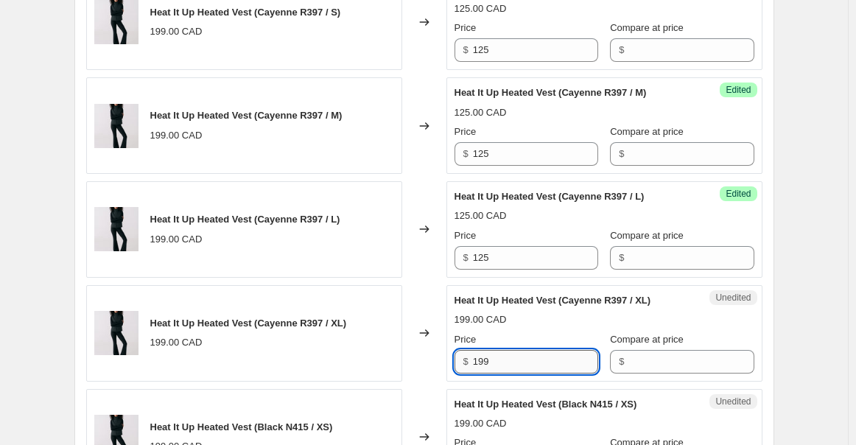
click at [505, 357] on input "199" at bounding box center [535, 362] width 125 height 24
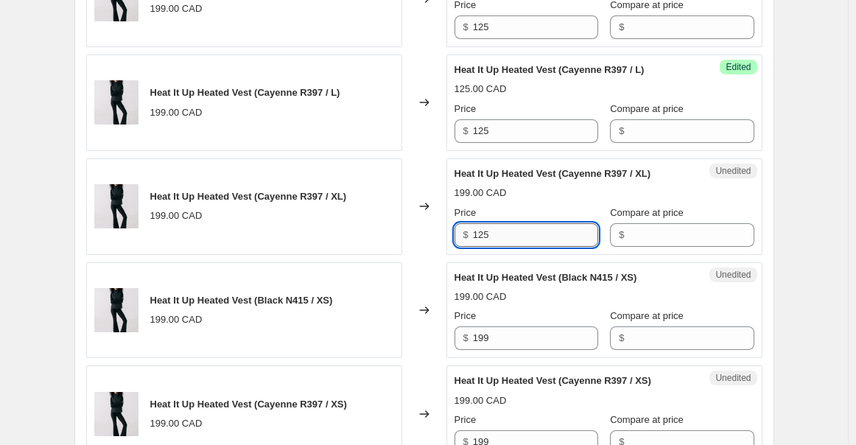
scroll to position [1145, 0]
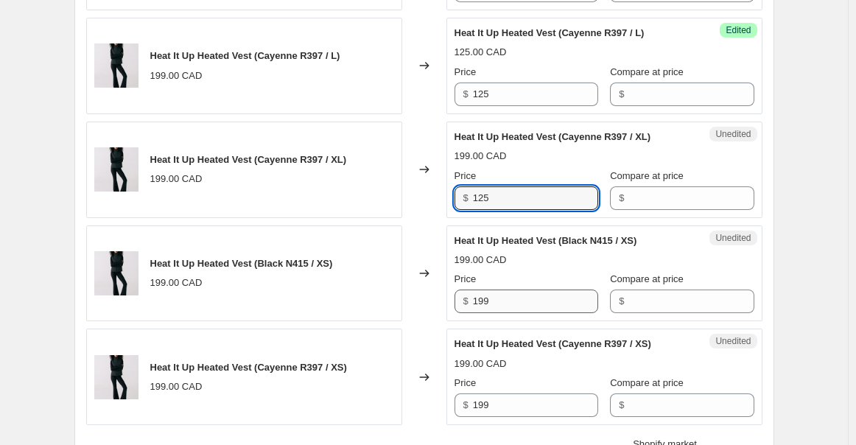
type input "125"
click at [544, 301] on input "199" at bounding box center [535, 301] width 125 height 24
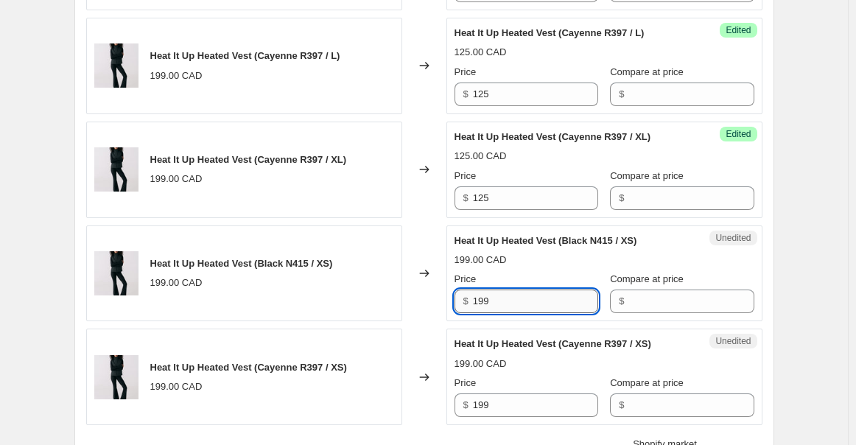
click at [544, 301] on input "199" at bounding box center [535, 301] width 125 height 24
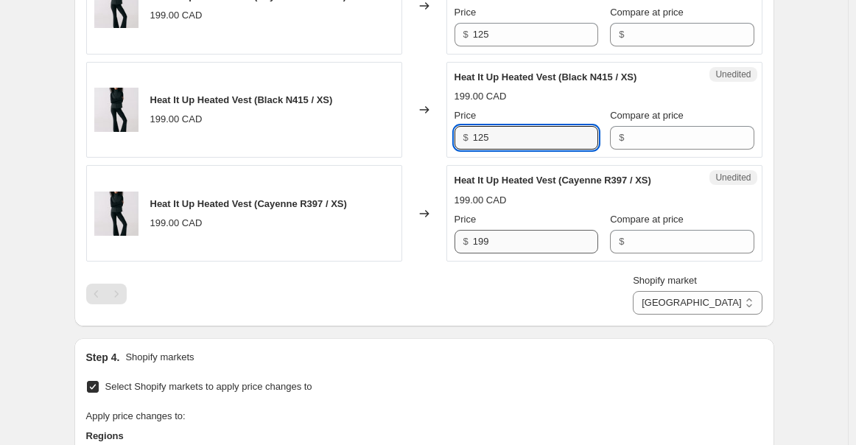
type input "125"
click at [526, 237] on input "199" at bounding box center [535, 242] width 125 height 24
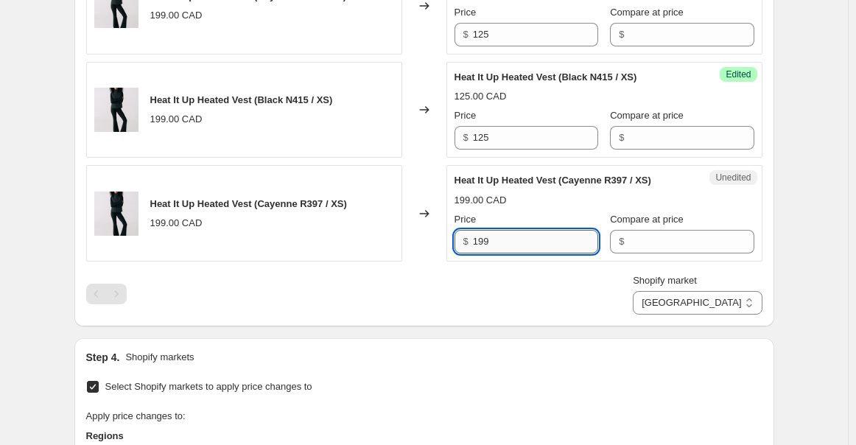
click at [526, 237] on input "199" at bounding box center [535, 242] width 125 height 24
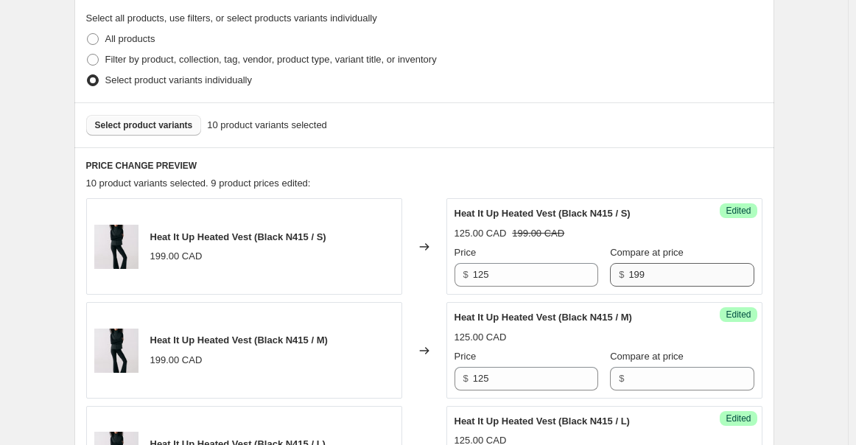
scroll to position [327, 0]
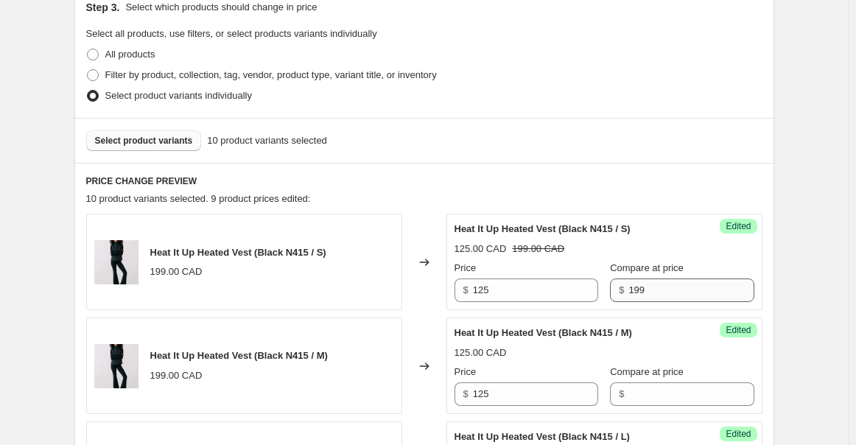
type input "125"
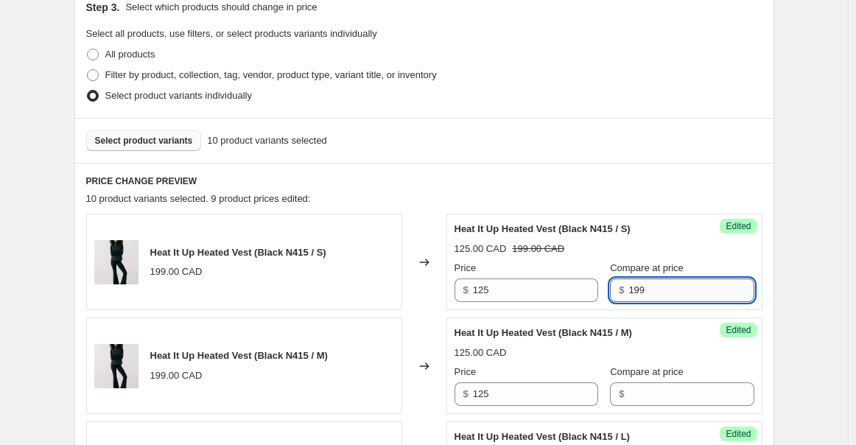
click at [659, 284] on input "199" at bounding box center [690, 290] width 125 height 24
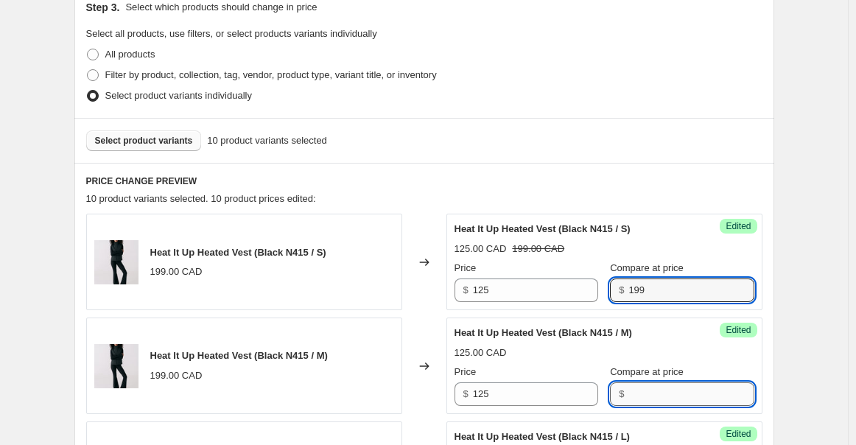
click at [636, 390] on input "Compare at price" at bounding box center [690, 394] width 125 height 24
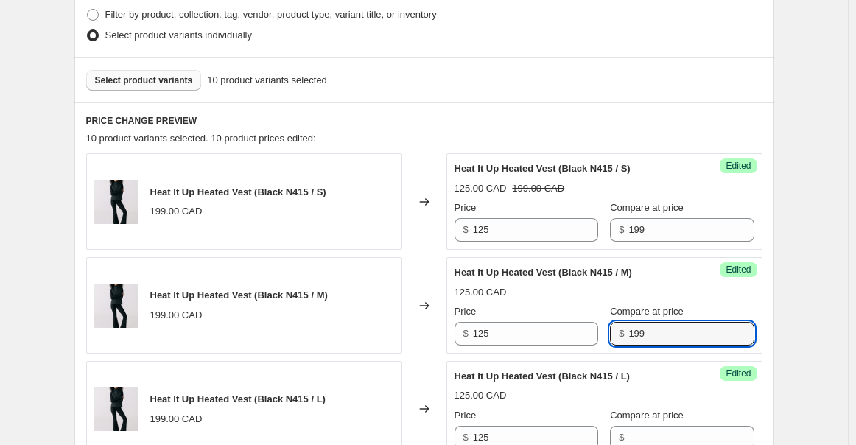
scroll to position [409, 0]
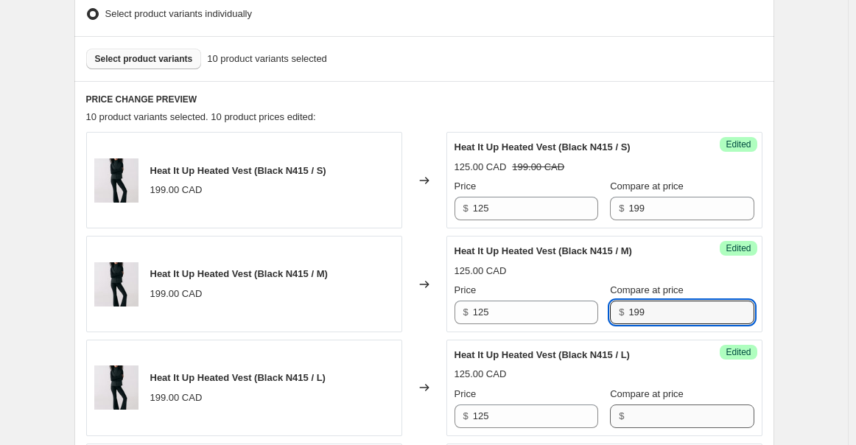
type input "199"
click at [628, 390] on input "Compare at price" at bounding box center [690, 416] width 125 height 24
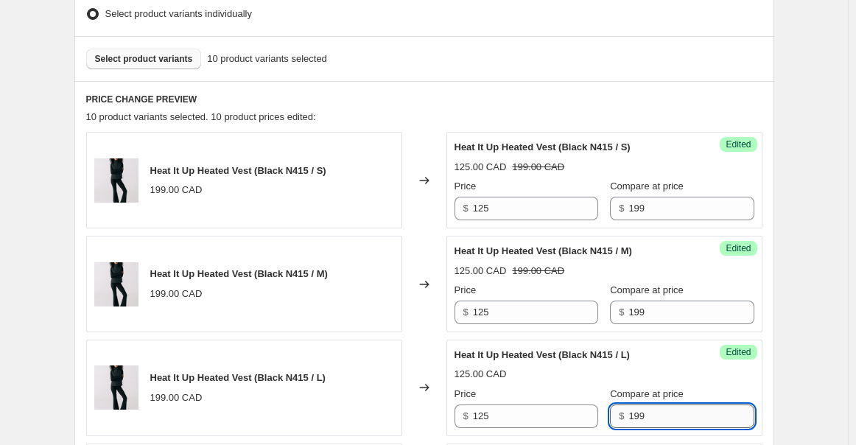
scroll to position [572, 0]
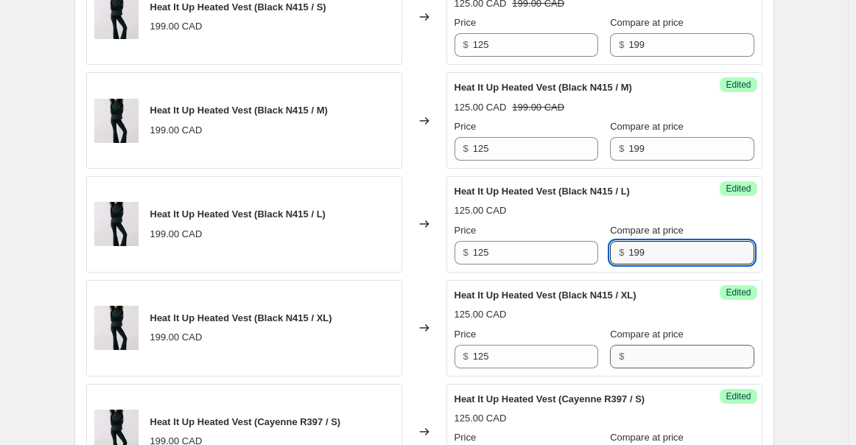
type input "199"
click at [654, 355] on input "Compare at price" at bounding box center [690, 357] width 125 height 24
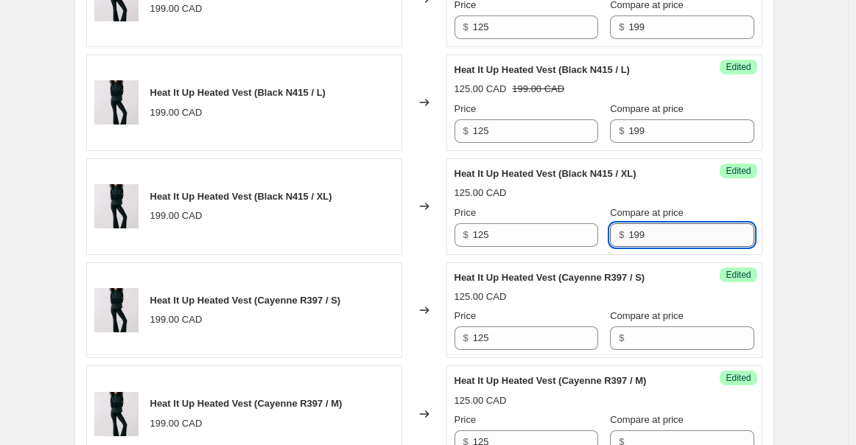
scroll to position [737, 0]
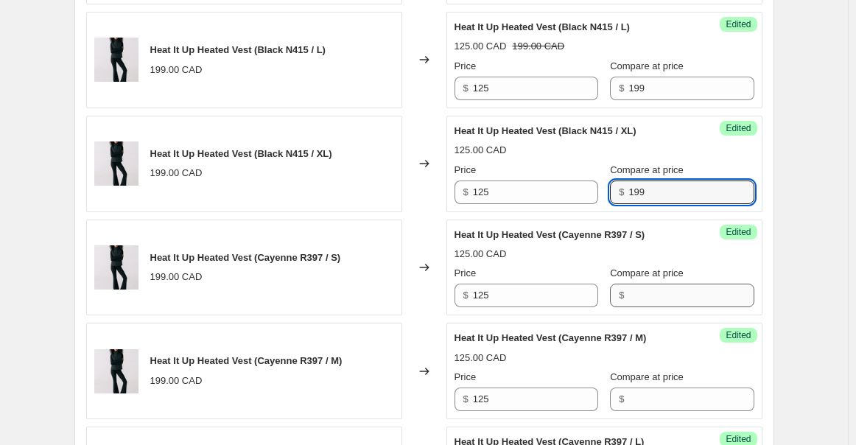
type input "199"
click at [661, 290] on input "Compare at price" at bounding box center [690, 296] width 125 height 24
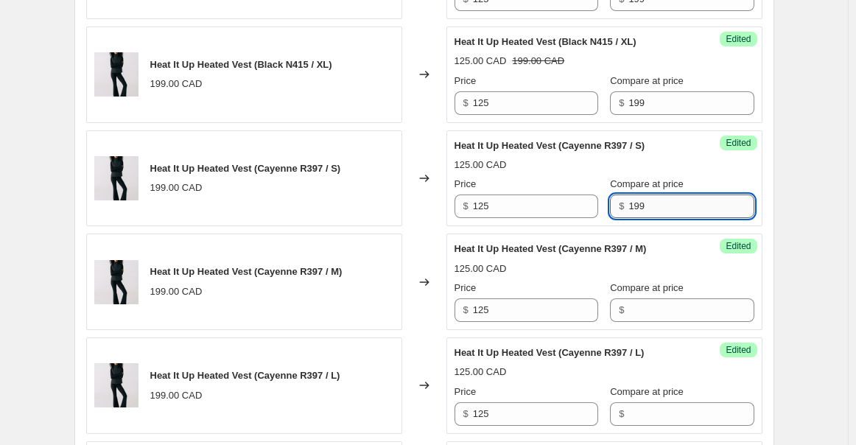
scroll to position [900, 0]
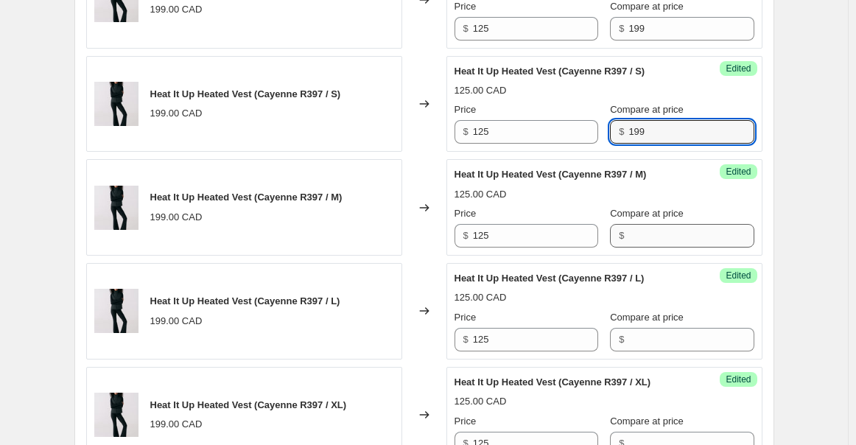
type input "199"
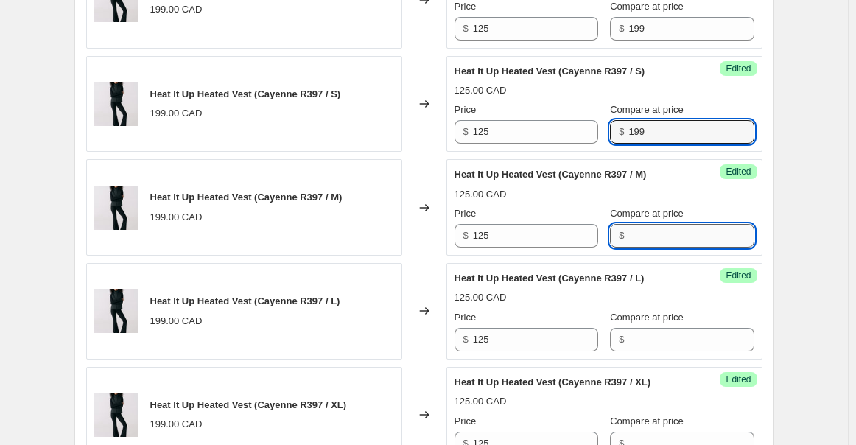
click at [653, 241] on input "Compare at price" at bounding box center [690, 236] width 125 height 24
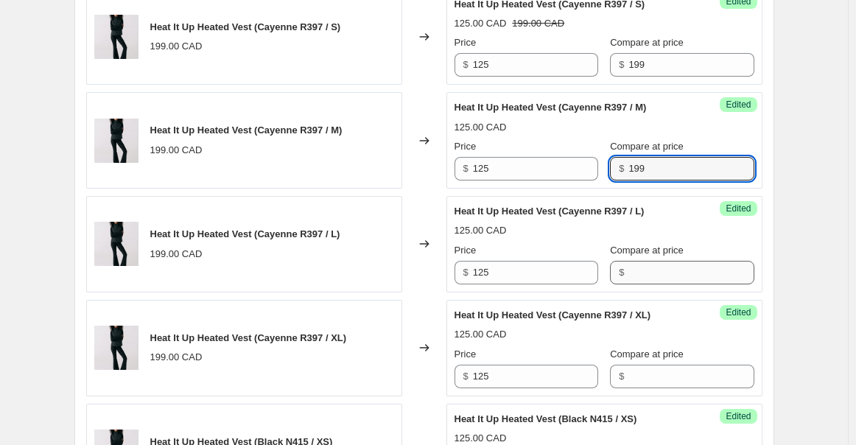
scroll to position [982, 0]
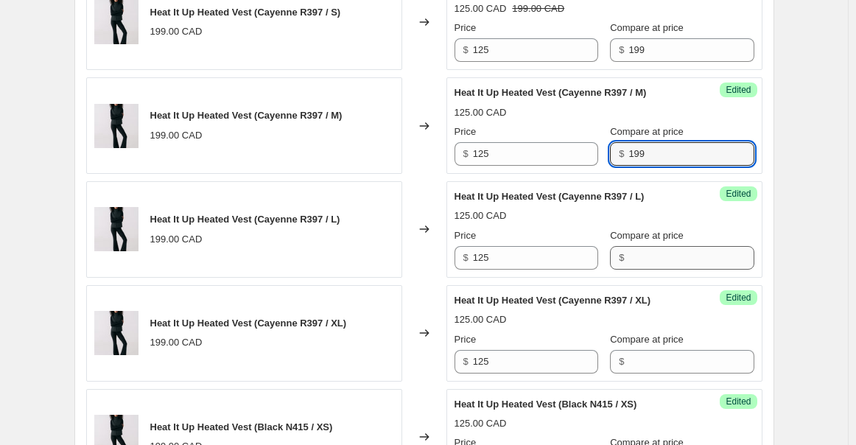
type input "199"
click at [653, 246] on input "Compare at price" at bounding box center [690, 258] width 125 height 24
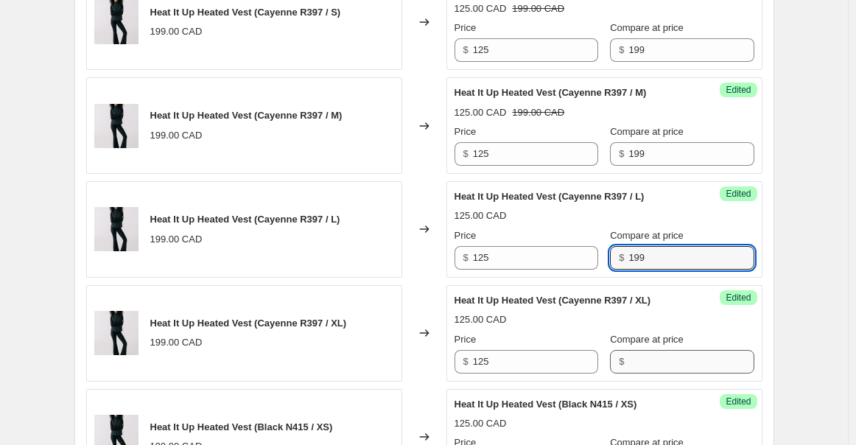
type input "199"
click at [661, 365] on input "Compare at price" at bounding box center [690, 362] width 125 height 24
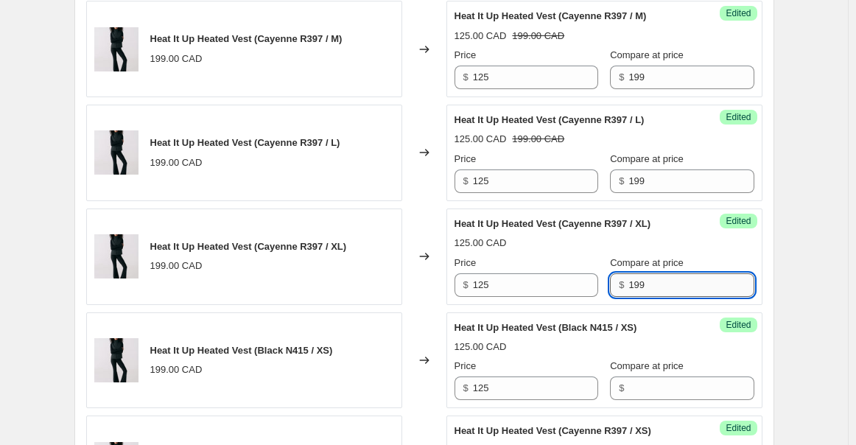
scroll to position [1145, 0]
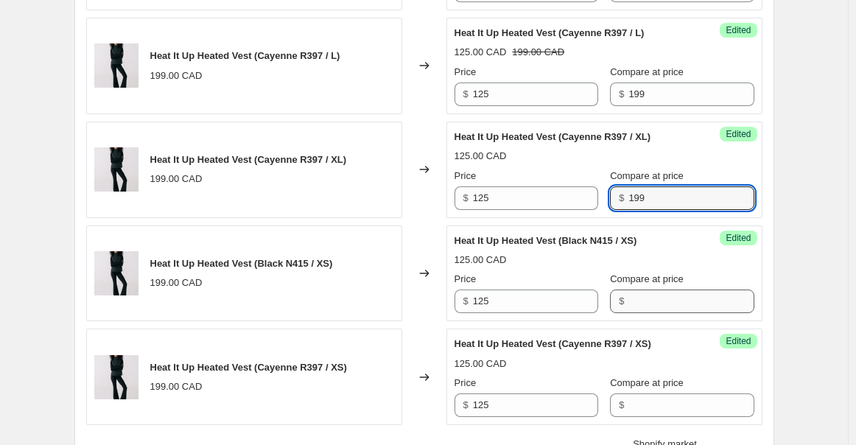
type input "199"
click at [659, 295] on input "Compare at price" at bounding box center [690, 301] width 125 height 24
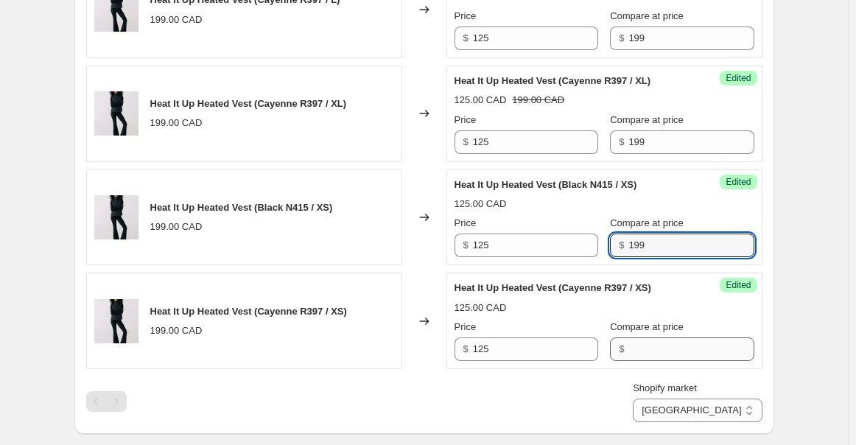
scroll to position [1227, 0]
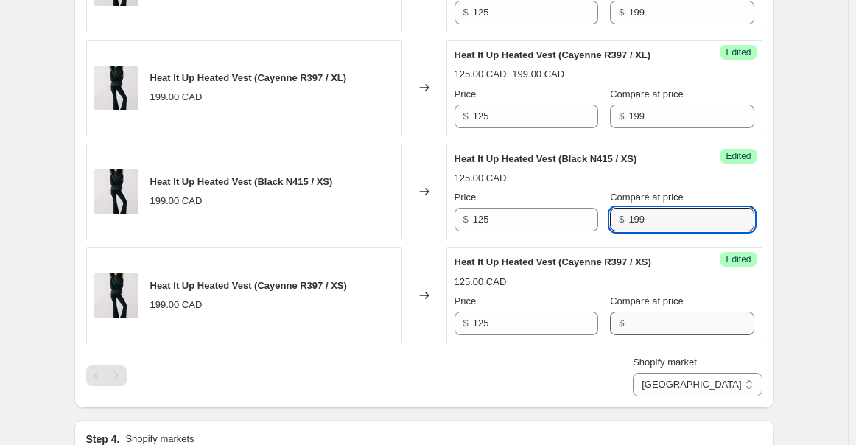
type input "199"
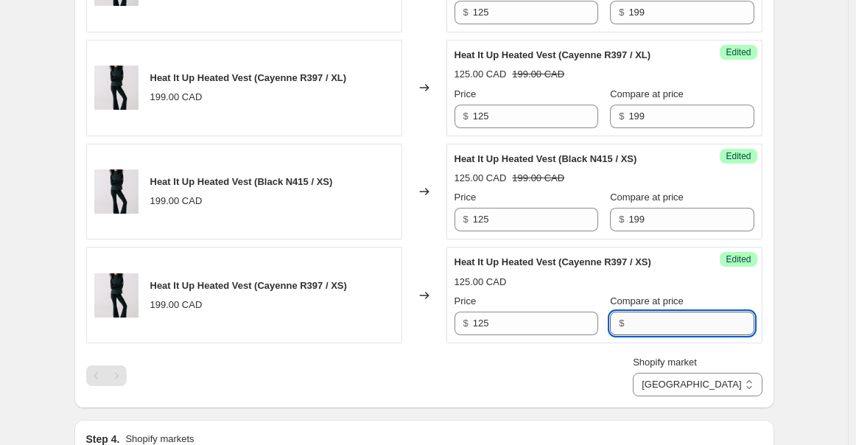
click at [663, 322] on input "Compare at price" at bounding box center [690, 324] width 125 height 24
type input "199"
click at [734, 379] on select "Direct prices Canada United States" at bounding box center [697, 385] width 129 height 24
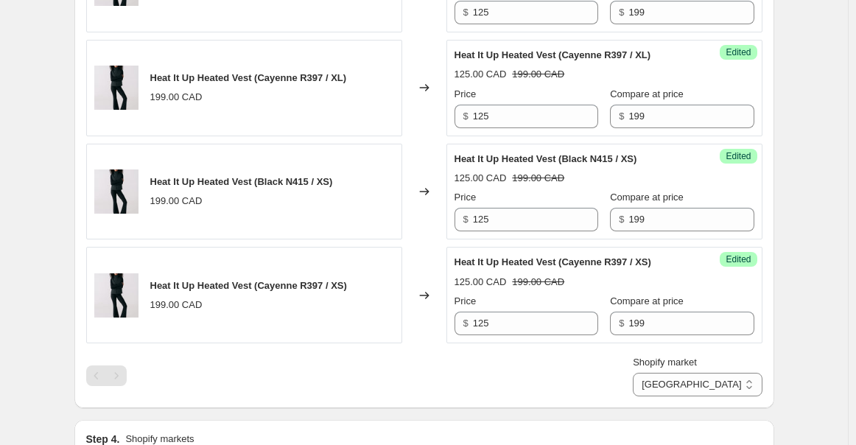
select select "6783073"
click at [680, 390] on select "Direct prices Canada United States" at bounding box center [697, 385] width 129 height 24
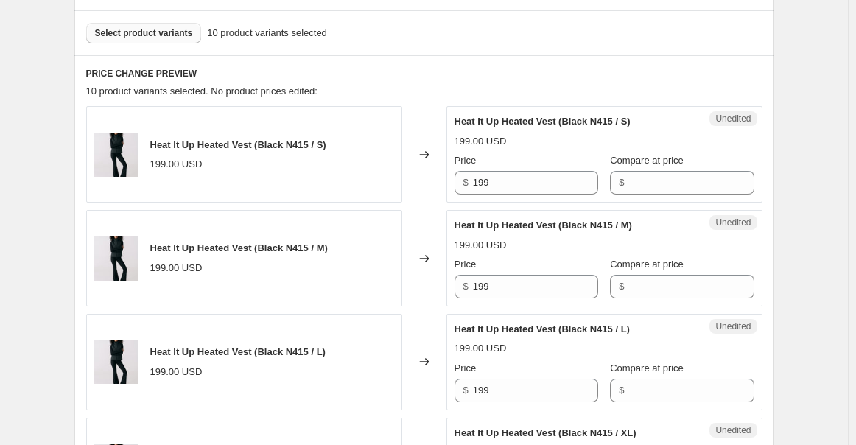
scroll to position [409, 0]
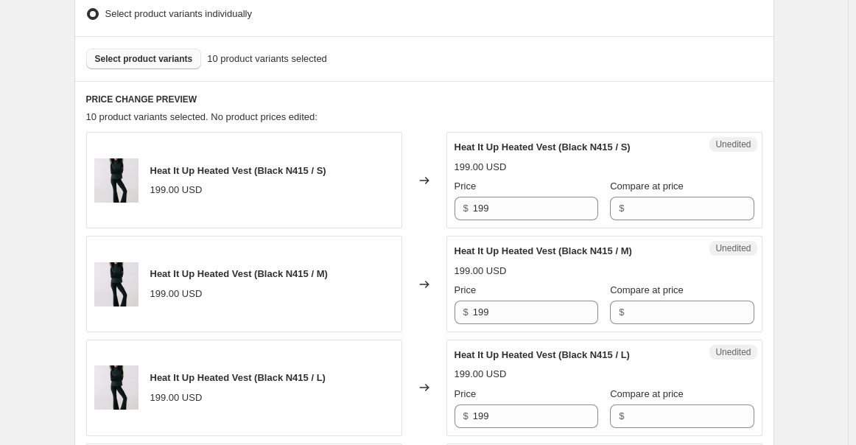
click at [471, 209] on div "$ 199" at bounding box center [526, 209] width 144 height 24
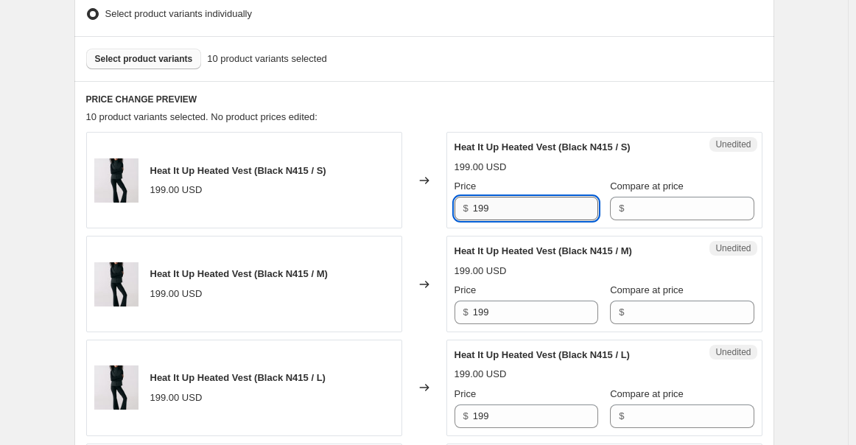
click at [489, 203] on input "199" at bounding box center [535, 209] width 125 height 24
type input "89"
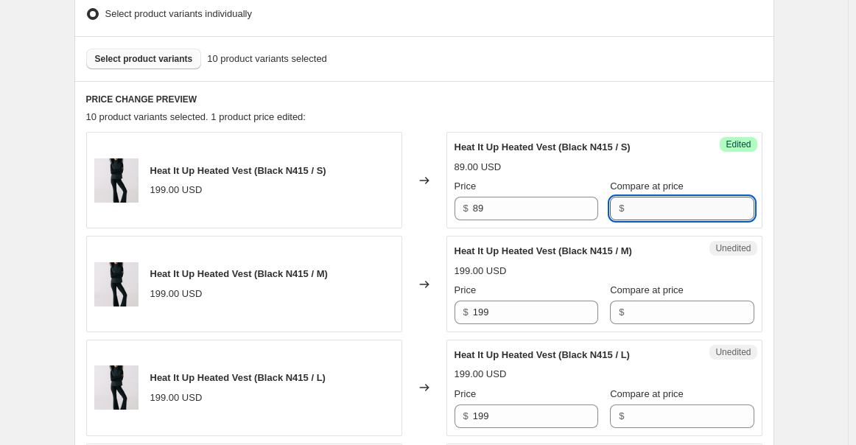
click at [650, 216] on input "Compare at price" at bounding box center [690, 209] width 125 height 24
type input "199"
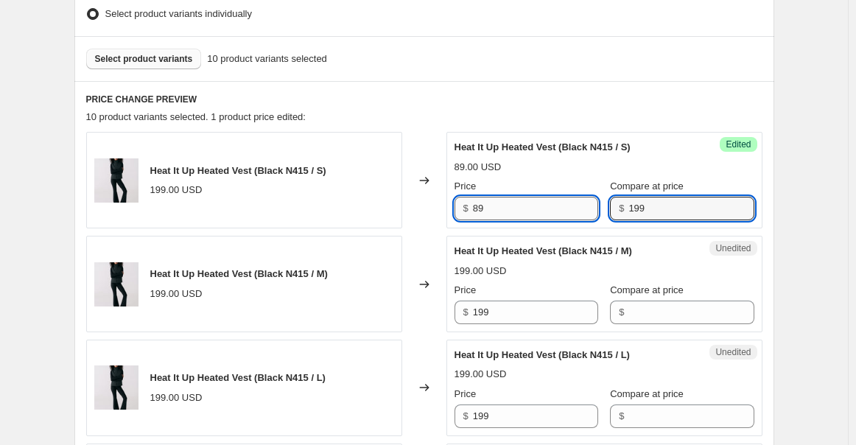
click at [485, 201] on input "89" at bounding box center [535, 209] width 125 height 24
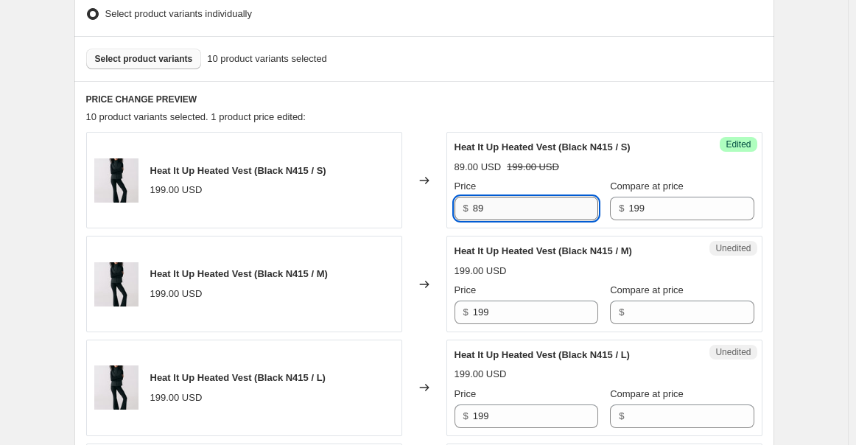
click at [485, 201] on input "89" at bounding box center [535, 209] width 125 height 24
click at [492, 313] on input "199" at bounding box center [535, 313] width 125 height 24
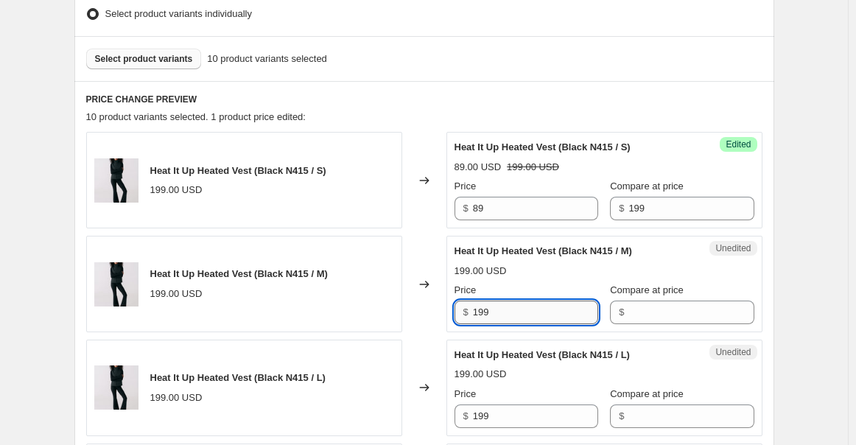
click at [492, 313] on input "199" at bounding box center [535, 313] width 125 height 24
type input "89"
click at [522, 390] on input "199" at bounding box center [535, 416] width 125 height 24
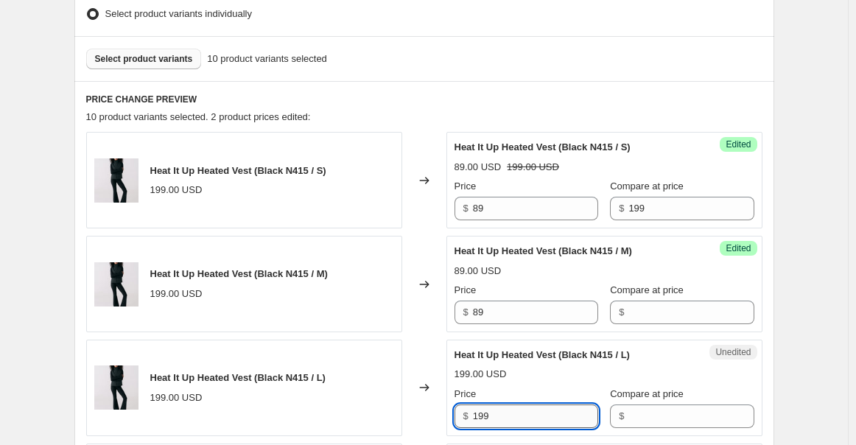
click at [522, 390] on input "199" at bounding box center [535, 416] width 125 height 24
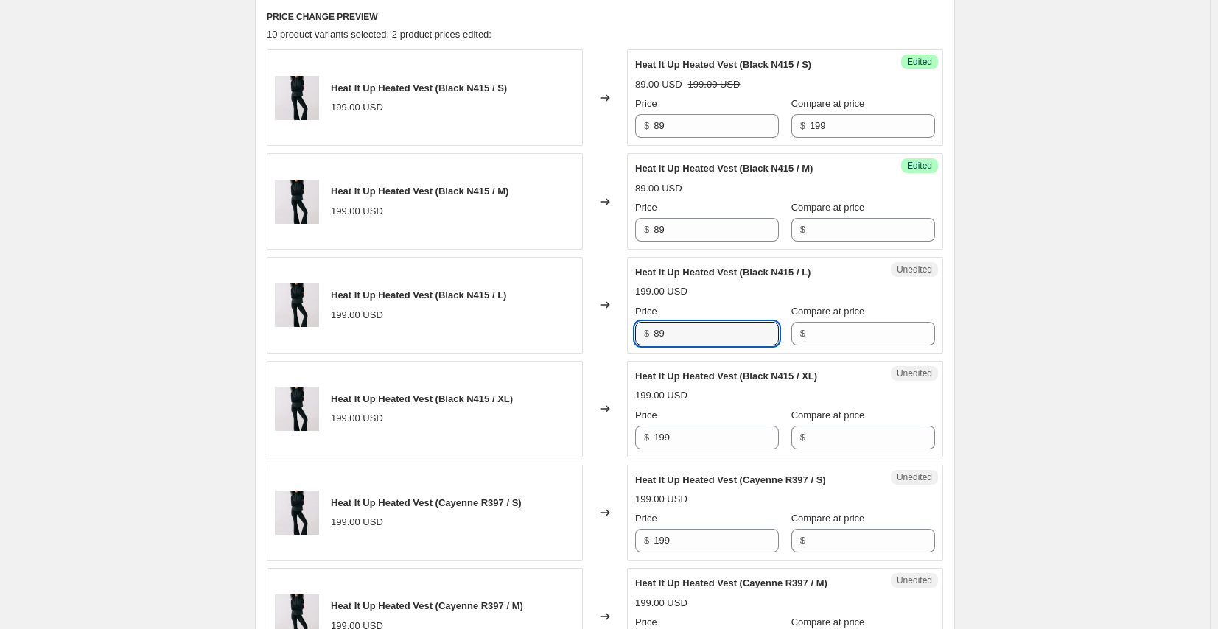
scroll to position [520, 0]
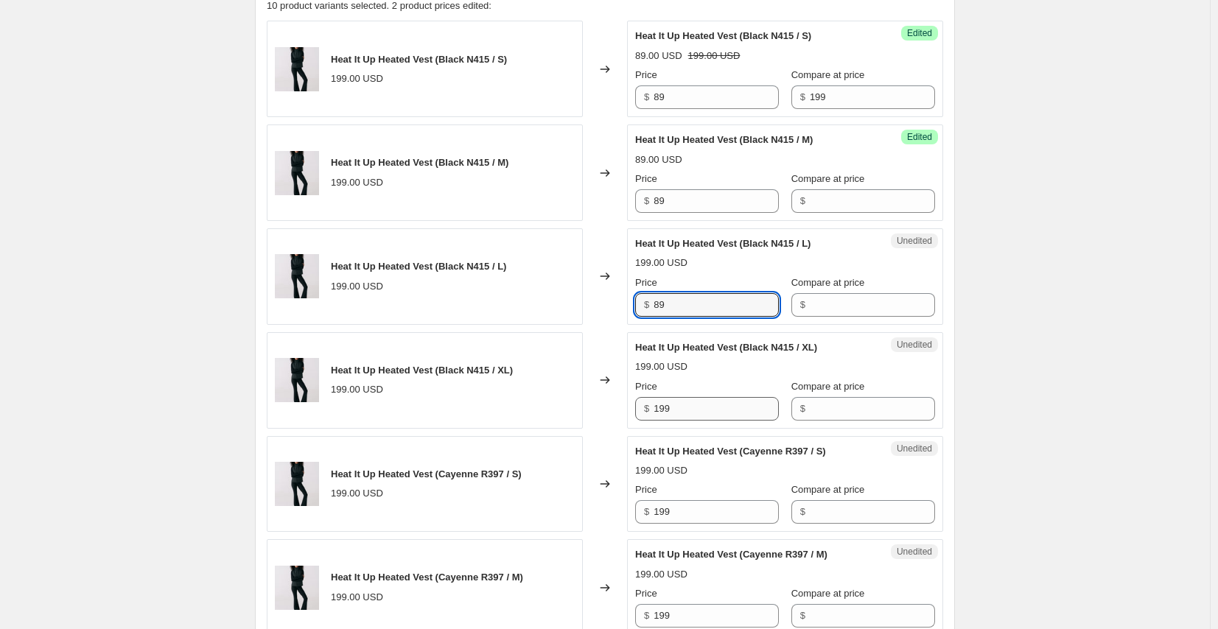
type input "89"
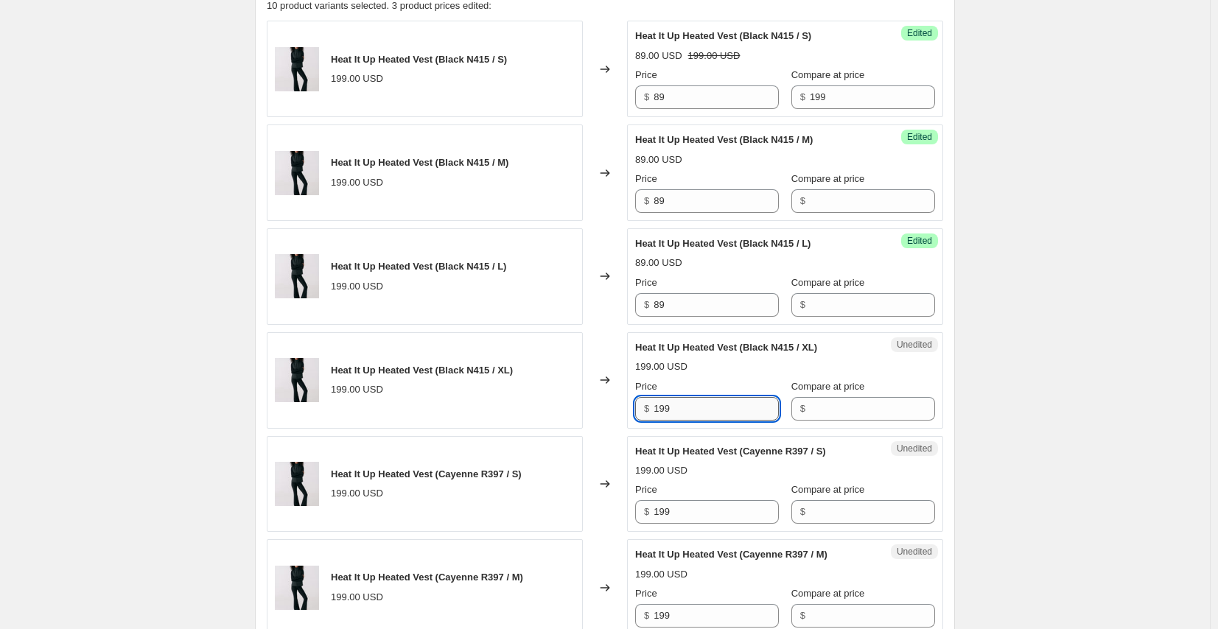
click at [716, 390] on input "199" at bounding box center [715, 409] width 125 height 24
type input "89"
click at [714, 390] on div "Price $ 199" at bounding box center [707, 502] width 144 height 41
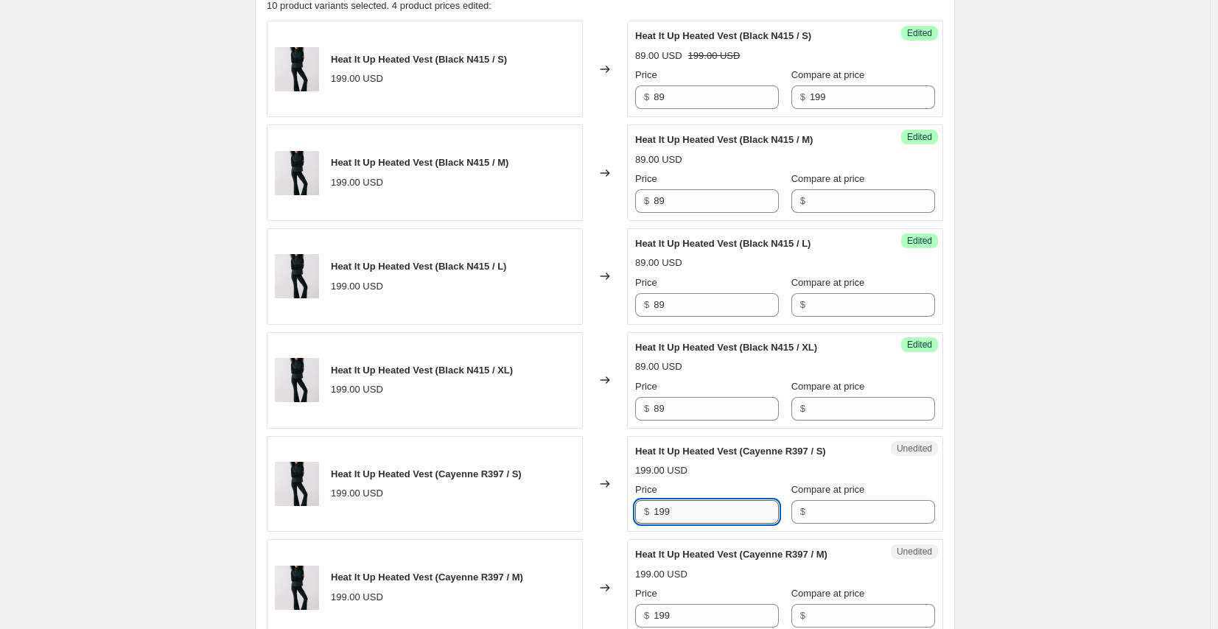
click at [713, 390] on input "199" at bounding box center [715, 512] width 125 height 24
type input "89"
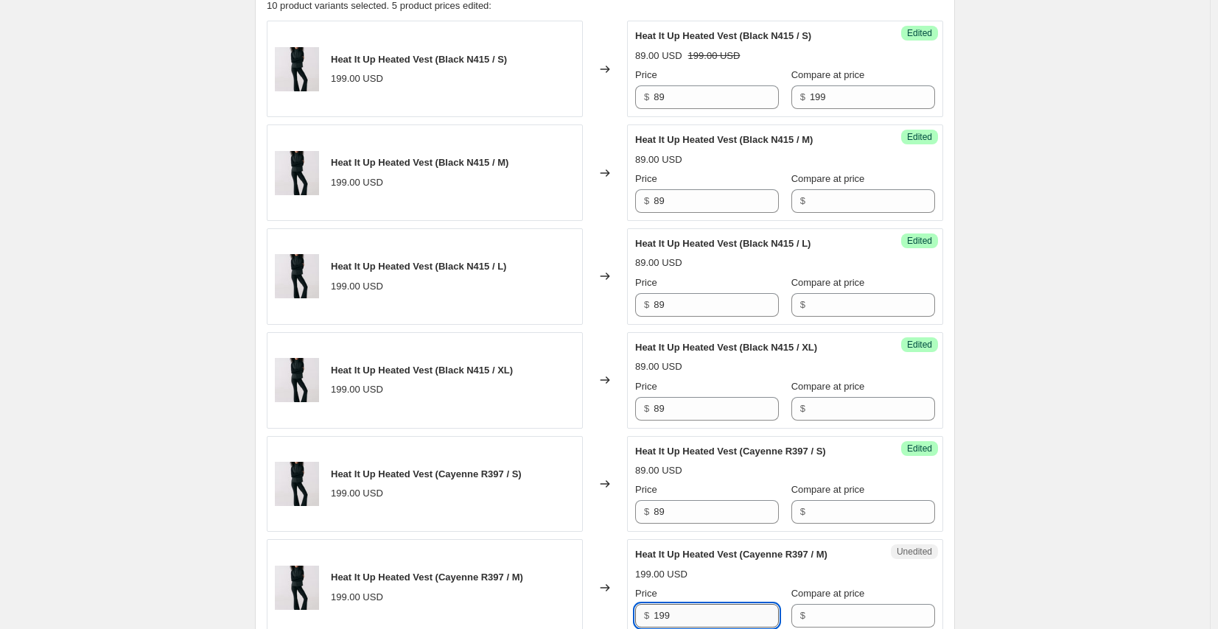
click at [689, 390] on input "199" at bounding box center [715, 616] width 125 height 24
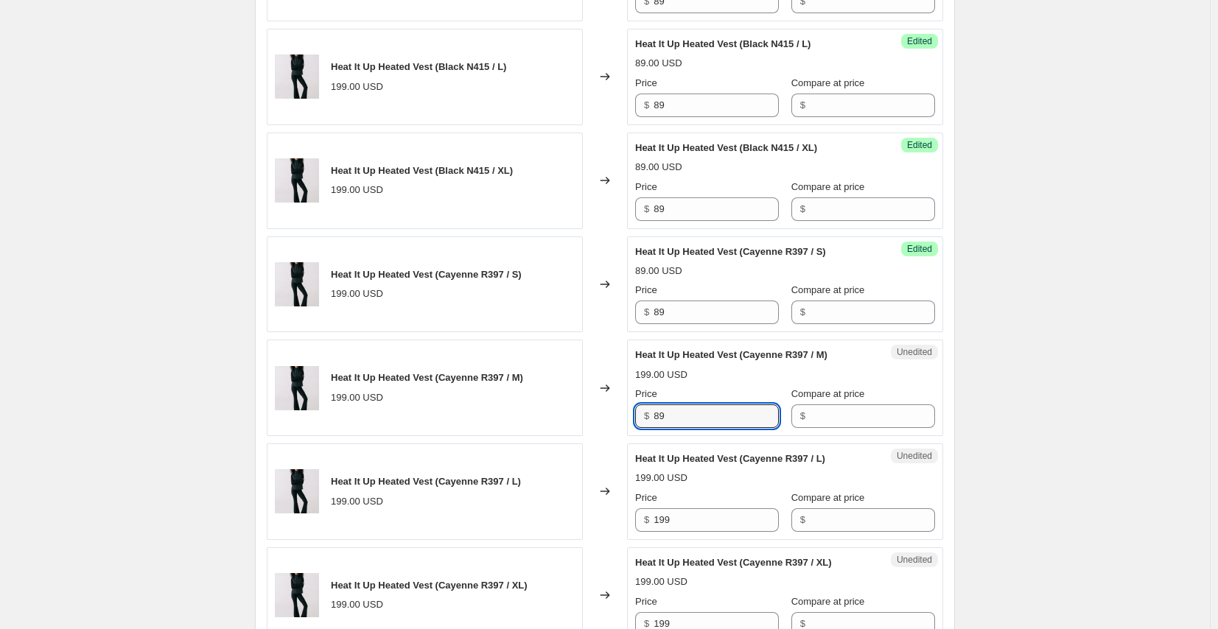
scroll to position [741, 0]
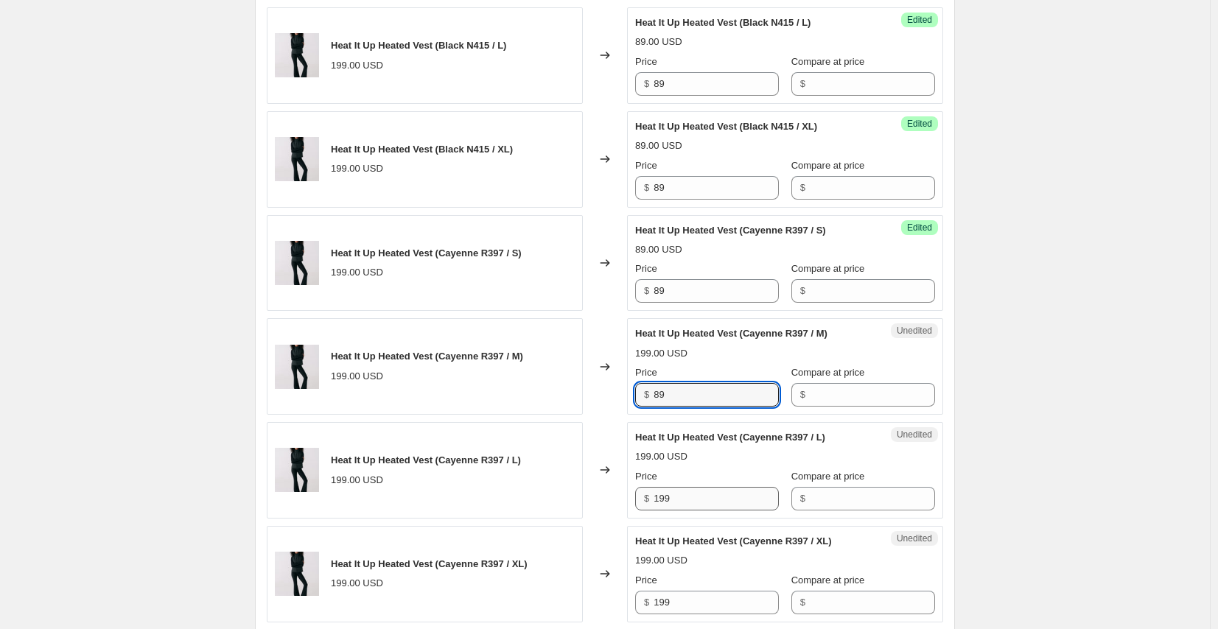
type input "89"
click at [675, 390] on input "199" at bounding box center [715, 499] width 125 height 24
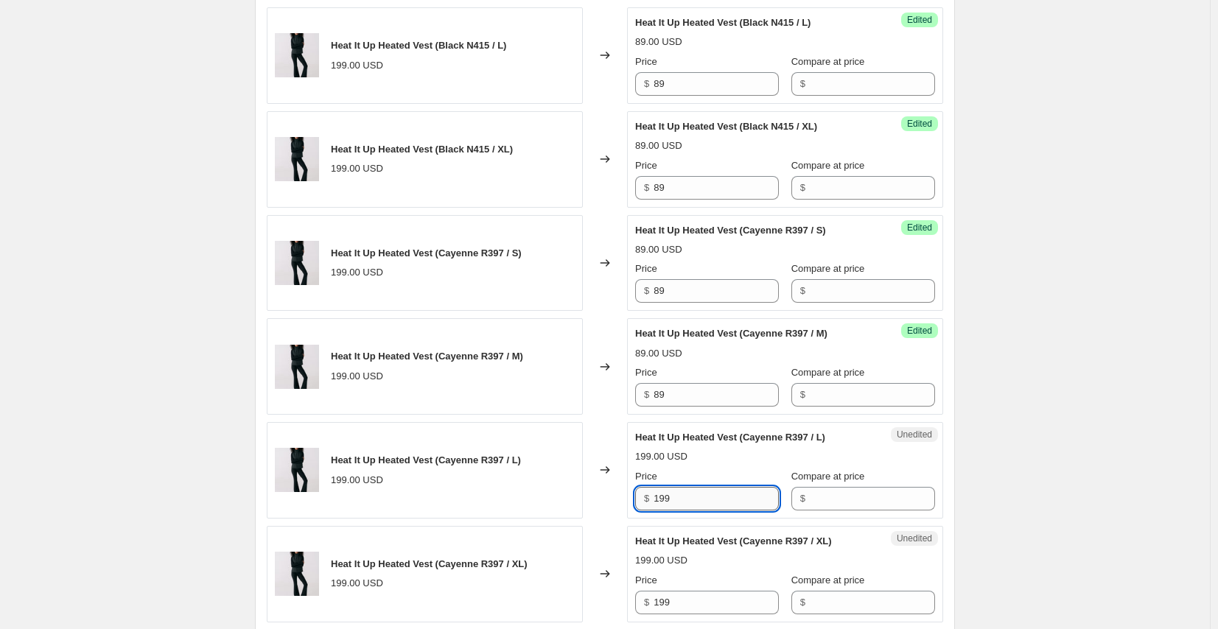
click at [675, 390] on input "199" at bounding box center [715, 499] width 125 height 24
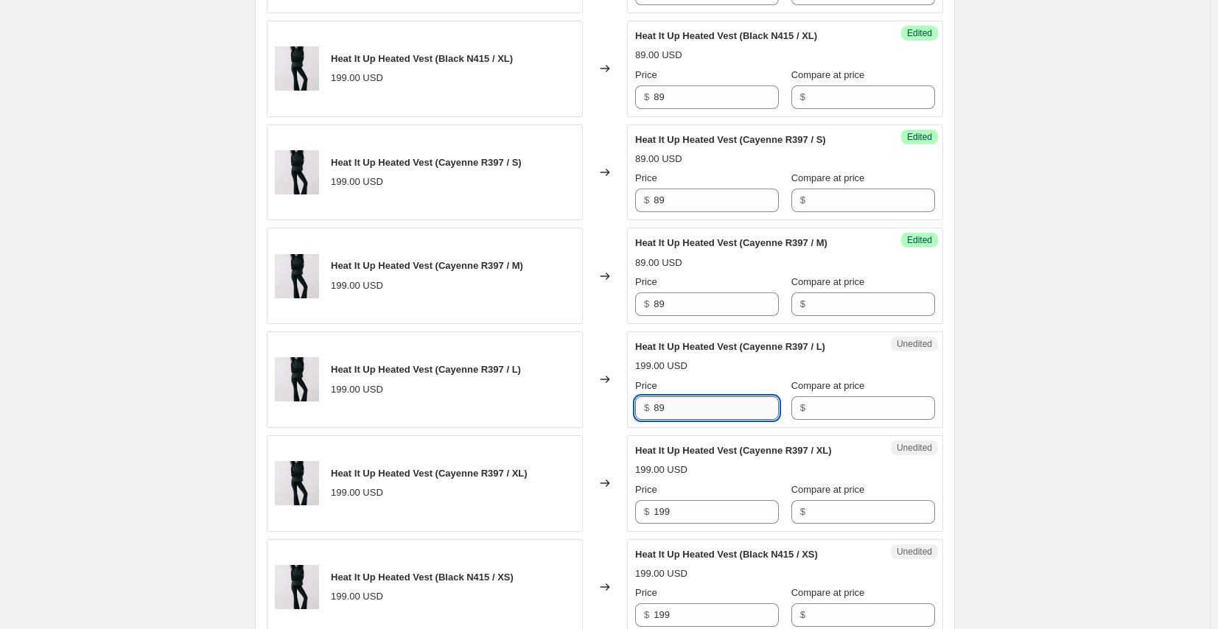
scroll to position [962, 0]
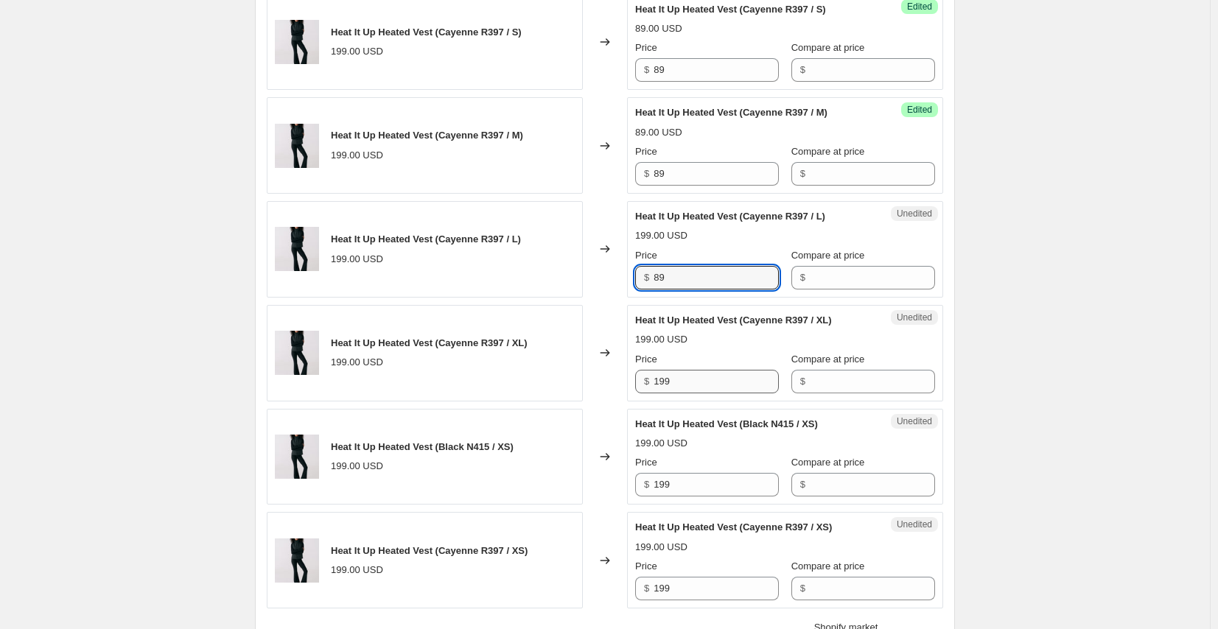
type input "89"
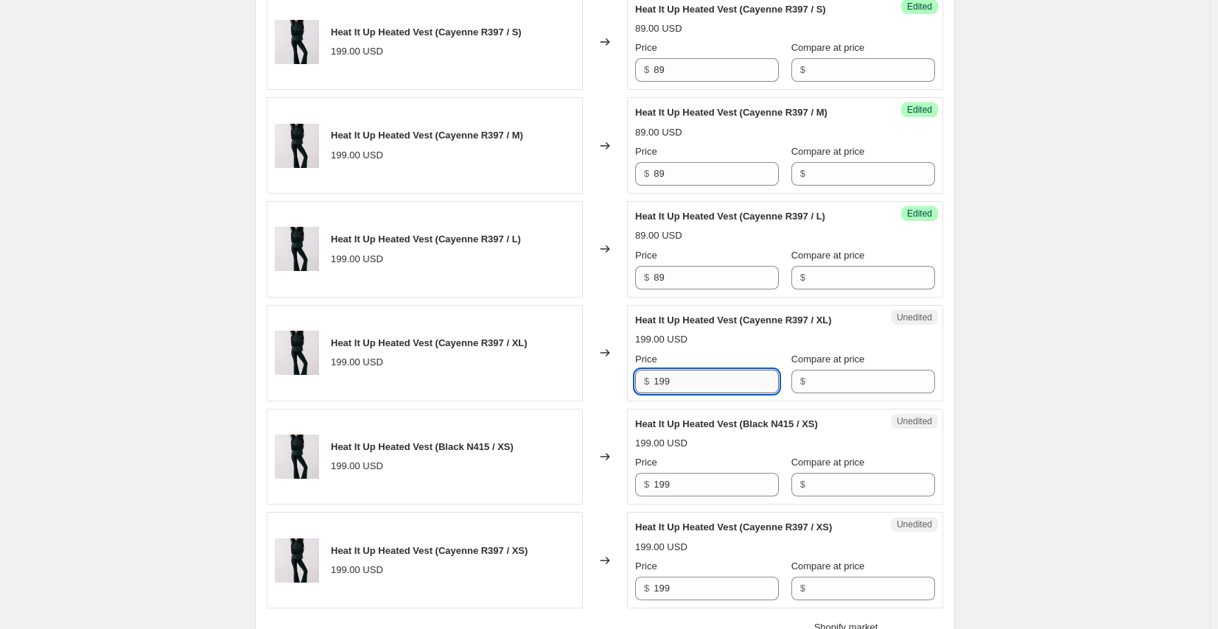
click at [672, 383] on input "199" at bounding box center [715, 382] width 125 height 24
type input "89"
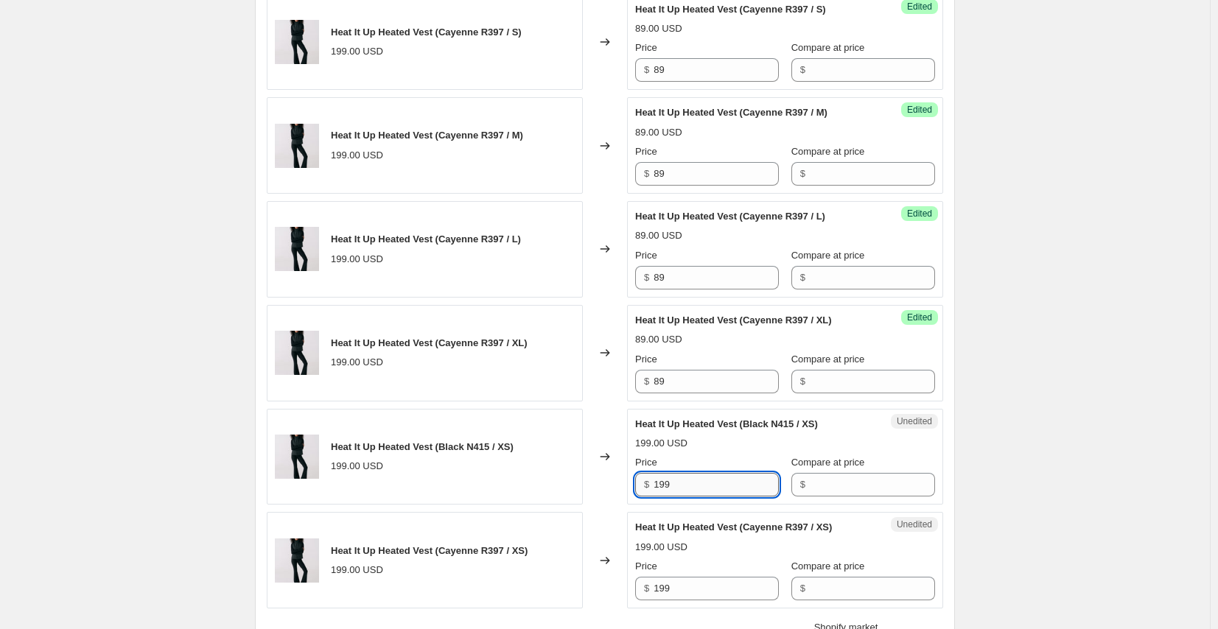
click at [704, 390] on input "199" at bounding box center [715, 485] width 125 height 24
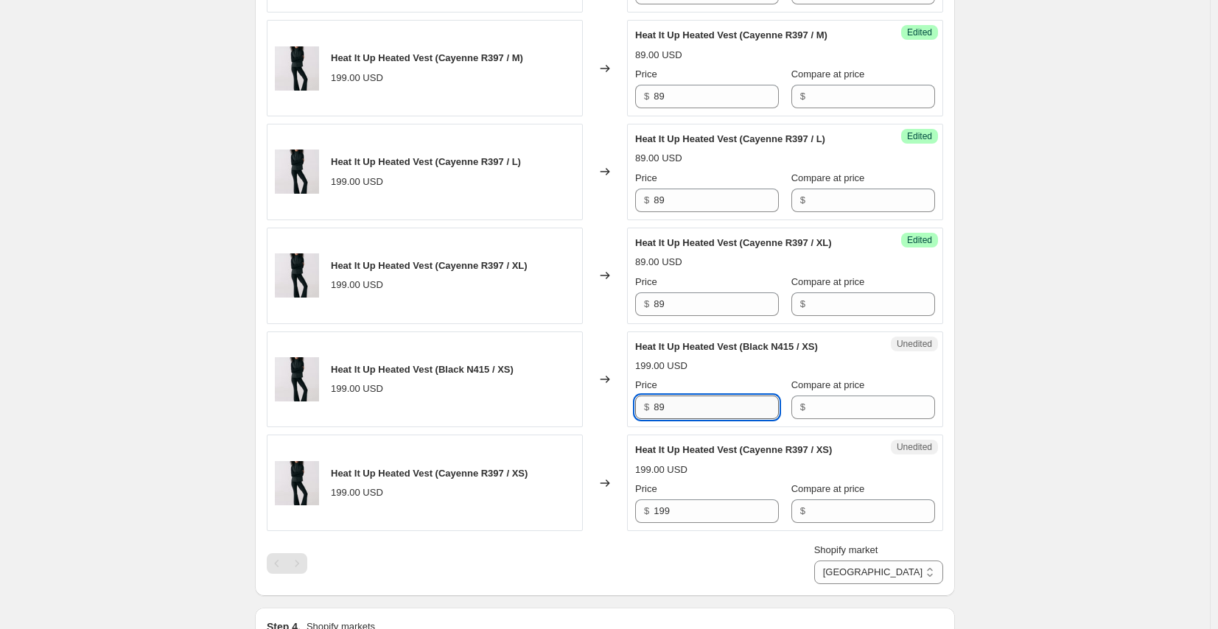
scroll to position [1072, 0]
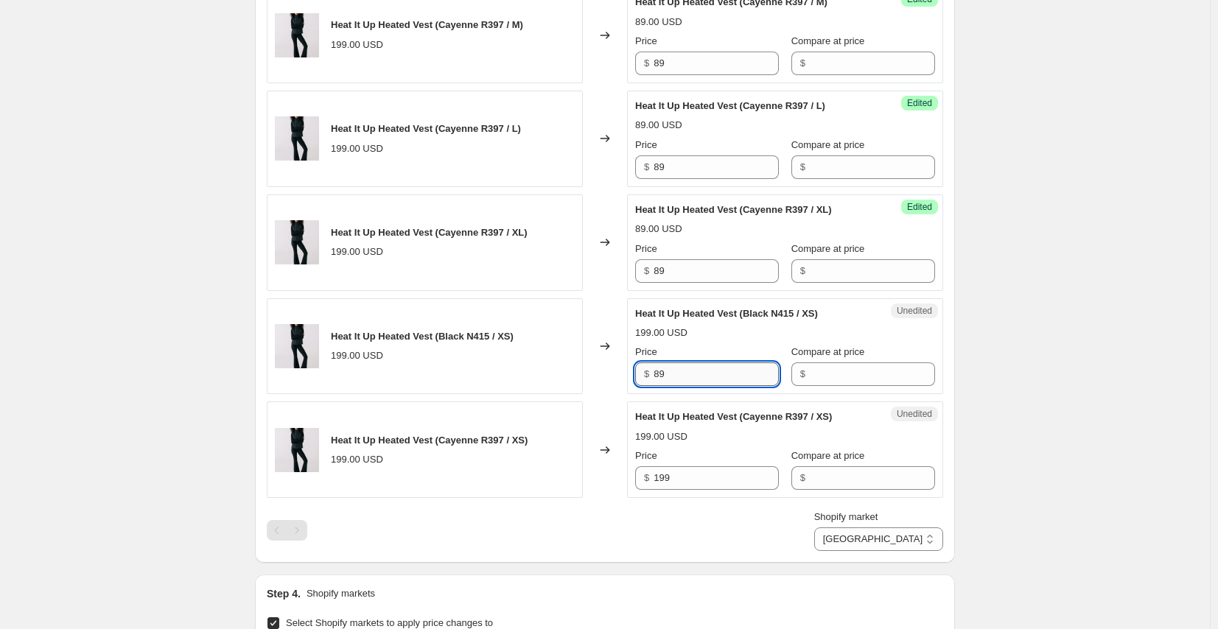
type input "89"
click at [704, 390] on input "199" at bounding box center [715, 478] width 125 height 24
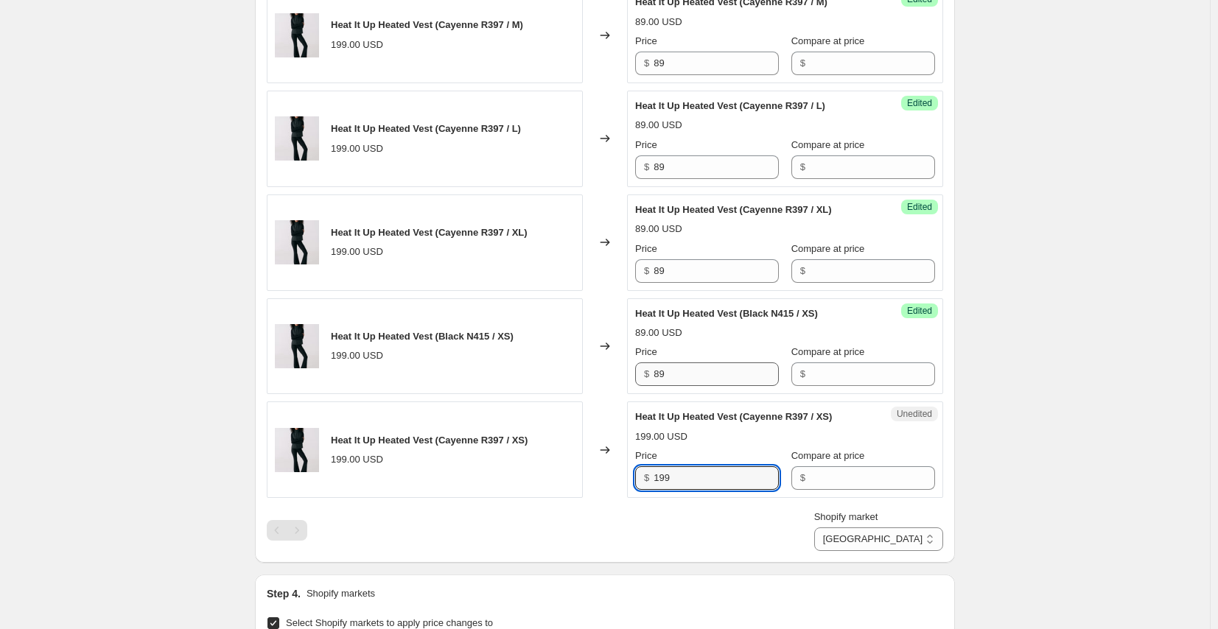
click at [704, 390] on input "199" at bounding box center [715, 478] width 125 height 24
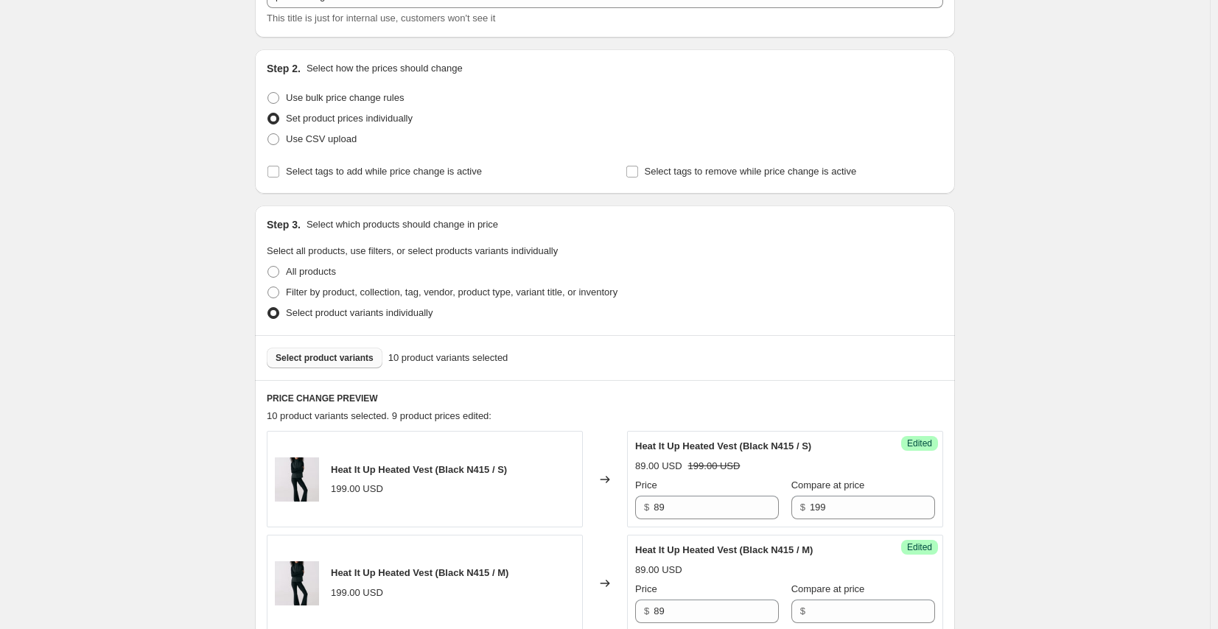
scroll to position [78, 0]
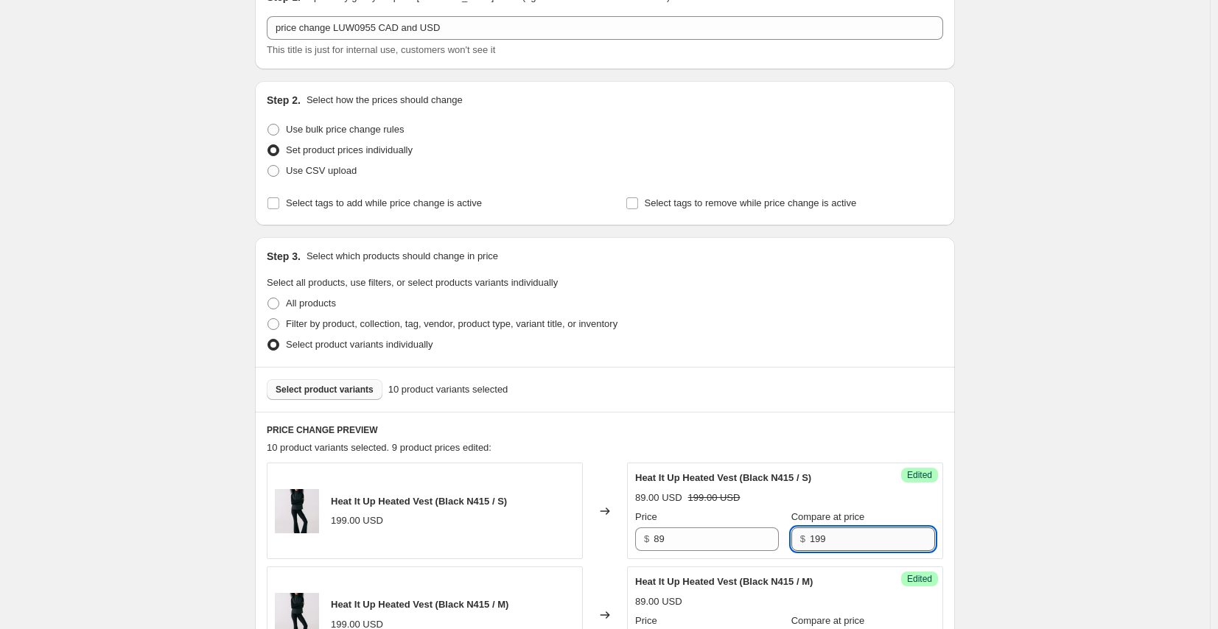
click at [759, 390] on input "199" at bounding box center [872, 539] width 125 height 24
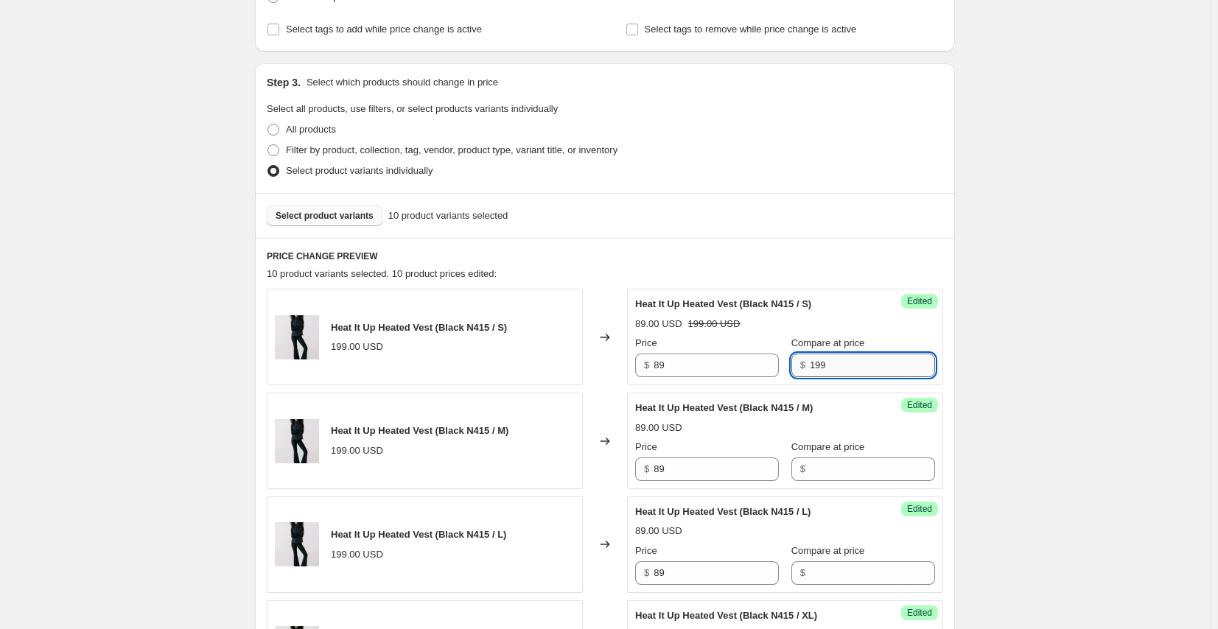
scroll to position [299, 0]
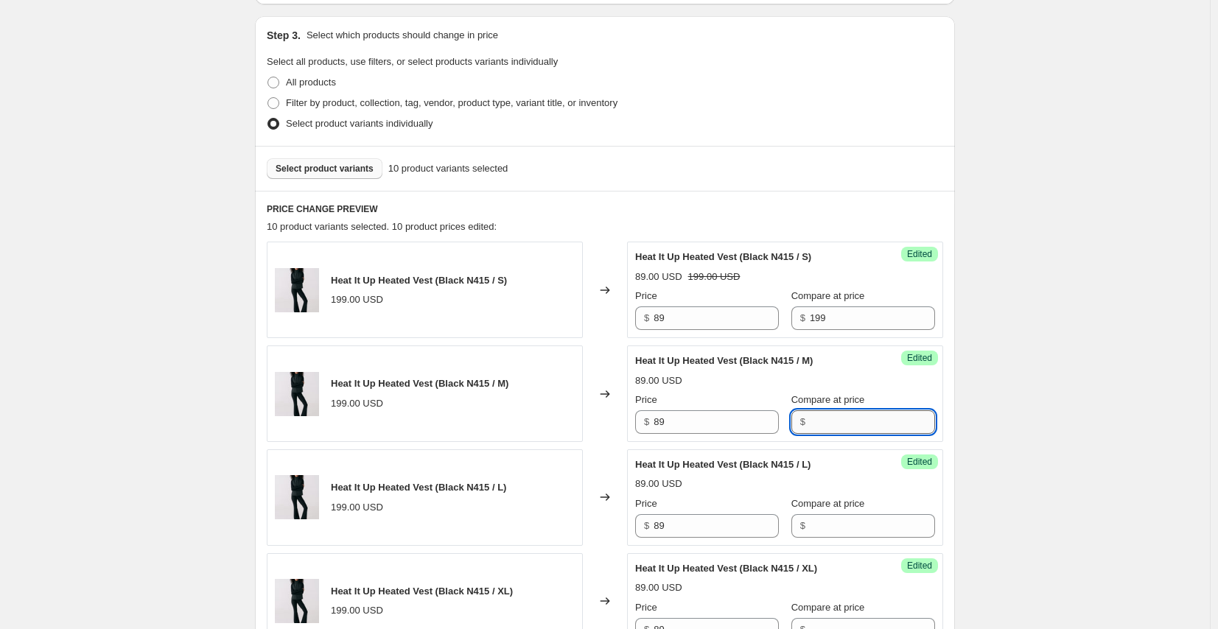
click at [759, 390] on input "Compare at price" at bounding box center [872, 422] width 125 height 24
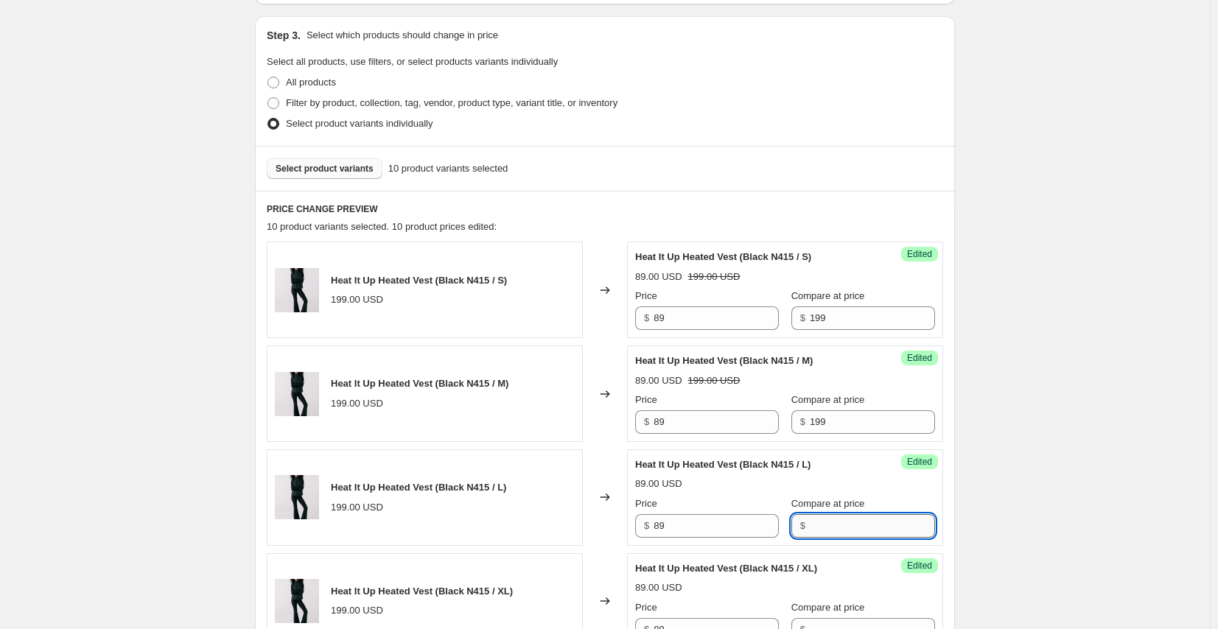
click at [759, 390] on input "Compare at price" at bounding box center [872, 526] width 125 height 24
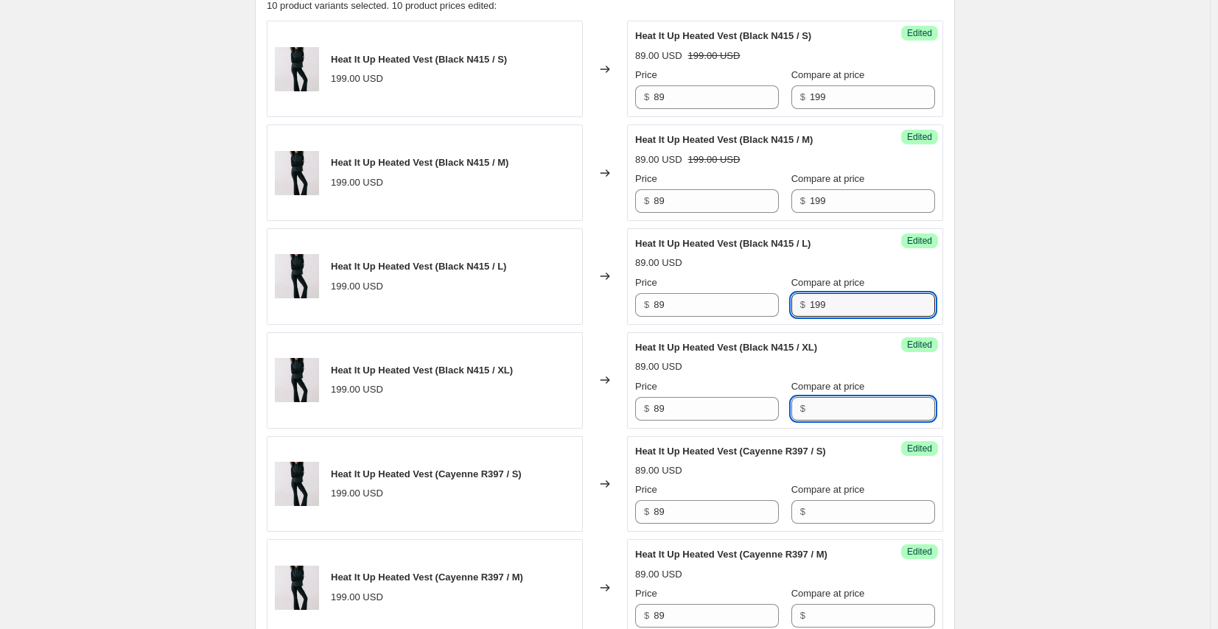
click at [759, 390] on input "Compare at price" at bounding box center [872, 409] width 125 height 24
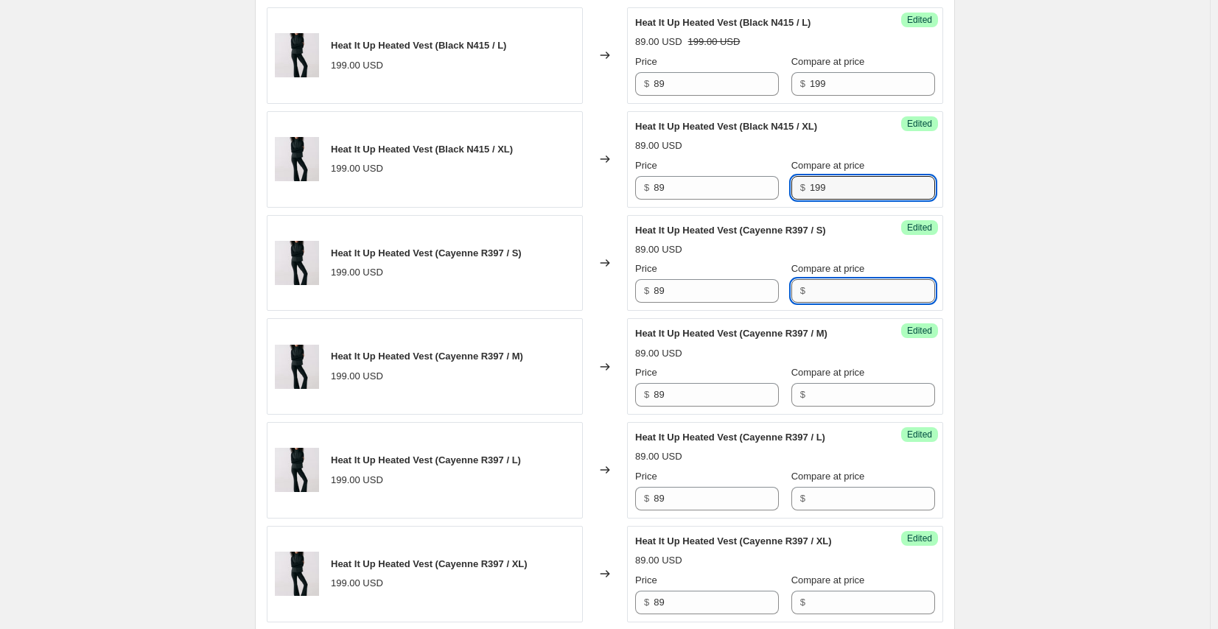
click at [759, 290] on input "Compare at price" at bounding box center [872, 291] width 125 height 24
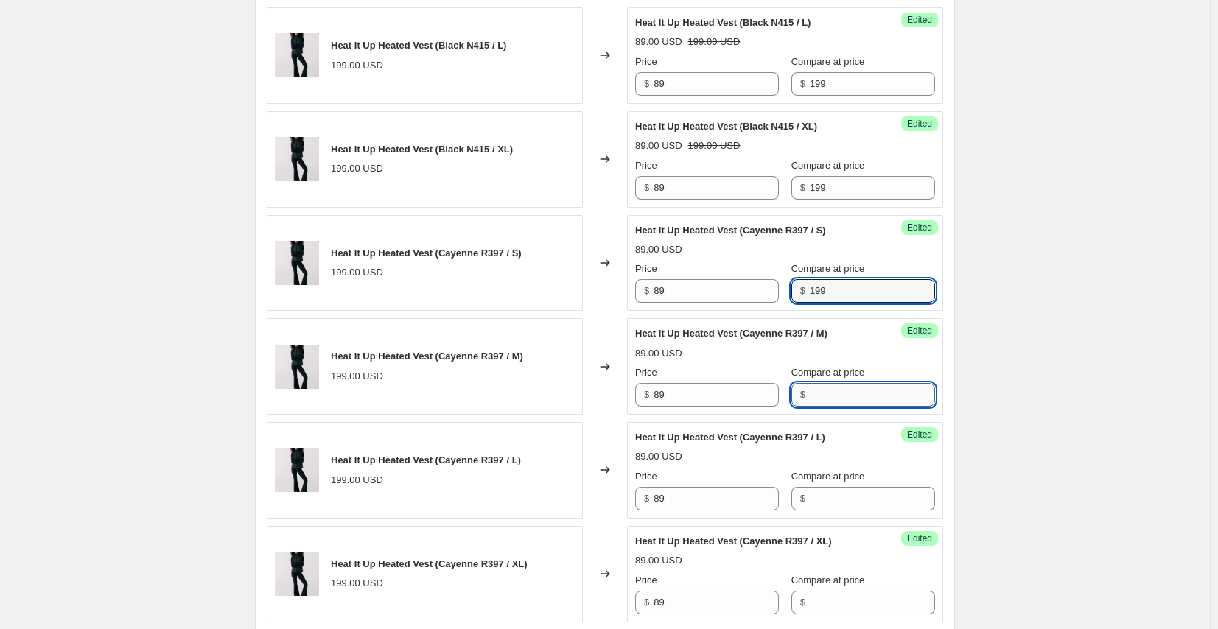
click at [759, 390] on input "Compare at price" at bounding box center [872, 395] width 125 height 24
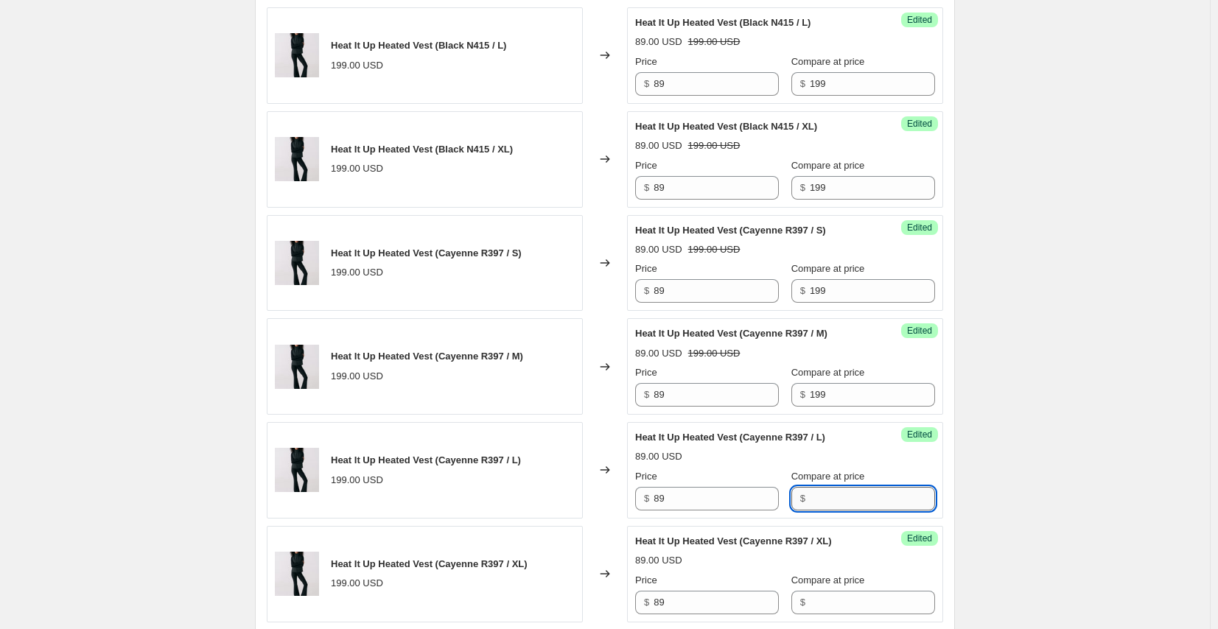
click at [759, 390] on input "Compare at price" at bounding box center [872, 499] width 125 height 24
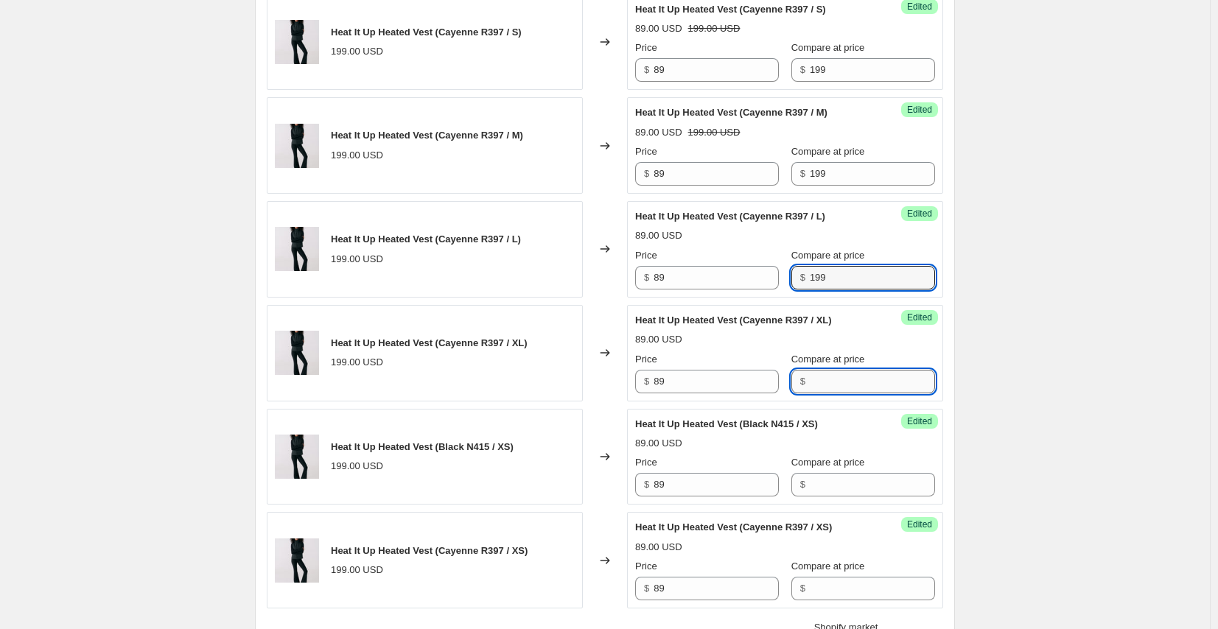
click at [759, 377] on input "Compare at price" at bounding box center [872, 382] width 125 height 24
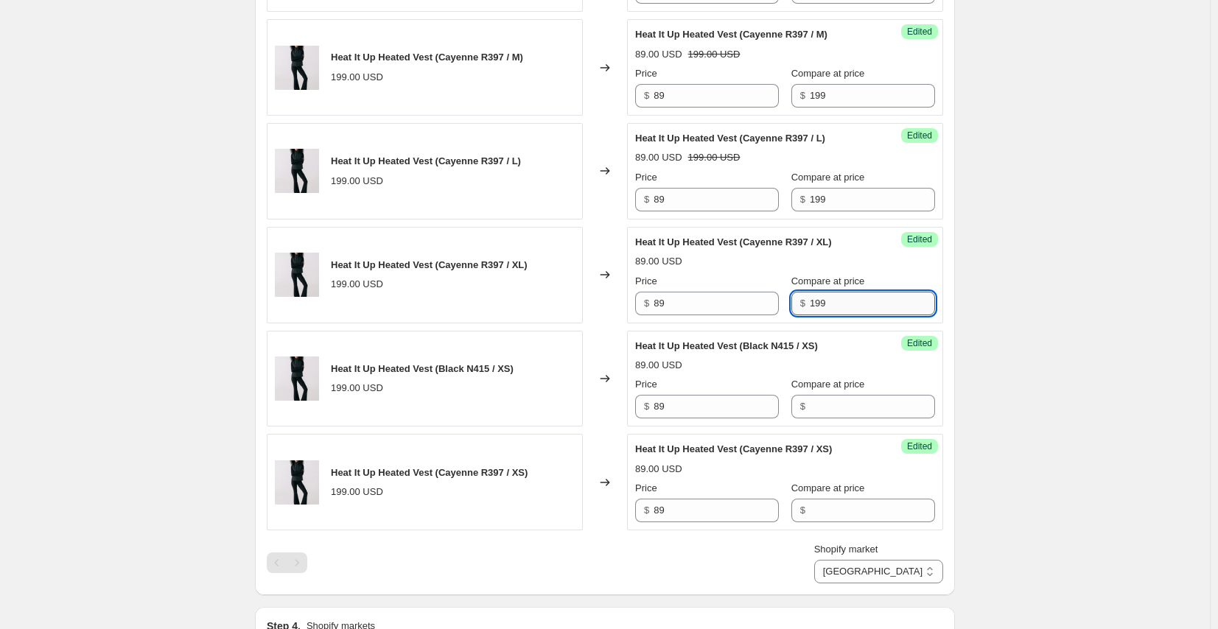
scroll to position [1072, 0]
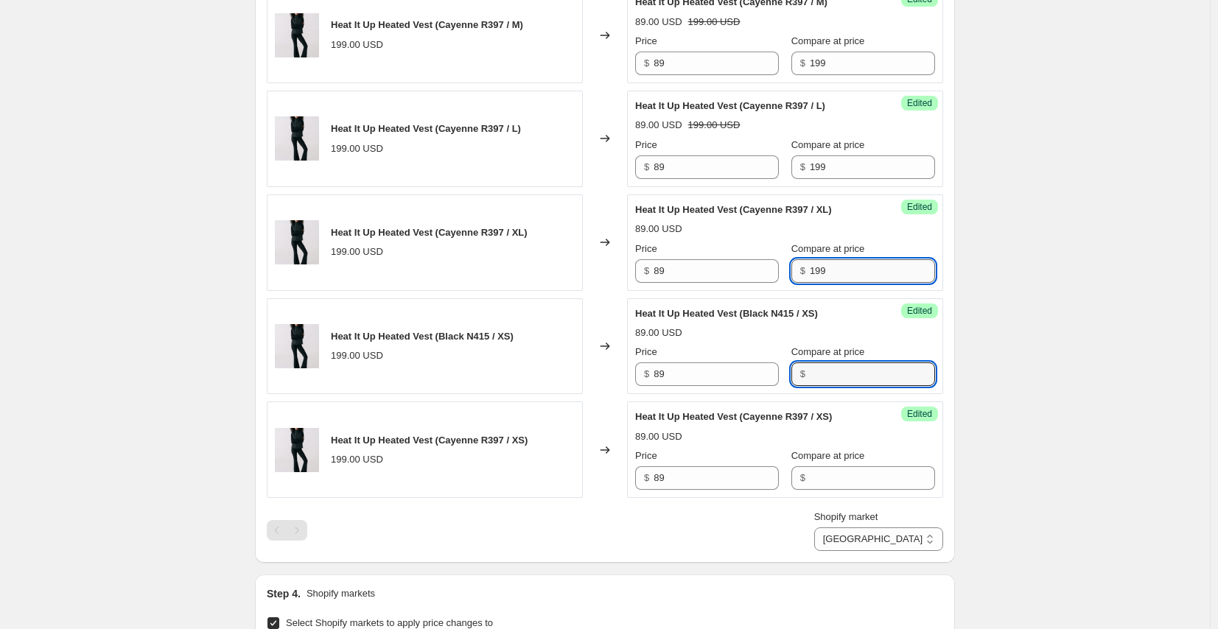
click at [759, 377] on input "Compare at price" at bounding box center [872, 374] width 125 height 24
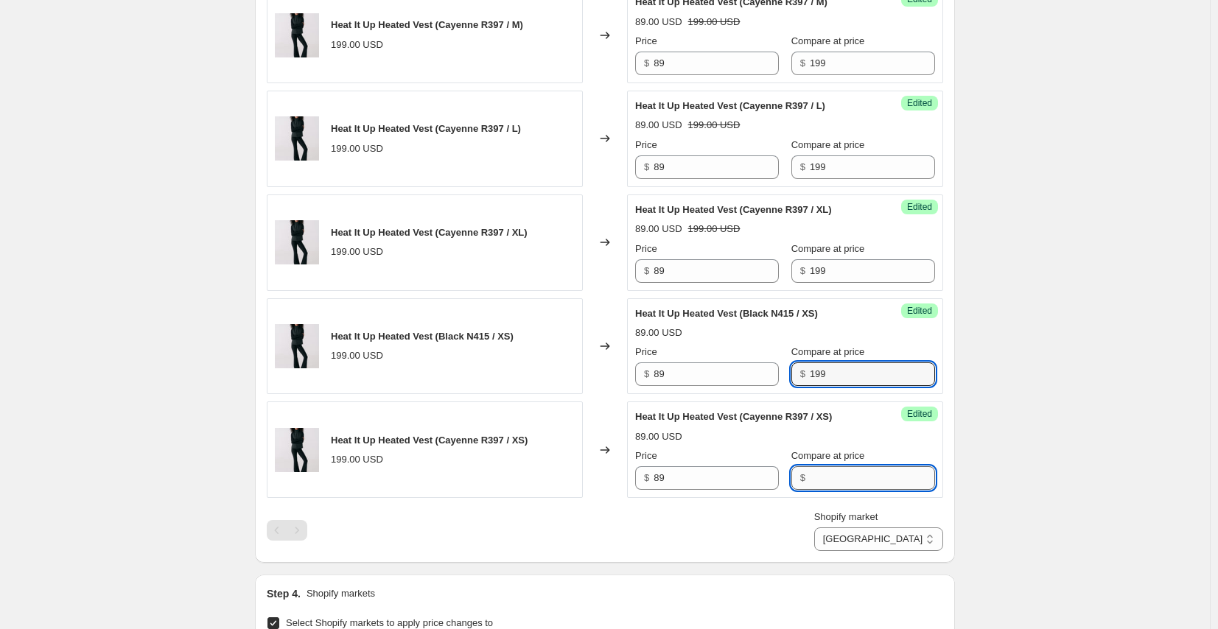
click at [759, 390] on input "Compare at price" at bounding box center [872, 478] width 125 height 24
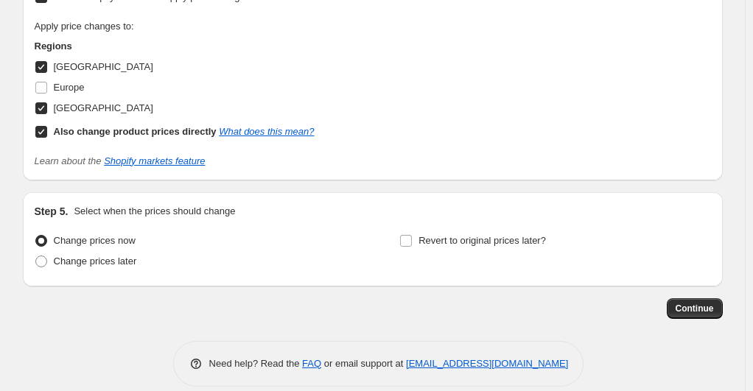
scroll to position [1478, 0]
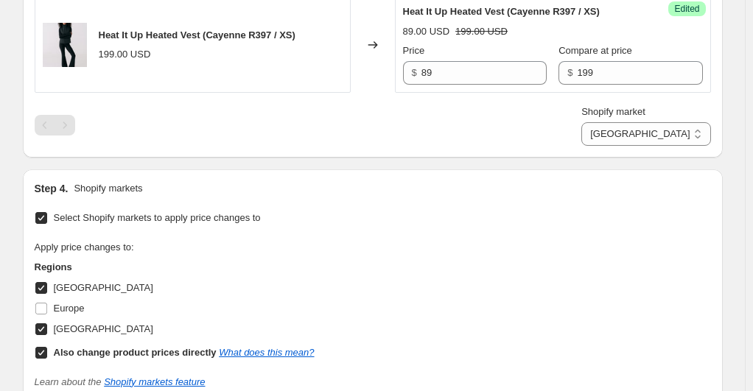
click at [323, 192] on div "Step 4. Shopify markets Select Shopify markets to apply price changes to Apply …" at bounding box center [373, 285] width 676 height 208
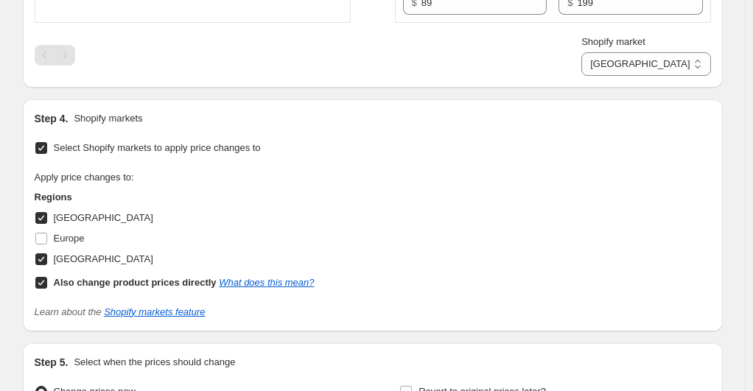
scroll to position [1625, 0]
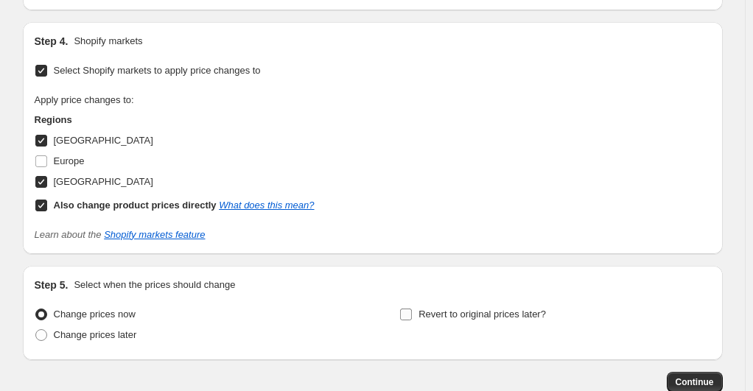
click at [412, 315] on input "Revert to original prices later?" at bounding box center [406, 315] width 12 height 12
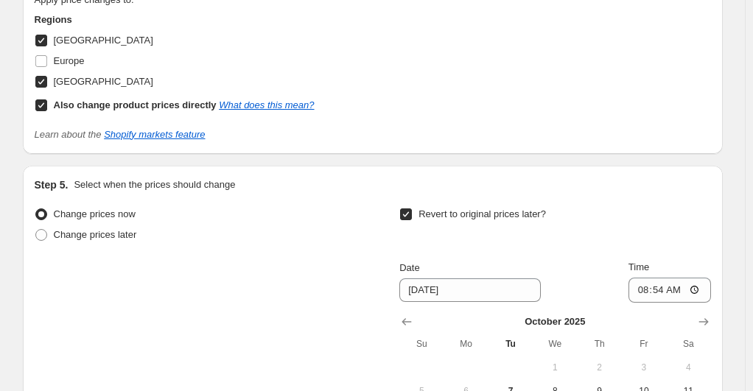
scroll to position [1772, 0]
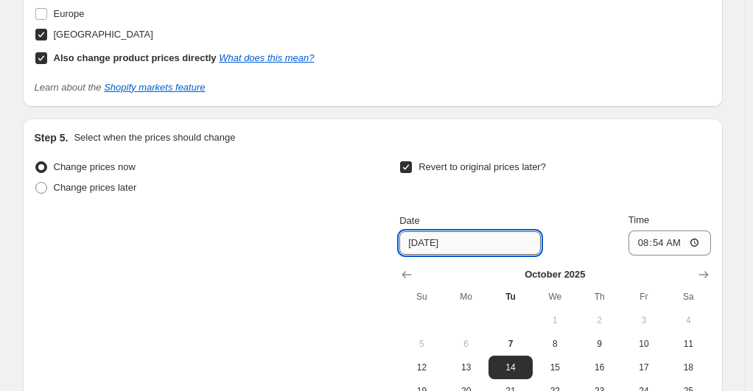
click at [480, 242] on input "10/14/2025" at bounding box center [469, 243] width 141 height 24
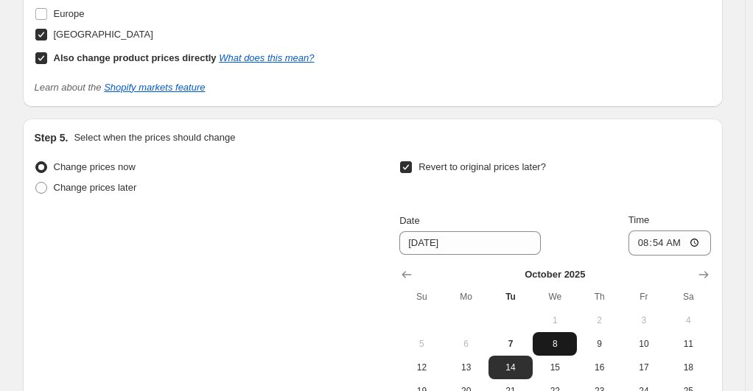
click at [558, 339] on span "8" at bounding box center [554, 344] width 32 height 12
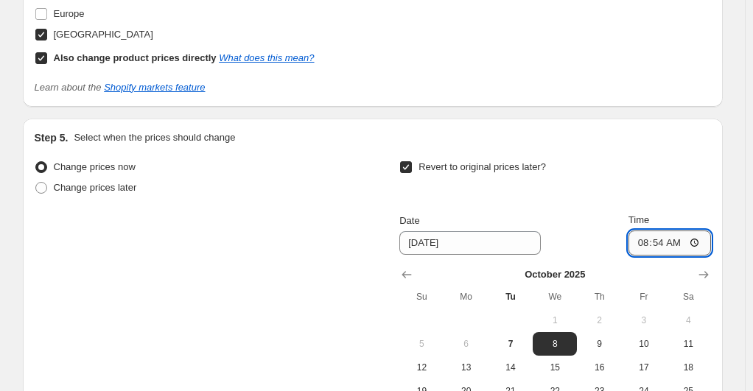
click at [700, 238] on input "08:54" at bounding box center [669, 243] width 82 height 25
click at [330, 225] on div "Change prices now Change prices later Revert to original prices later? Date 10/…" at bounding box center [373, 292] width 676 height 270
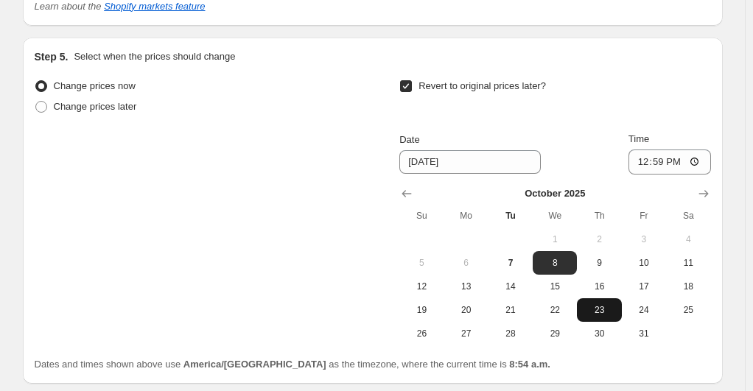
scroll to position [1962, 0]
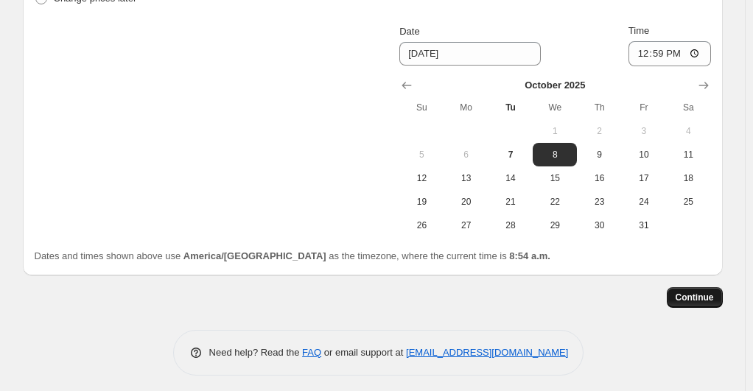
click at [711, 296] on span "Continue" at bounding box center [694, 298] width 38 height 12
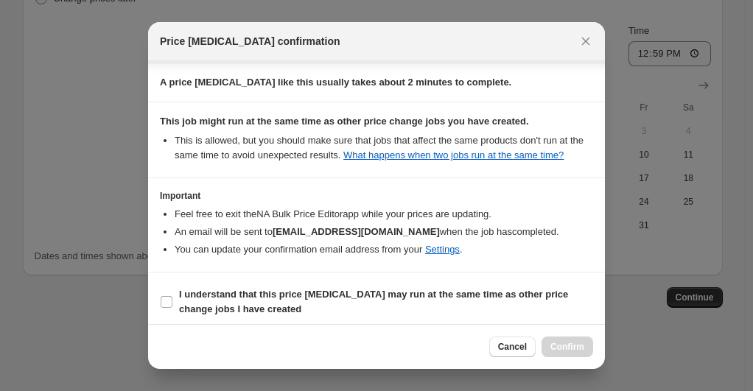
scroll to position [202, 0]
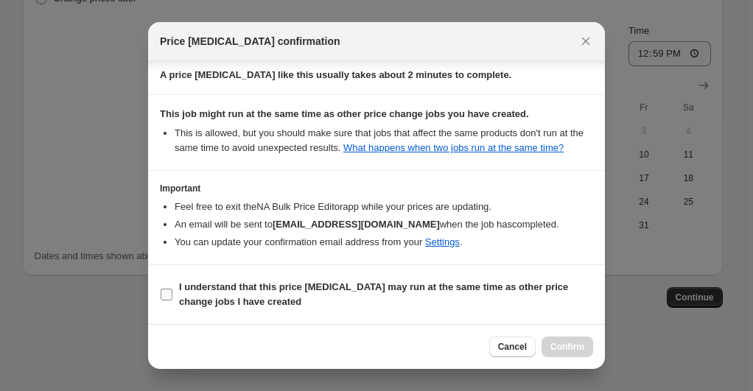
click at [289, 284] on b "I understand that this price change job may run at the same time as other price…" at bounding box center [373, 294] width 389 height 26
click at [172, 289] on input "I understand that this price change job may run at the same time as other price…" at bounding box center [167, 295] width 12 height 12
click at [564, 354] on button "Confirm" at bounding box center [567, 347] width 52 height 21
